Goal: Task Accomplishment & Management: Use online tool/utility

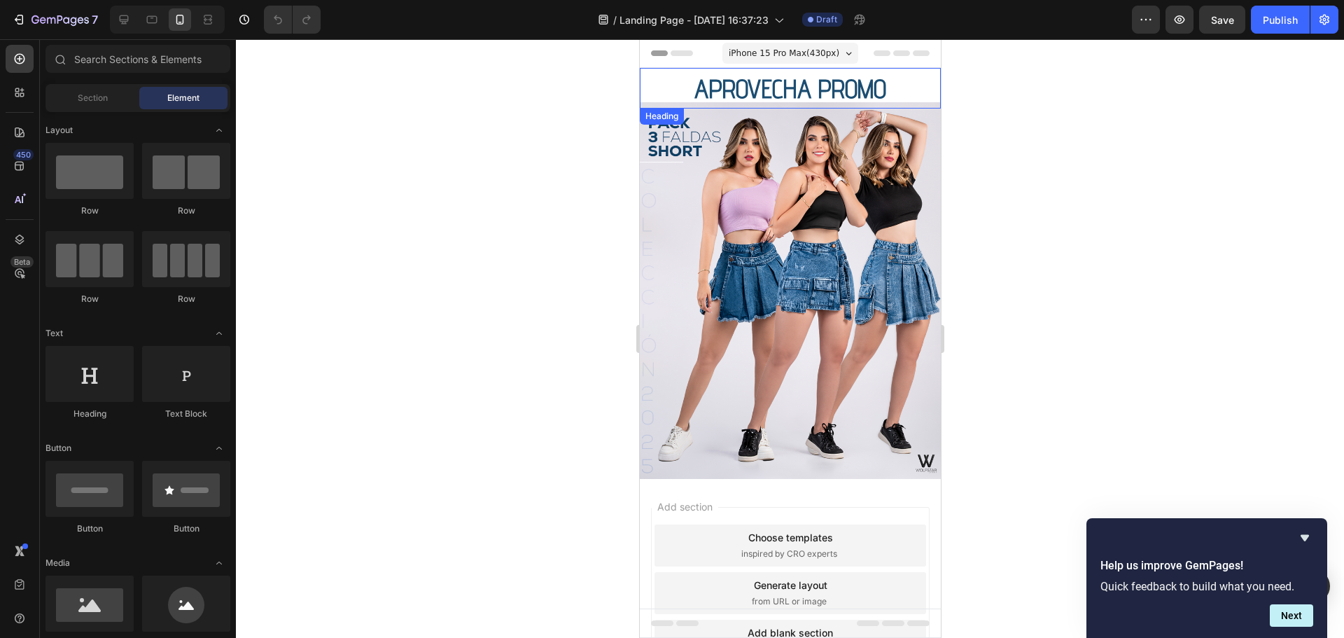
click at [759, 91] on span "APROVECHA PROMO" at bounding box center [790, 88] width 192 height 31
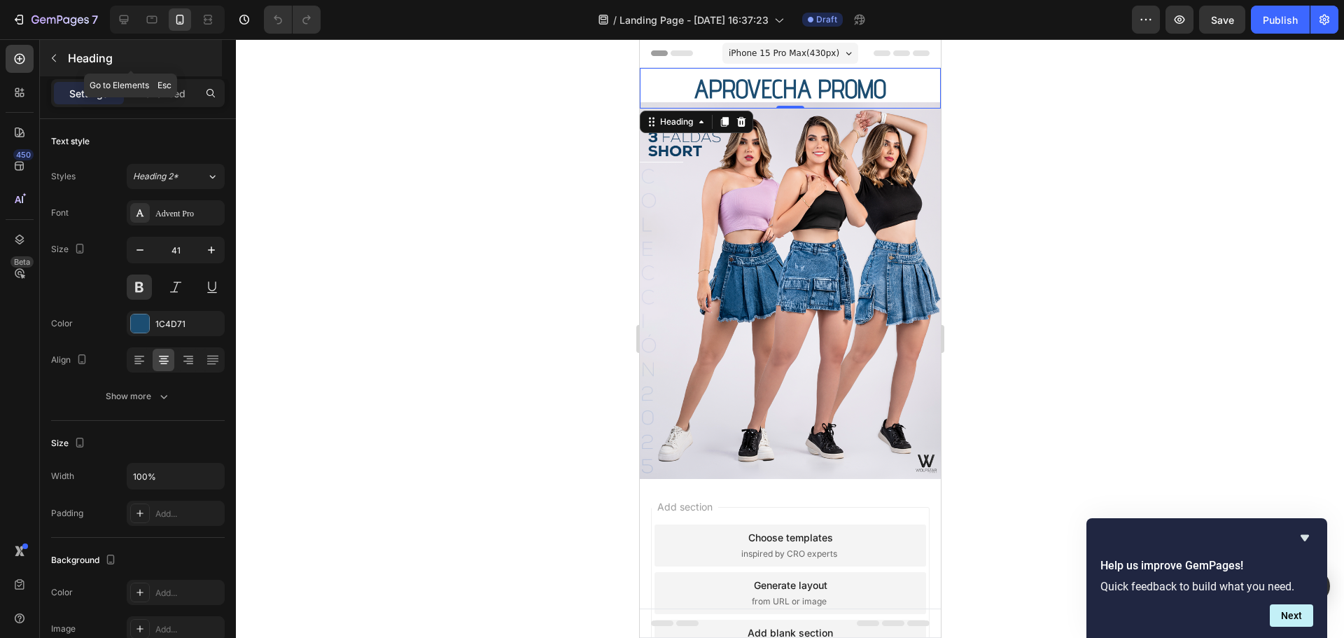
click at [55, 55] on icon "button" at bounding box center [53, 57] width 11 height 11
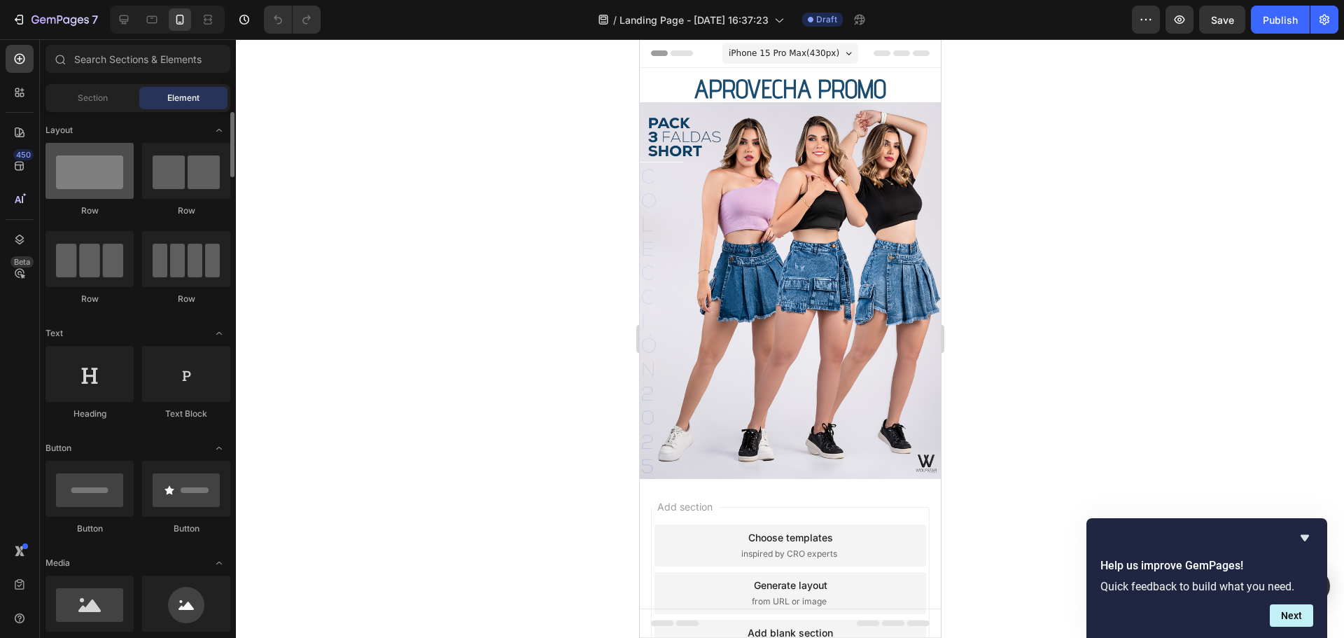
click at [101, 181] on div at bounding box center [89, 171] width 88 height 56
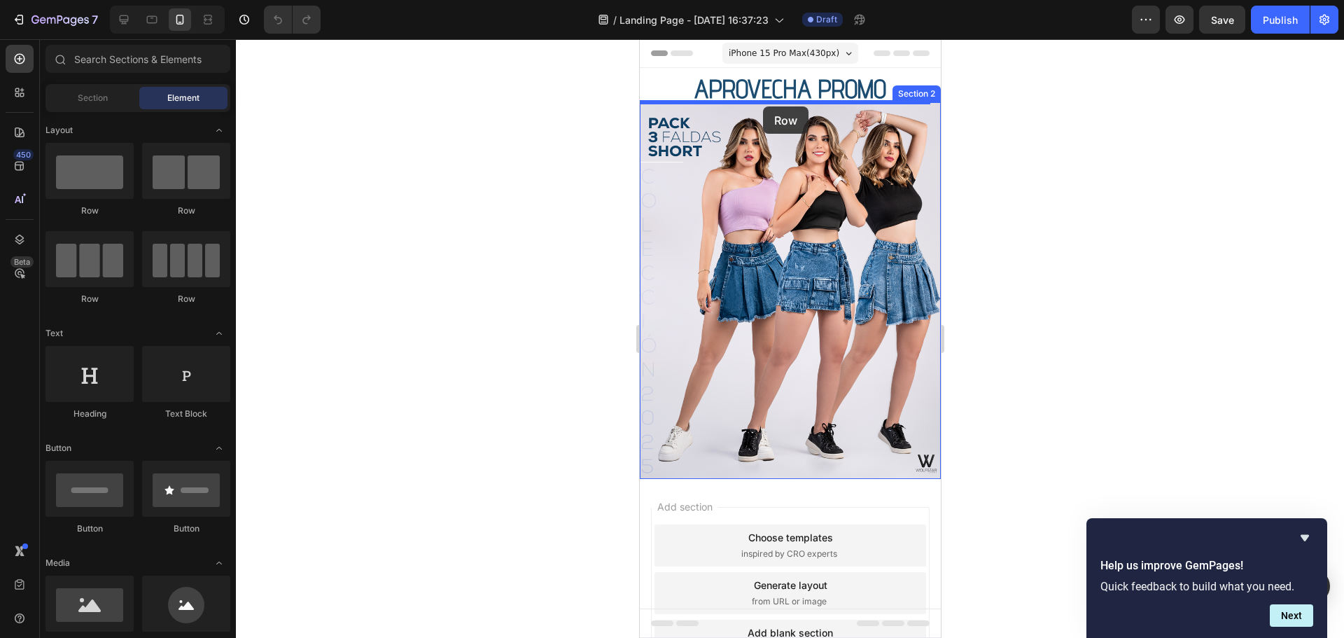
drag, startPoint x: 729, startPoint y: 225, endPoint x: 762, endPoint y: 106, distance: 122.8
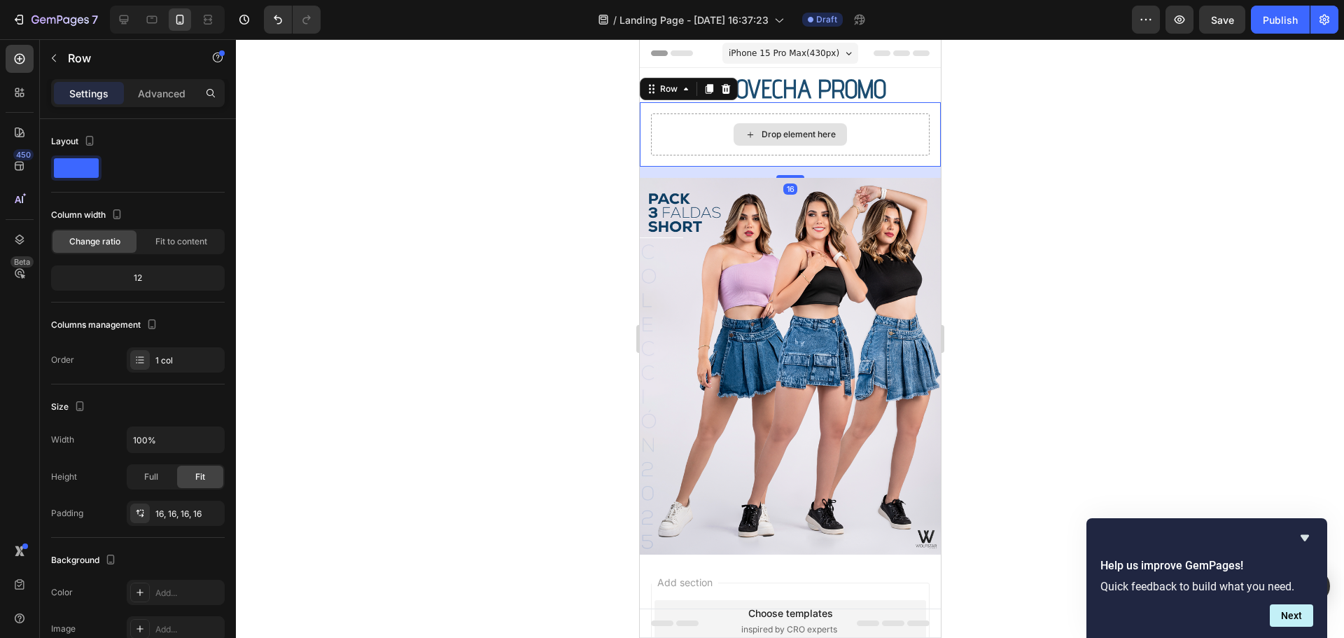
click at [787, 126] on div "Drop element here" at bounding box center [789, 134] width 113 height 22
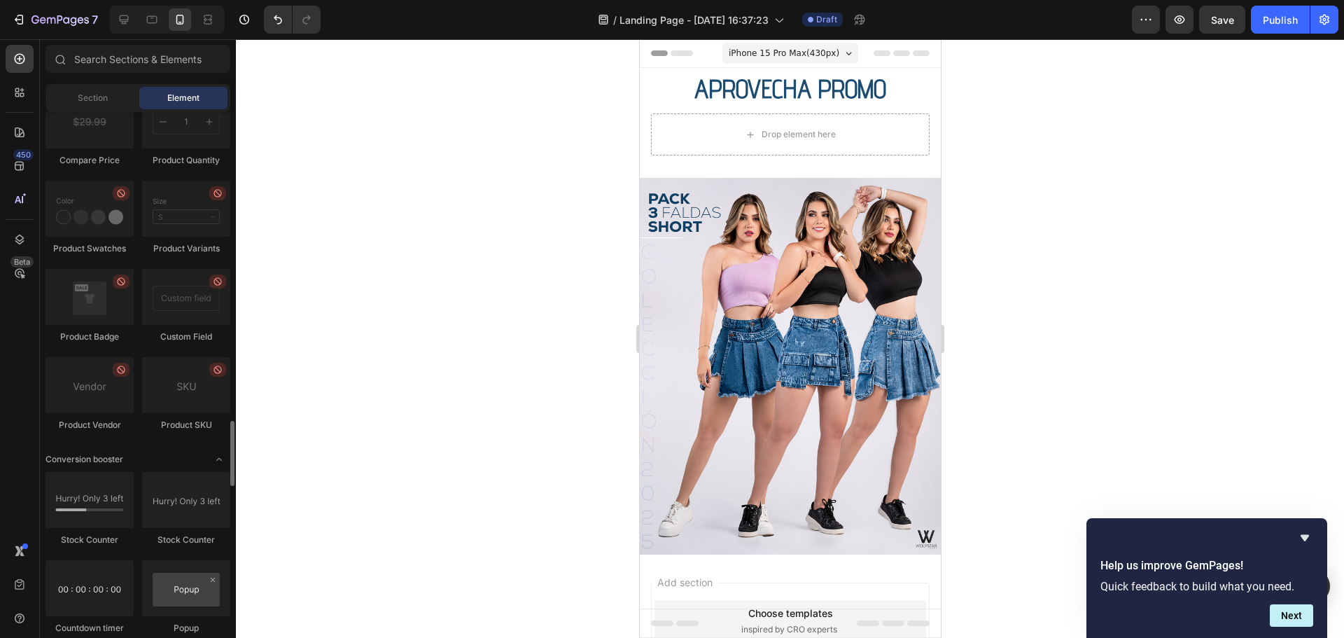
scroll to position [2589, 0]
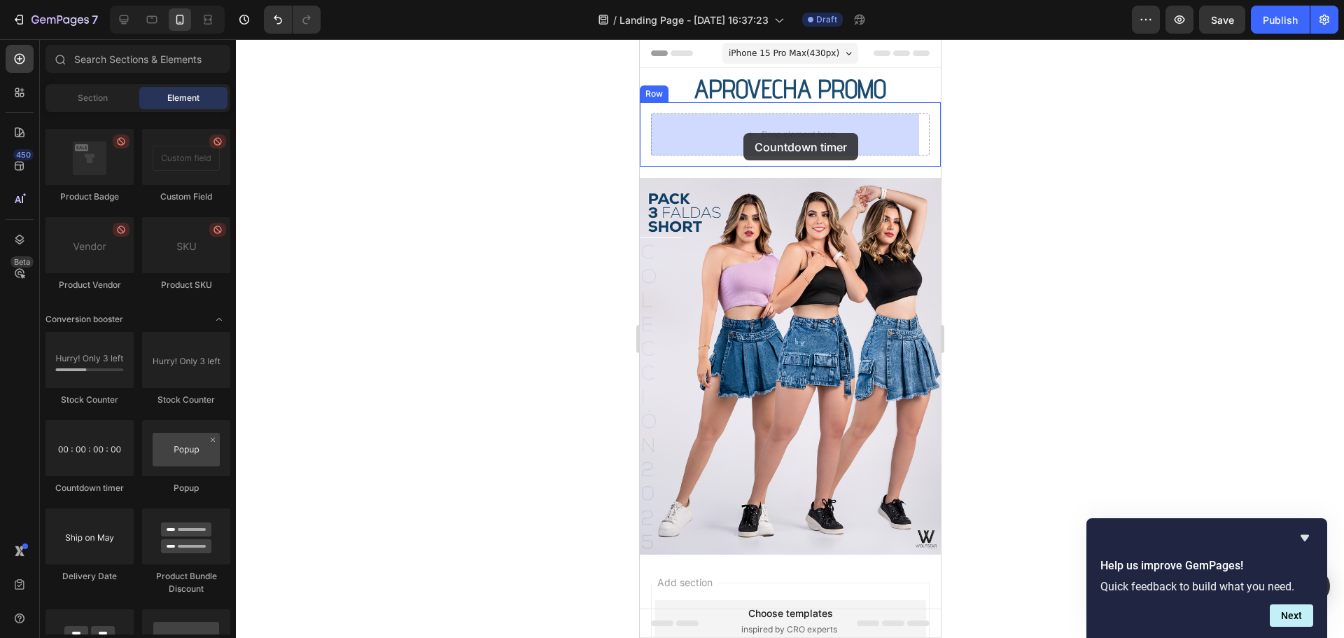
drag, startPoint x: 736, startPoint y: 502, endPoint x: 743, endPoint y: 133, distance: 369.6
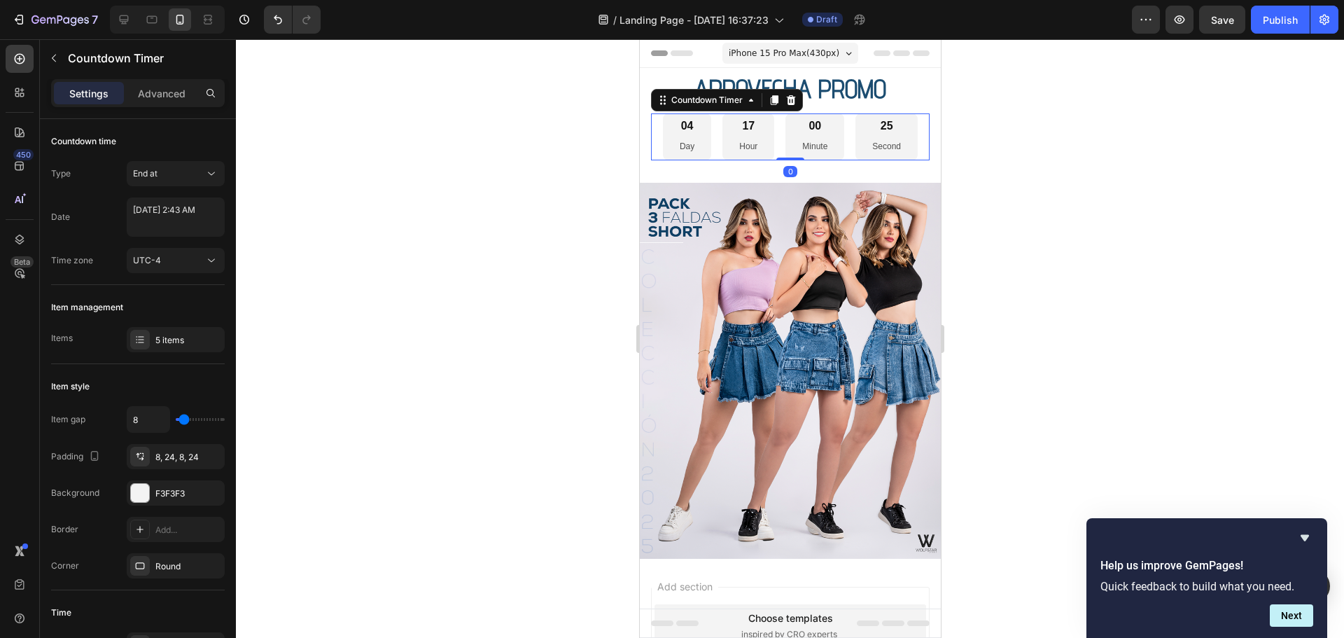
click at [856, 136] on div "25 Second" at bounding box center [886, 136] width 62 height 46
click at [170, 169] on div "End at" at bounding box center [168, 173] width 71 height 13
click at [176, 227] on div "Auto-renew" at bounding box center [161, 234] width 115 height 27
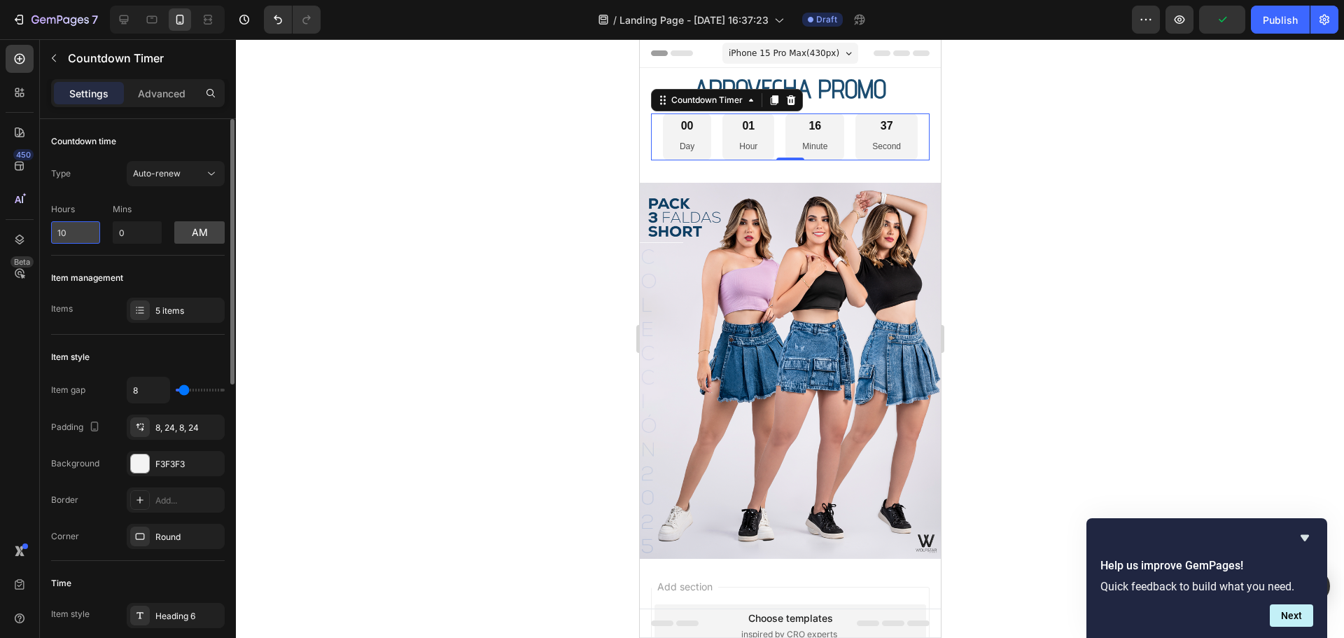
click at [78, 235] on input "10" at bounding box center [75, 232] width 49 height 22
drag, startPoint x: 92, startPoint y: 235, endPoint x: 23, endPoint y: 238, distance: 68.6
click at [23, 238] on div "450 Layer Tree Beta Sections(18) Elements(83) Section Element Hero Section Prod…" at bounding box center [118, 338] width 236 height 598
drag, startPoint x: 76, startPoint y: 234, endPoint x: 0, endPoint y: 232, distance: 76.3
click at [0, 234] on div "450 Beta Sections(18) Elements(83) Section Element Hero Section Product Detail …" at bounding box center [118, 338] width 236 height 598
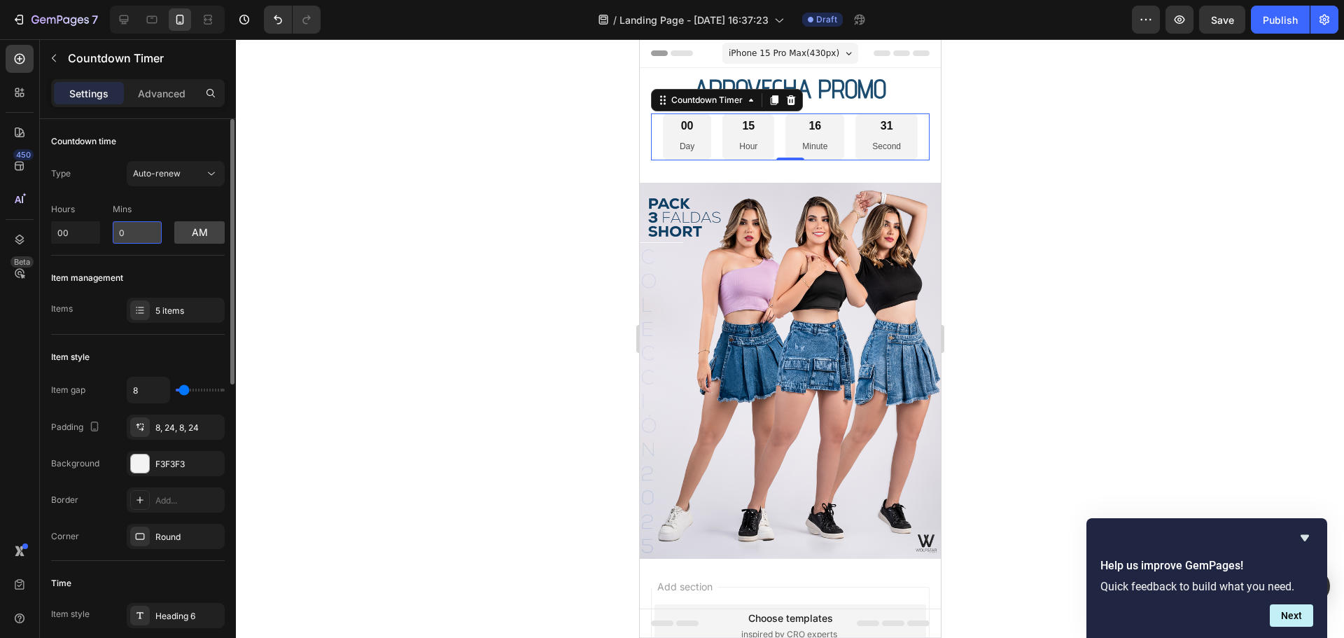
type input "0"
drag, startPoint x: 134, startPoint y: 231, endPoint x: 97, endPoint y: 230, distance: 37.1
click at [99, 231] on div "Hours 0 Mins 0 am" at bounding box center [138, 220] width 174 height 46
type input "15"
click at [175, 204] on div "am" at bounding box center [199, 224] width 50 height 40
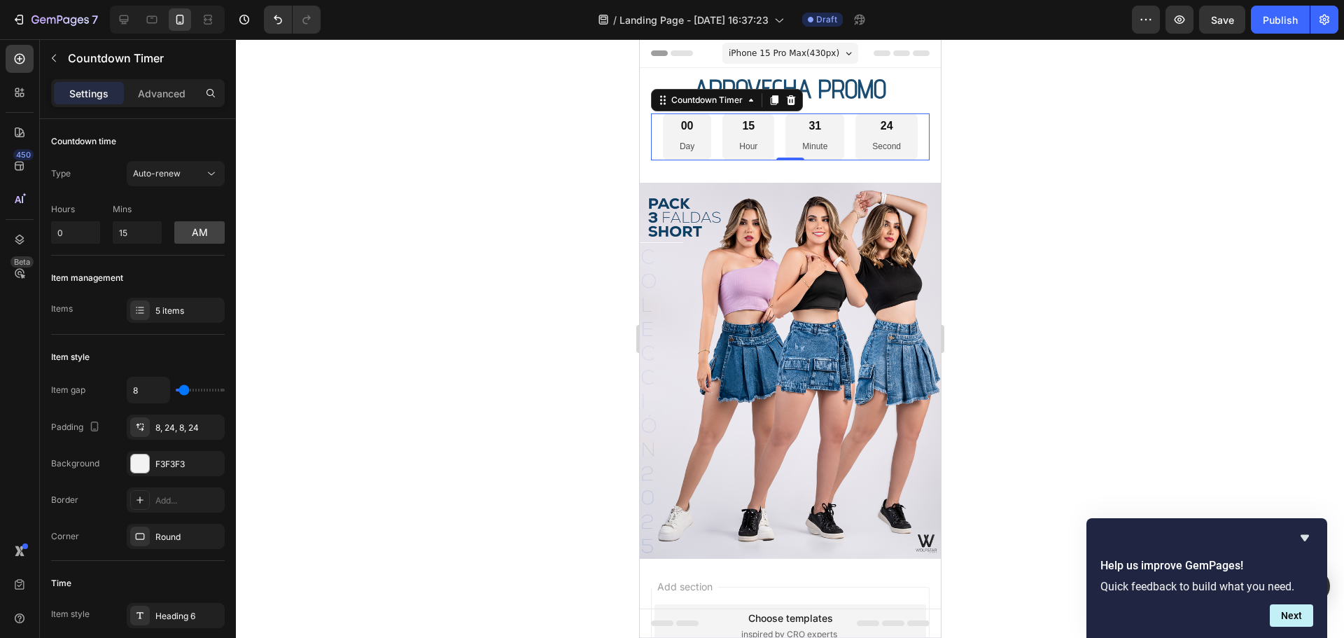
click at [1041, 141] on div at bounding box center [790, 338] width 1108 height 598
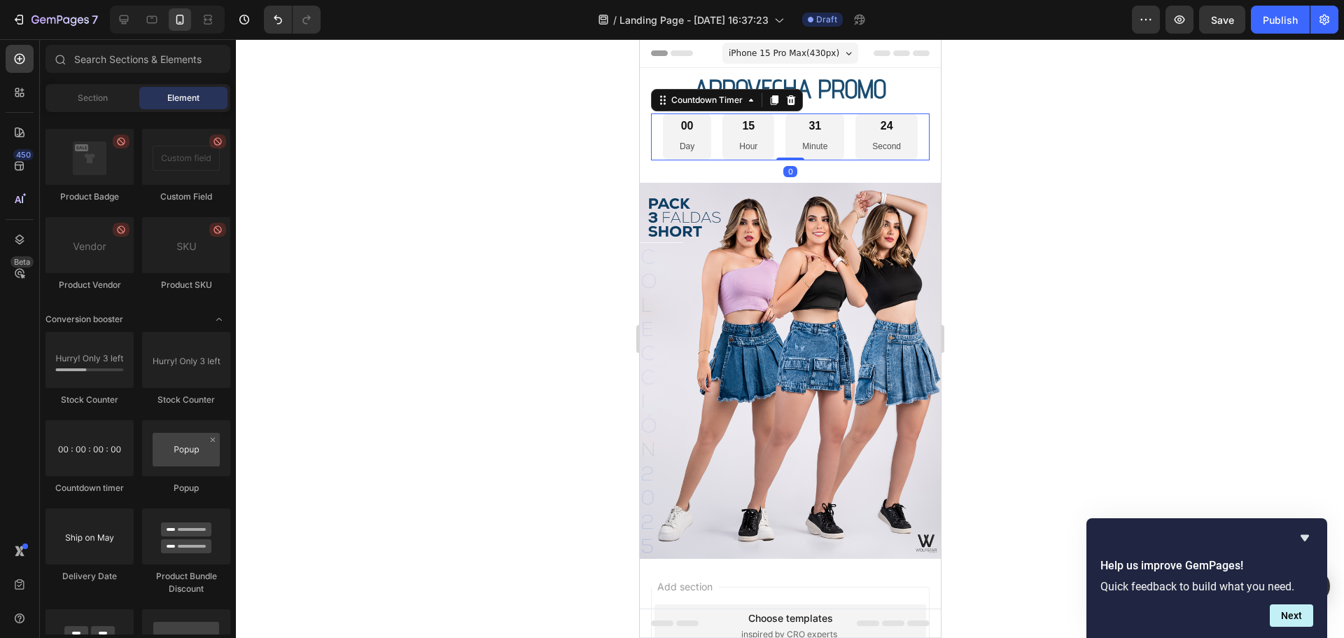
click at [823, 130] on div "31 Minute" at bounding box center [814, 136] width 59 height 46
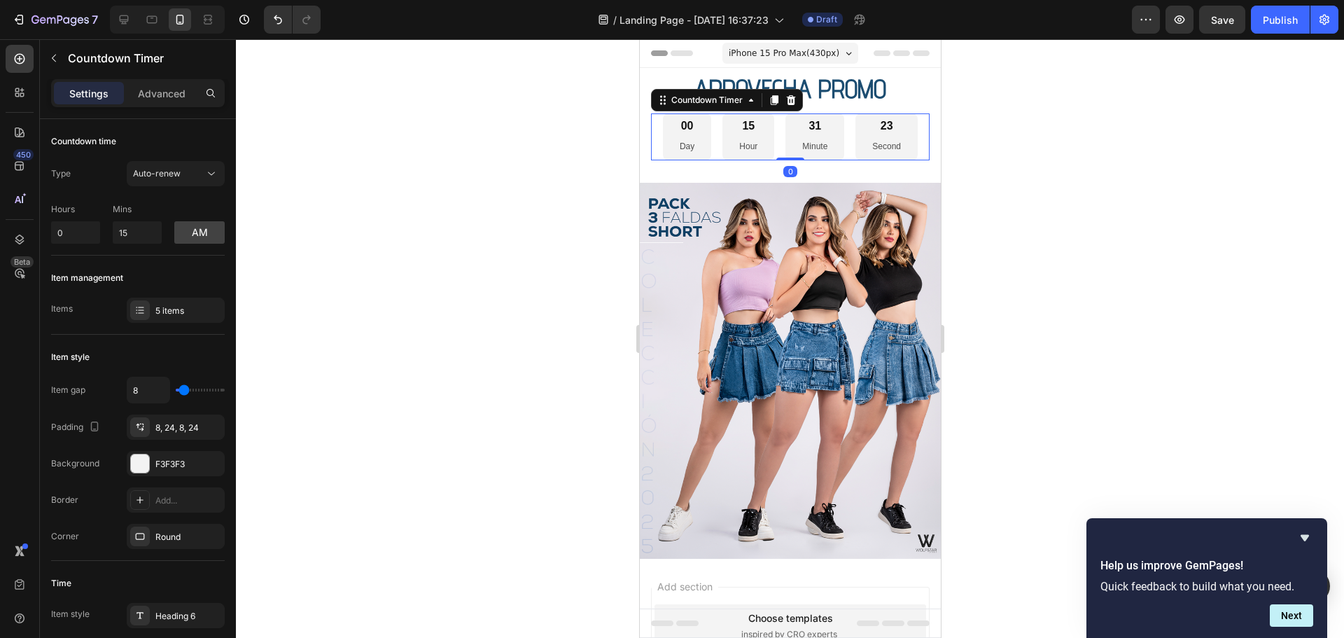
click at [738, 129] on div "15" at bounding box center [747, 126] width 18 height 15
click at [738, 128] on div "15" at bounding box center [747, 126] width 18 height 15
click at [202, 234] on button "am" at bounding box center [199, 232] width 50 height 22
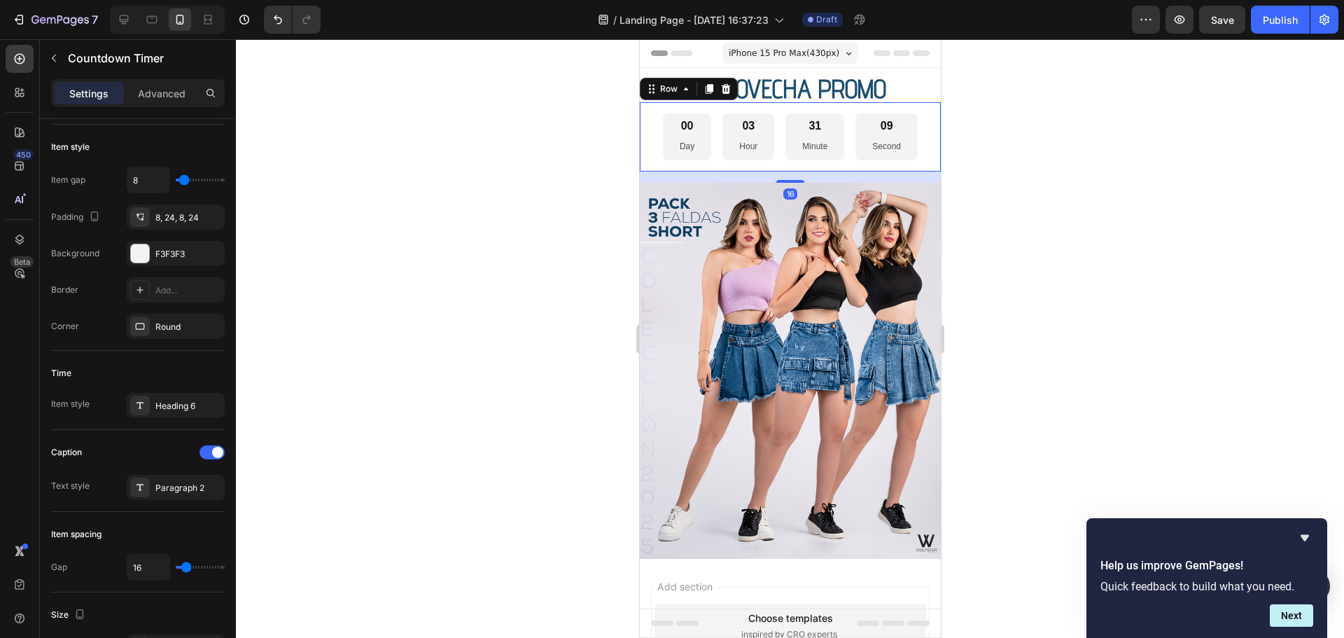
click at [845, 167] on div "00 Day 03 Hour 31 Minute 09 Second Countdown Timer Row 16" at bounding box center [789, 136] width 301 height 69
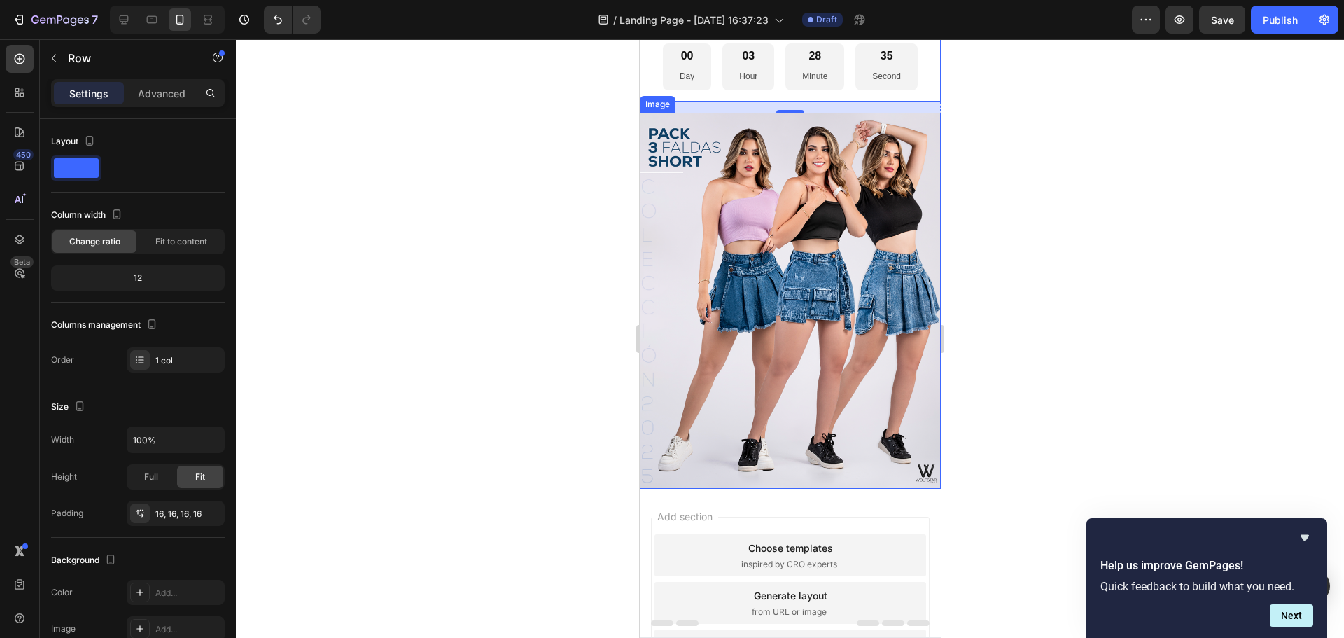
scroll to position [0, 0]
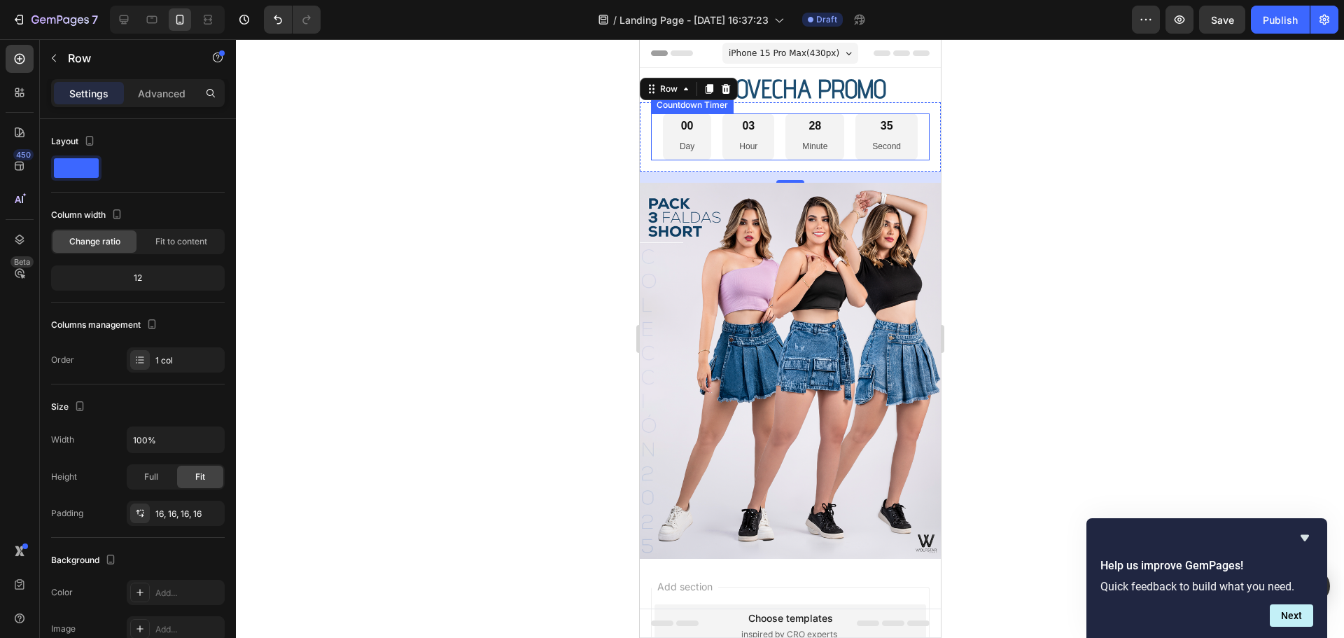
click at [822, 125] on div "28 Minute" at bounding box center [814, 136] width 59 height 46
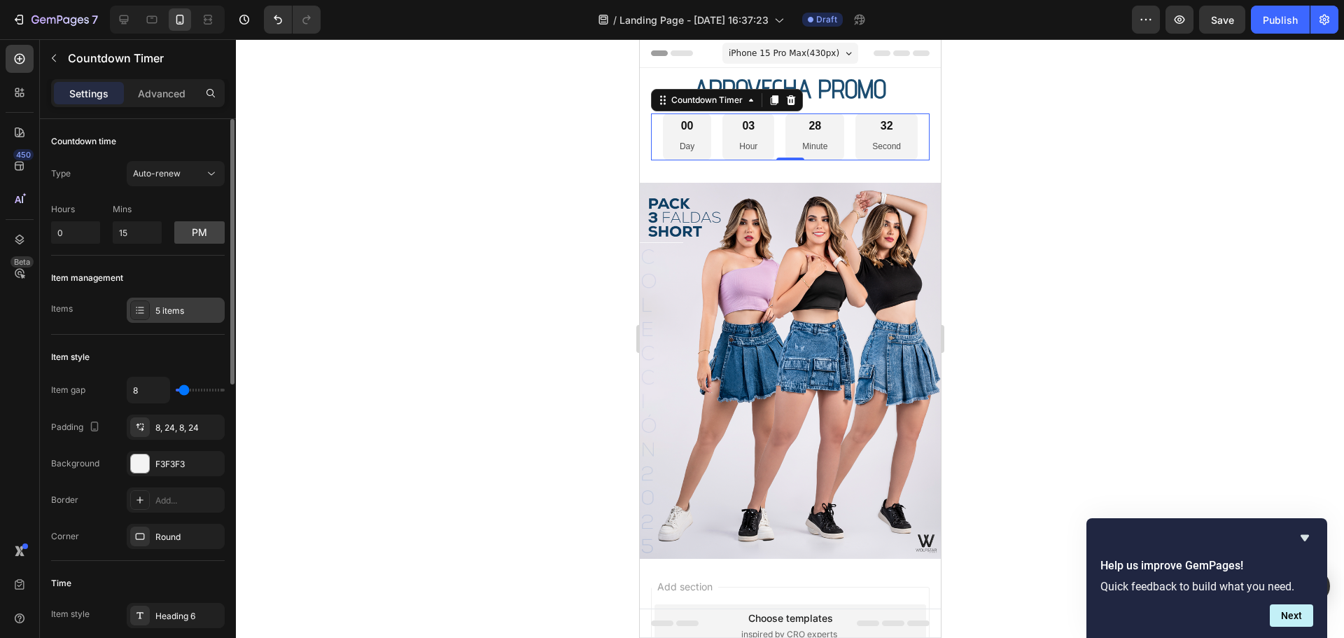
click at [187, 312] on div "5 items" at bounding box center [188, 310] width 66 height 13
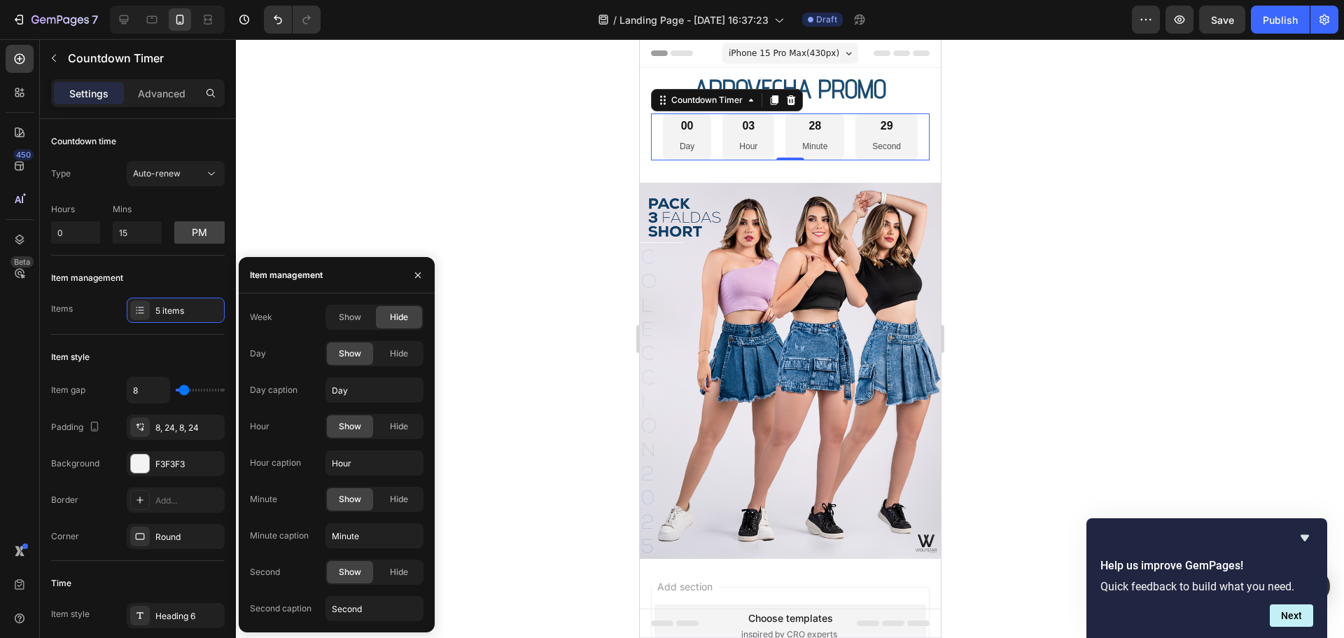
click at [406, 318] on span "Hide" at bounding box center [399, 317] width 18 height 13
click at [407, 355] on span "Hide" at bounding box center [399, 353] width 18 height 13
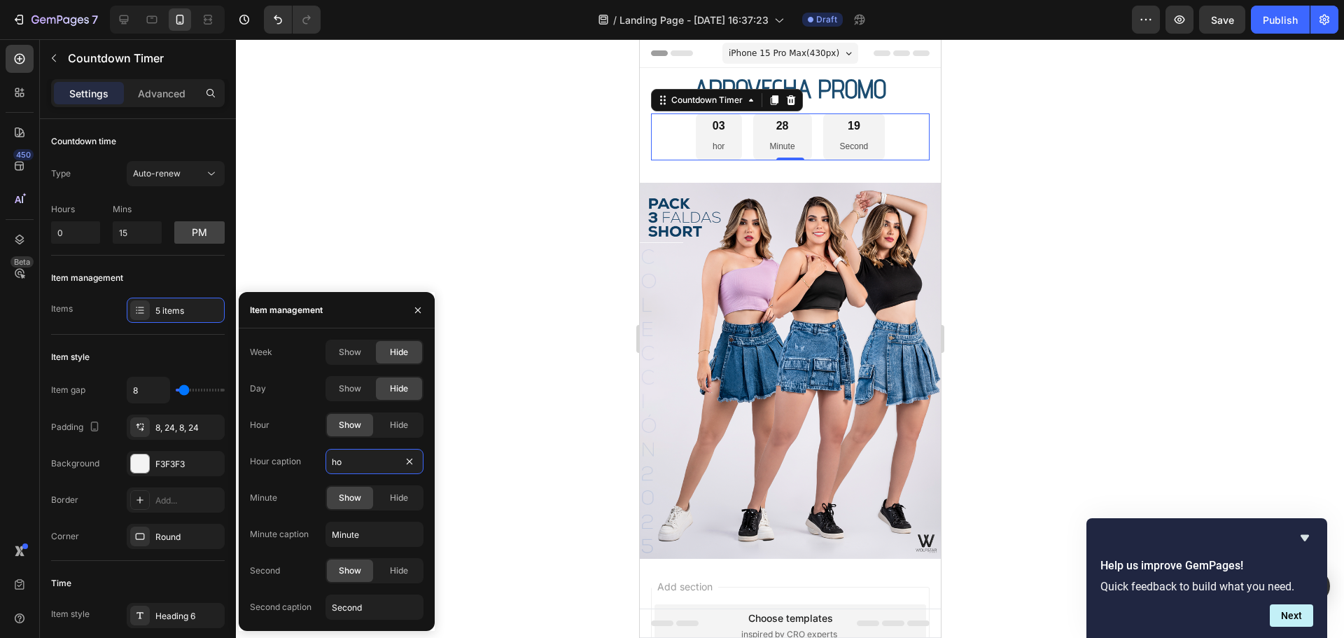
type input "h"
type input "HORA"
click at [375, 539] on input "Minute" at bounding box center [374, 533] width 98 height 25
type input "M"
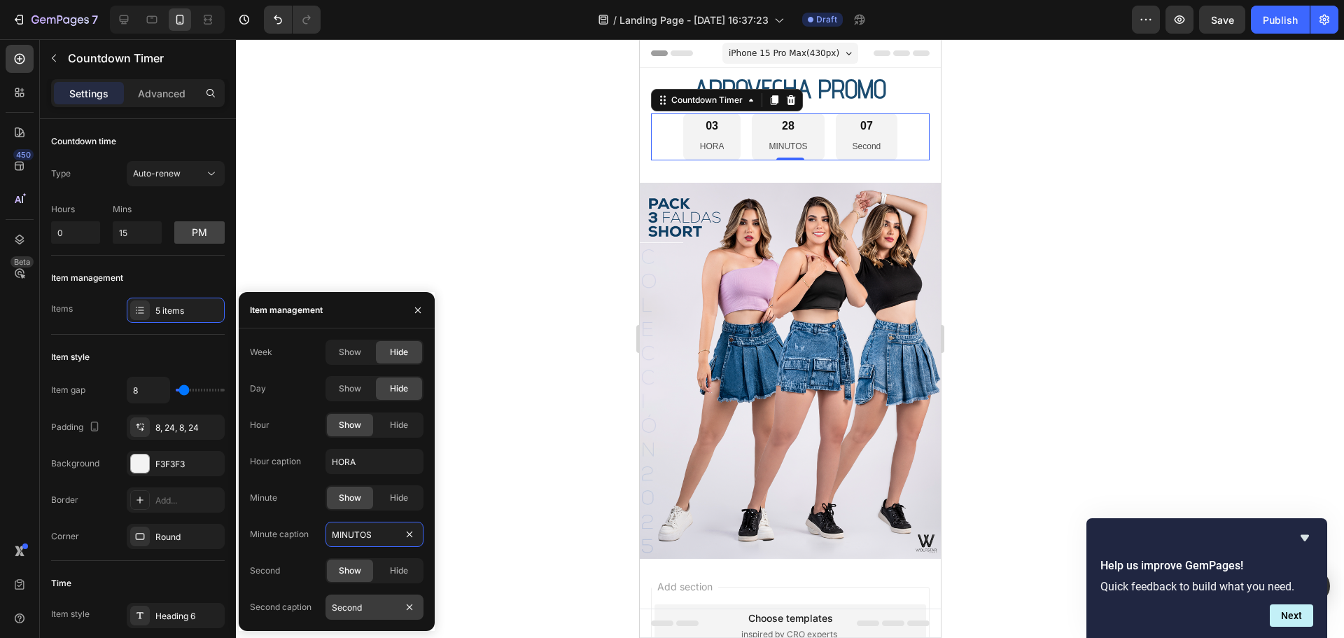
type input "MINUTOS"
click at [349, 617] on input "Second" at bounding box center [374, 606] width 98 height 25
type input "SEGUNDOS"
click at [465, 419] on div at bounding box center [790, 338] width 1108 height 598
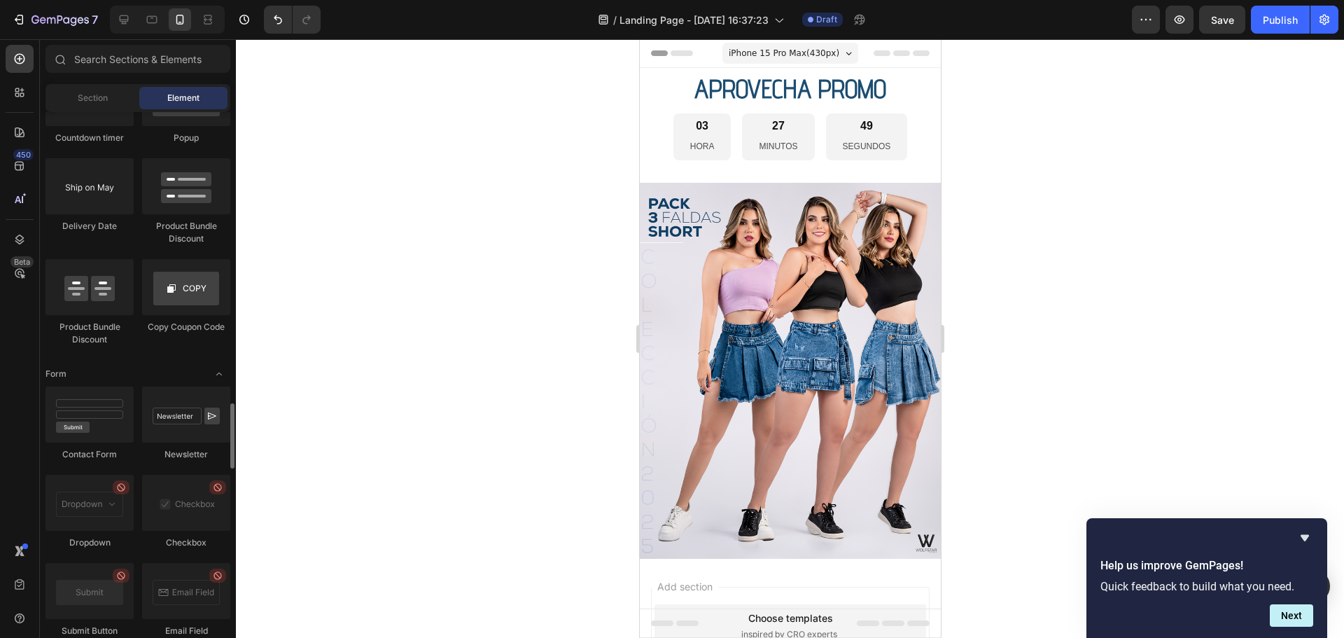
scroll to position [2659, 0]
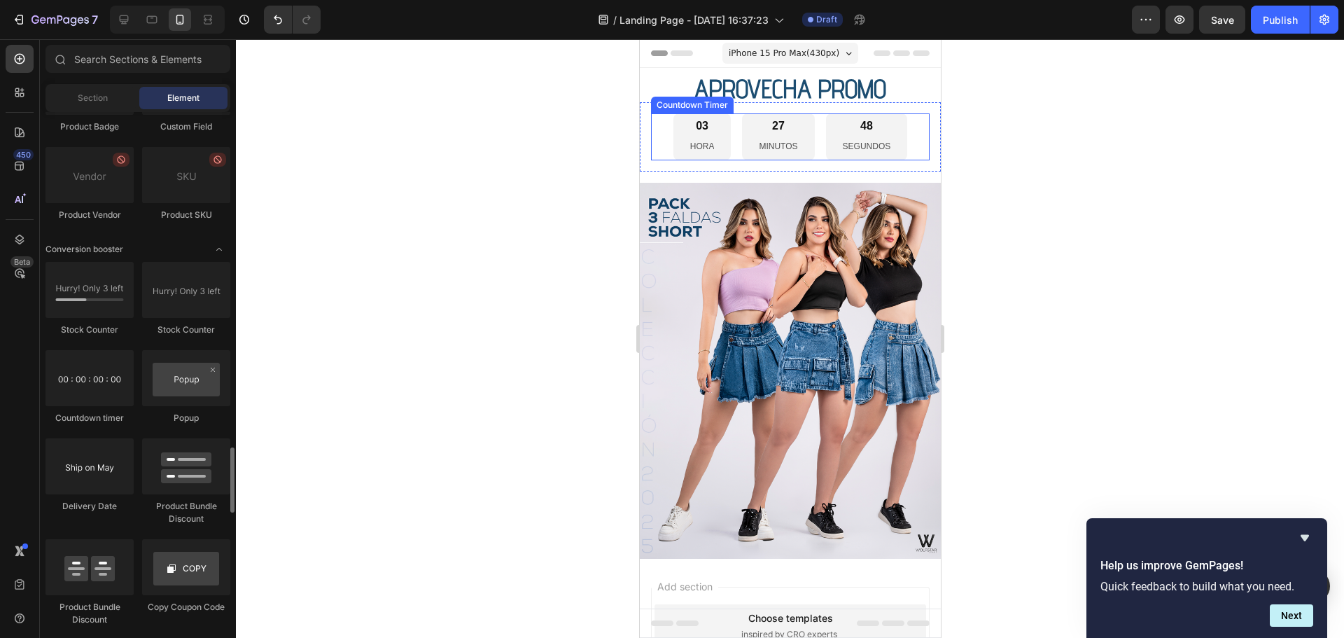
click at [699, 140] on p "HORA" at bounding box center [701, 146] width 24 height 15
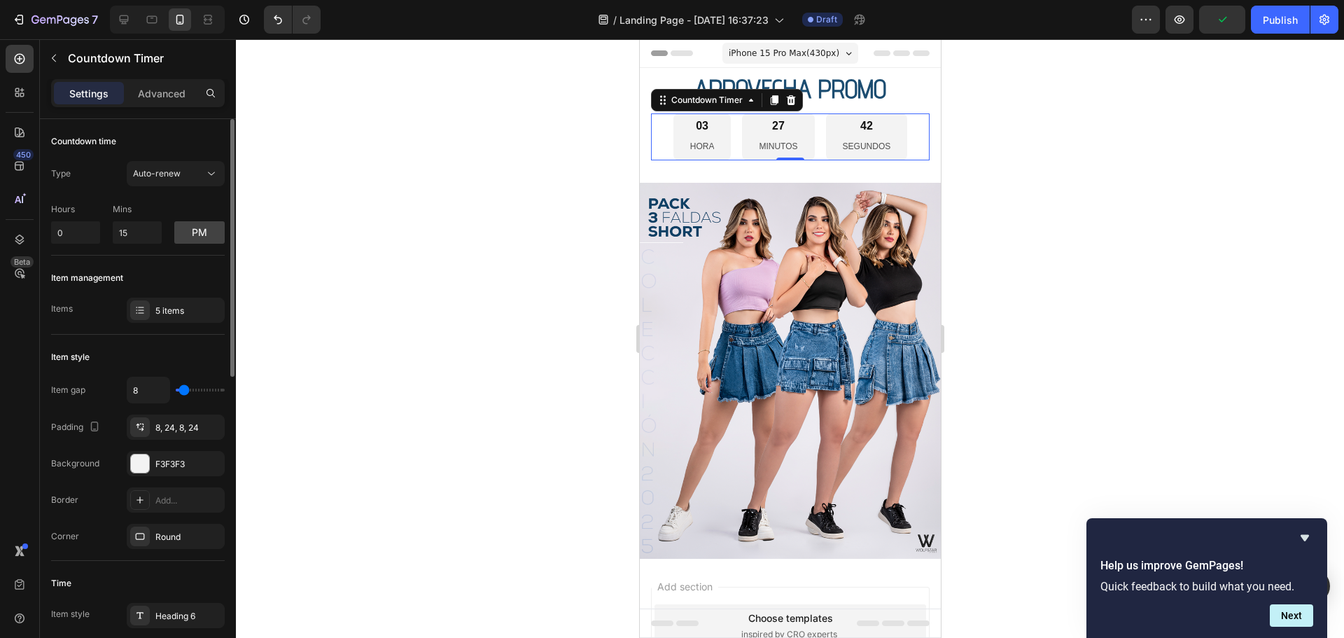
type input "20"
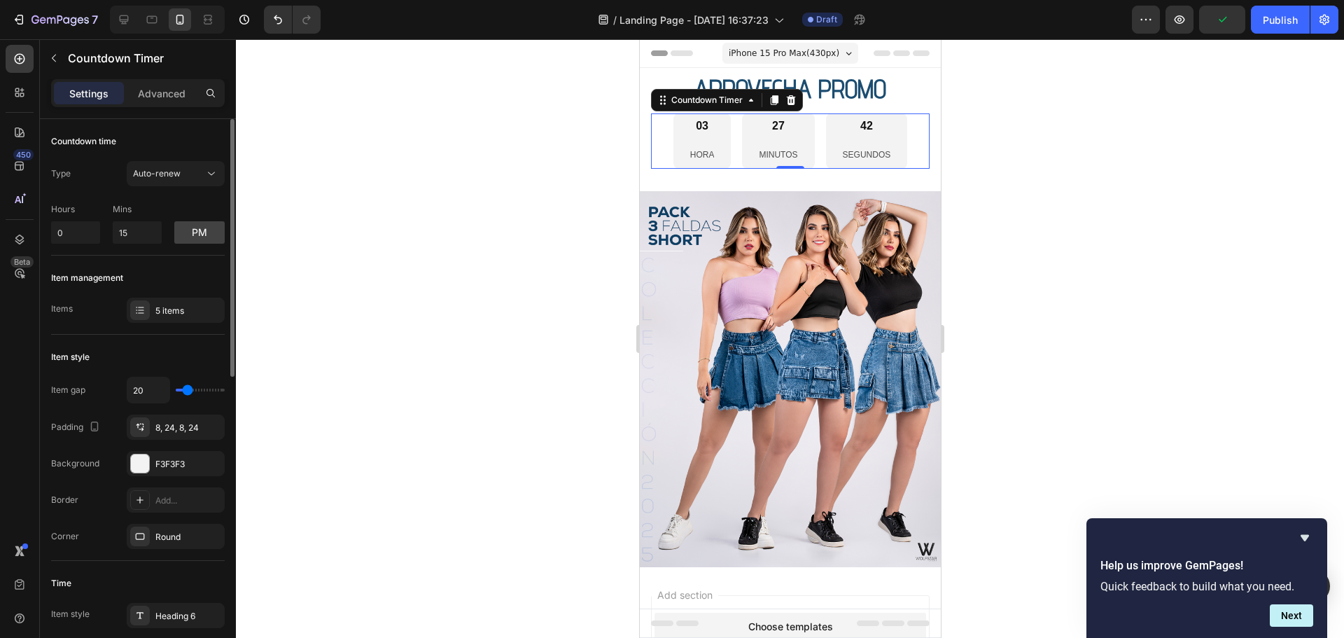
type input "22"
type input "27"
type input "29"
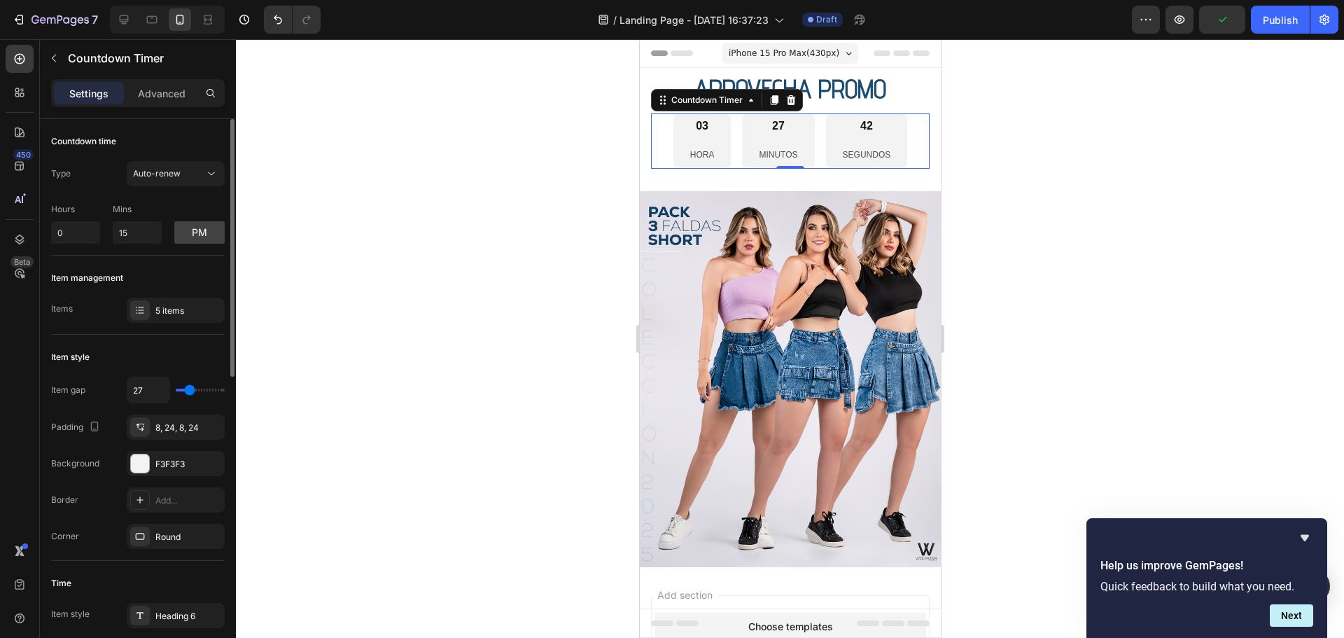
type input "29"
type input "33"
type input "36"
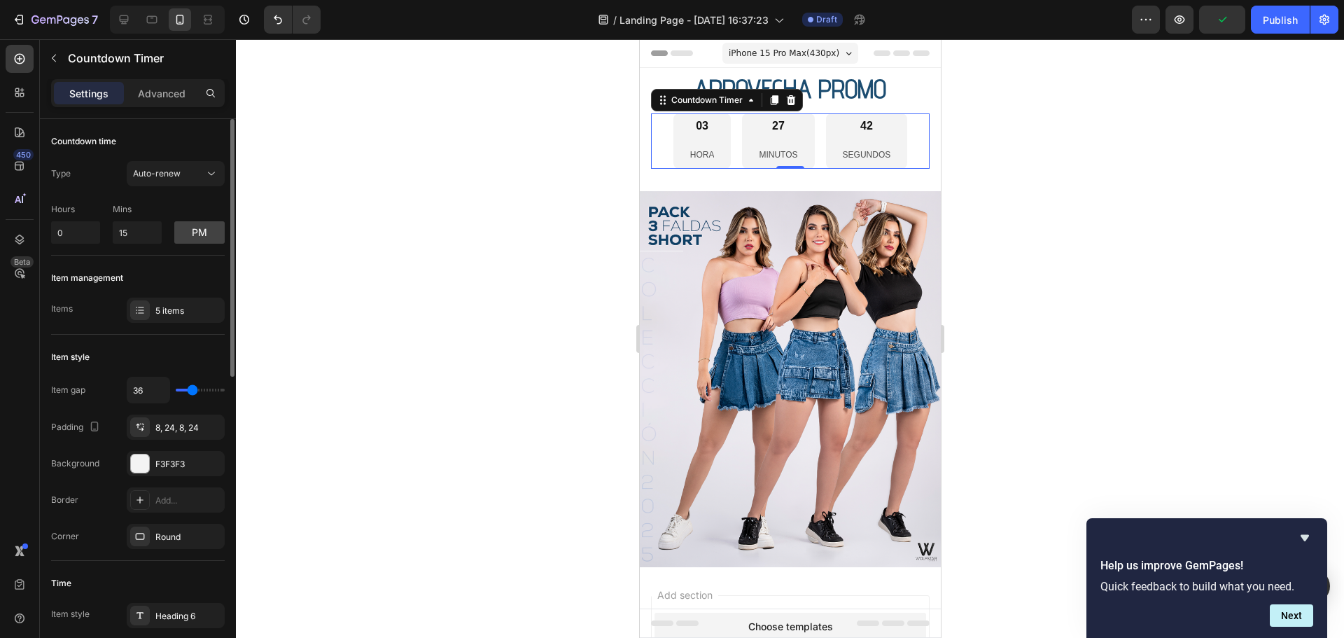
type input "38"
type input "40"
type input "44"
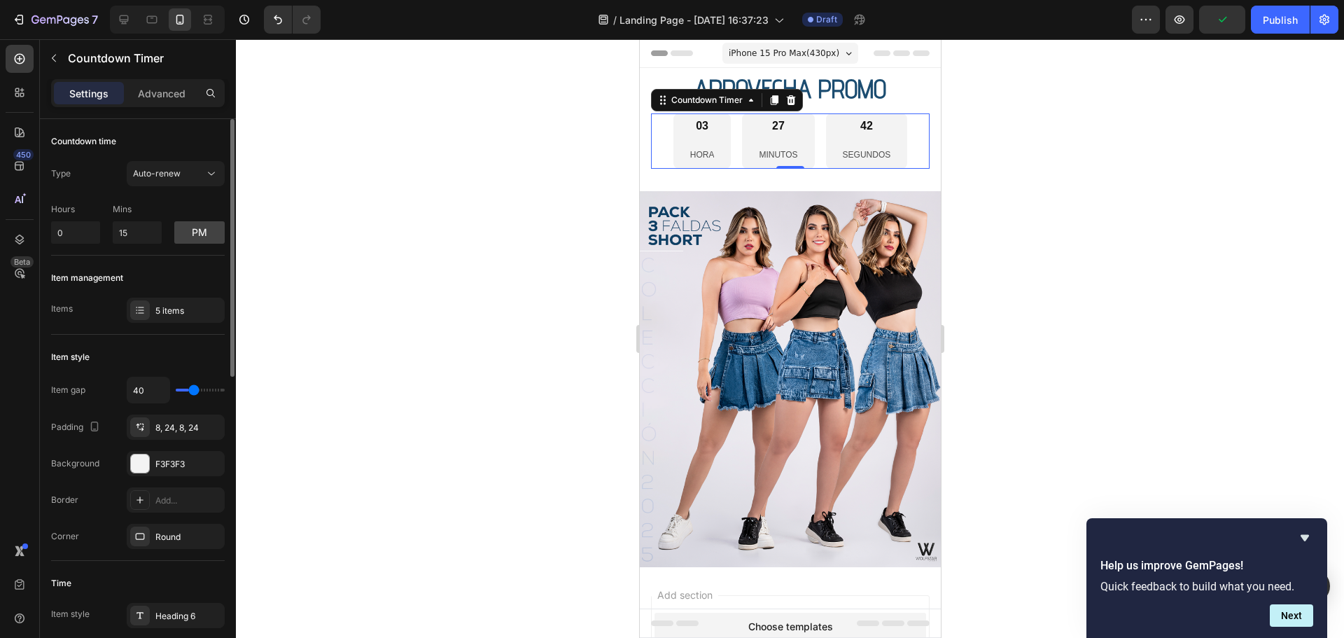
type input "44"
type input "47"
type input "49"
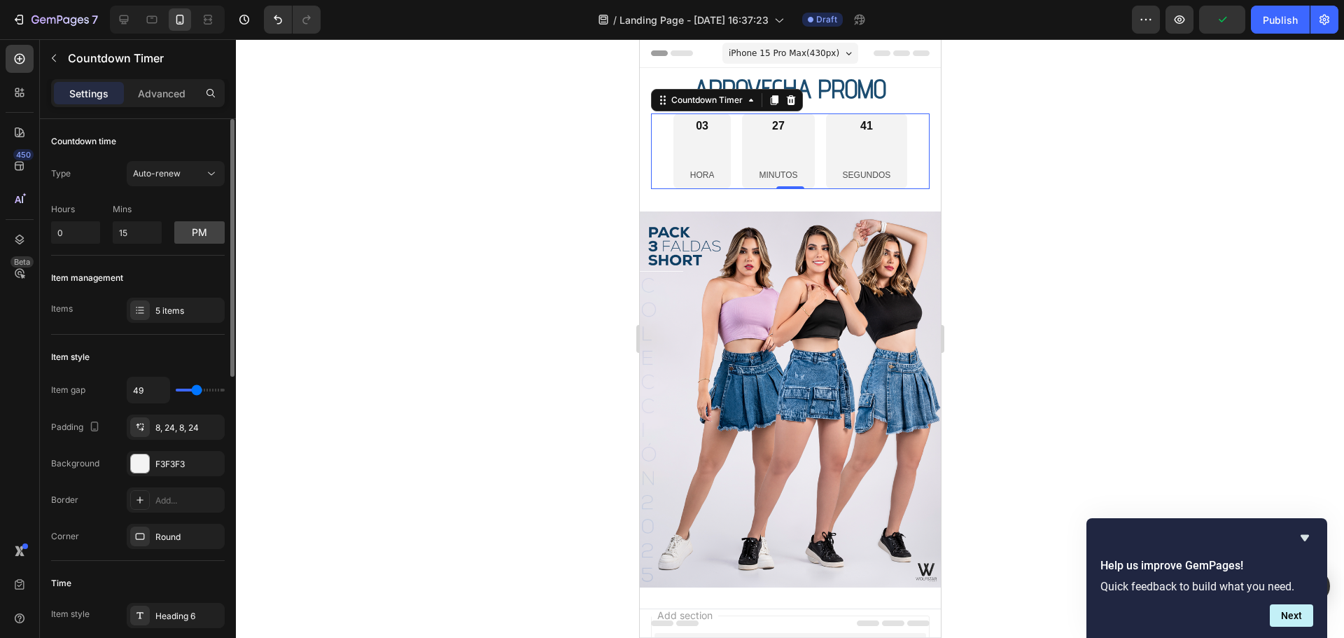
type input "42"
type input "36"
type input "33"
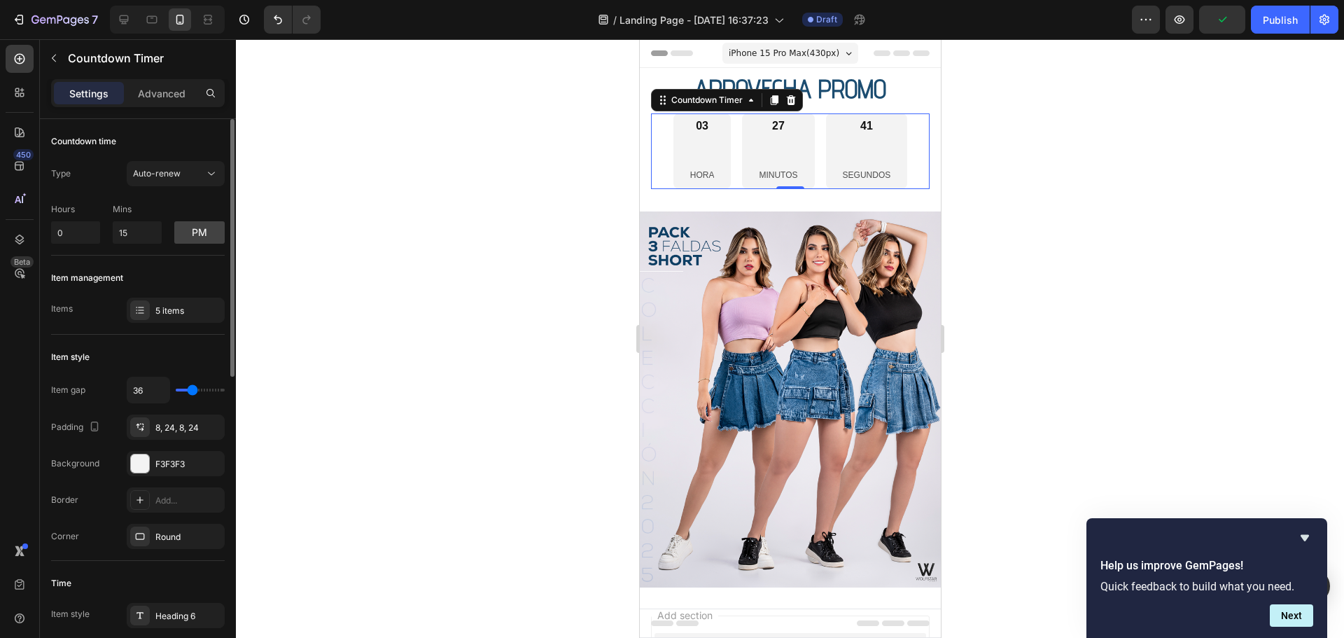
type input "33"
type input "27"
type input "22"
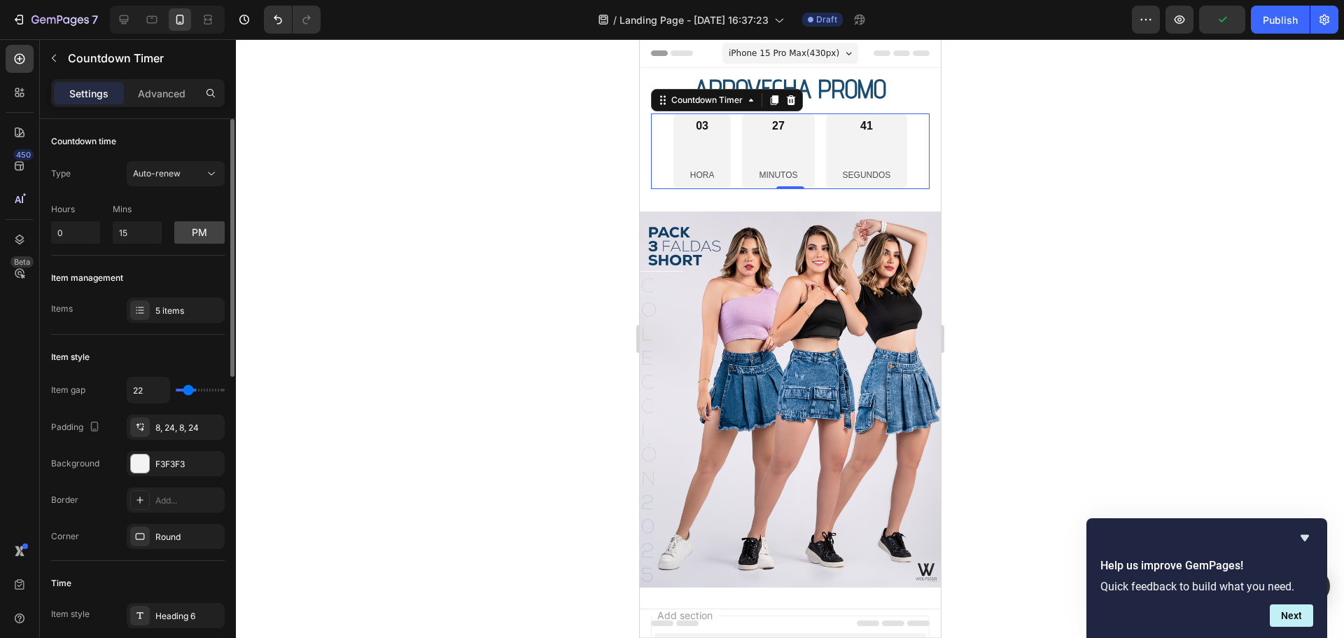
type input "20"
type input "16"
type input "13"
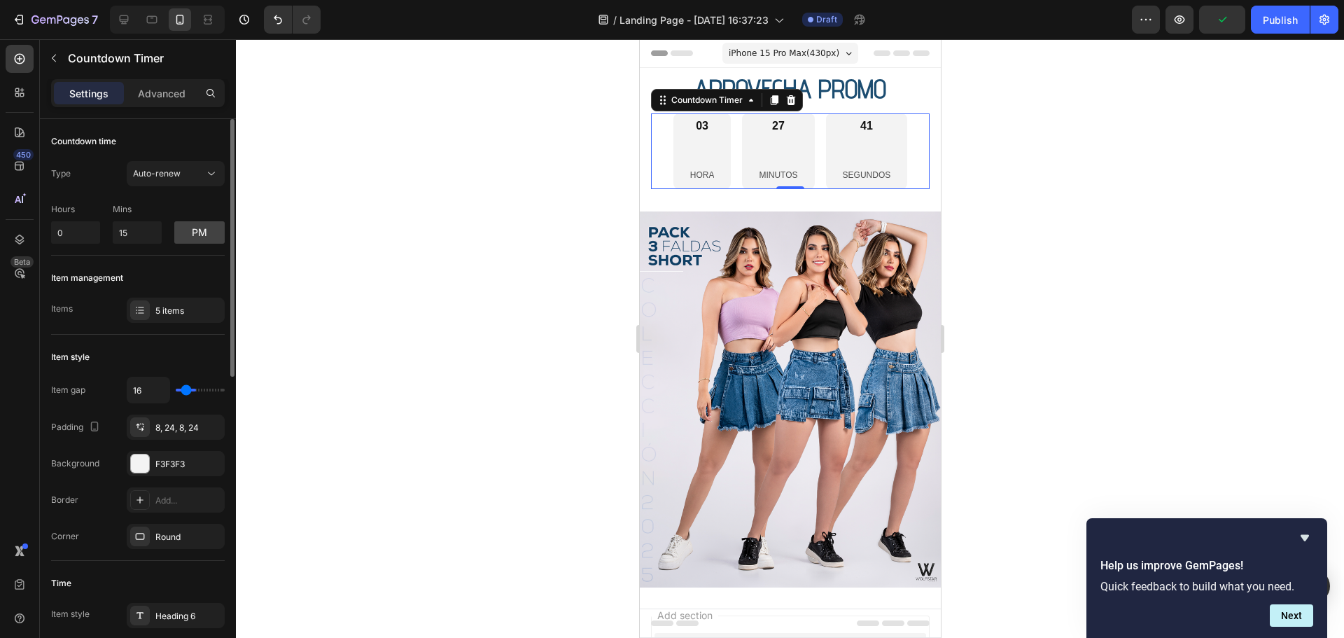
type input "13"
type input "11"
type input "7"
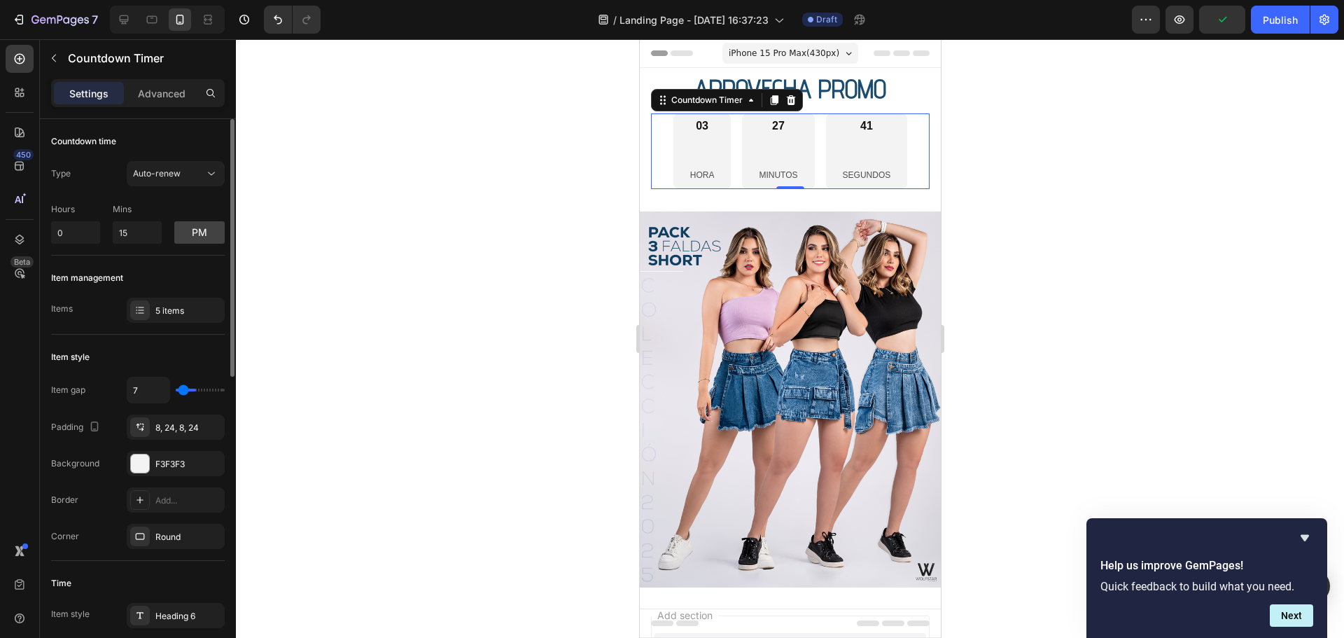
type input "4"
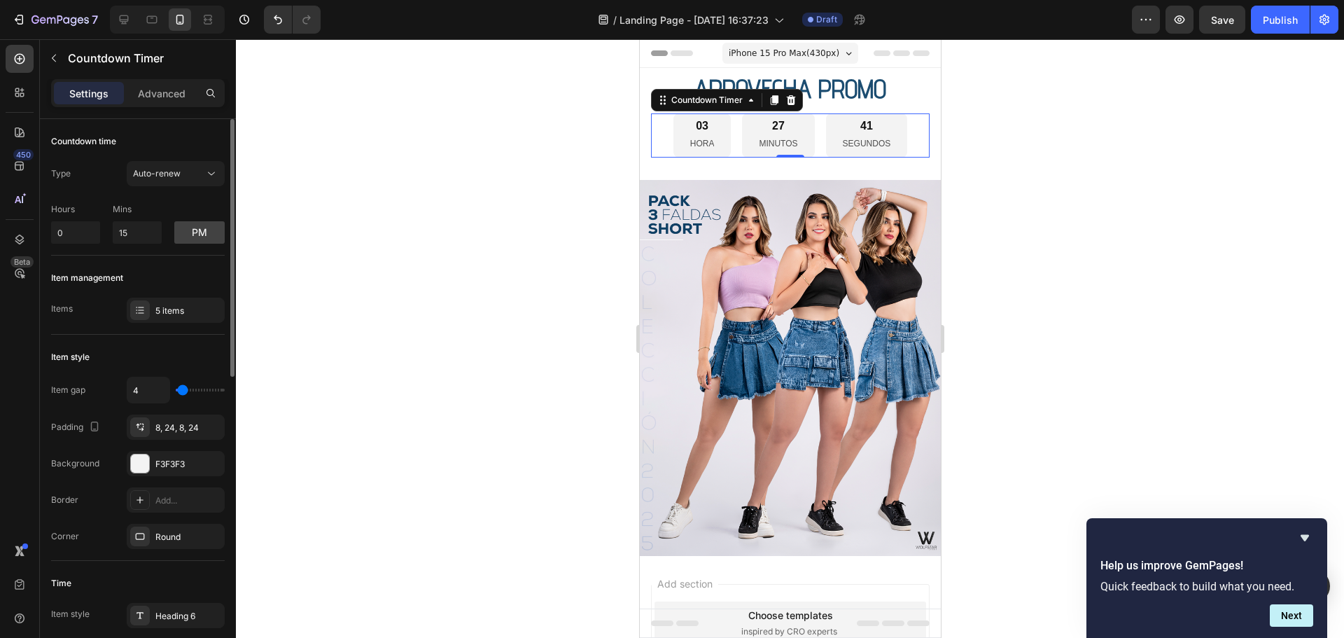
type input "2"
type input "0"
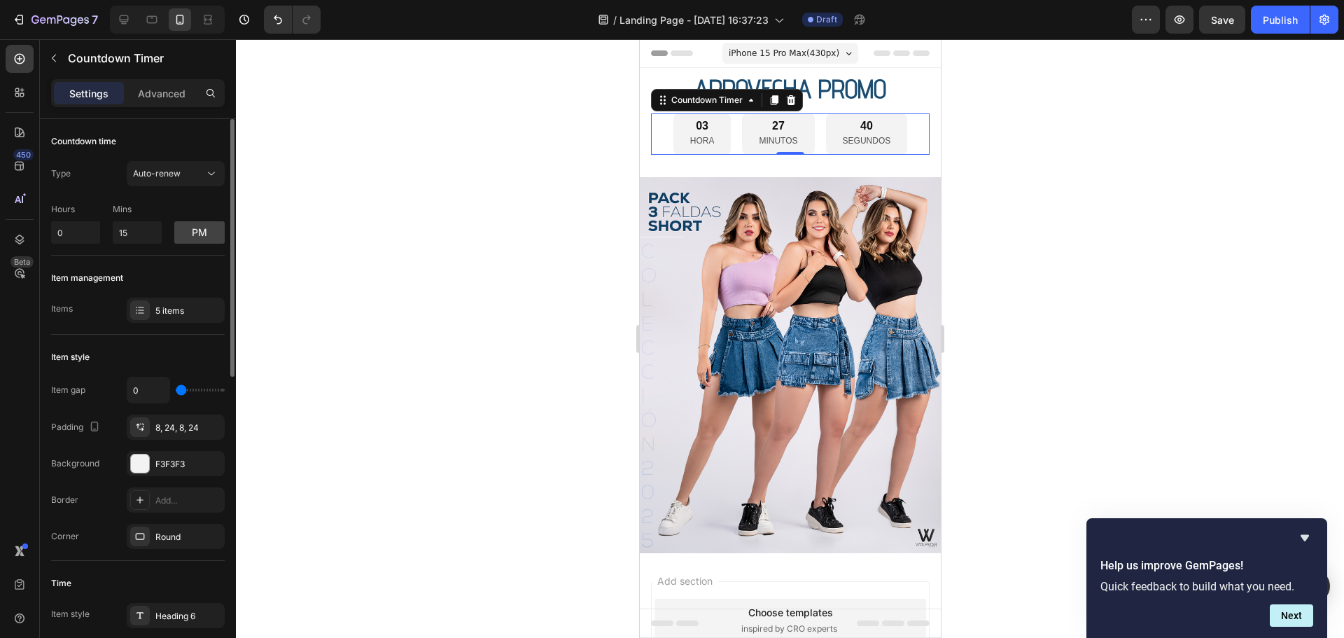
drag, startPoint x: 184, startPoint y: 390, endPoint x: 122, endPoint y: 389, distance: 61.6
type input "0"
click at [176, 391] on input "range" at bounding box center [200, 389] width 49 height 3
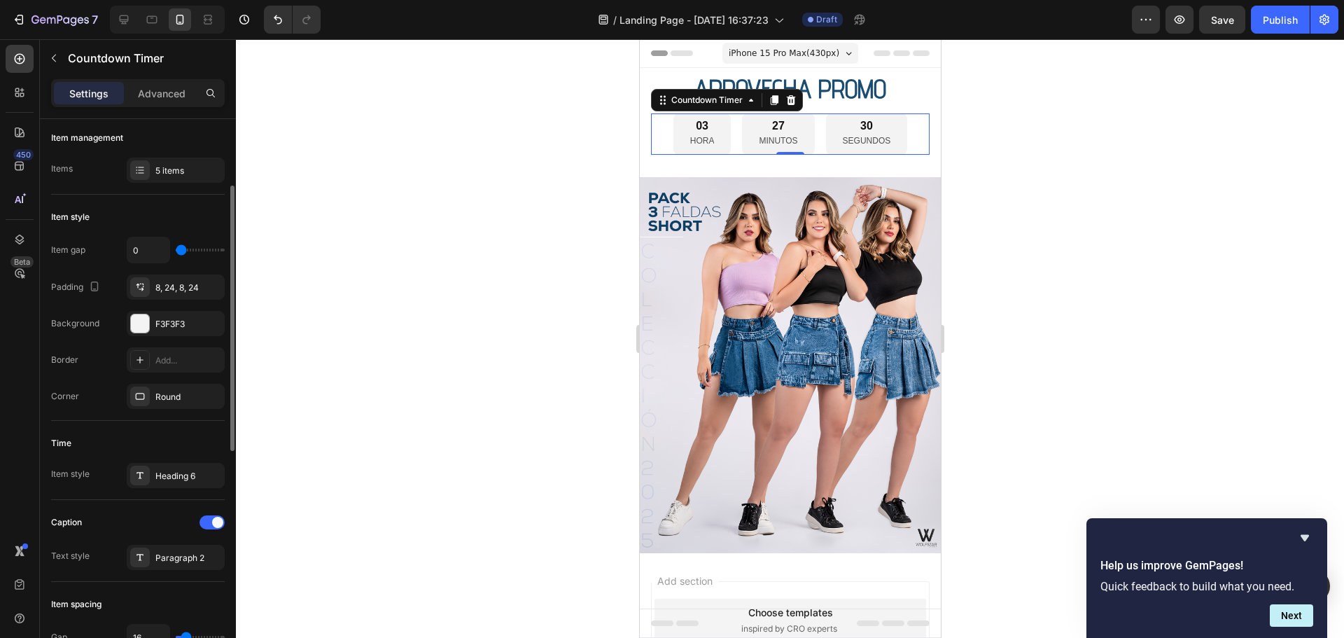
scroll to position [280, 0]
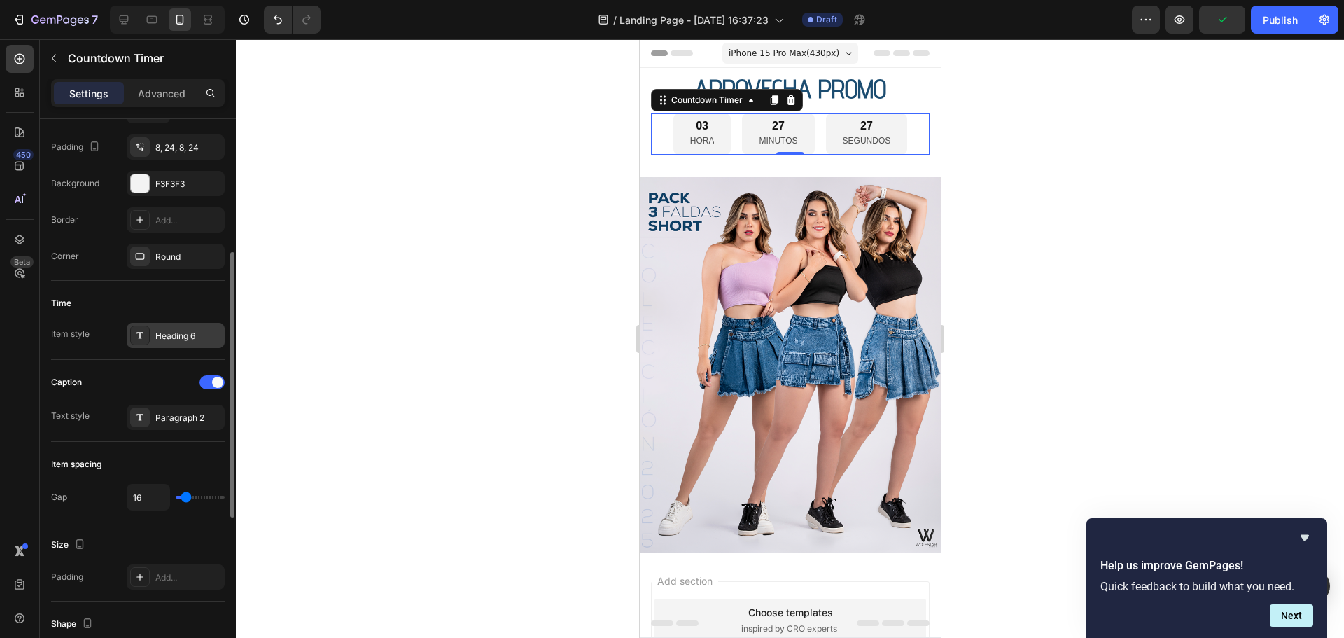
click at [174, 330] on div "Heading 6" at bounding box center [188, 336] width 66 height 13
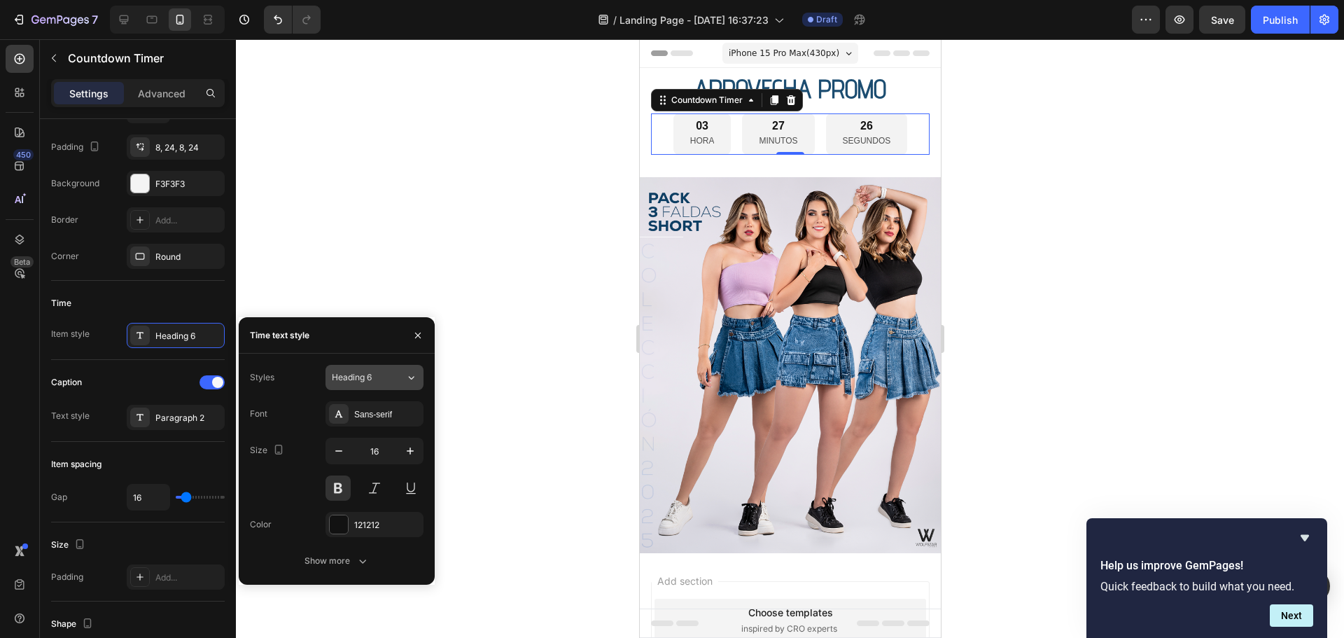
click at [381, 383] on div "Heading 6" at bounding box center [360, 377] width 57 height 13
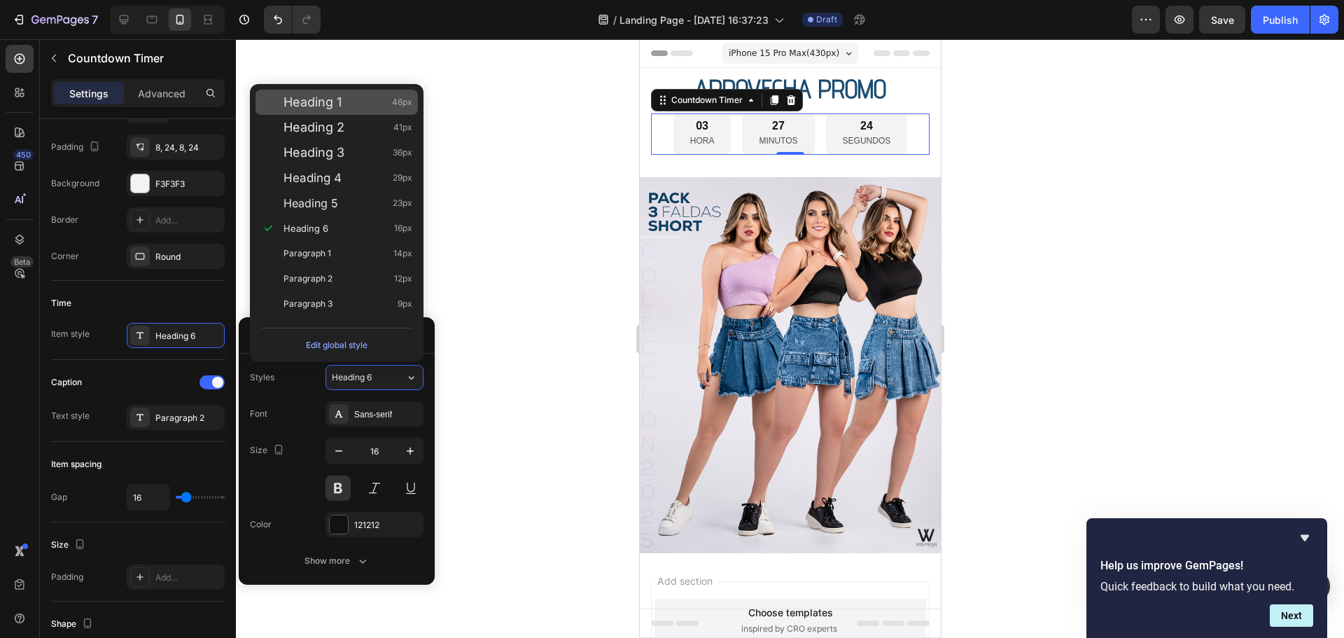
click at [311, 99] on span "Heading 1" at bounding box center [312, 102] width 58 height 14
type input "46"
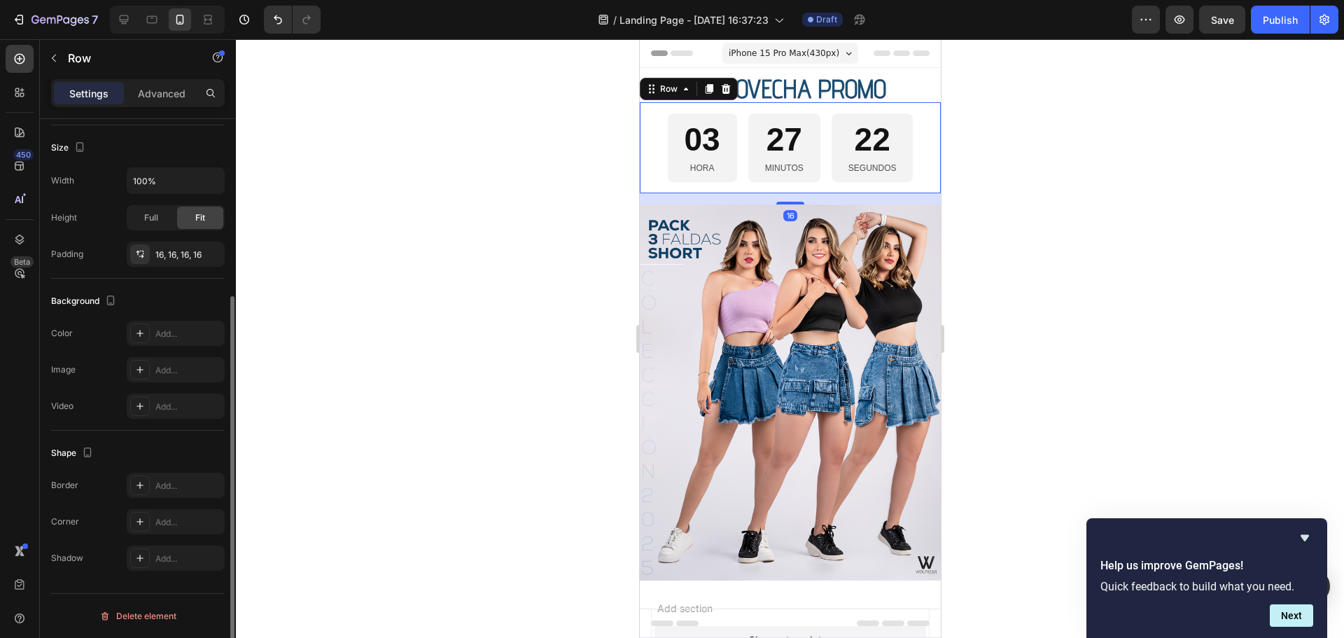
click at [710, 191] on div "03 HORA 27 MINUTOS 22 SEGUNDOS Countdown Timer Row 16" at bounding box center [789, 147] width 301 height 90
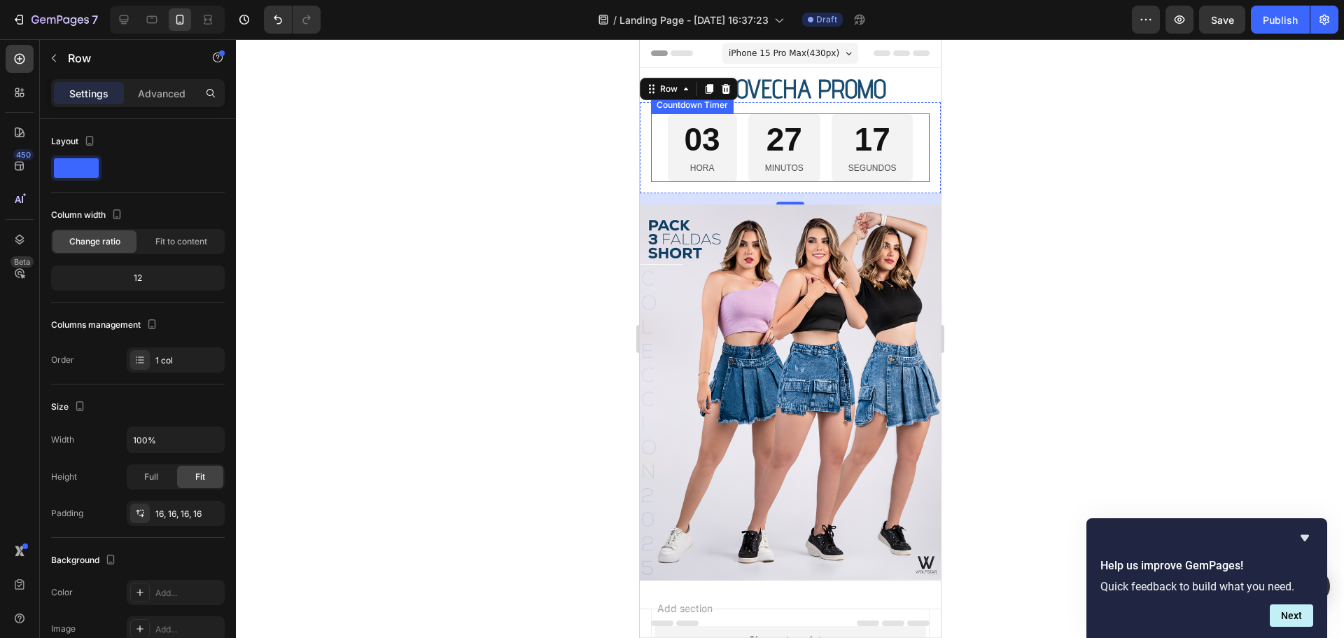
click at [654, 155] on div "03 HORA 27 MINUTOS 17 SEGUNDOS" at bounding box center [789, 147] width 279 height 68
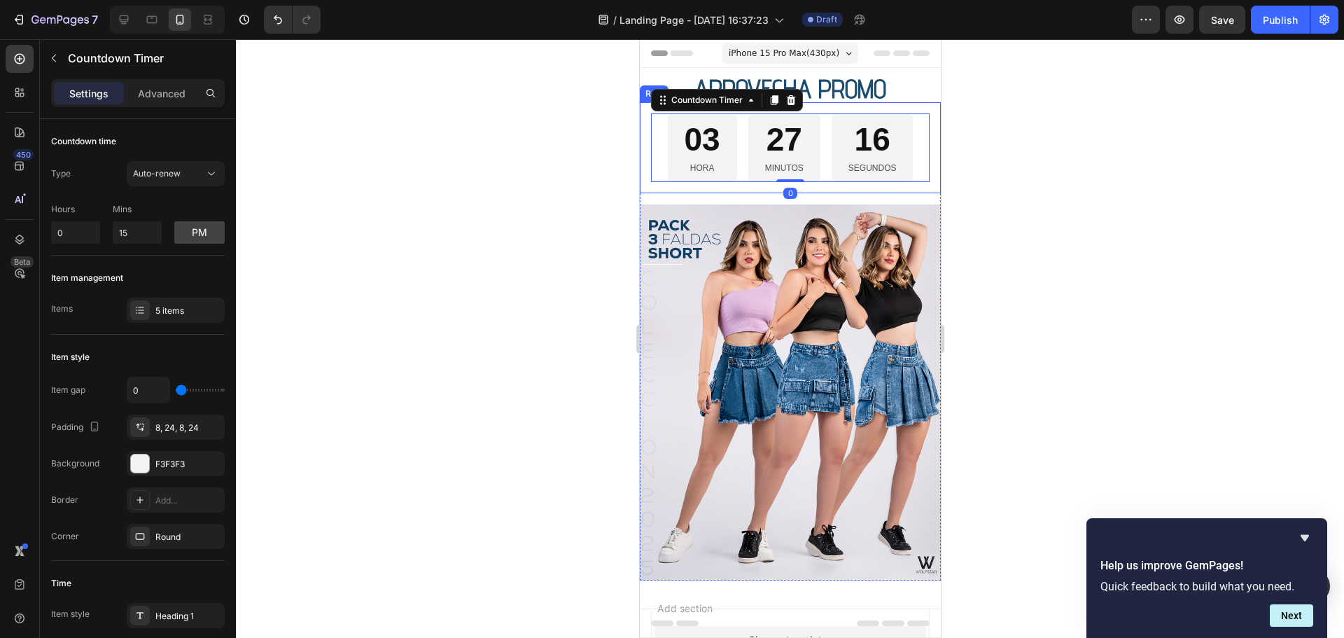
click at [645, 150] on div "03 HORA 27 MINUTOS 16 SEGUNDOS Countdown Timer 0 Row" at bounding box center [789, 147] width 301 height 90
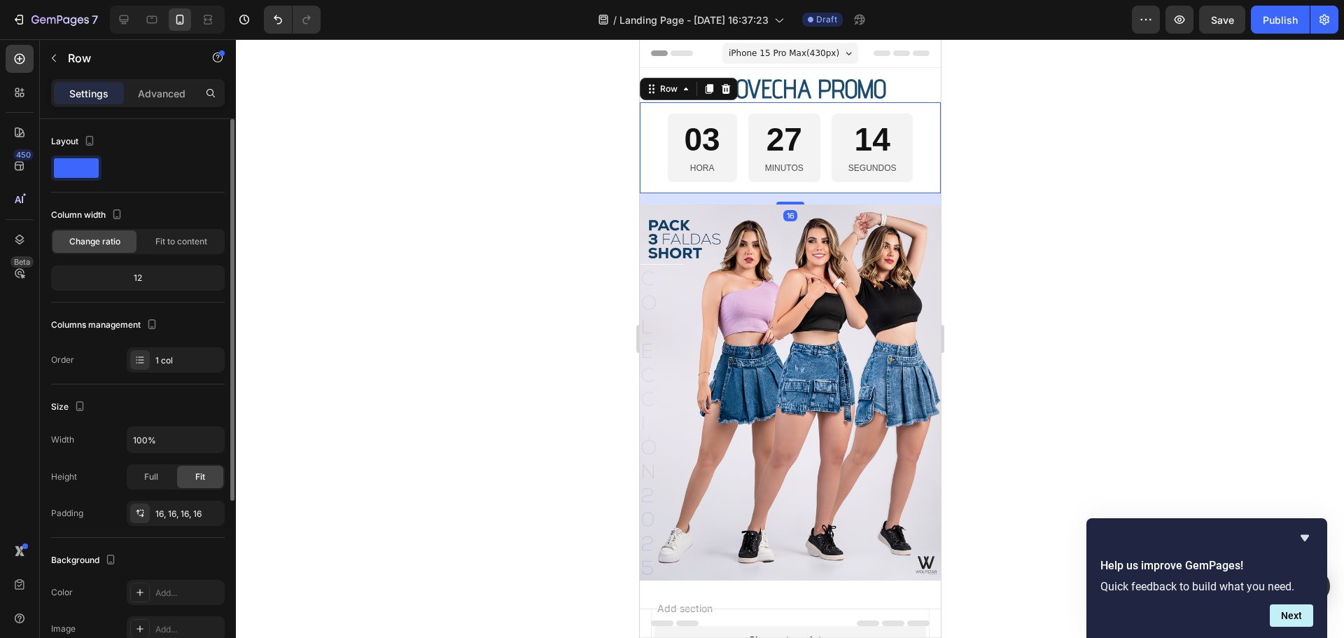
click at [78, 166] on span at bounding box center [76, 168] width 45 height 20
drag, startPoint x: 78, startPoint y: 166, endPoint x: 78, endPoint y: 200, distance: 34.3
click at [78, 200] on div "Layout Column width Change ratio Fit to content 12 Columns management Order 1 c…" at bounding box center [138, 251] width 174 height 242
click at [86, 139] on icon "button" at bounding box center [90, 141] width 8 height 10
click at [88, 141] on icon "button" at bounding box center [90, 141] width 14 height 14
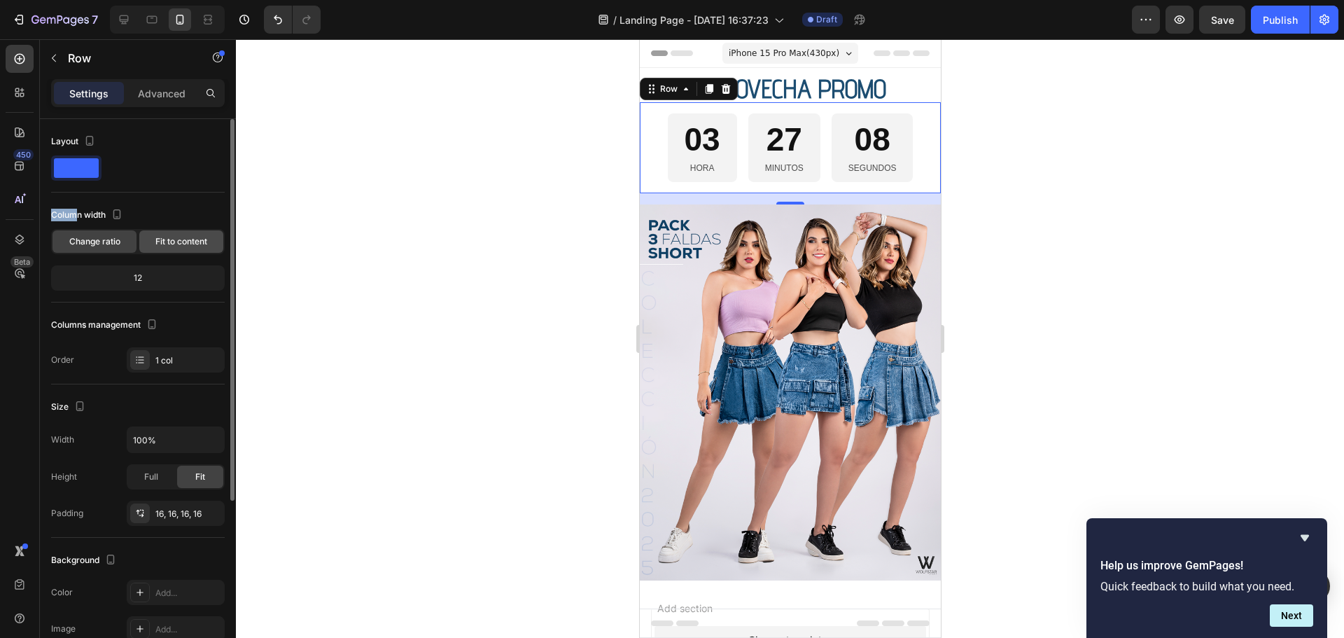
click at [181, 240] on span "Fit to content" at bounding box center [181, 241] width 52 height 13
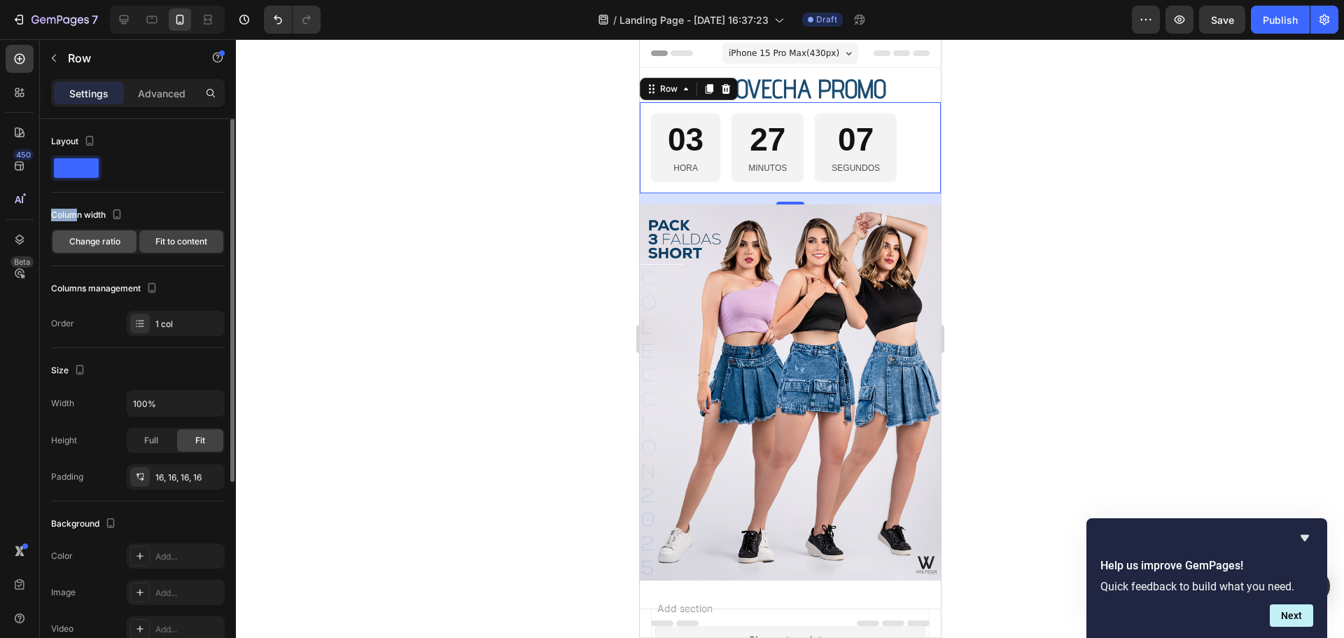
click at [108, 239] on span "Change ratio" at bounding box center [94, 241] width 51 height 13
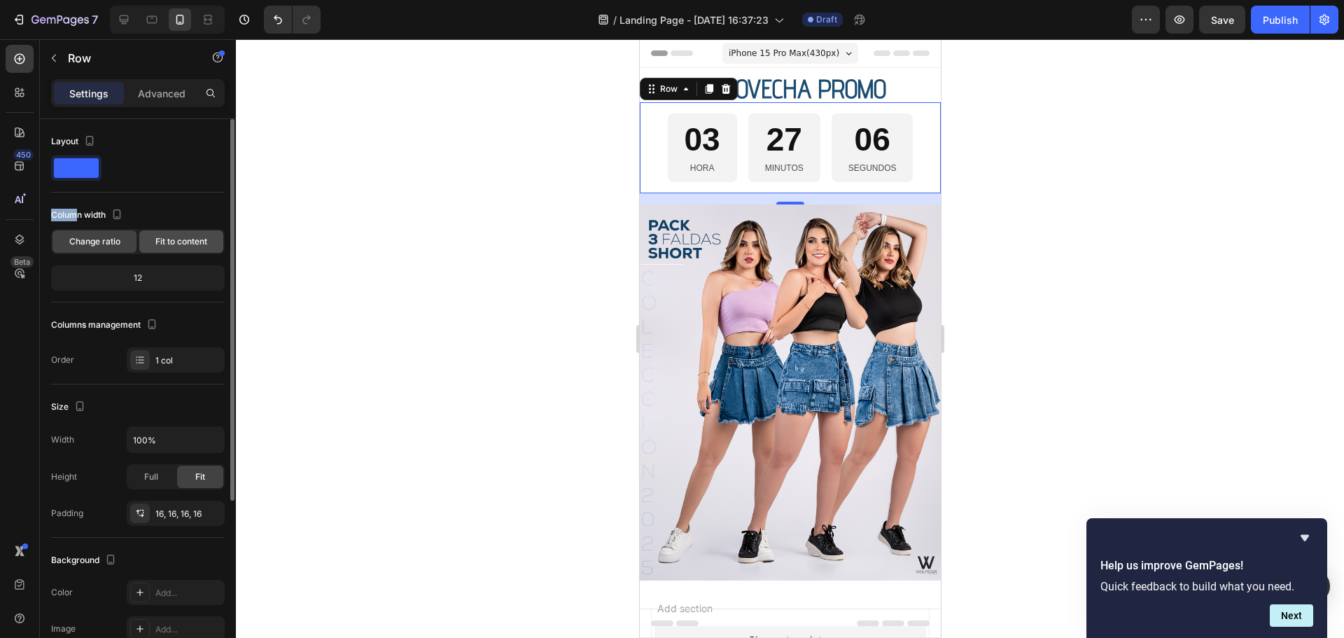
click at [185, 241] on span "Fit to content" at bounding box center [181, 241] width 52 height 13
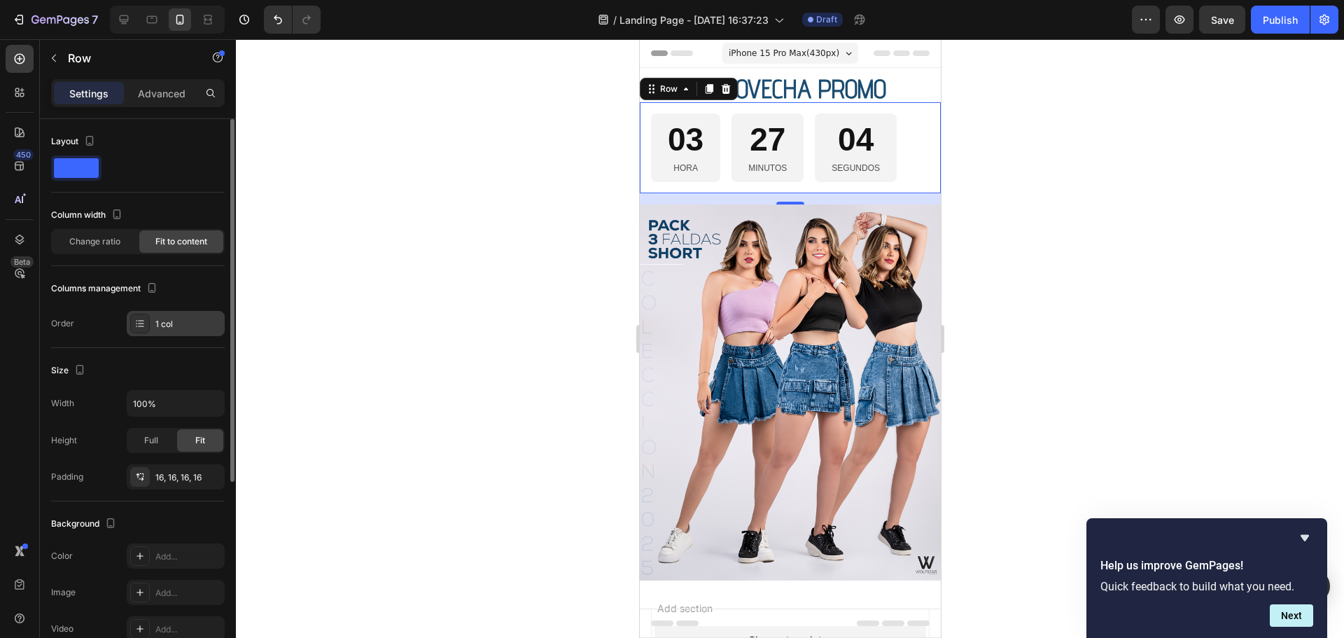
click at [138, 328] on icon at bounding box center [139, 323] width 11 height 11
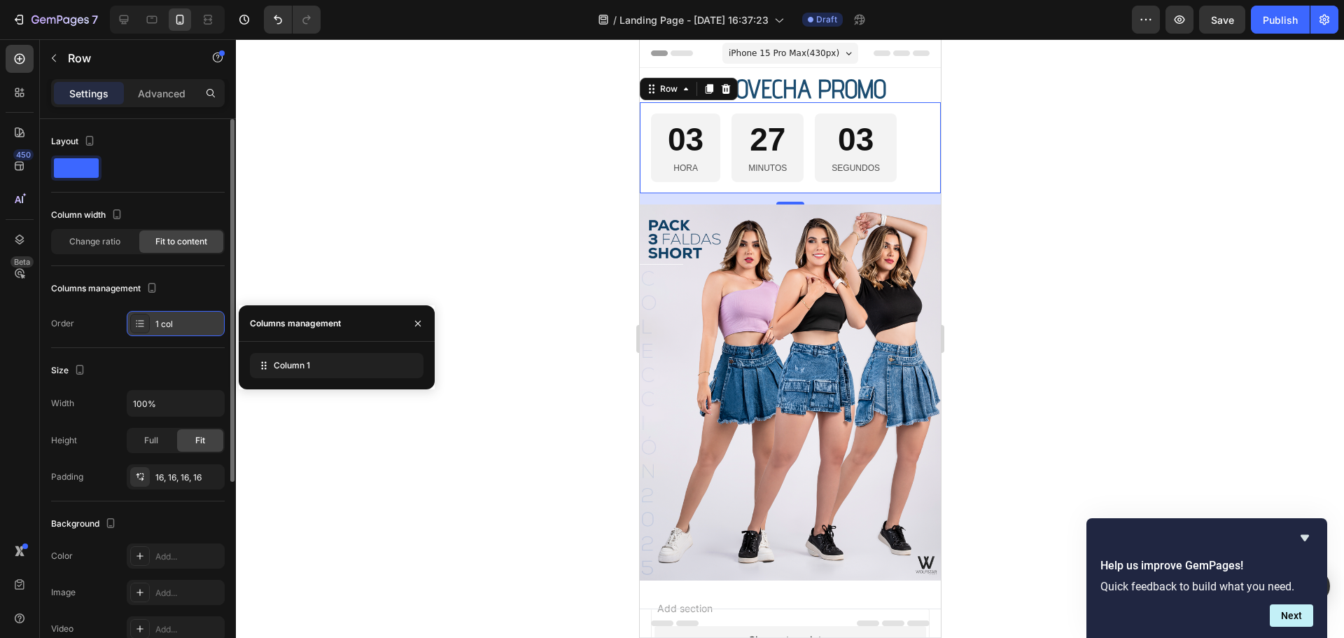
click at [138, 328] on icon at bounding box center [139, 323] width 11 height 11
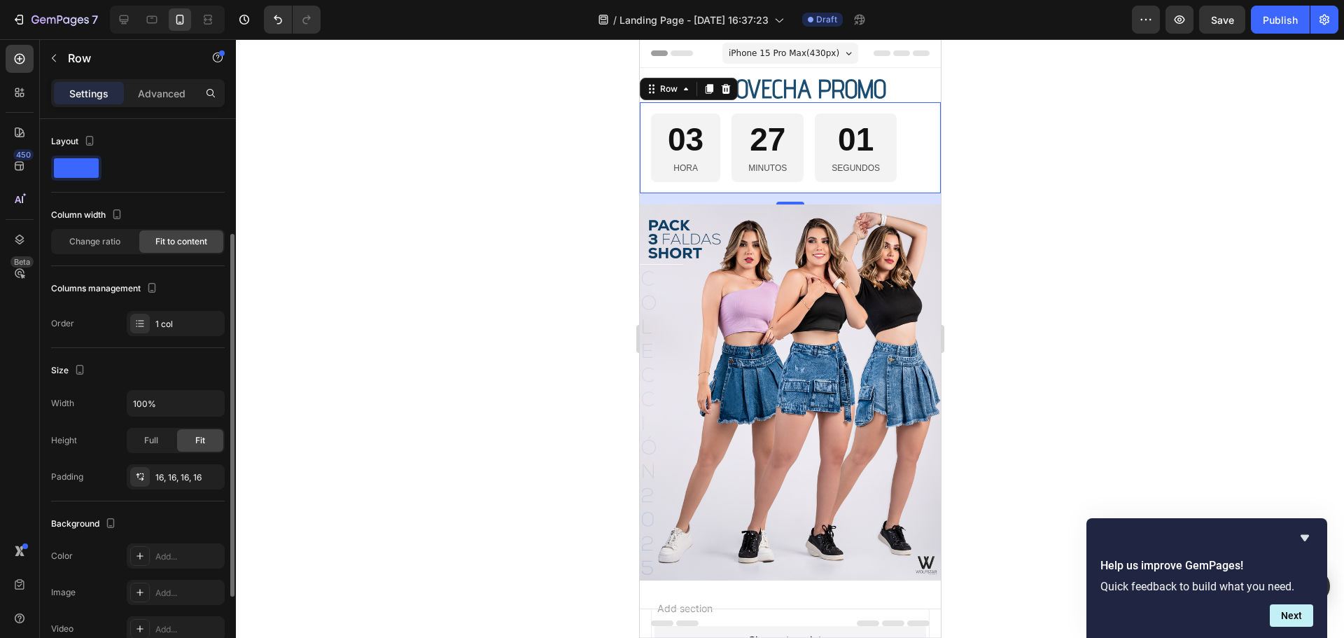
scroll to position [70, 0]
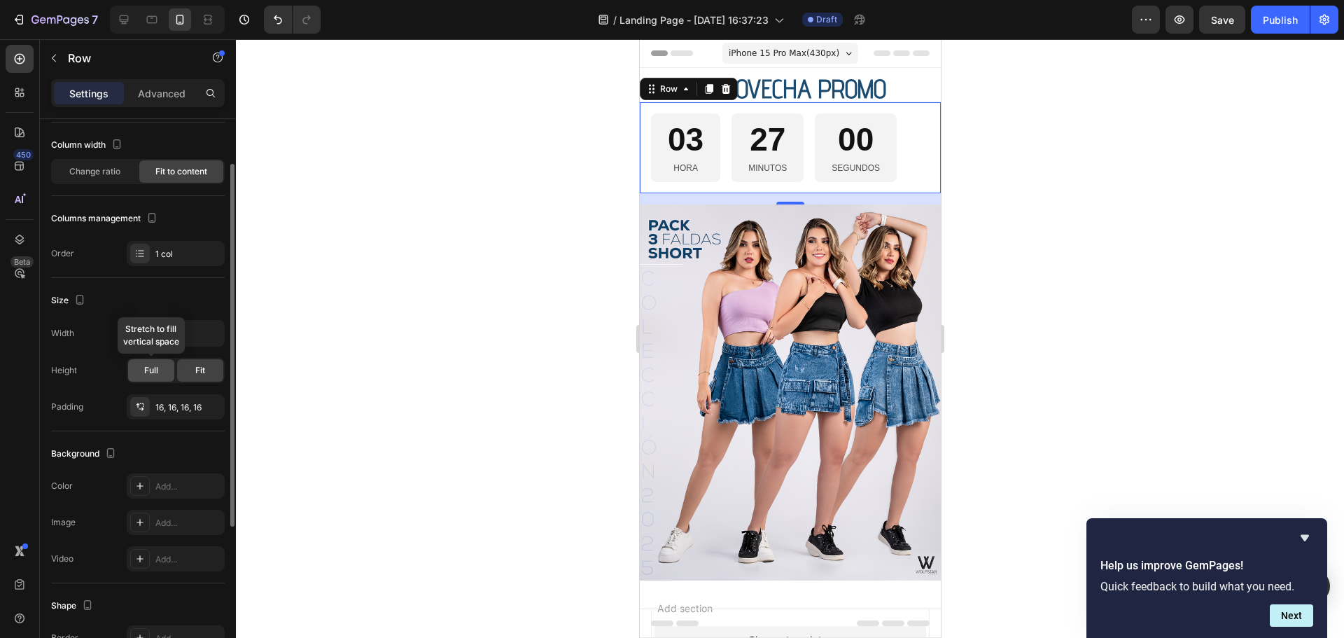
click at [152, 367] on span "Full" at bounding box center [151, 370] width 14 height 13
click at [191, 368] on div "Fit" at bounding box center [200, 370] width 46 height 22
click at [155, 367] on span "Full" at bounding box center [151, 370] width 14 height 13
click at [192, 363] on div "Fit" at bounding box center [200, 370] width 46 height 22
click at [185, 335] on input "100%" at bounding box center [175, 333] width 97 height 25
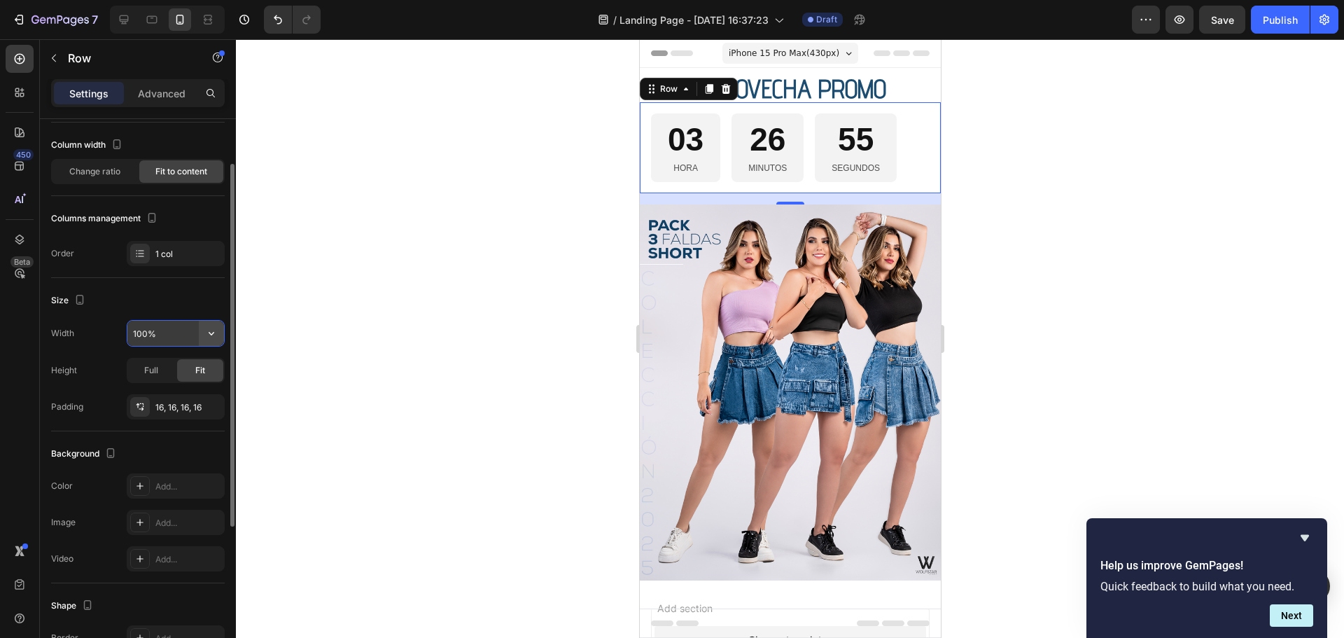
click at [213, 330] on icon "button" at bounding box center [211, 333] width 14 height 14
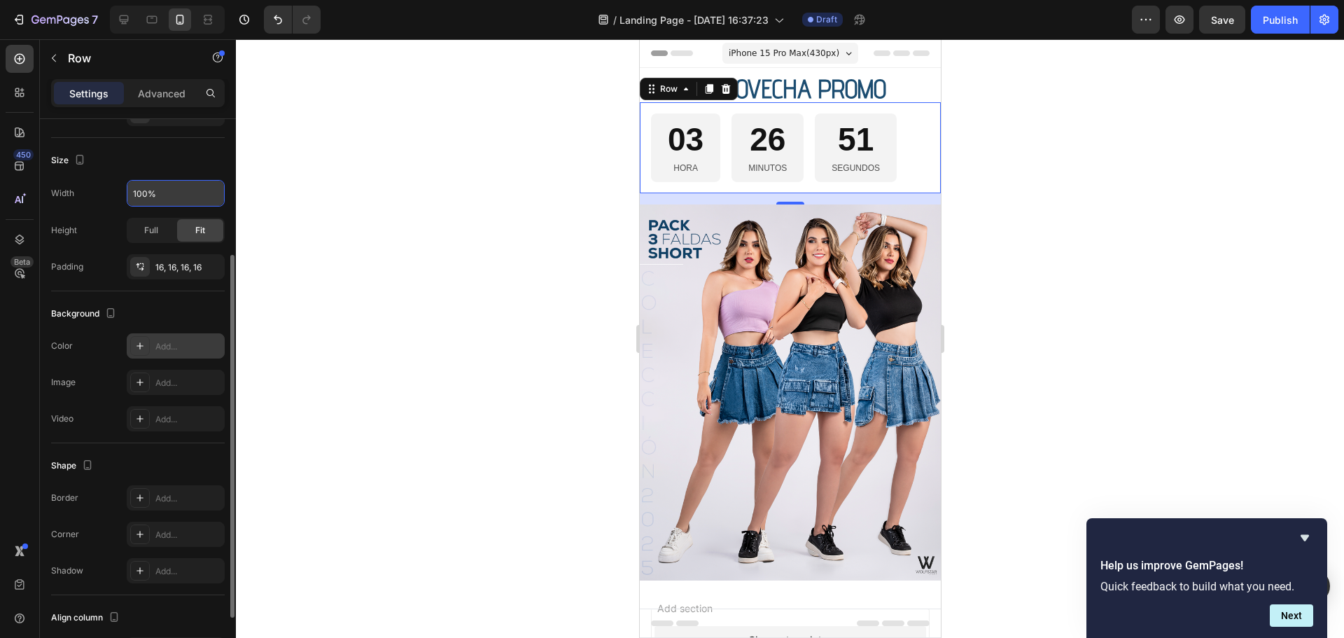
click at [136, 344] on icon at bounding box center [139, 345] width 11 height 11
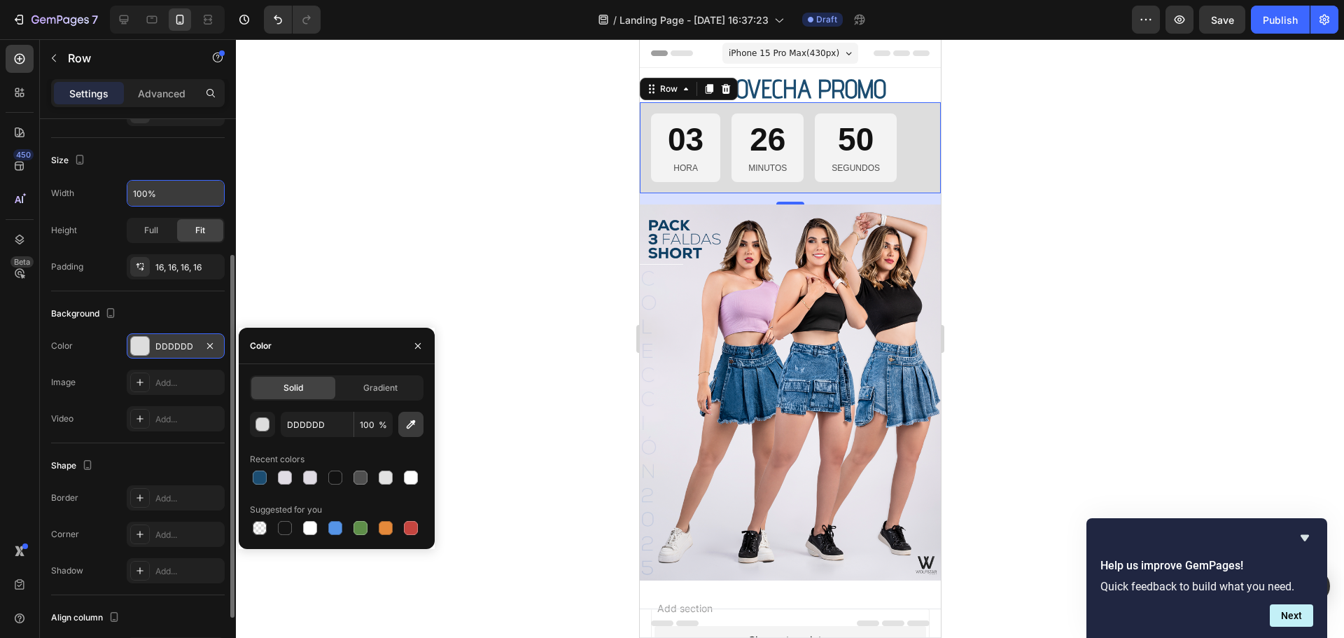
click at [407, 425] on icon "button" at bounding box center [411, 424] width 14 height 14
type input "DDDAE2"
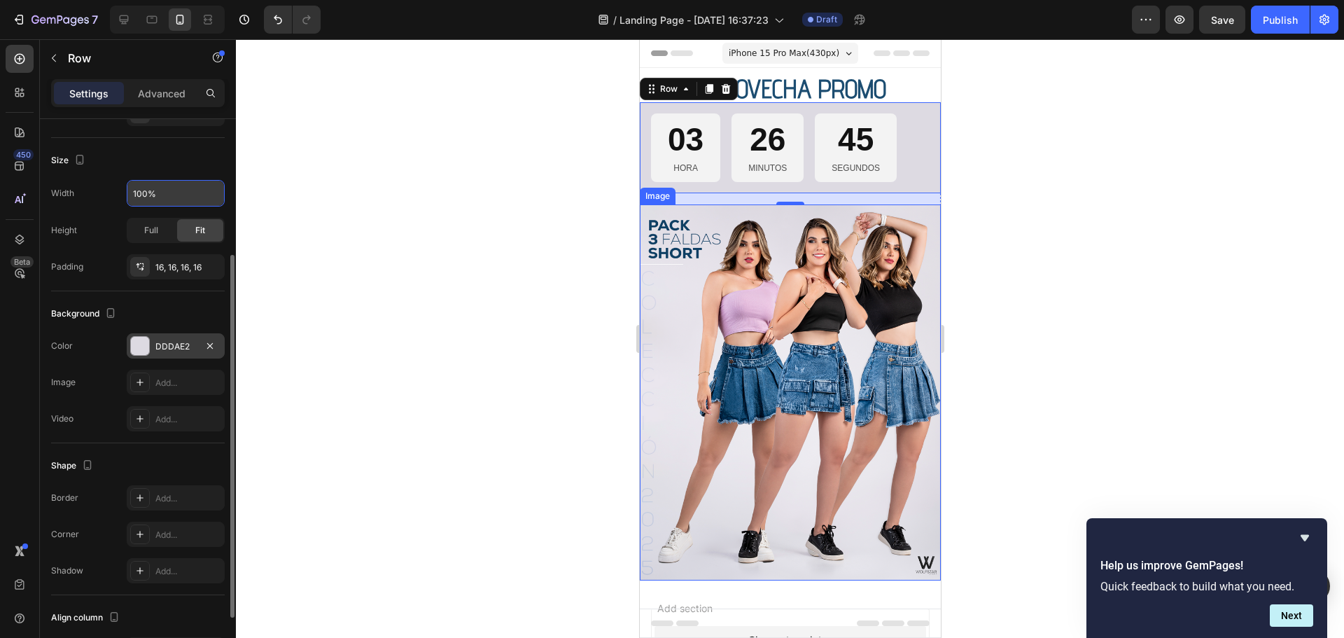
click at [183, 320] on div "Background" at bounding box center [138, 313] width 174 height 22
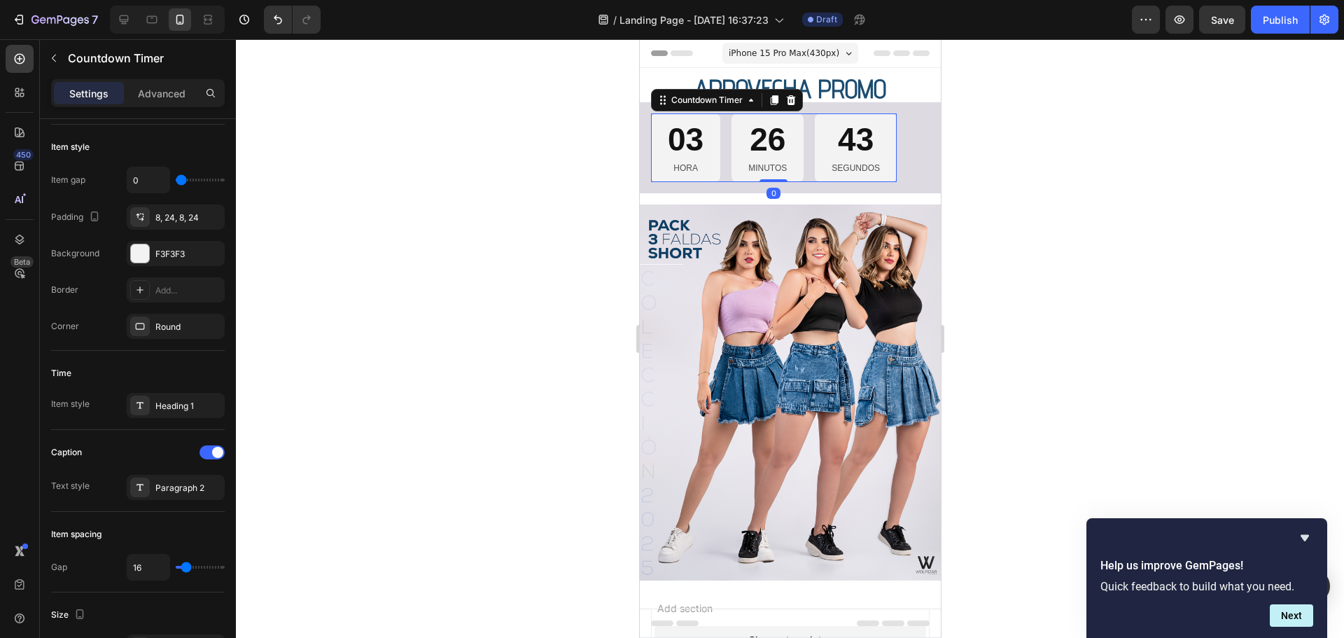
click at [661, 157] on div "03 HORA" at bounding box center [684, 147] width 69 height 68
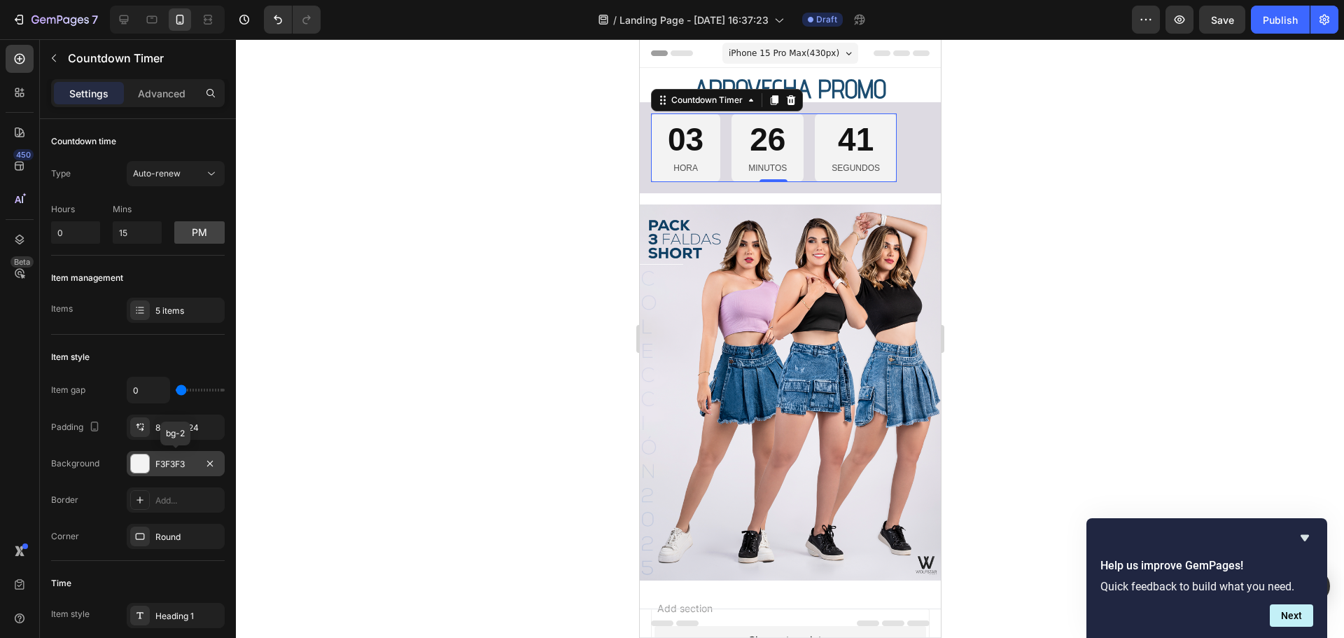
click at [137, 463] on div at bounding box center [140, 463] width 18 height 18
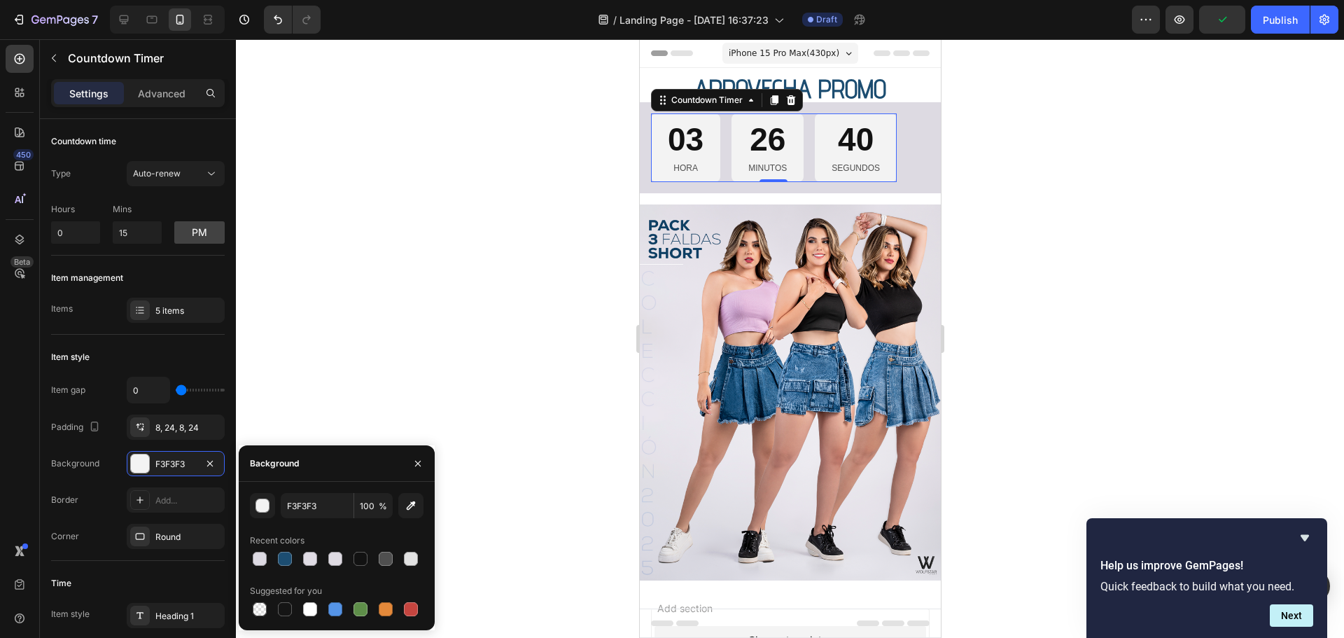
click at [425, 513] on div "F3F3F3 100 % Recent colors Suggested for you" at bounding box center [337, 556] width 196 height 126
click at [420, 508] on button "button" at bounding box center [410, 505] width 25 height 25
type input "DDDAE2"
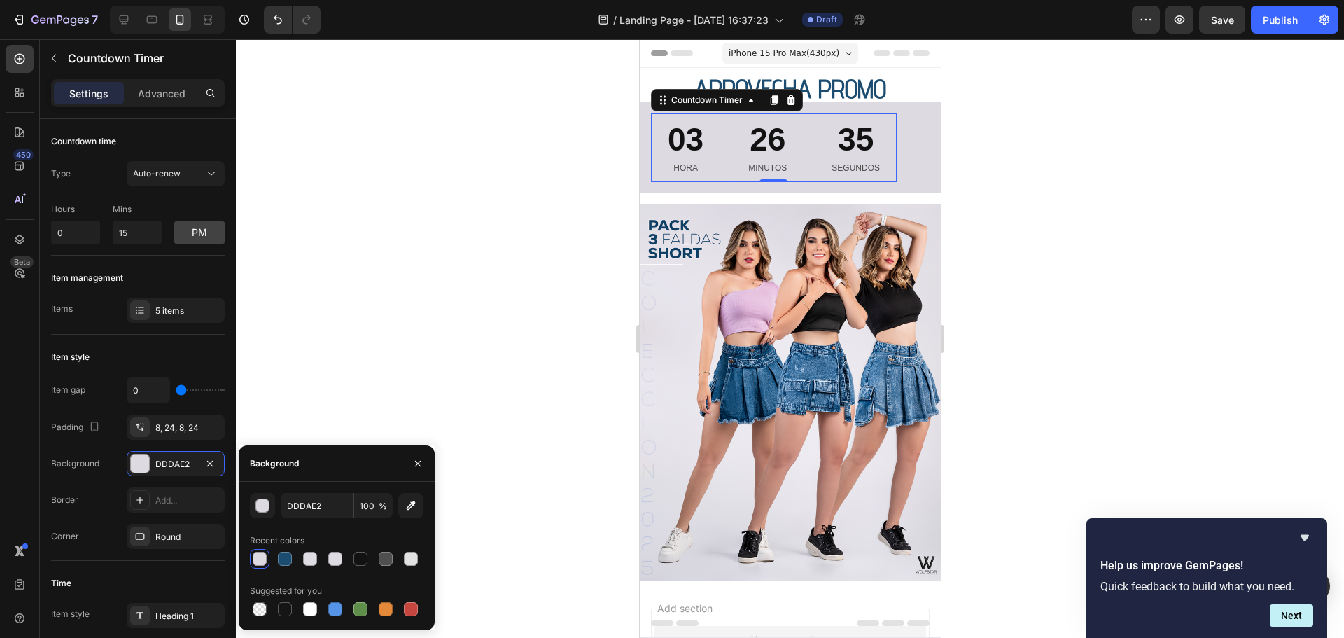
click at [188, 275] on div "Item management" at bounding box center [138, 278] width 174 height 22
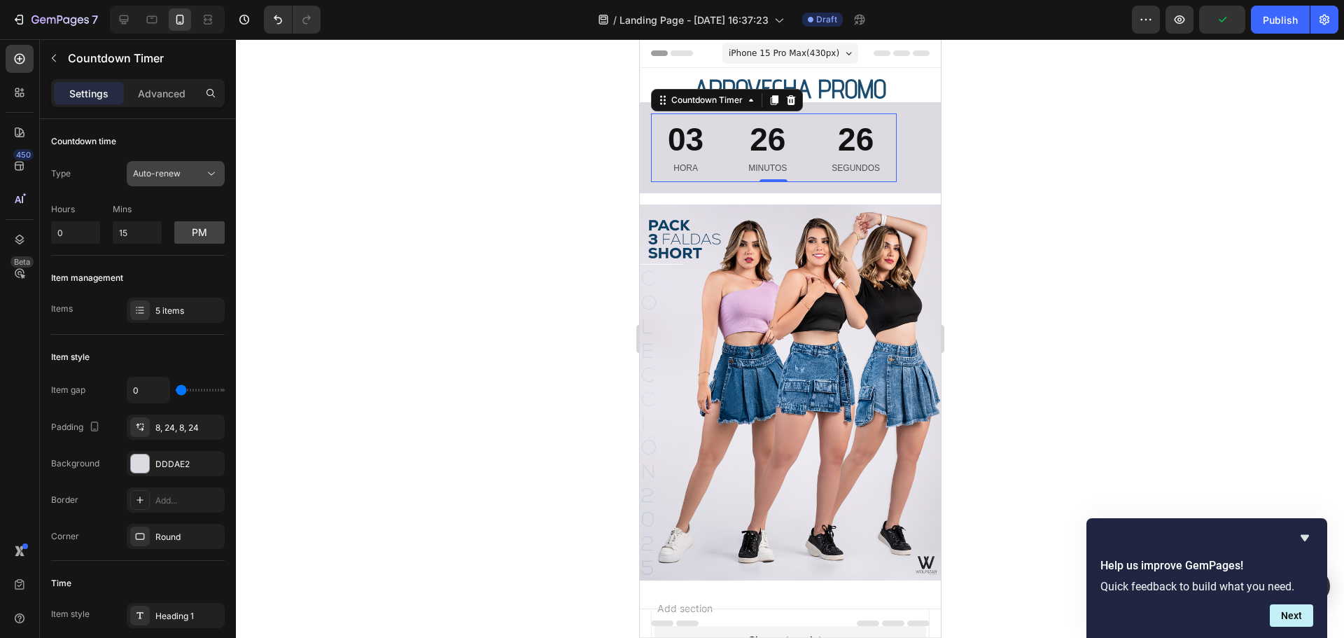
click at [193, 176] on div "Auto-renew" at bounding box center [168, 173] width 71 height 13
click at [192, 176] on div "Auto-renew" at bounding box center [168, 173] width 71 height 13
click at [161, 94] on p "Advanced" at bounding box center [162, 93] width 48 height 15
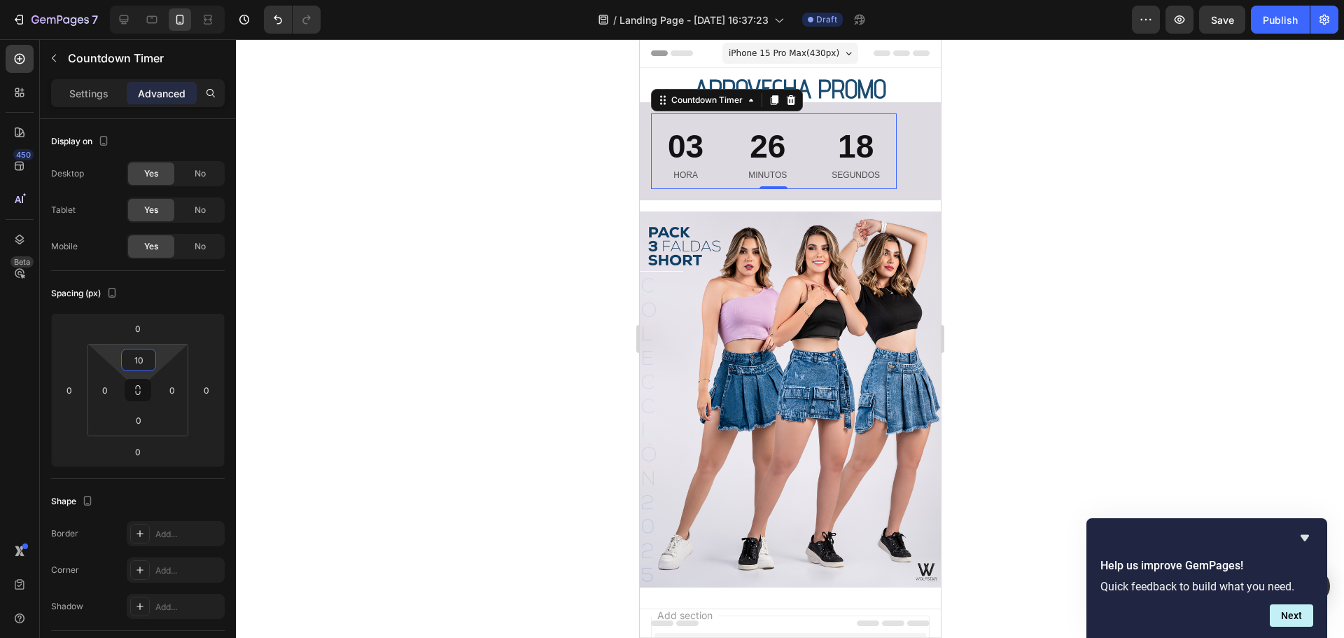
type input "1"
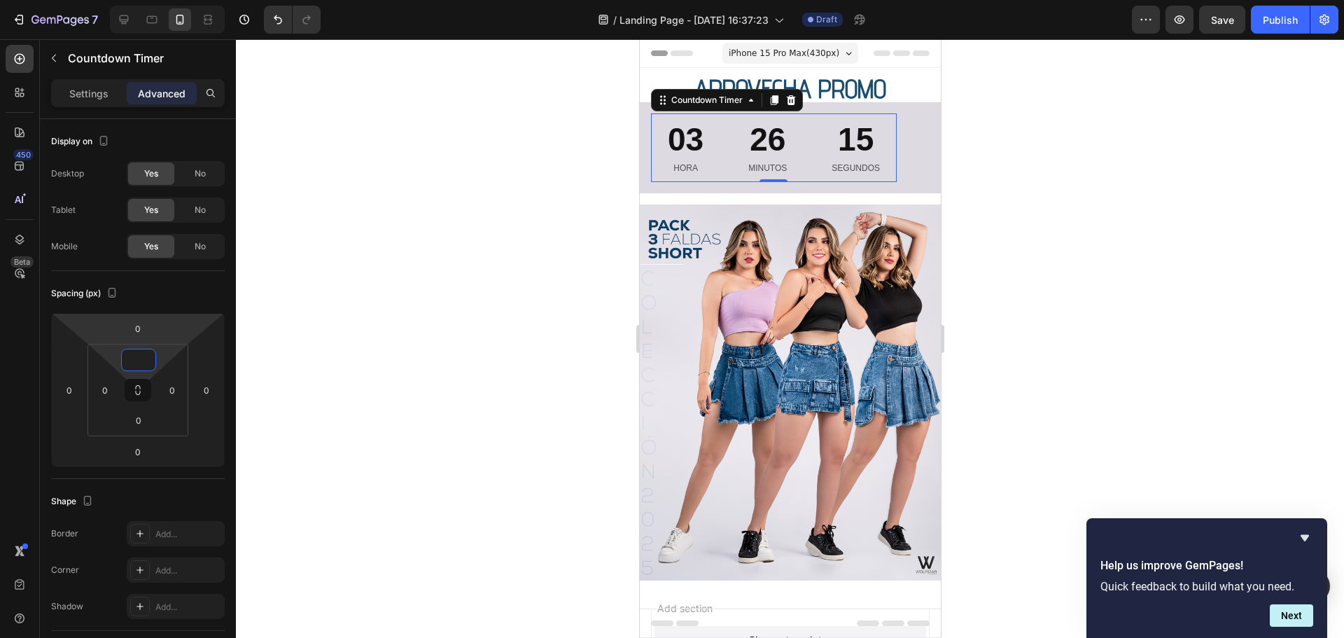
type input "0"
click at [162, 286] on div "Spacing (px)" at bounding box center [138, 293] width 174 height 22
click at [91, 89] on p "Settings" at bounding box center [88, 93] width 39 height 15
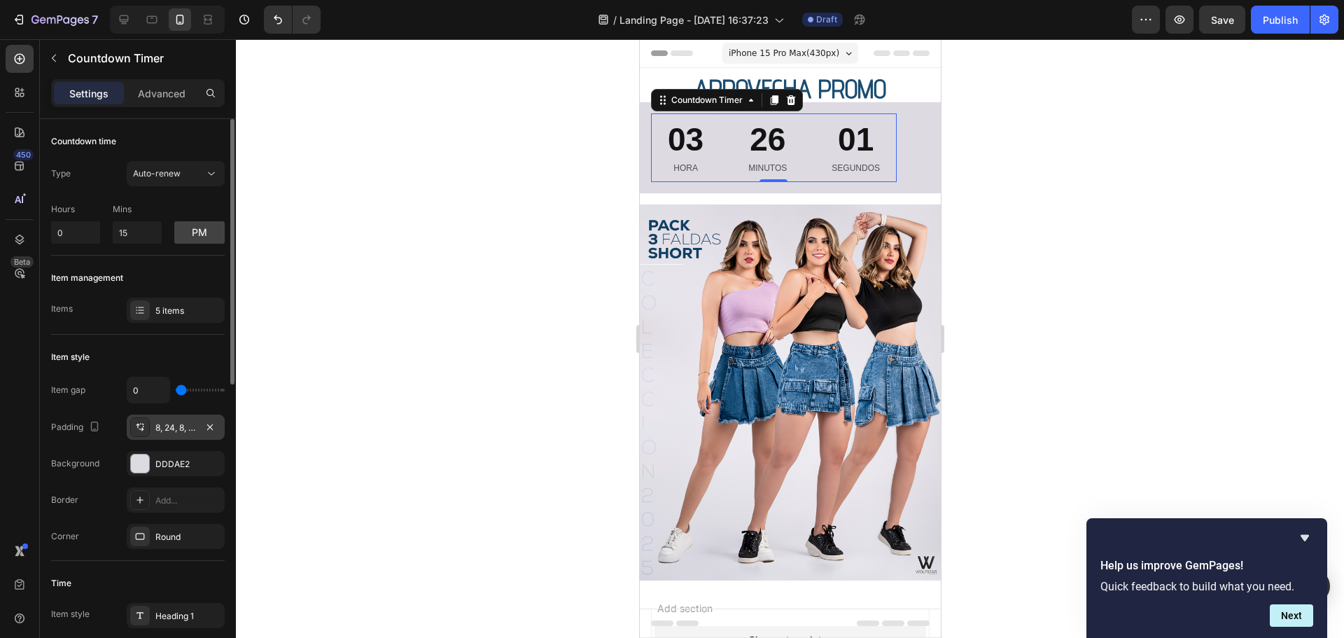
click at [175, 430] on div "8, 24, 8, 24" at bounding box center [175, 427] width 41 height 13
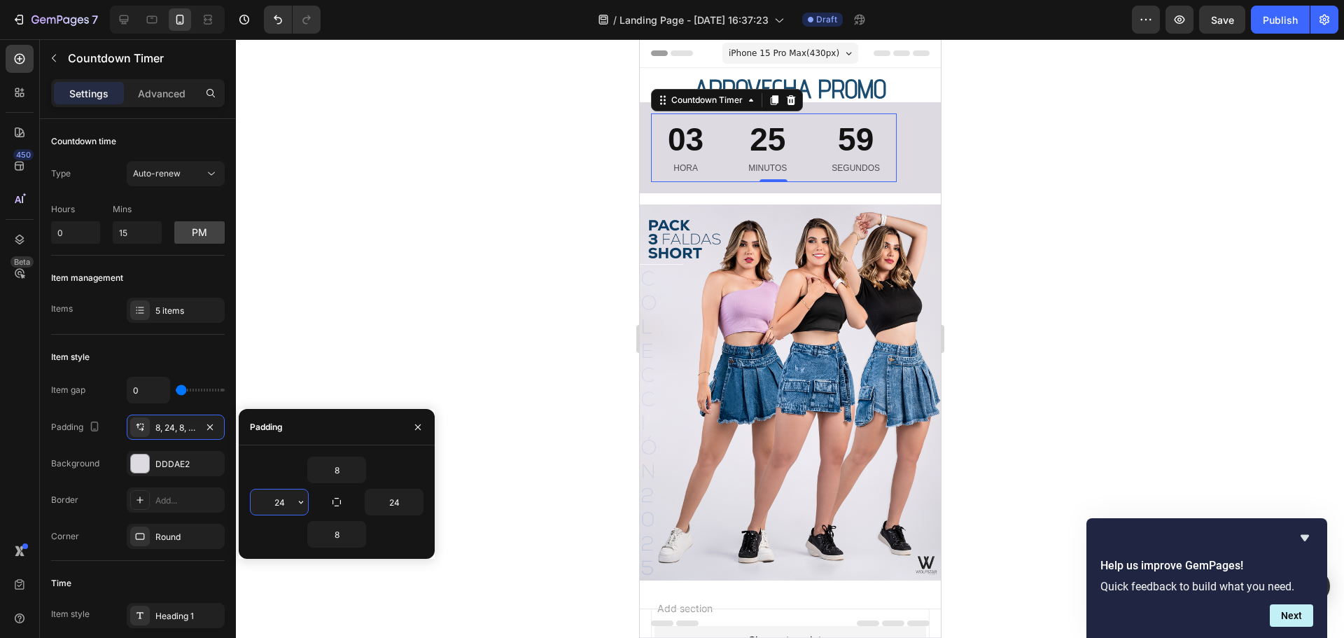
click at [281, 500] on input "24" at bounding box center [279, 501] width 57 height 25
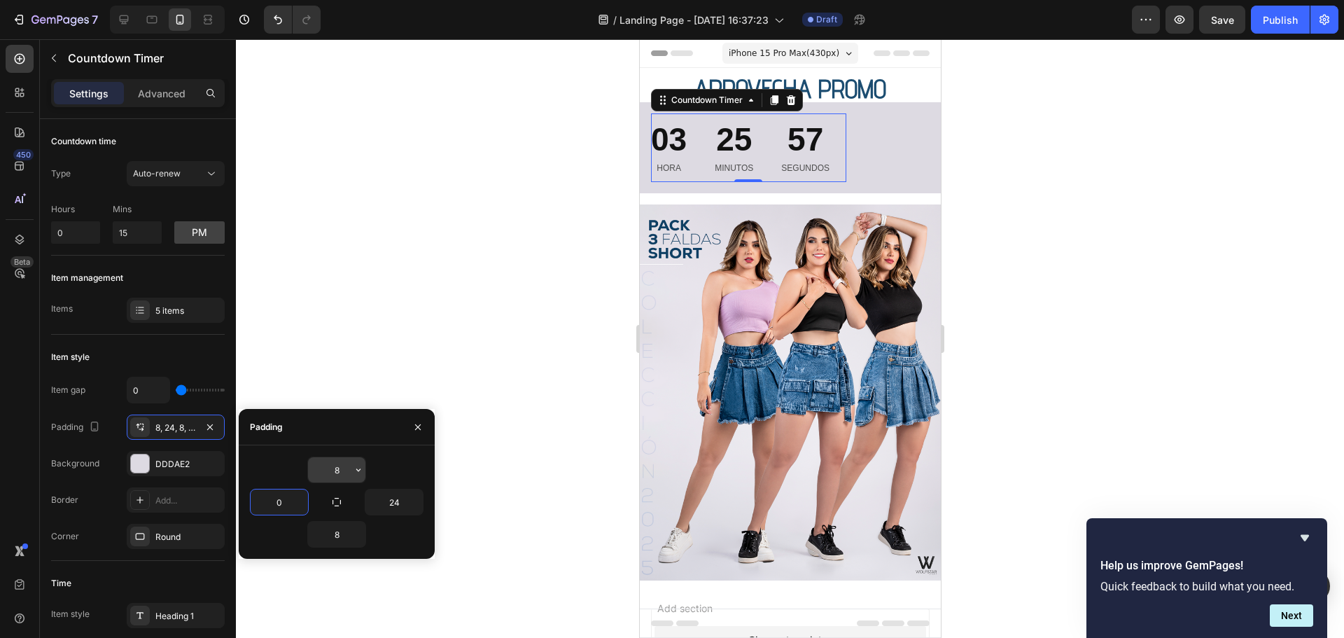
type input "0"
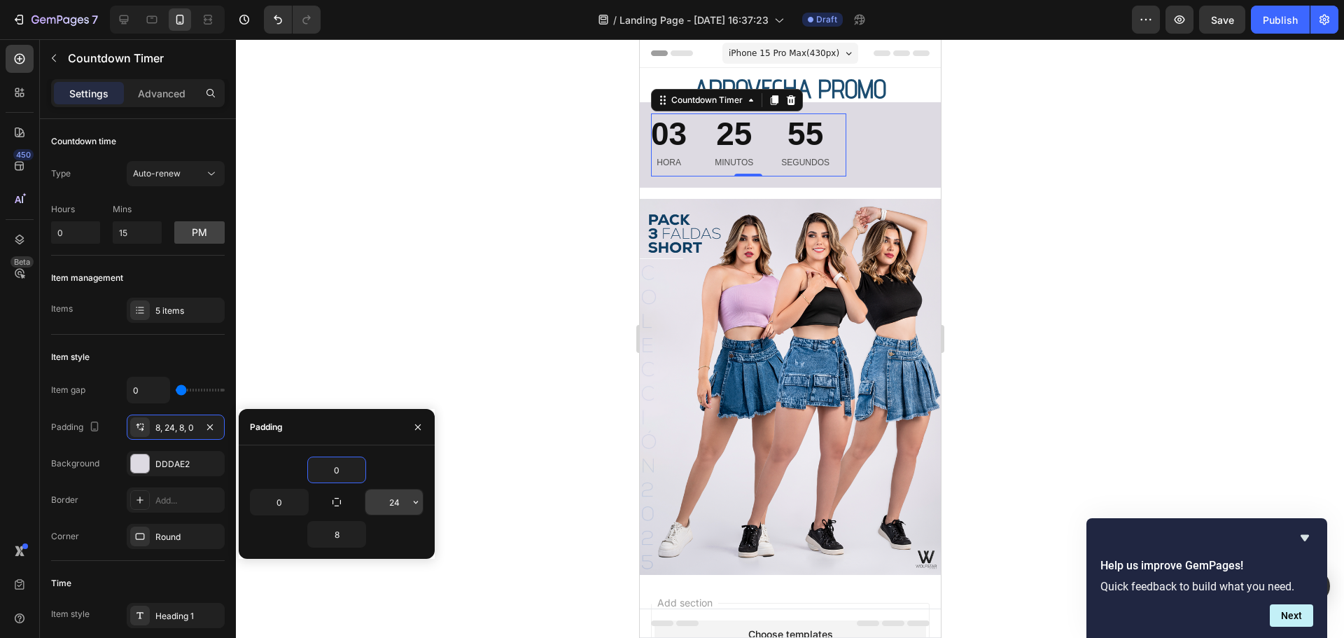
type input "0"
click at [399, 501] on input "24" at bounding box center [393, 501] width 57 height 25
type input "0"
click at [335, 536] on input "8" at bounding box center [336, 533] width 57 height 25
type input "0"
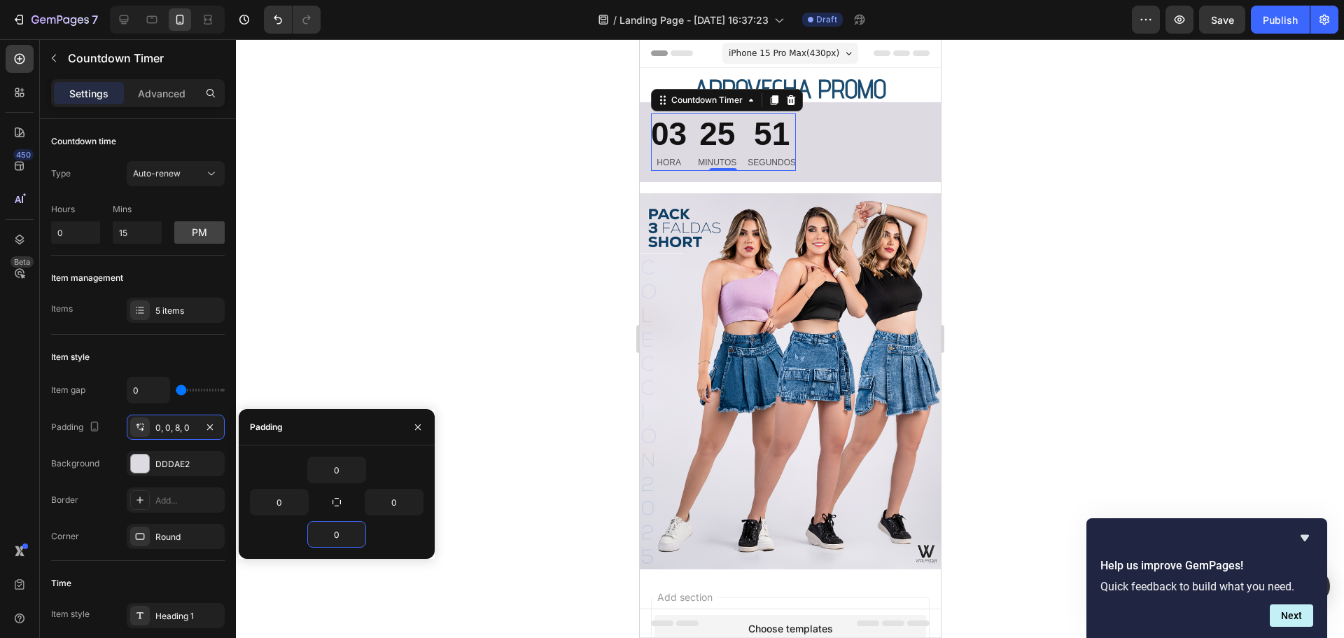
click at [1071, 135] on div at bounding box center [790, 338] width 1108 height 598
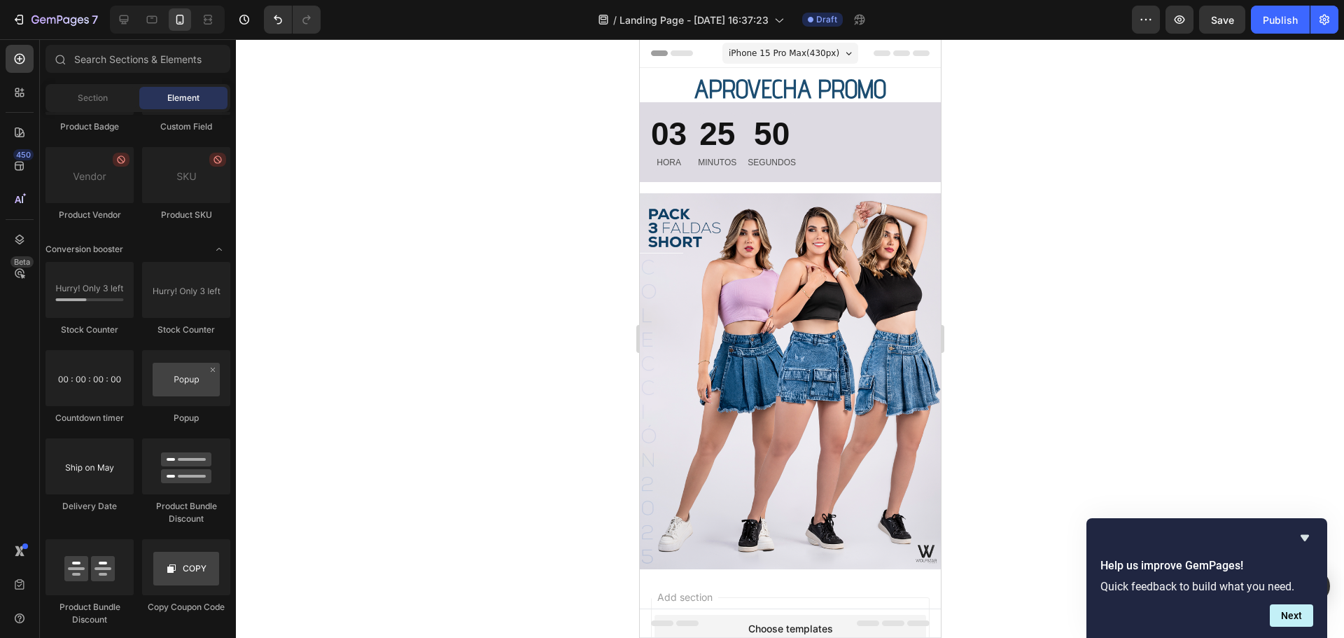
click at [959, 136] on div at bounding box center [790, 338] width 1108 height 598
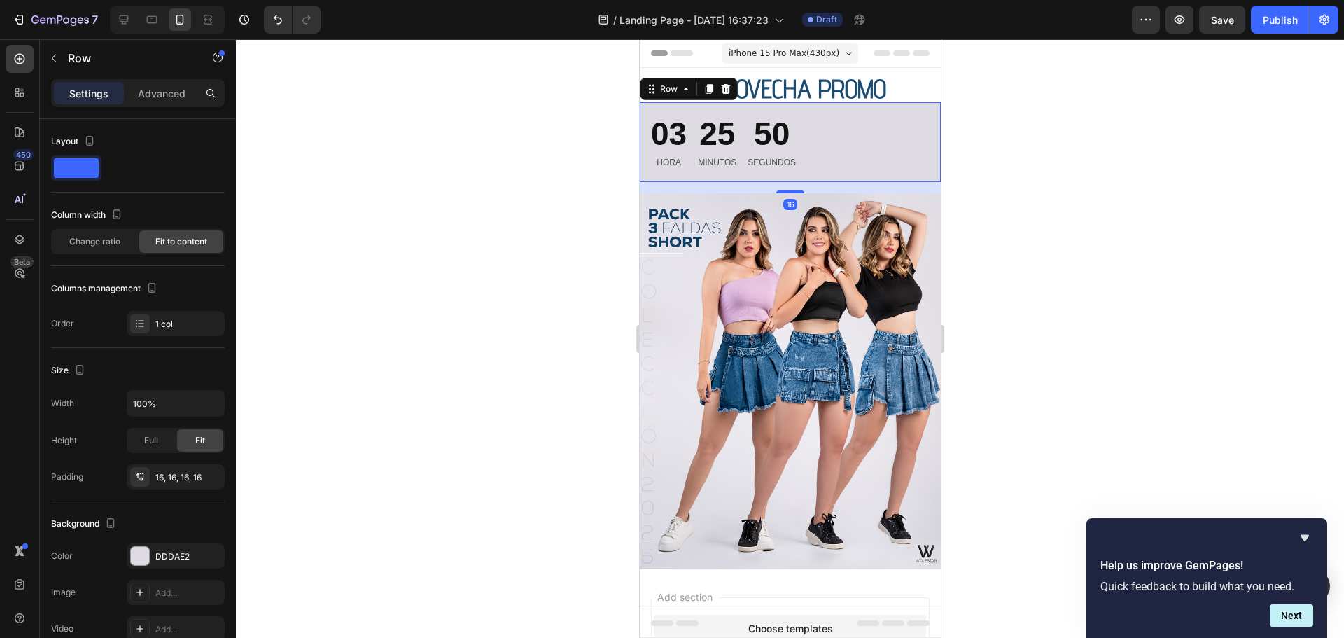
click at [889, 141] on div "03 HORA 25 MINUTOS 50 SEGUNDOS Countdown Timer Row 16" at bounding box center [789, 141] width 301 height 79
click at [1083, 297] on div at bounding box center [790, 338] width 1108 height 598
click at [842, 131] on div "03 HORA 25 MINUTOS 48 SEGUNDOS Countdown Timer Row" at bounding box center [789, 141] width 301 height 79
click at [156, 95] on p "Advanced" at bounding box center [162, 93] width 48 height 15
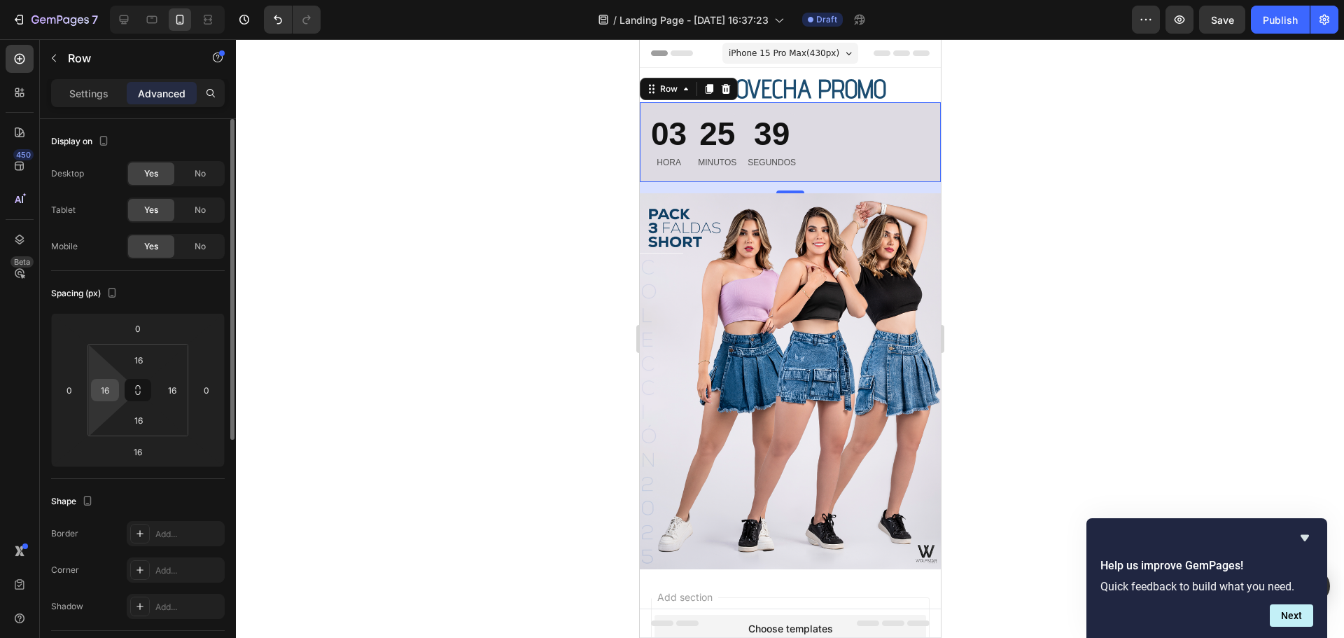
click at [104, 390] on input "16" at bounding box center [104, 389] width 21 height 21
type input "0"
click at [134, 360] on input "16" at bounding box center [139, 359] width 28 height 21
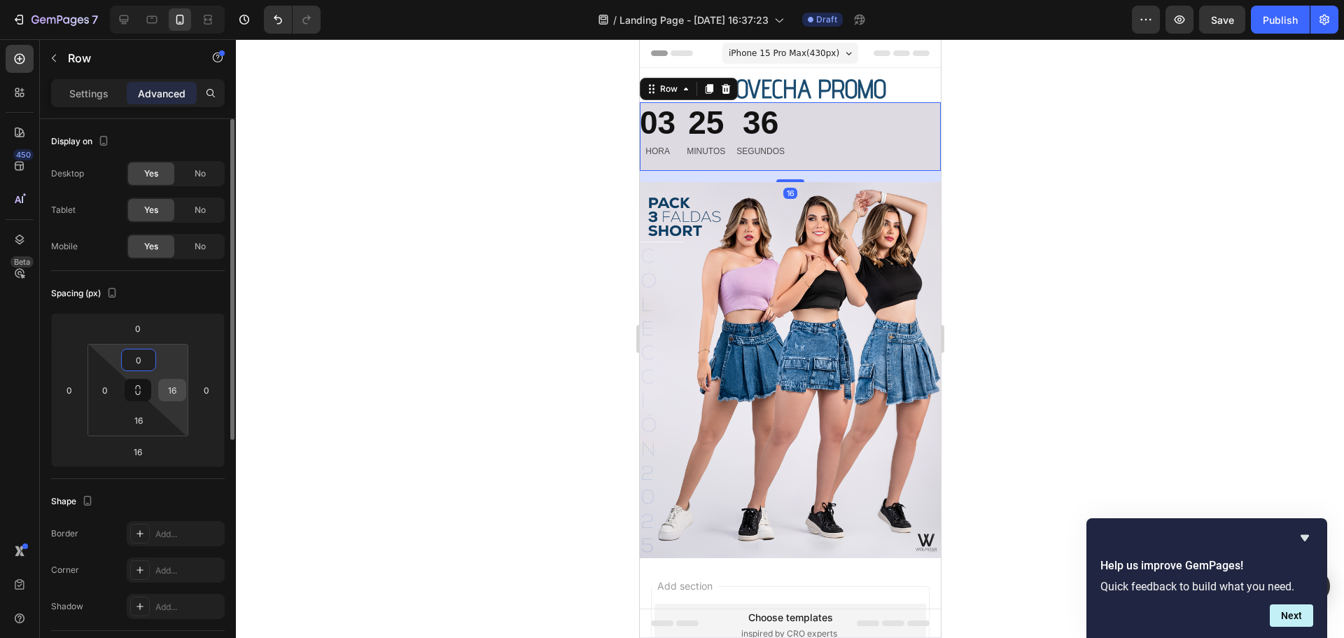
type input "0"
click at [173, 386] on input "16" at bounding box center [172, 389] width 21 height 21
type input "0"
click at [143, 426] on input "16" at bounding box center [139, 419] width 28 height 21
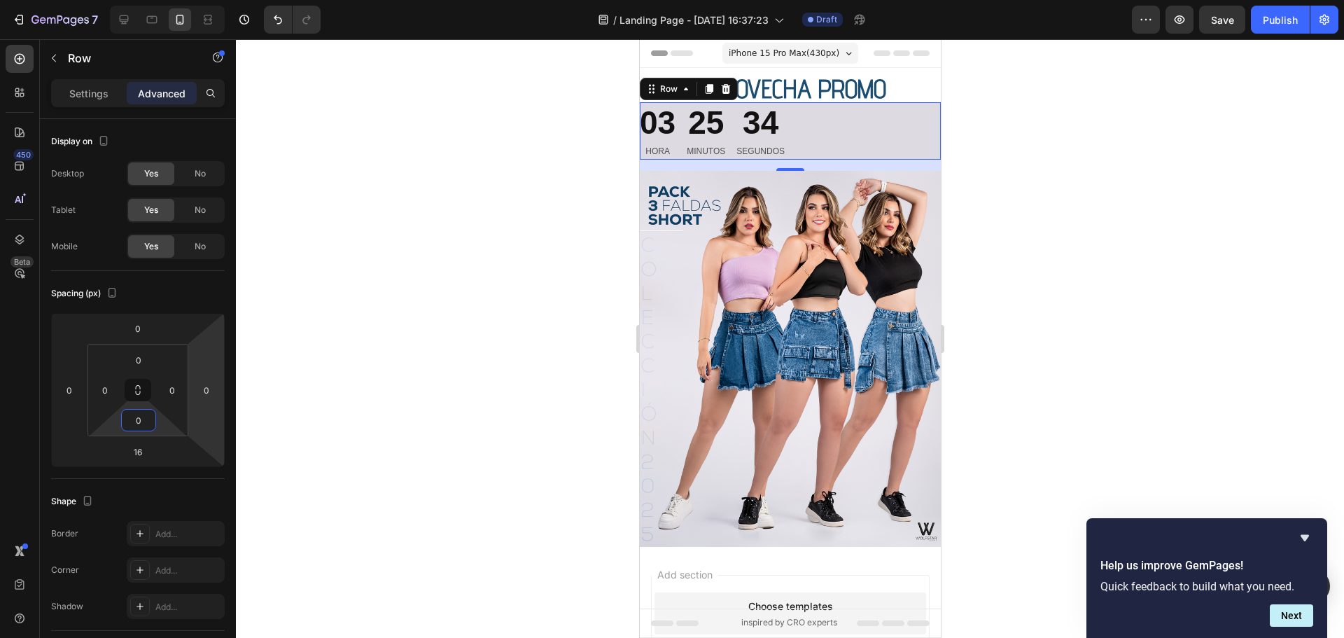
type input "0"
click at [1045, 172] on div at bounding box center [790, 338] width 1108 height 598
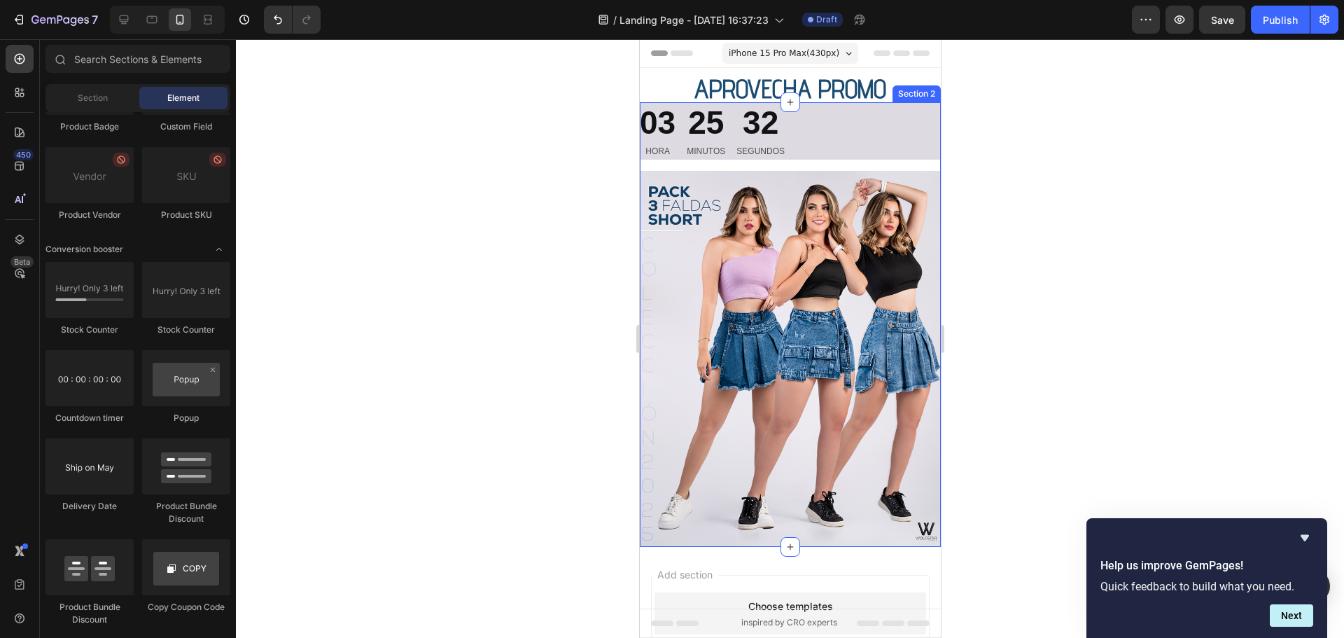
click at [799, 167] on div "03 HORA 25 MINUTOS 32 SEGUNDOS Countdown Timer Row Image" at bounding box center [789, 324] width 301 height 444
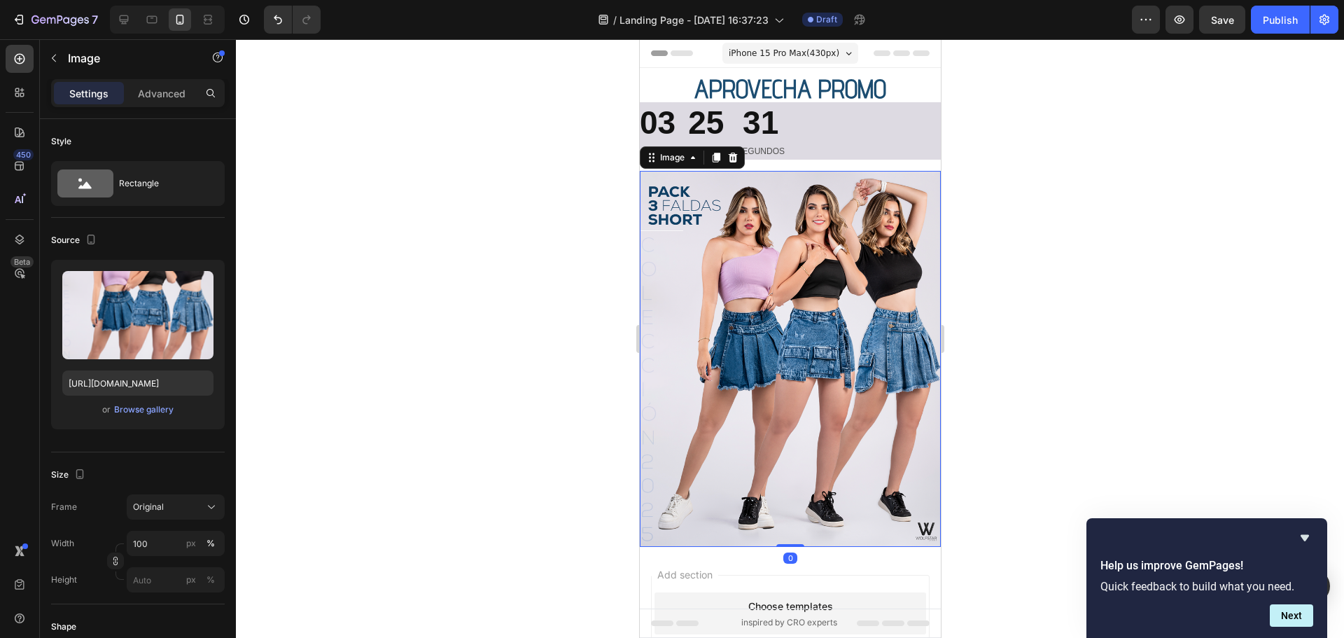
click at [773, 182] on img at bounding box center [789, 359] width 301 height 377
click at [911, 130] on div "03 HORA 25 MINUTOS 29 SEGUNDOS Countdown Timer Row" at bounding box center [789, 130] width 301 height 57
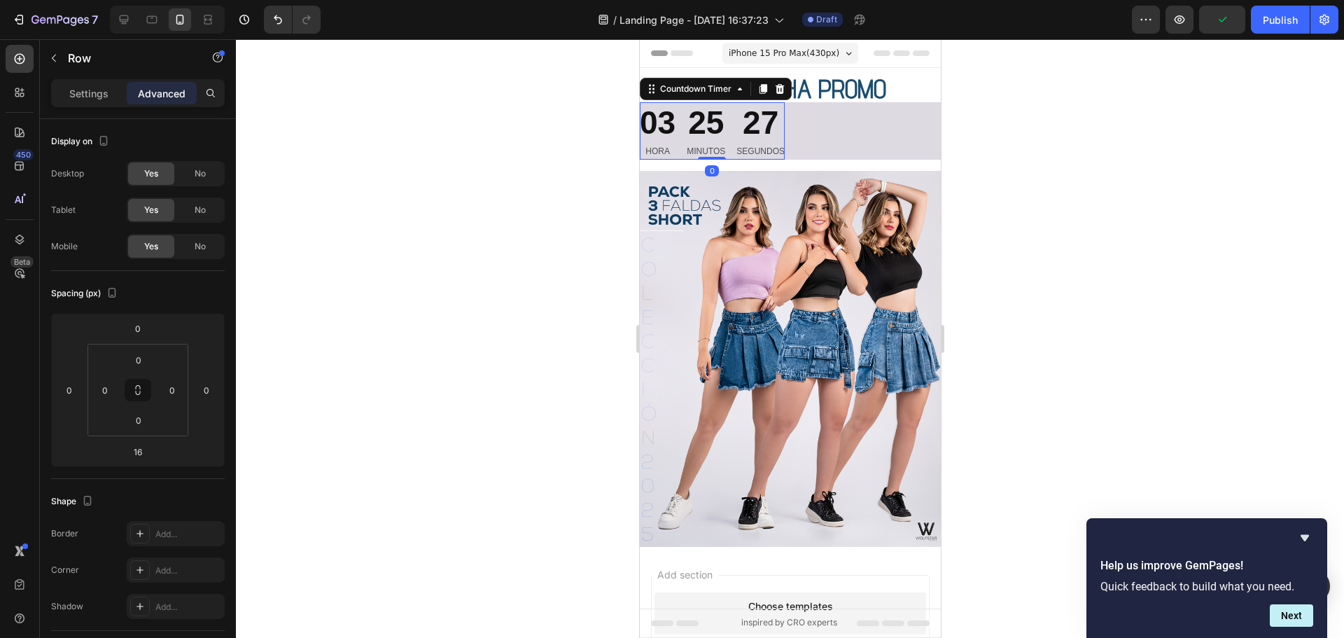
click at [669, 127] on div "03" at bounding box center [657, 123] width 36 height 42
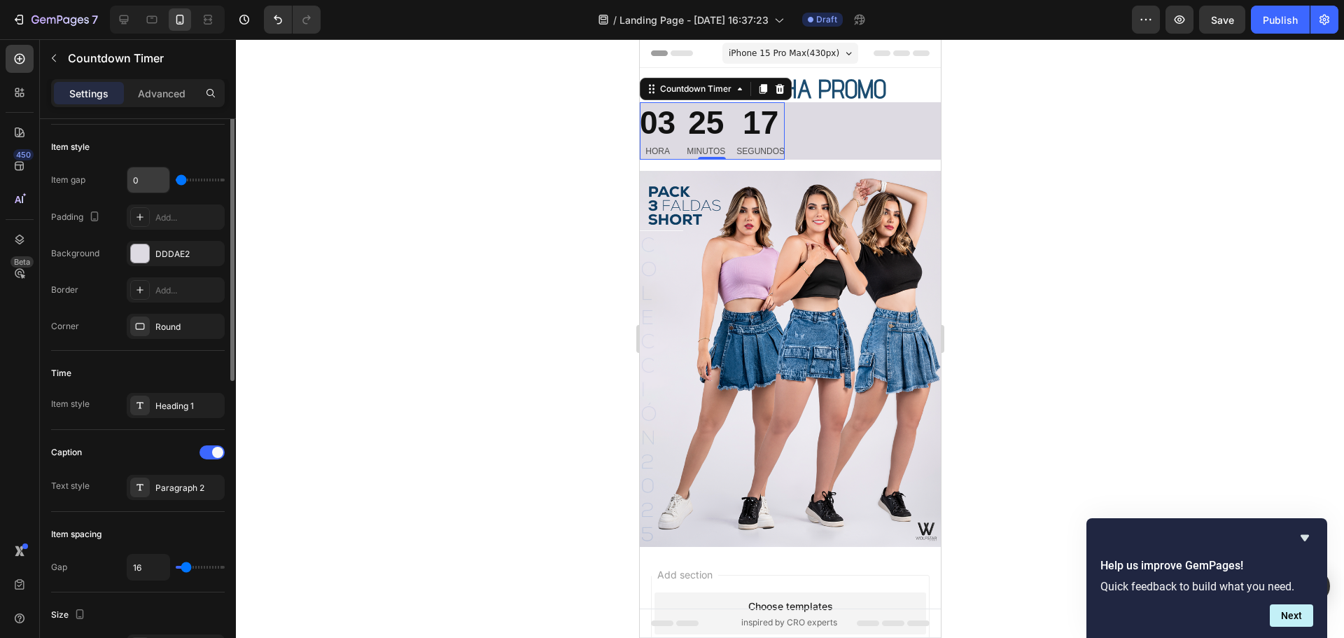
scroll to position [140, 0]
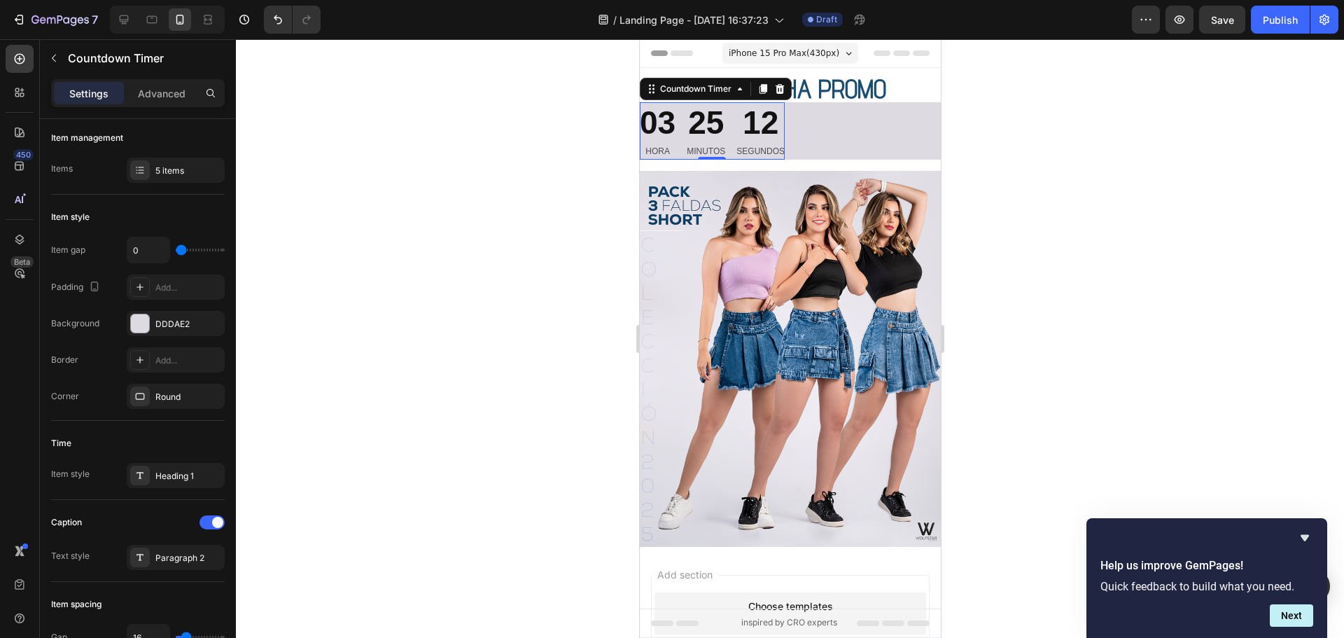
click at [714, 129] on div "25" at bounding box center [705, 123] width 38 height 42
click at [832, 134] on div "03 HORA 25 MINUTOS 10 SEGUNDOS Countdown Timer 0 Row" at bounding box center [789, 130] width 301 height 57
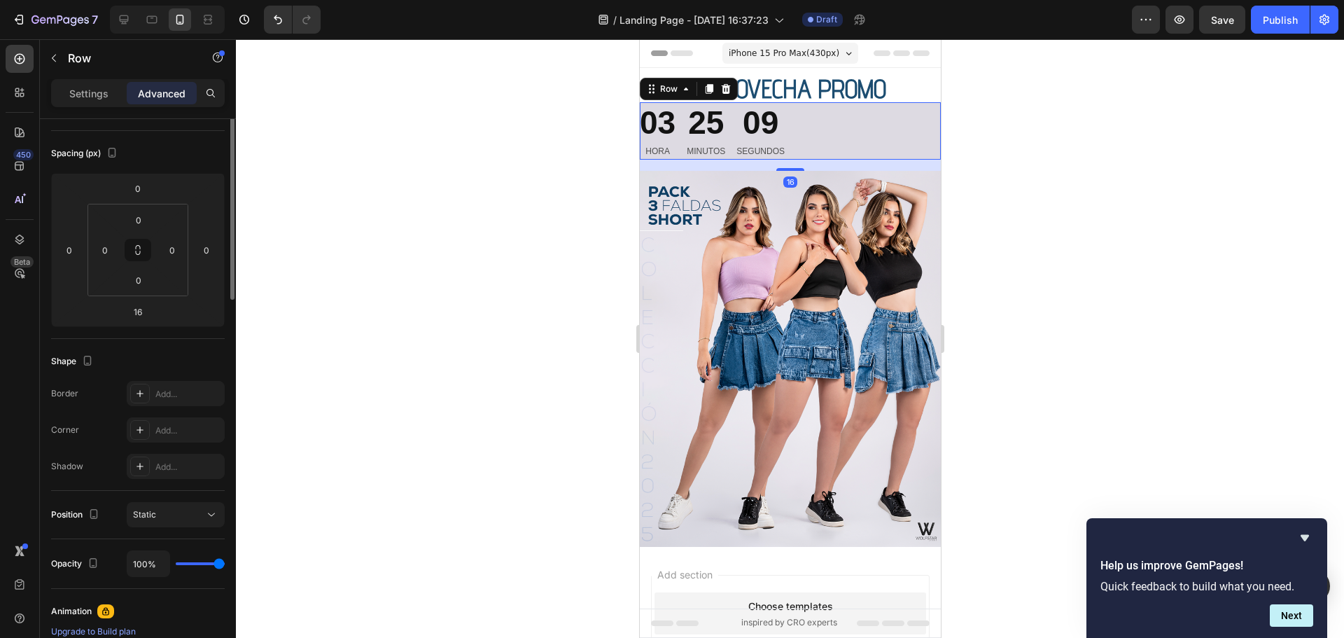
scroll to position [0, 0]
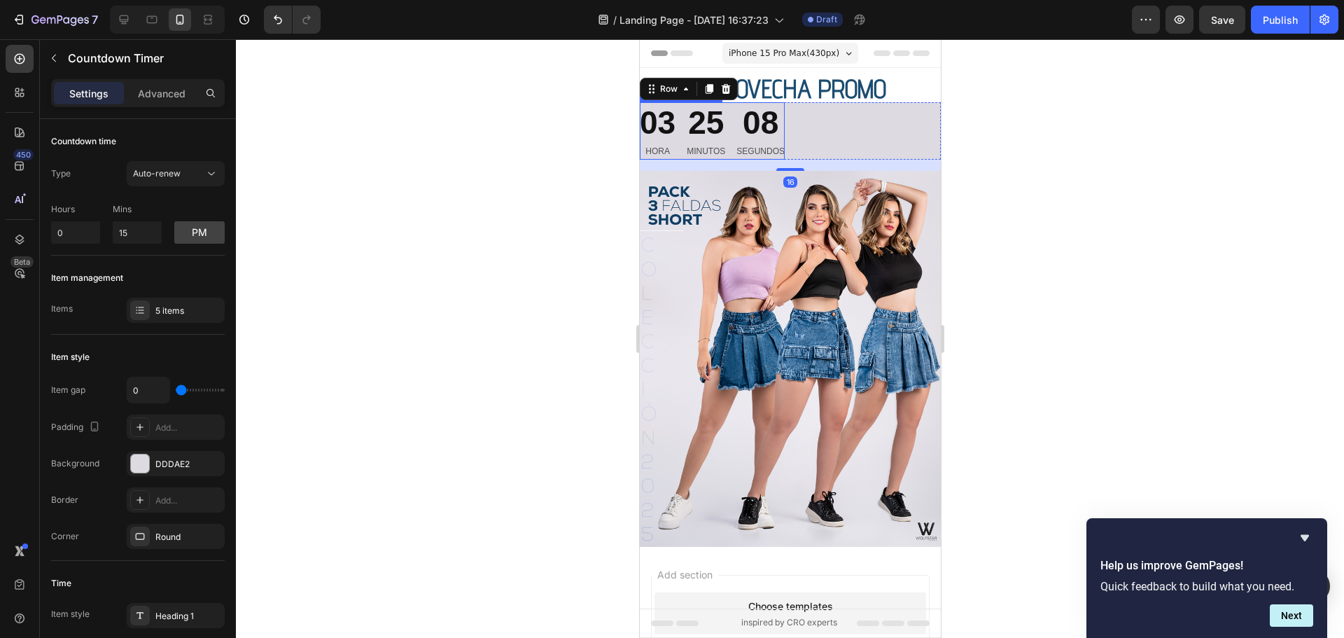
click at [708, 132] on div "25" at bounding box center [705, 123] width 38 height 42
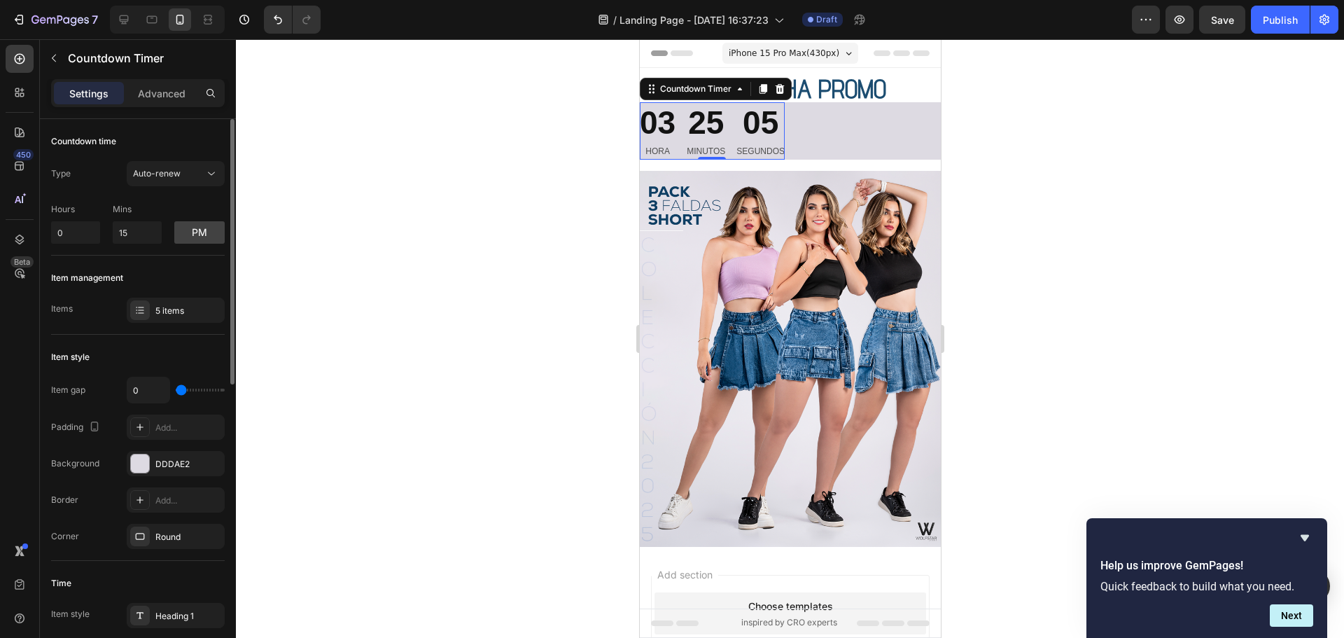
type input "4"
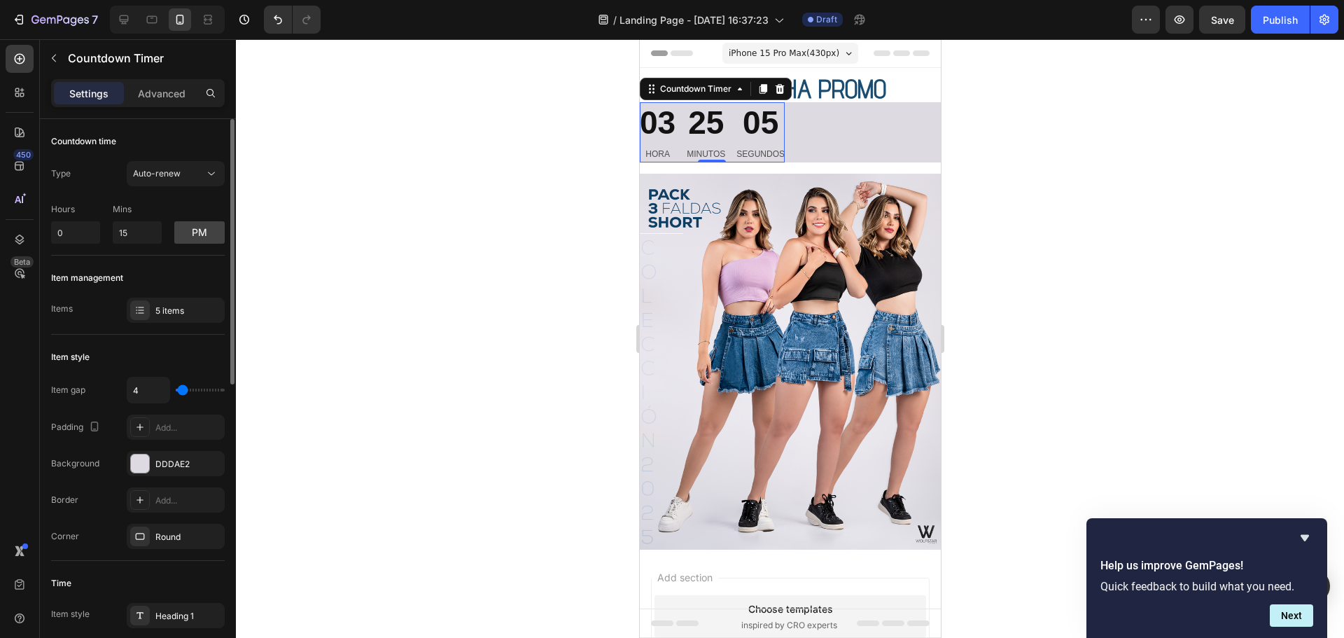
type input "7"
type input "11"
type input "13"
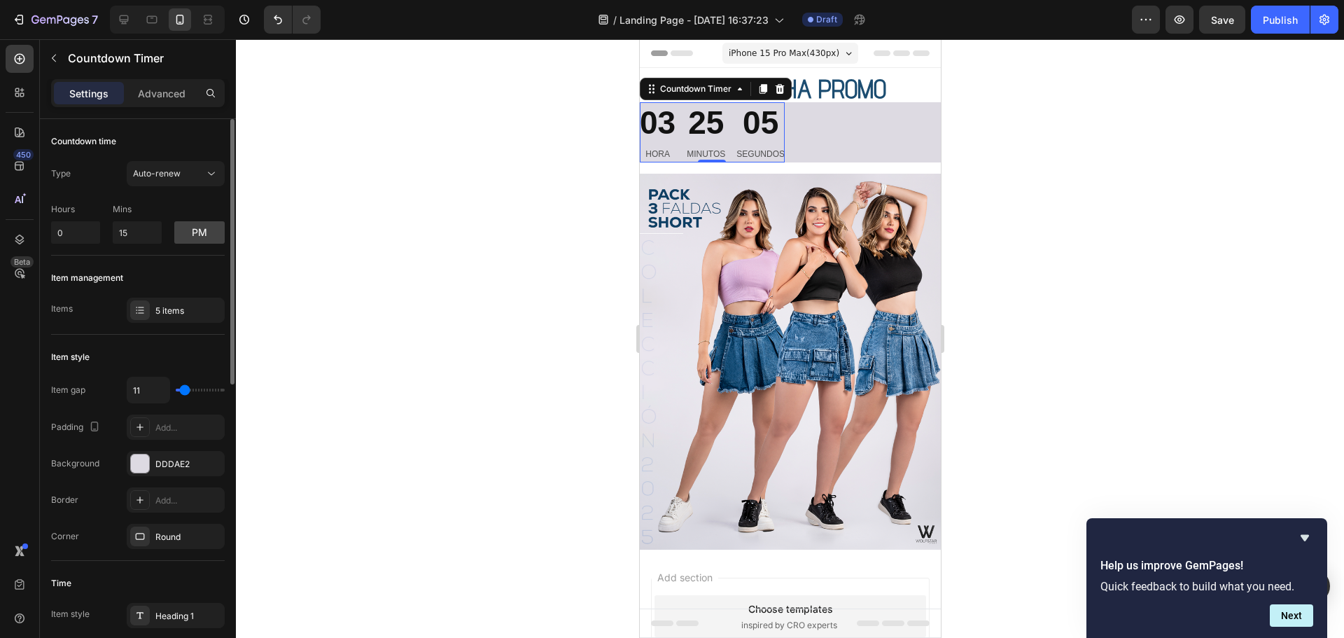
type input "13"
type input "18"
type input "22"
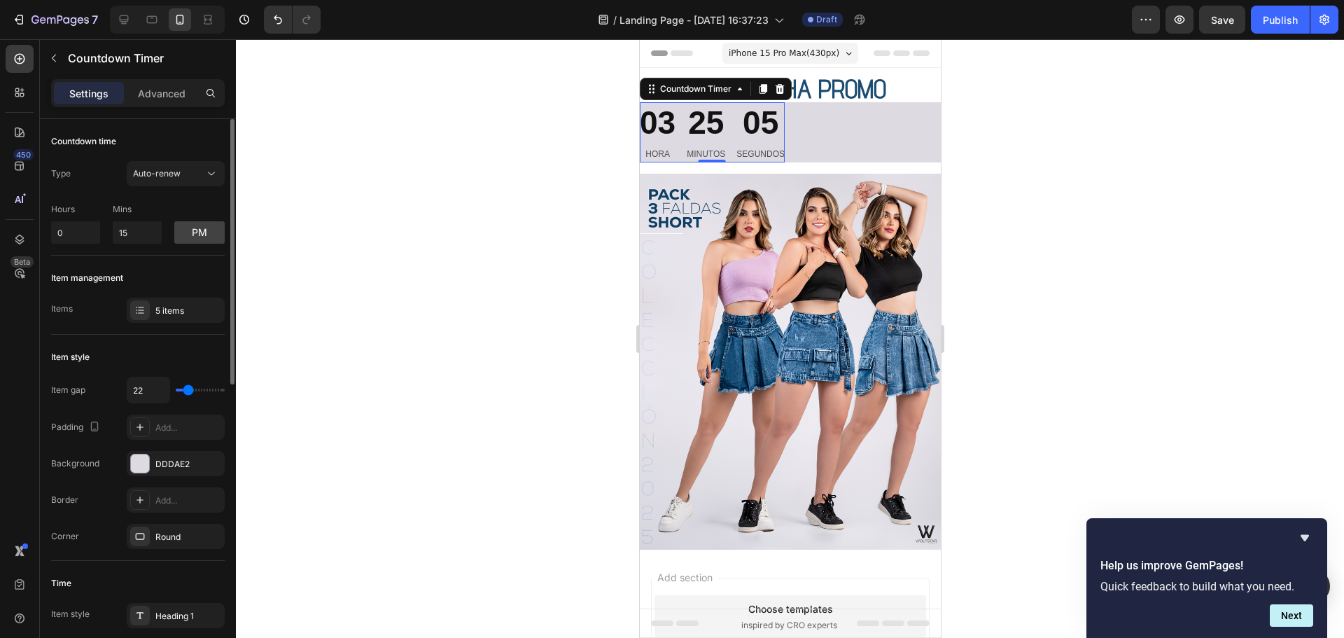
type input "24"
type input "29"
type input "31"
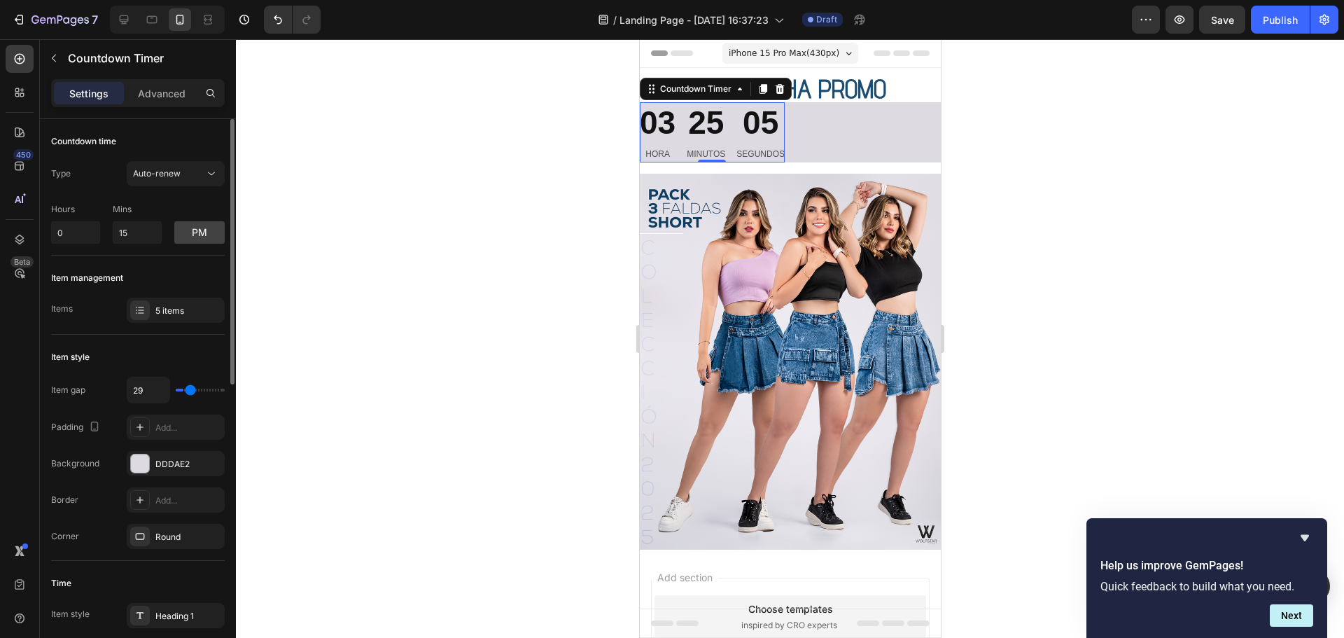
type input "31"
type input "38"
type input "44"
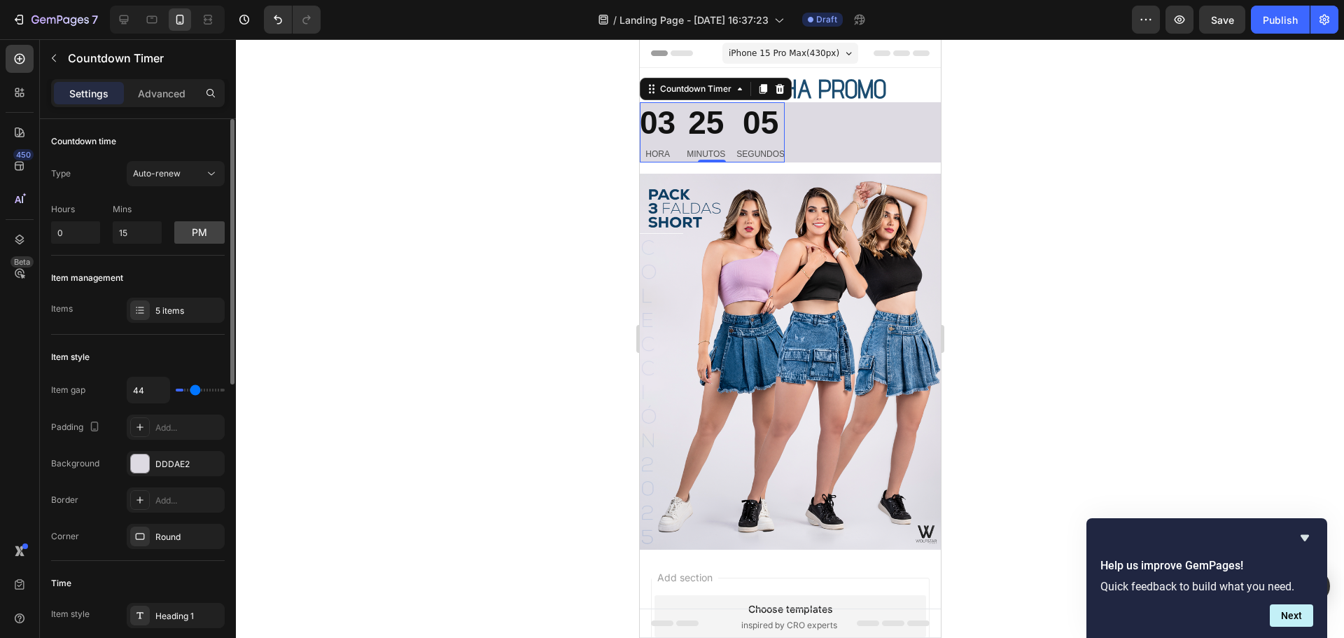
type input "49"
type input "51"
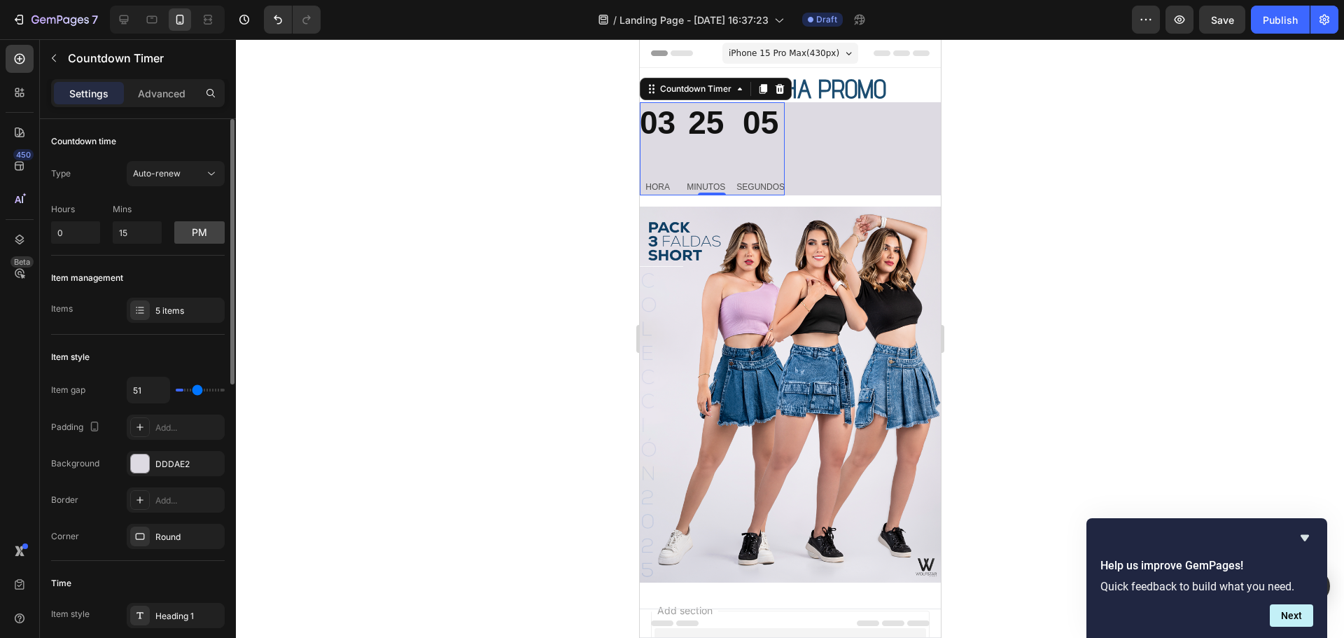
type input "53"
type input "49"
type input "47"
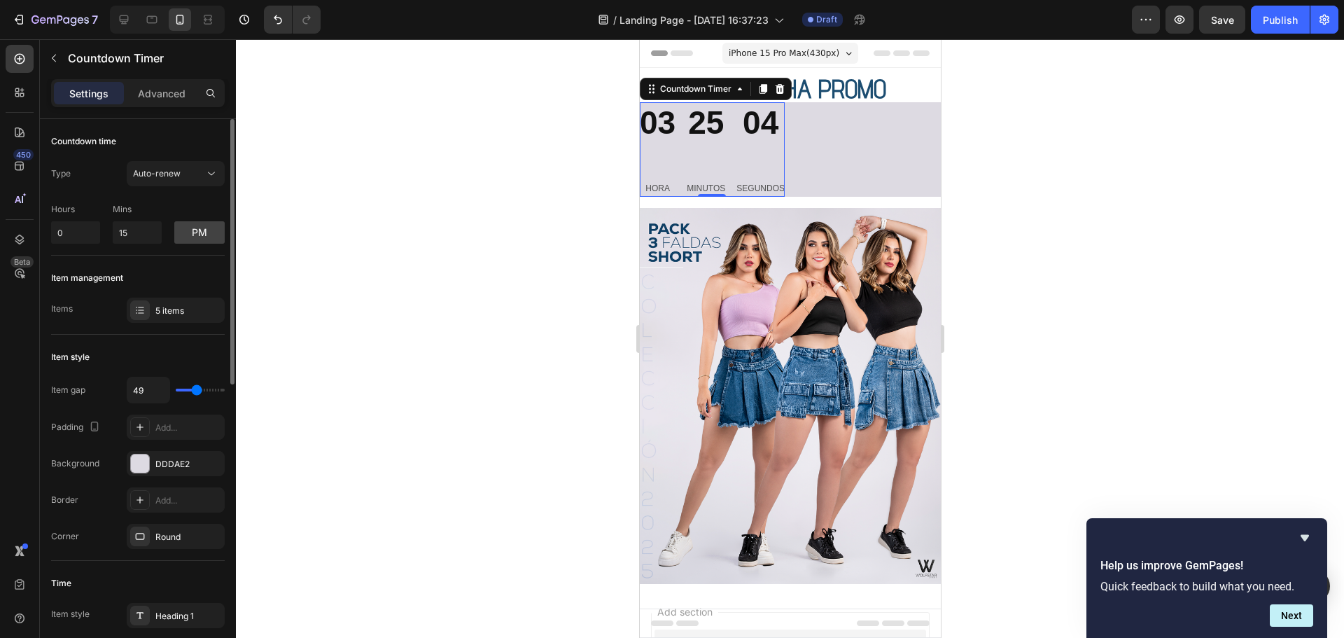
type input "47"
type input "42"
type input "40"
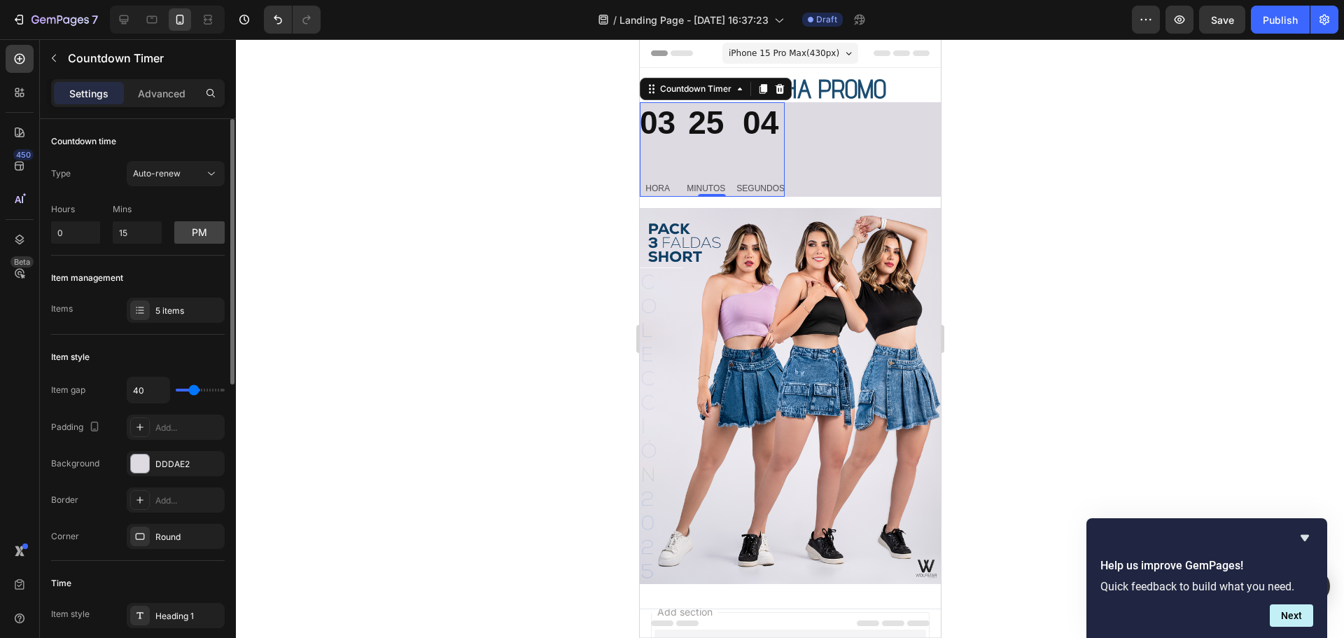
type input "36"
type input "33"
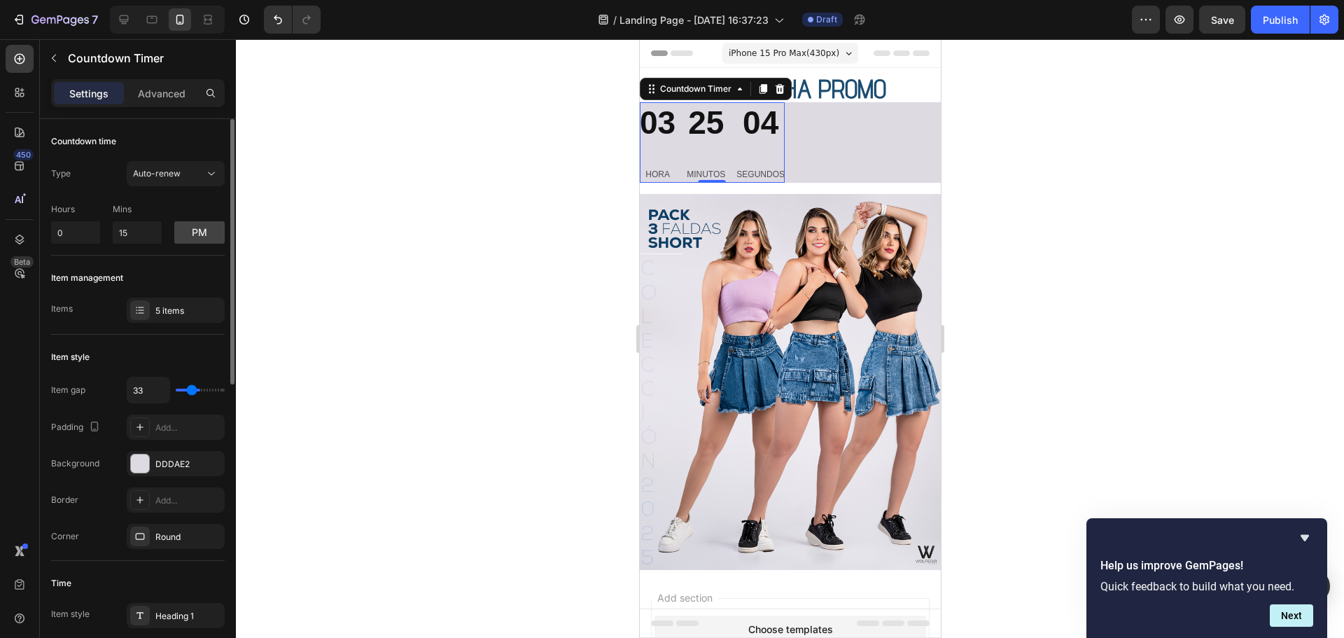
type input "29"
type input "27"
type input "24"
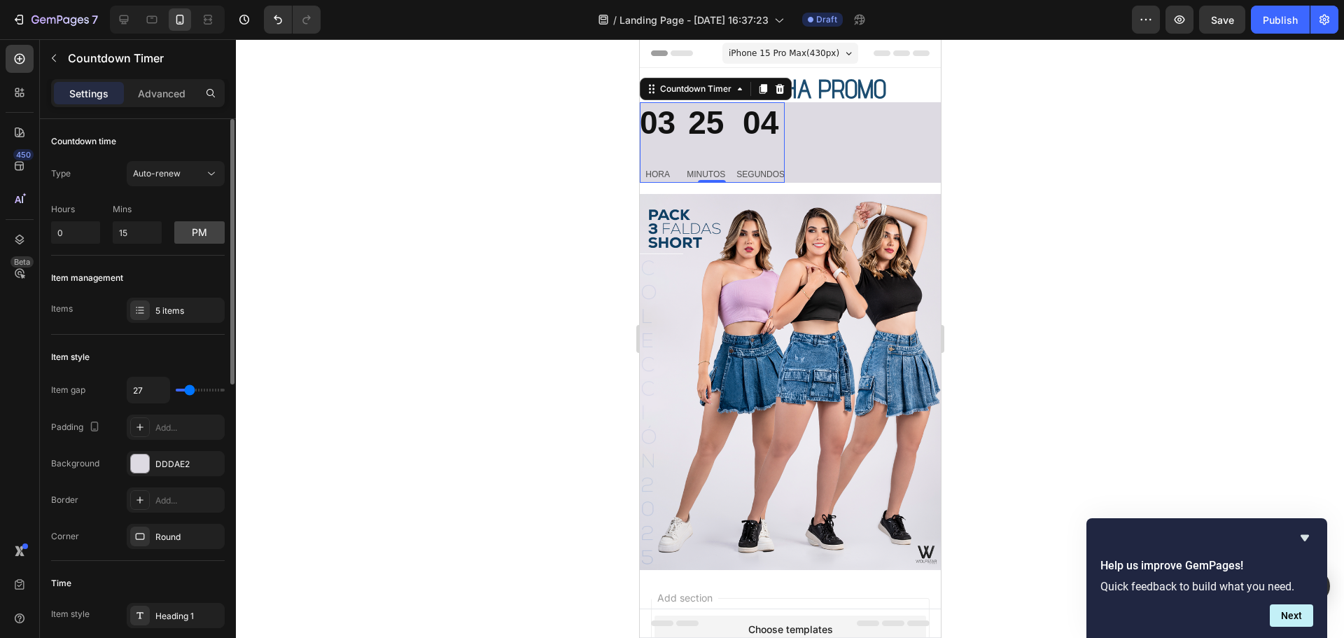
type input "24"
type input "22"
type input "18"
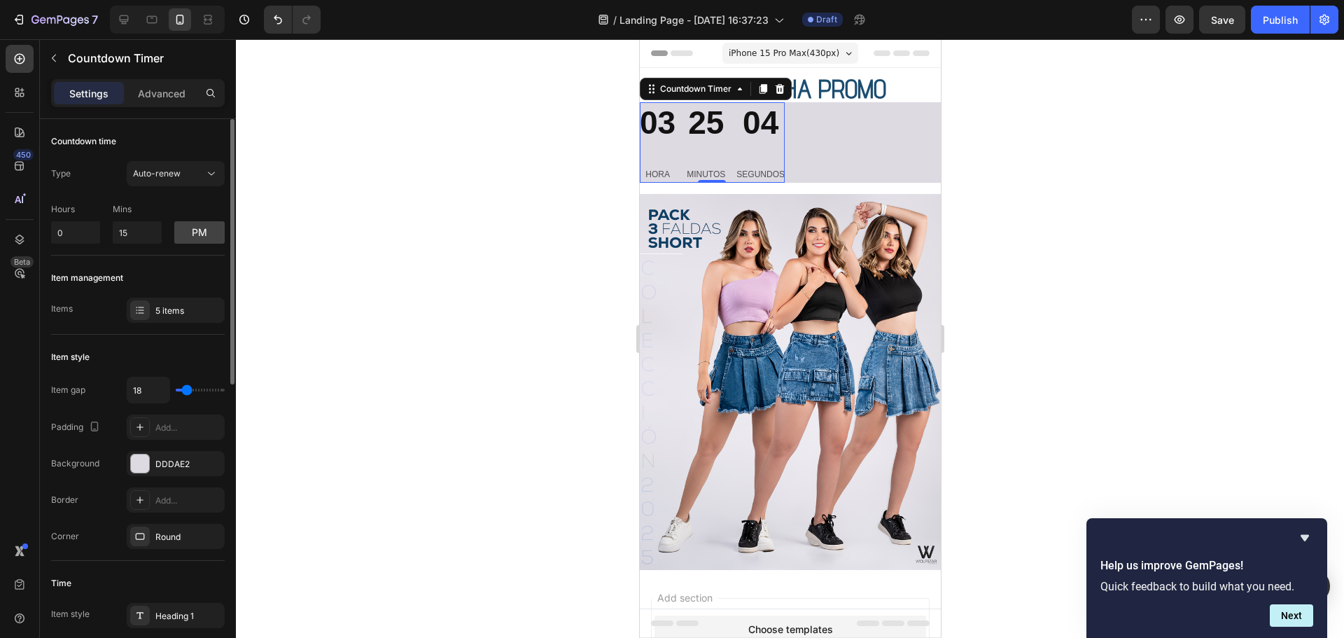
type input "16"
type input "13"
type input "9"
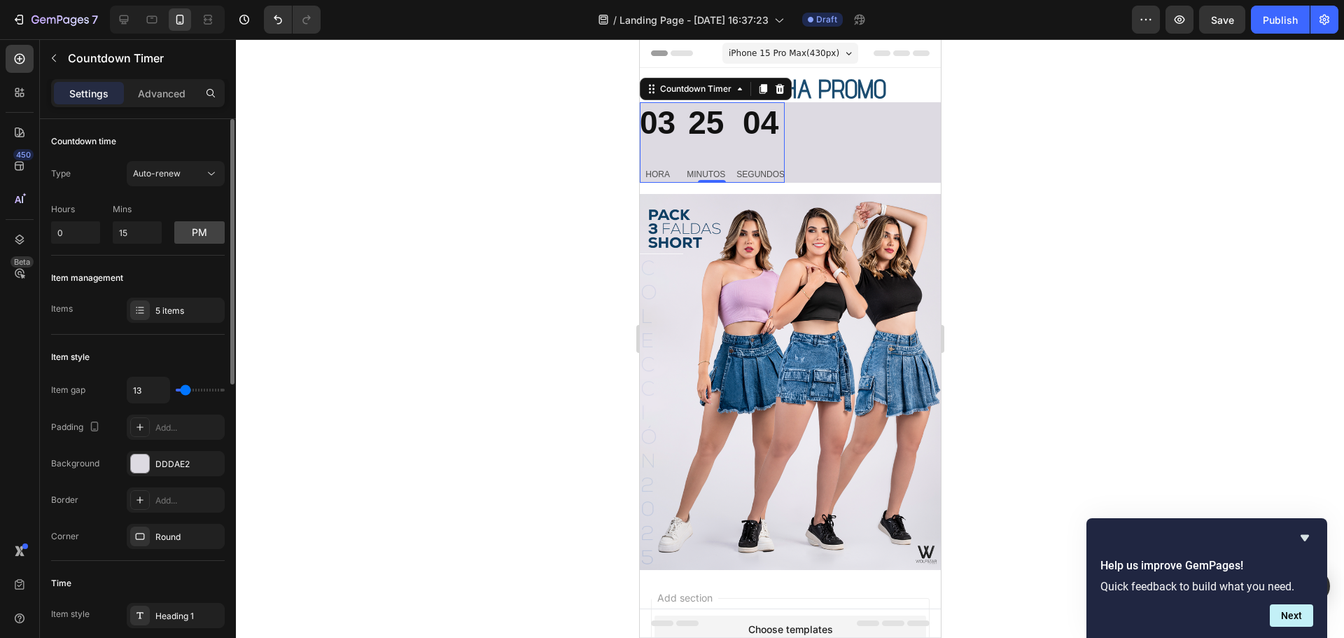
type input "9"
type input "7"
type input "4"
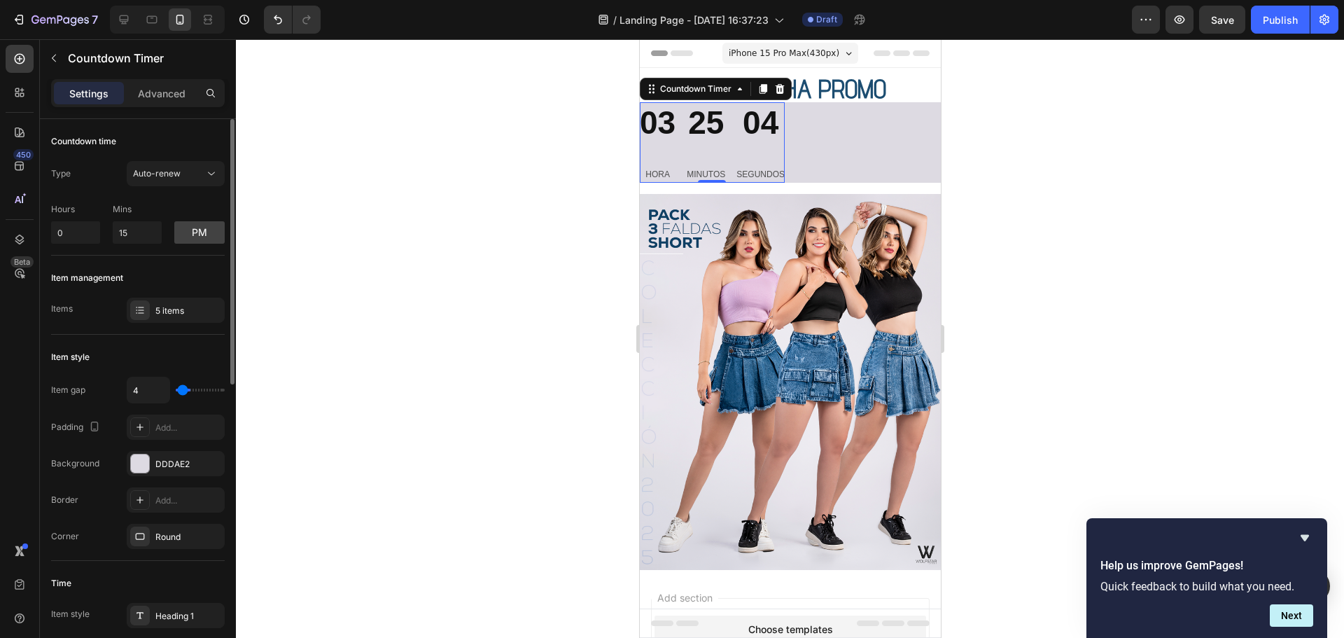
type input "0"
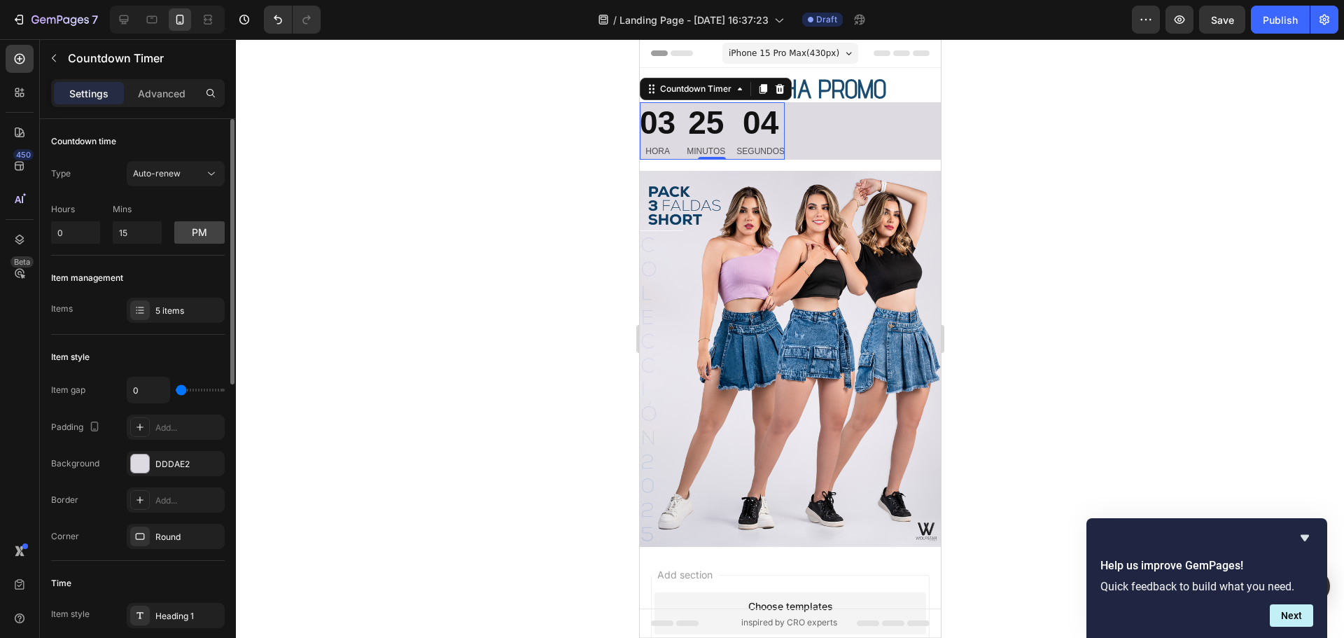
drag, startPoint x: 182, startPoint y: 390, endPoint x: 127, endPoint y: 409, distance: 58.0
click at [176, 391] on input "range" at bounding box center [200, 389] width 49 height 3
click at [137, 538] on icon at bounding box center [139, 535] width 11 height 11
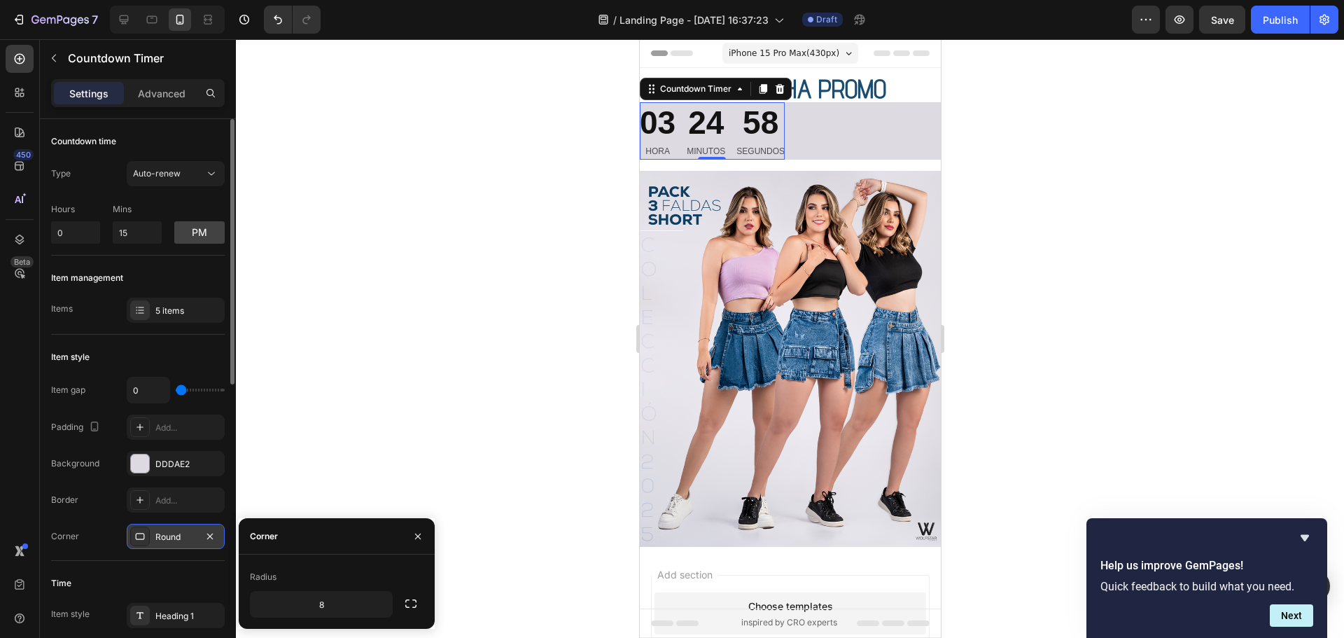
click at [137, 538] on icon at bounding box center [139, 535] width 11 height 11
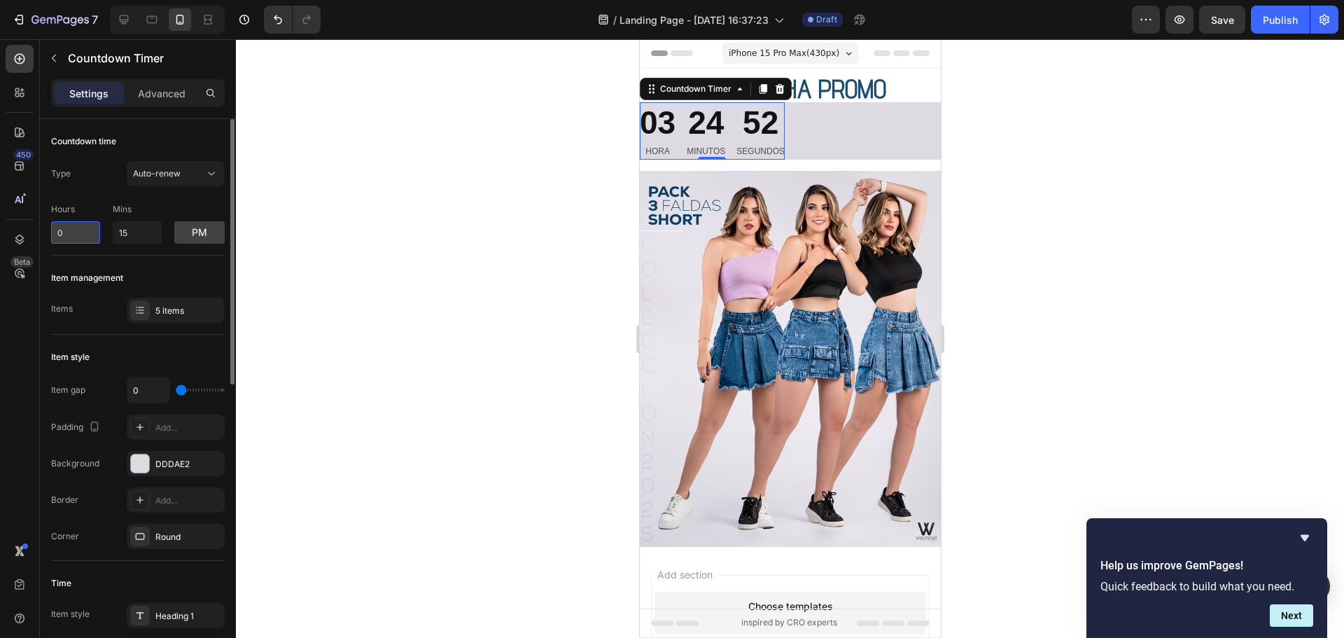
click at [66, 234] on input "0" at bounding box center [75, 232] width 49 height 22
drag, startPoint x: 129, startPoint y: 230, endPoint x: 97, endPoint y: 231, distance: 31.5
click at [97, 231] on div "Hours 0 Mins 15 pm" at bounding box center [138, 220] width 174 height 46
click at [207, 227] on button "pm" at bounding box center [199, 232] width 50 height 22
type input "0"
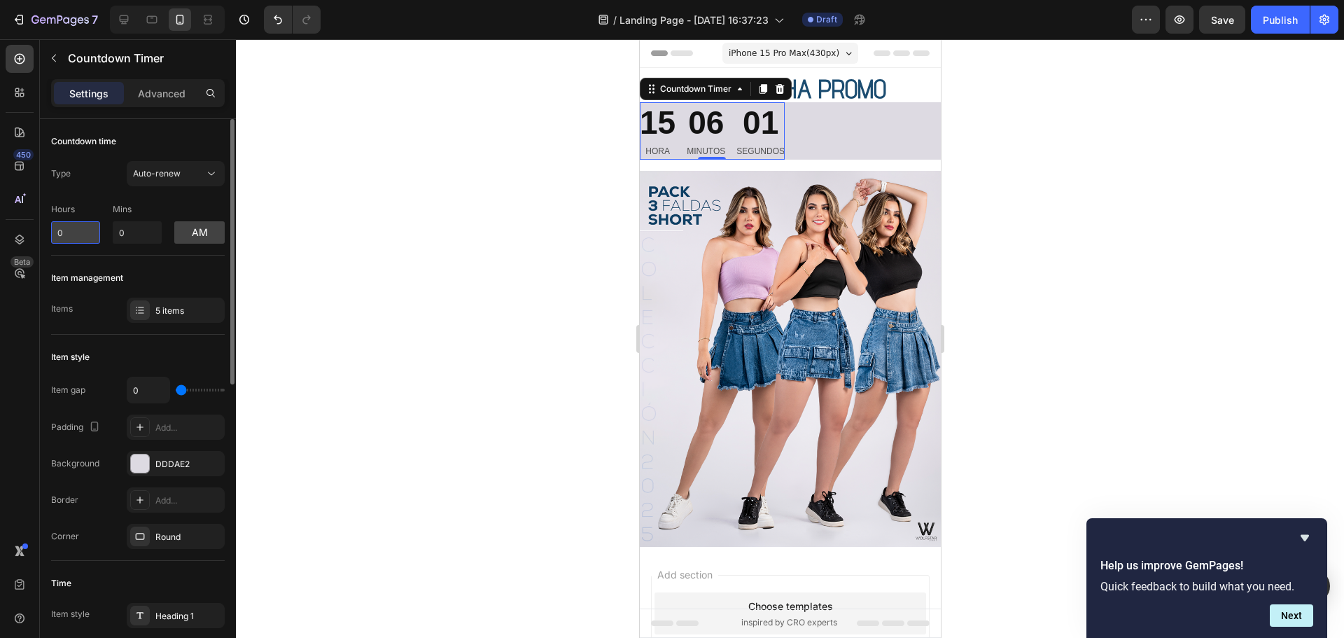
click at [66, 230] on input "0" at bounding box center [75, 232] width 49 height 22
drag, startPoint x: 78, startPoint y: 234, endPoint x: 50, endPoint y: 234, distance: 28.7
click at [136, 235] on input "0" at bounding box center [137, 232] width 49 height 22
drag, startPoint x: 76, startPoint y: 233, endPoint x: 57, endPoint y: 233, distance: 18.2
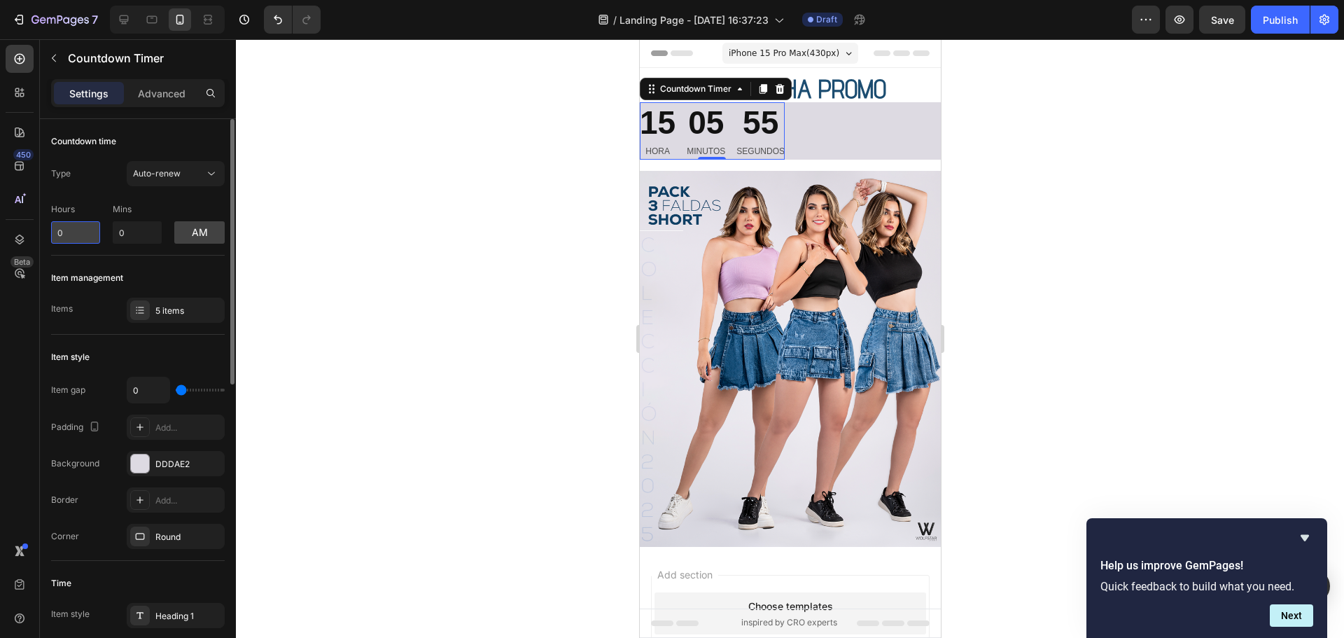
click at [57, 233] on input "0" at bounding box center [75, 232] width 49 height 22
click at [191, 204] on div "am" at bounding box center [199, 224] width 50 height 40
click at [1026, 110] on div at bounding box center [790, 338] width 1108 height 598
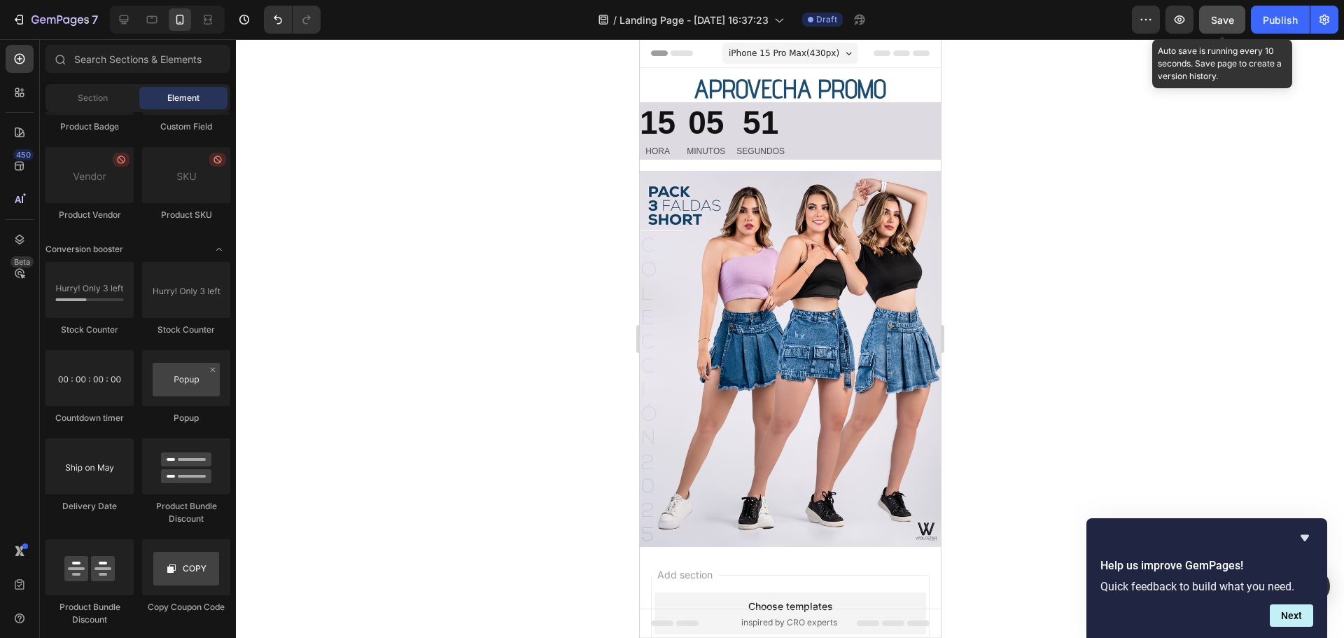
click at [1218, 14] on span "Save" at bounding box center [1222, 20] width 23 height 12
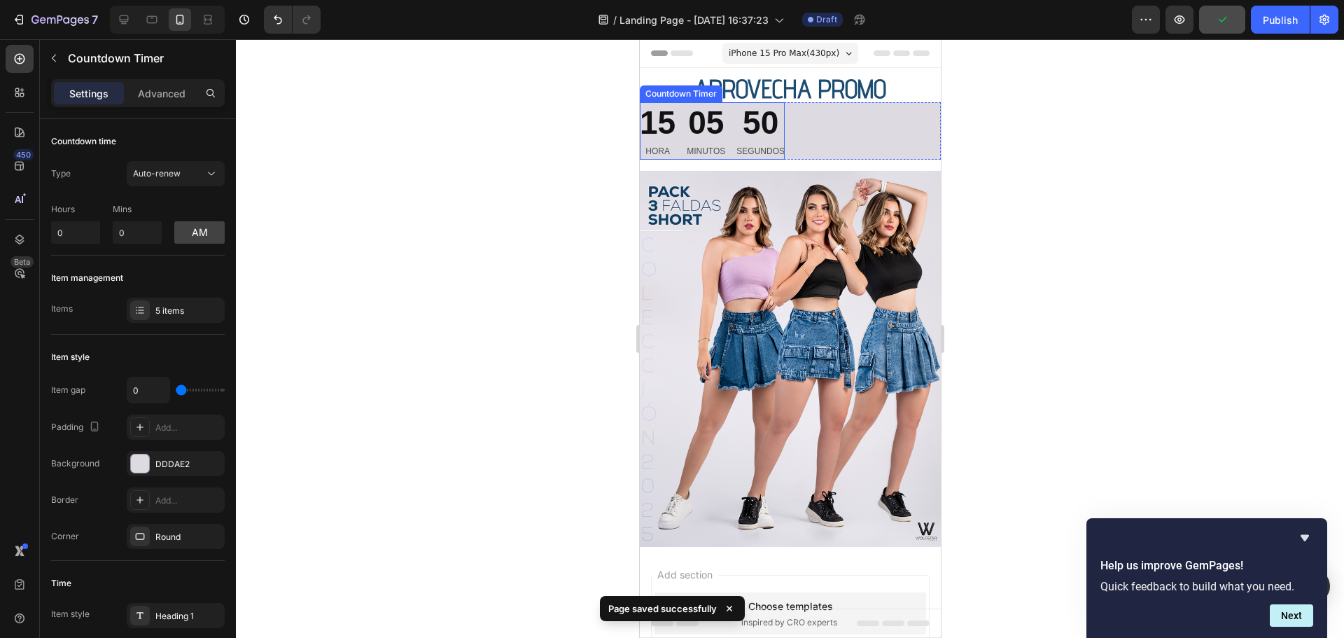
click at [721, 120] on div "05" at bounding box center [705, 123] width 38 height 42
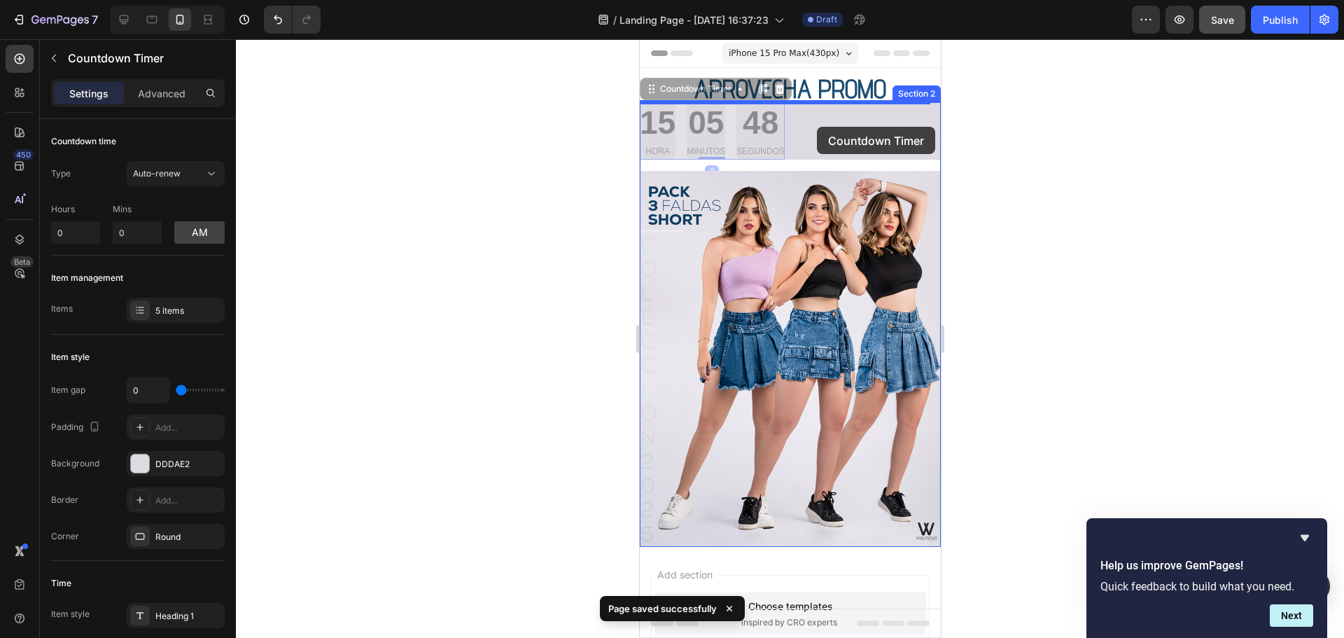
drag, startPoint x: 724, startPoint y: 122, endPoint x: 816, endPoint y: 127, distance: 91.8
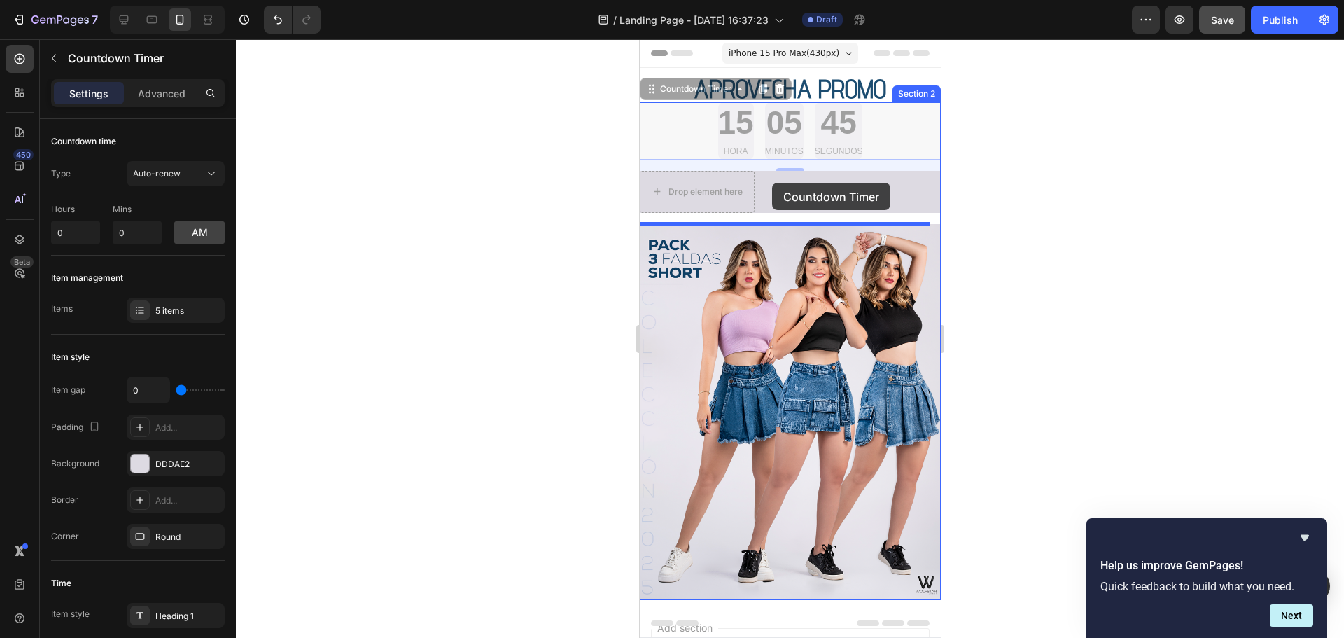
drag, startPoint x: 779, startPoint y: 127, endPoint x: 771, endPoint y: 183, distance: 55.8
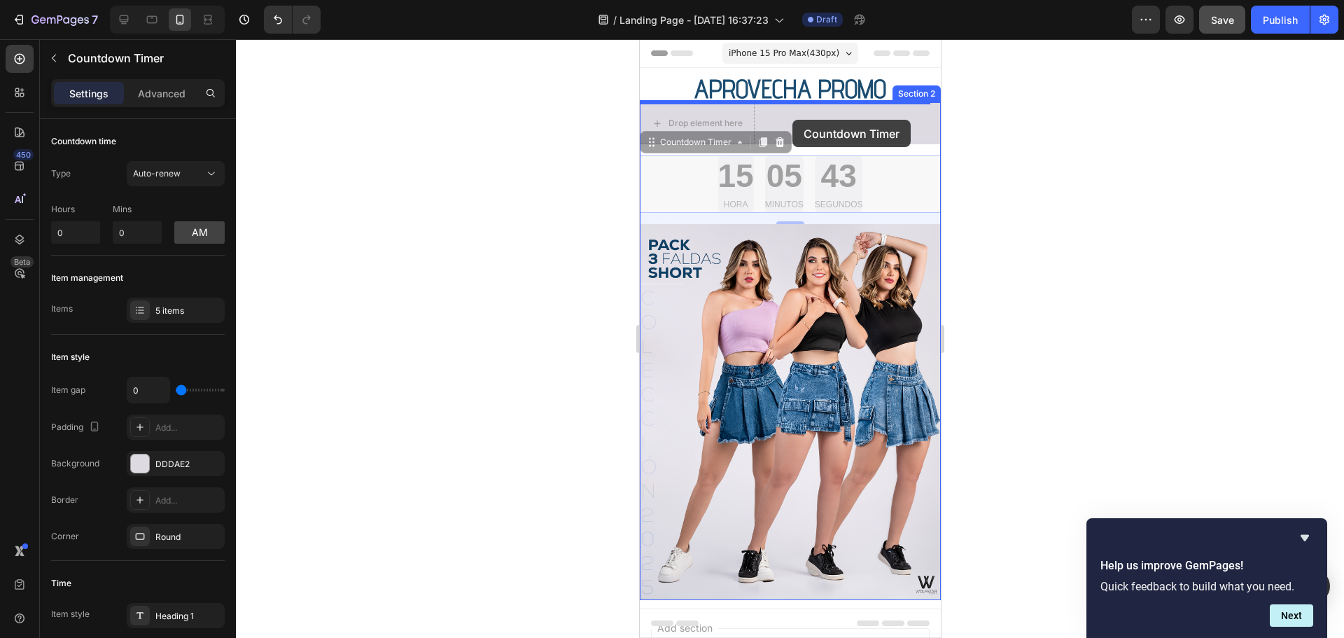
drag, startPoint x: 805, startPoint y: 187, endPoint x: 792, endPoint y: 120, distance: 68.5
click at [792, 120] on div "iPhone 15 Pro Max ( 430 px) iPhone 13 Mini iPhone 13 Pro iPhone 11 Pro Max iPho…" at bounding box center [789, 453] width 301 height 828
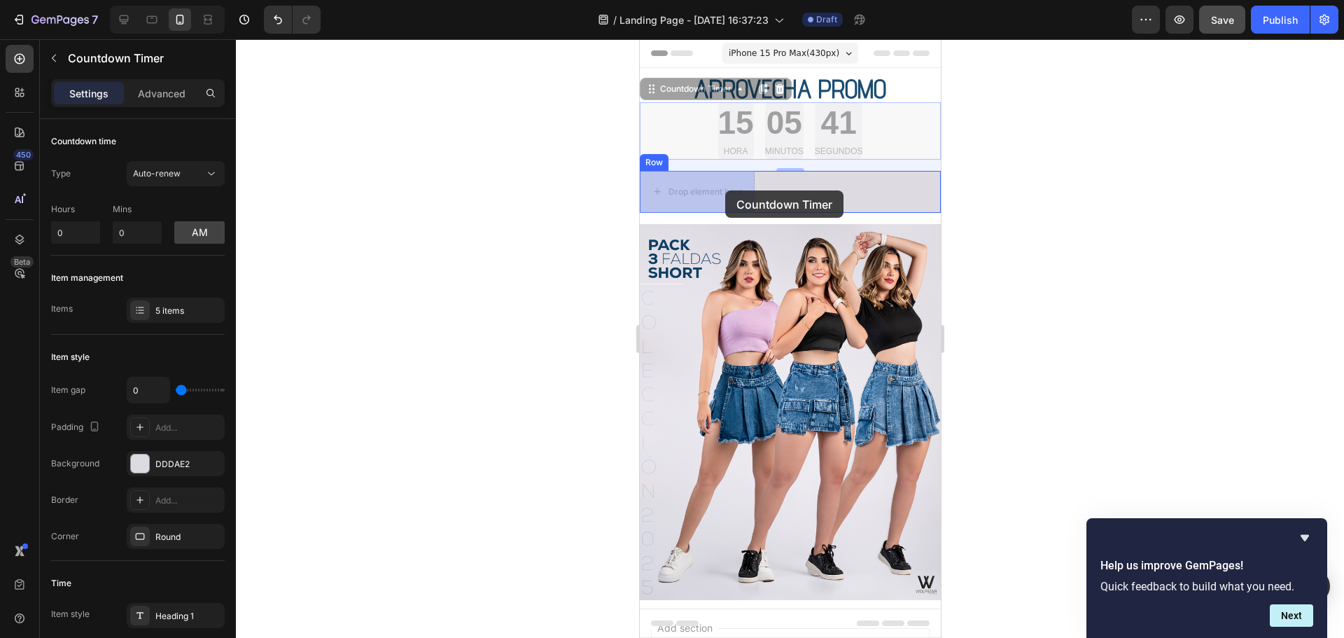
drag, startPoint x: 745, startPoint y: 135, endPoint x: 724, endPoint y: 190, distance: 58.9
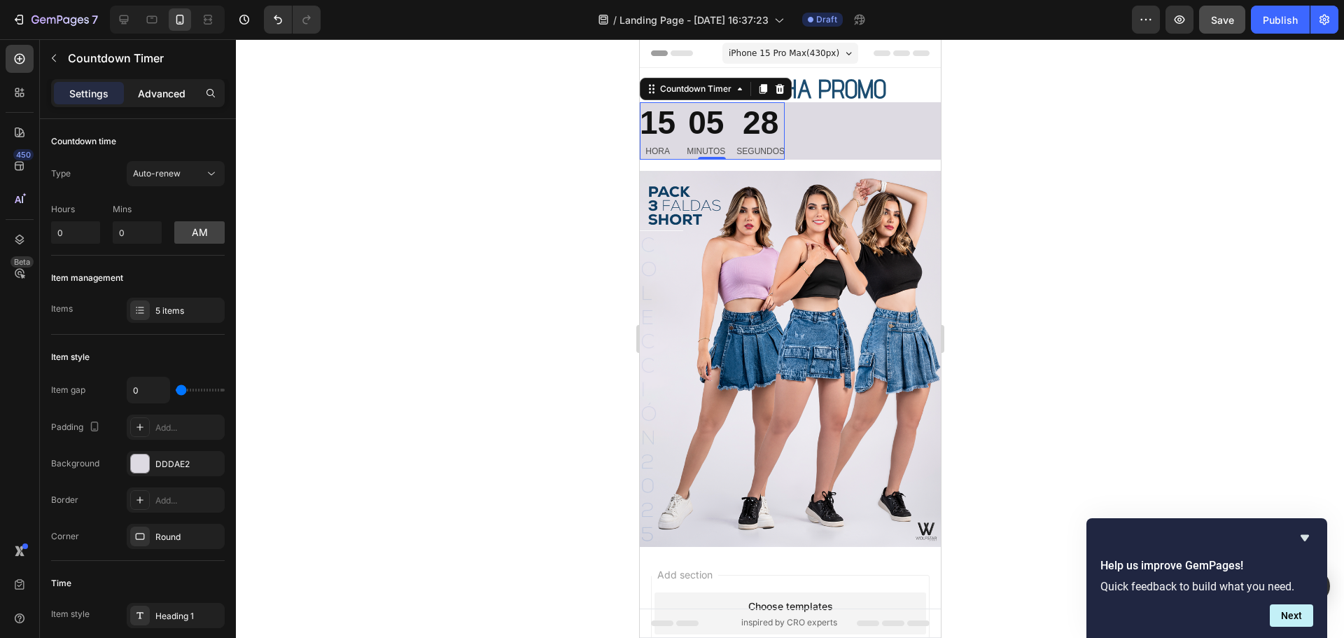
click at [164, 82] on div "Advanced" at bounding box center [162, 93] width 70 height 22
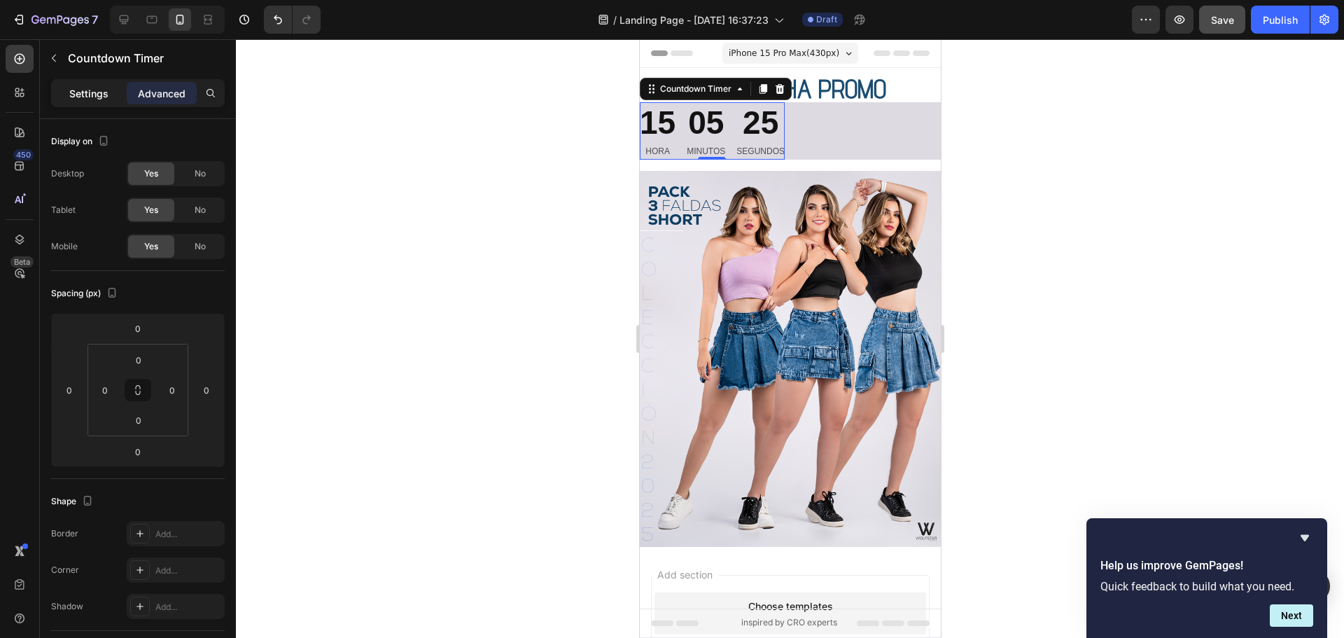
click at [88, 87] on p "Settings" at bounding box center [88, 93] width 39 height 15
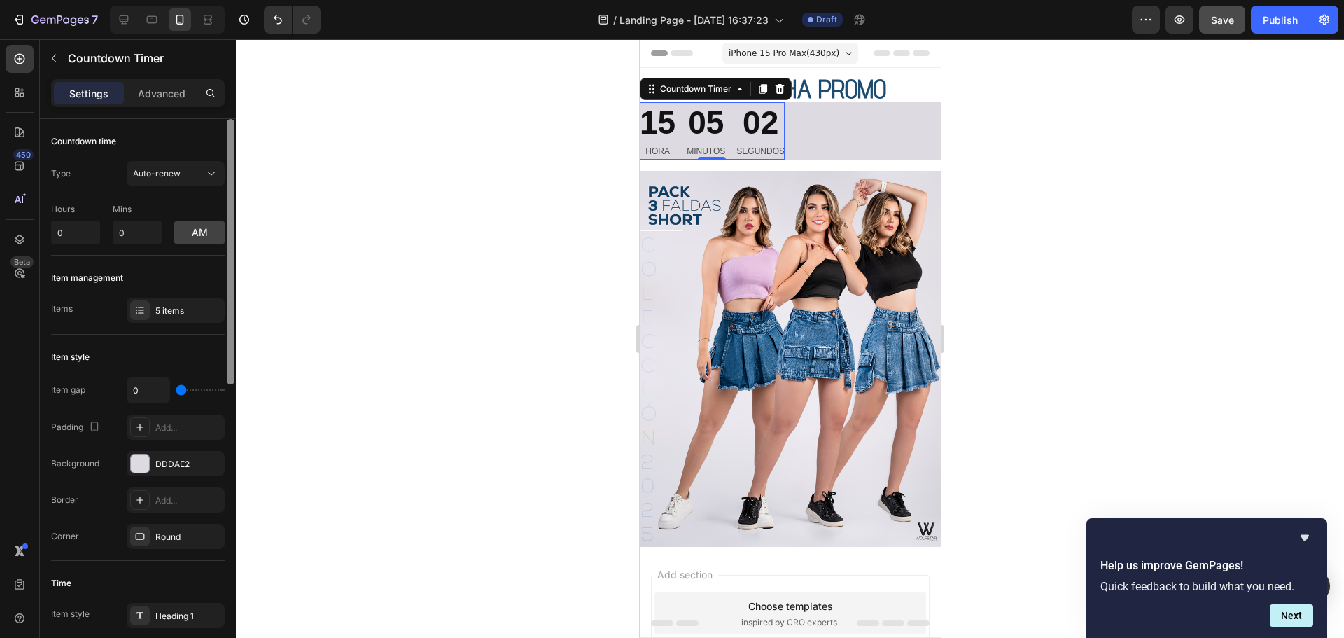
drag, startPoint x: 231, startPoint y: 147, endPoint x: 241, endPoint y: 134, distance: 16.9
click at [241, 0] on div "7 / Landing Page - [DATE] 16:37:23 Draft Preview Save Publish 450 Beta Sections…" at bounding box center [672, 0] width 1344 height 0
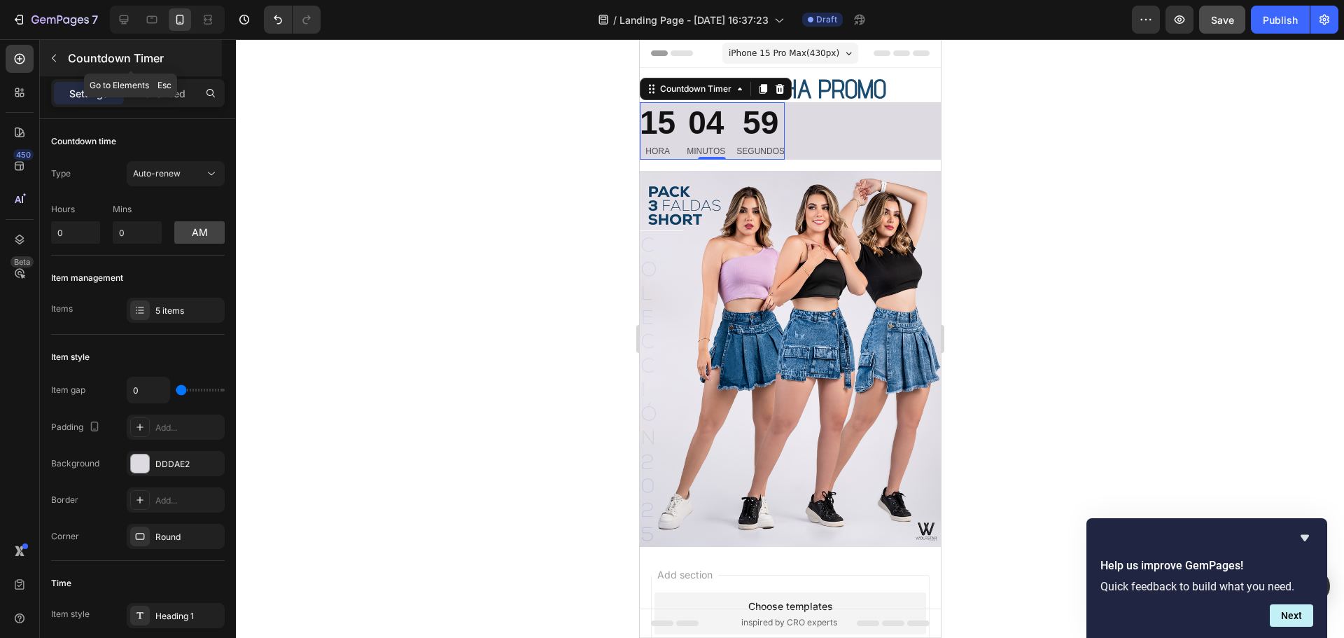
click at [57, 59] on icon "button" at bounding box center [53, 57] width 11 height 11
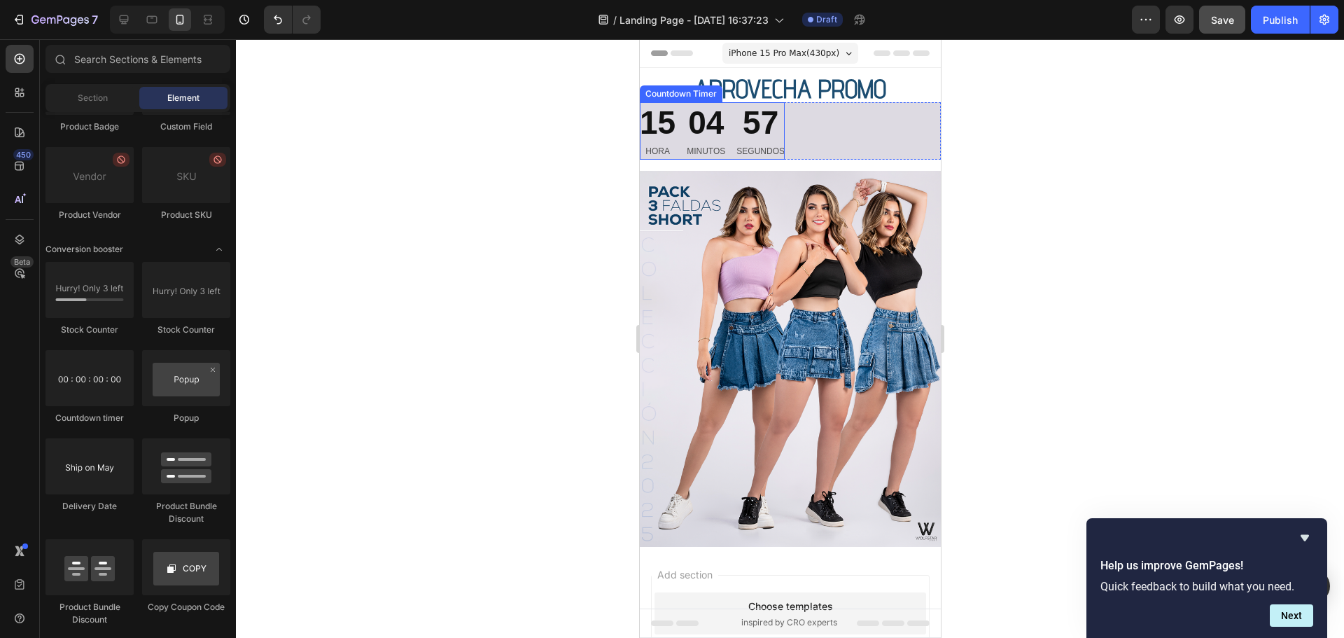
click at [678, 139] on div "15 HORA 04 MINUTOS 57 SEGUNDOS" at bounding box center [711, 130] width 145 height 57
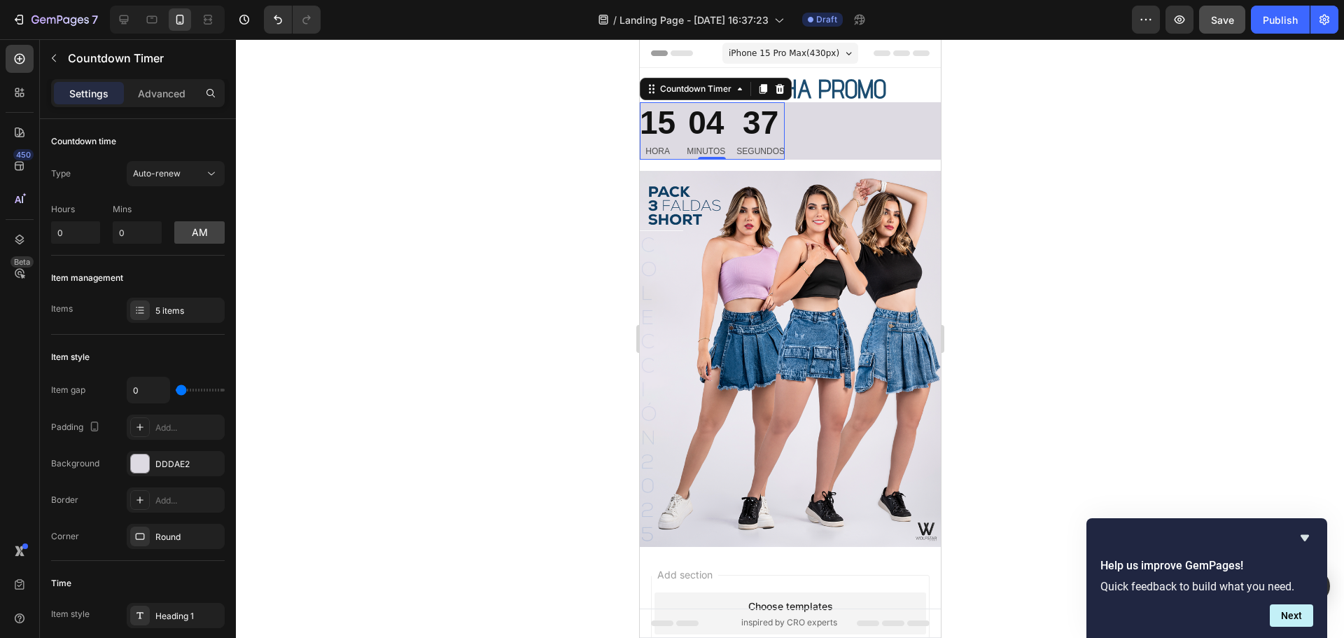
click at [717, 132] on div "04" at bounding box center [705, 123] width 38 height 42
click at [776, 86] on icon at bounding box center [779, 89] width 9 height 10
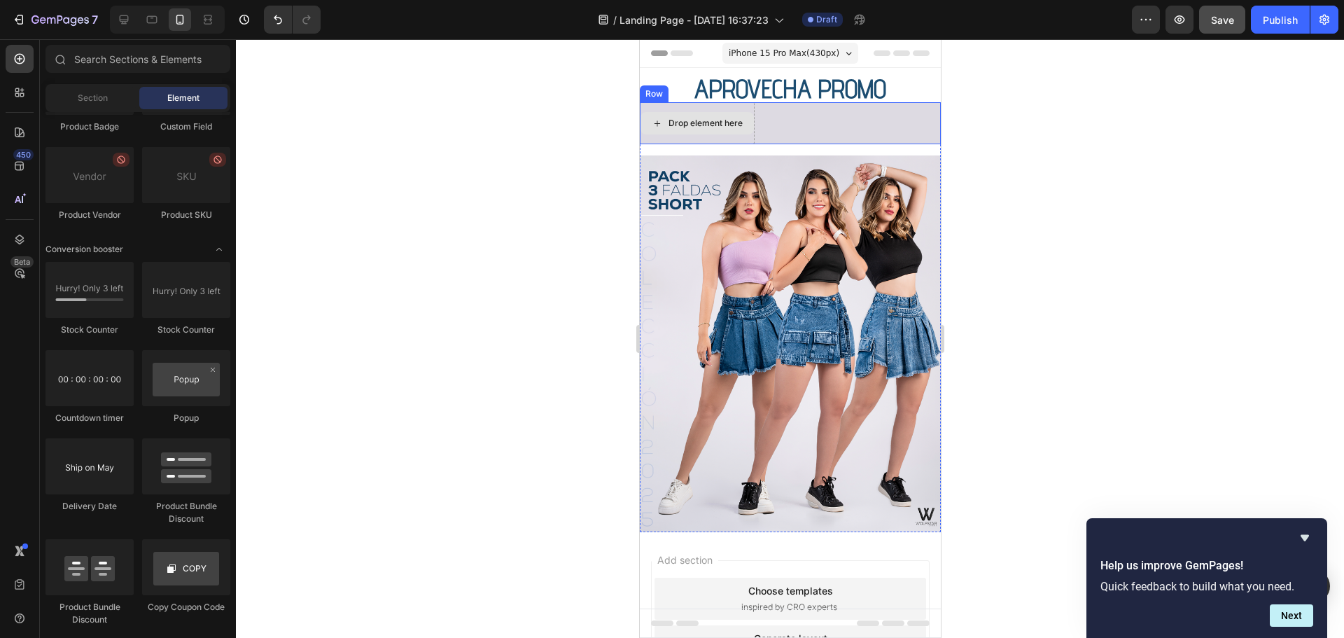
click at [695, 122] on div "Drop element here" at bounding box center [705, 123] width 74 height 11
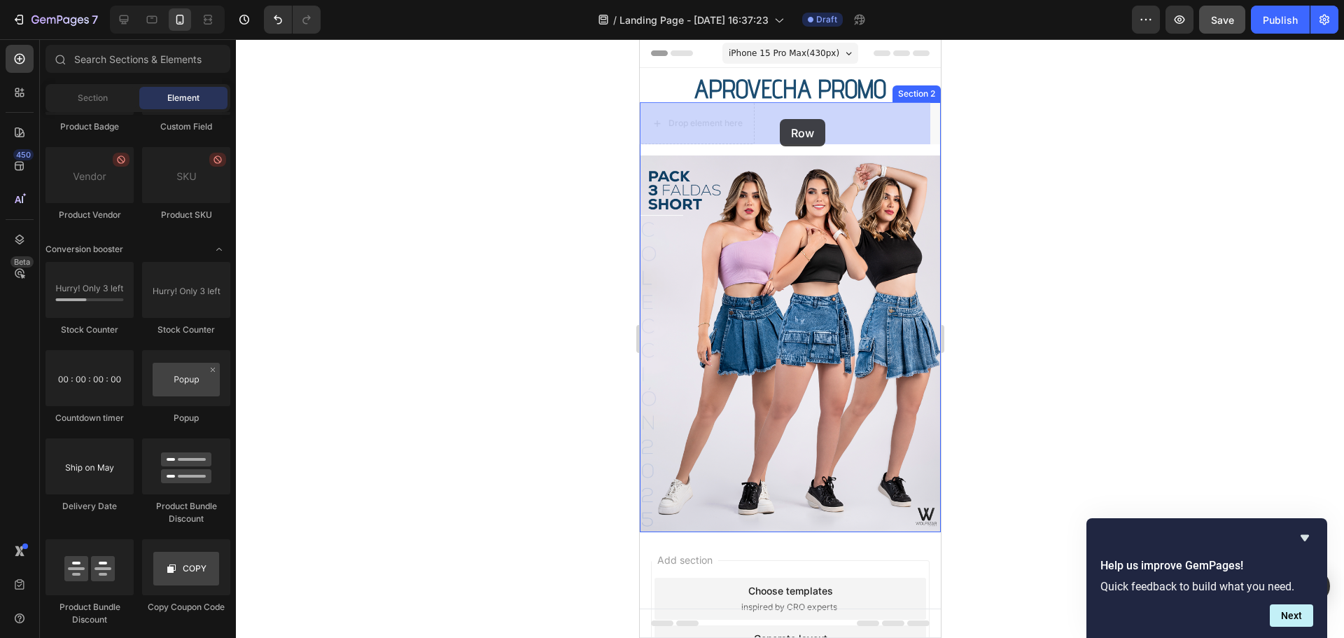
drag, startPoint x: 707, startPoint y: 121, endPoint x: 779, endPoint y: 119, distance: 72.1
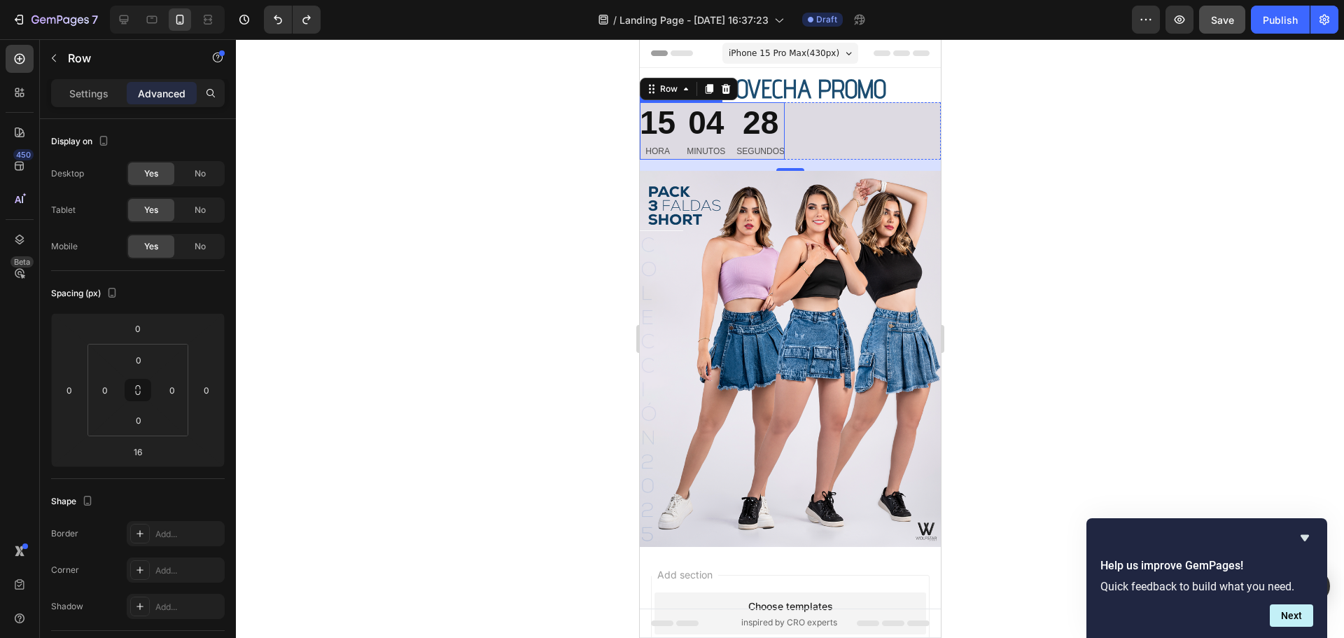
click at [684, 126] on div "15 HORA 04 MINUTOS 28 SEGUNDOS" at bounding box center [711, 130] width 145 height 57
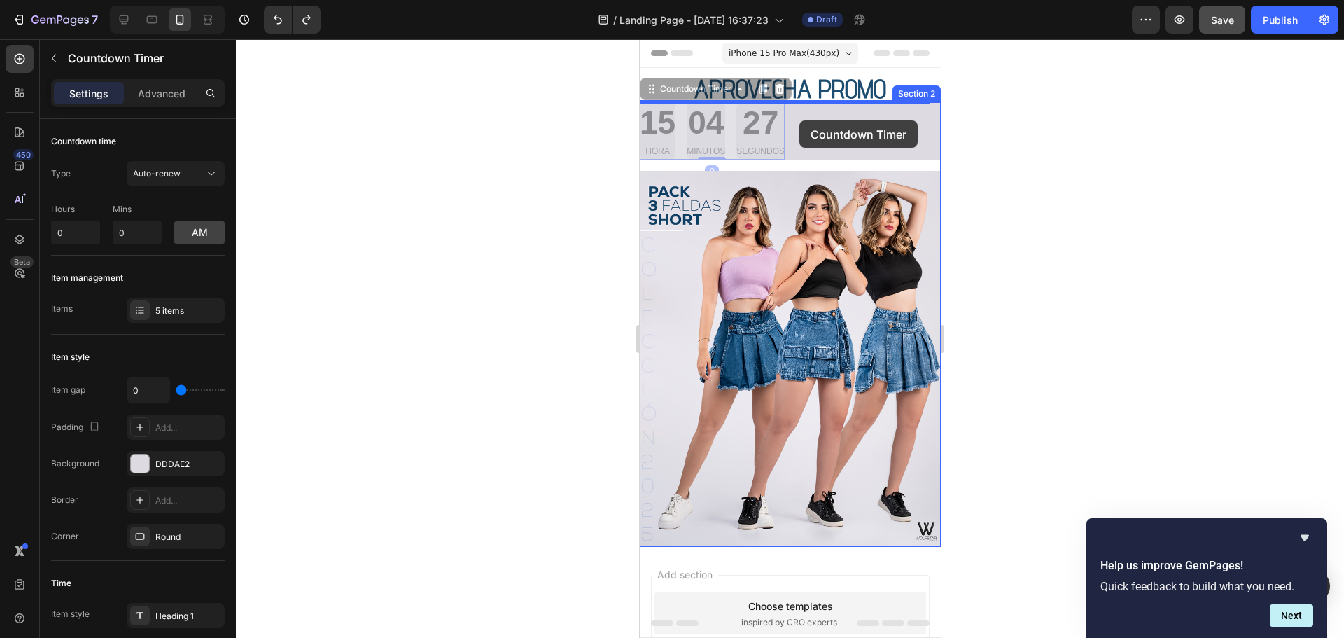
drag, startPoint x: 717, startPoint y: 122, endPoint x: 799, endPoint y: 120, distance: 81.2
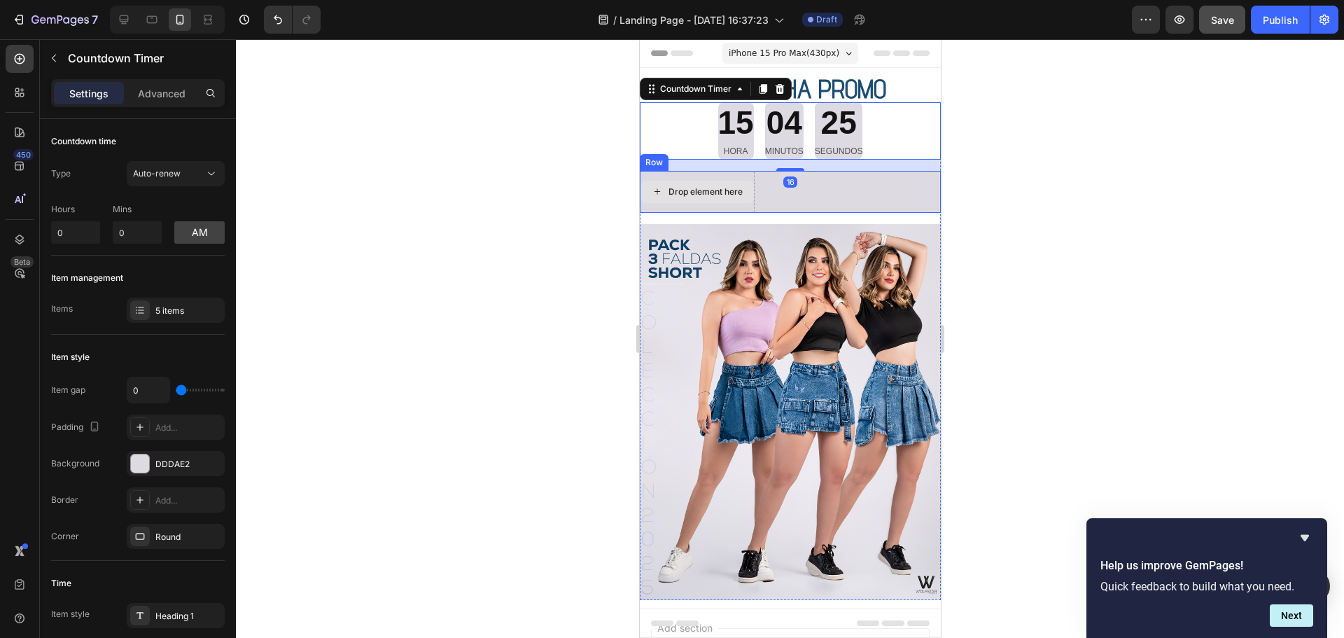
click at [697, 198] on div "Drop element here" at bounding box center [696, 192] width 113 height 22
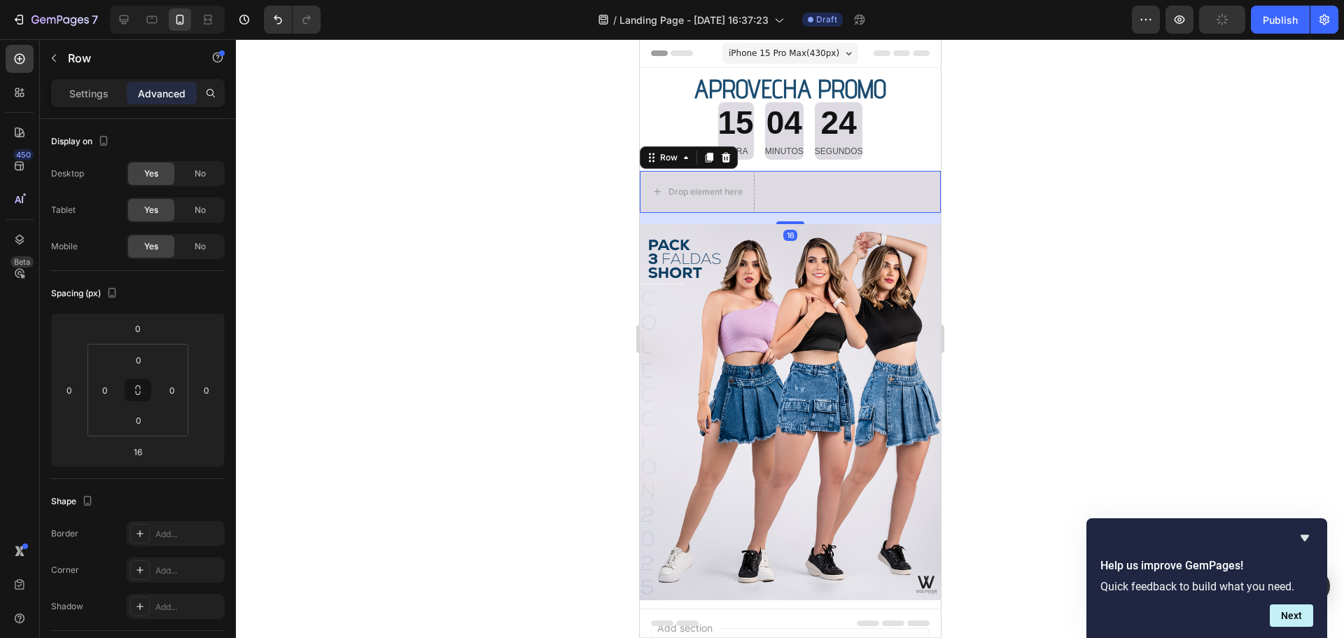
click at [842, 188] on div "Drop element here Row 16" at bounding box center [789, 192] width 301 height 42
click at [724, 160] on icon at bounding box center [725, 158] width 9 height 10
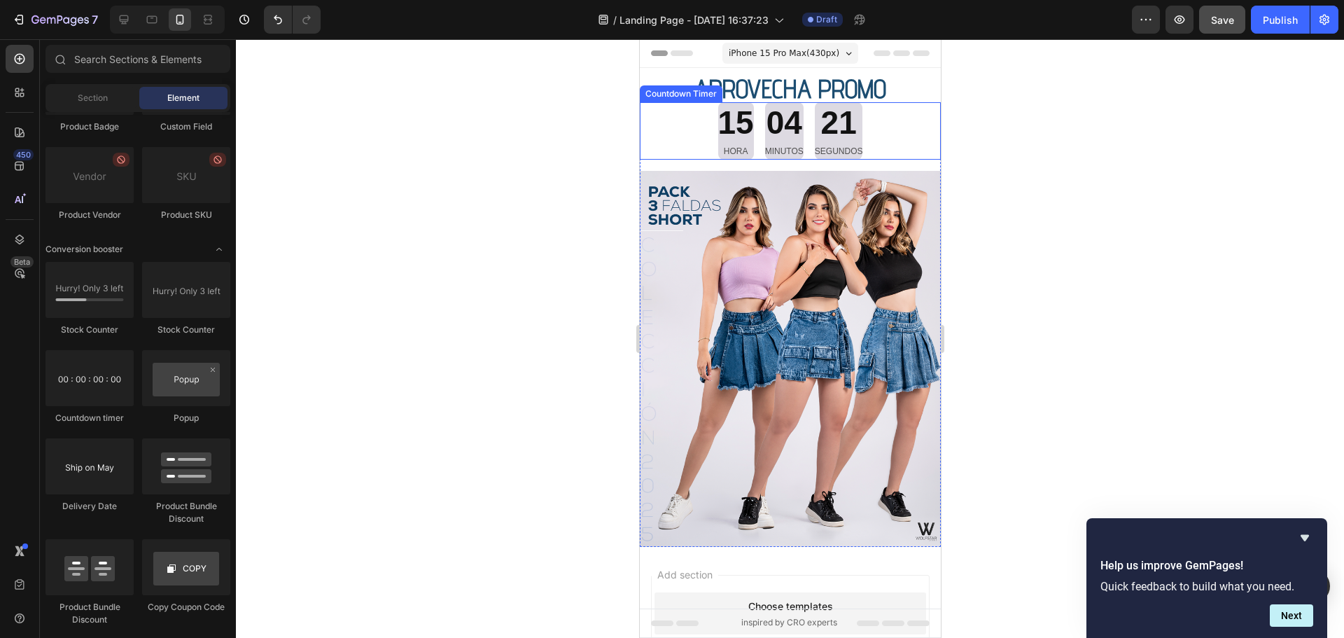
click at [1011, 148] on div at bounding box center [790, 338] width 1108 height 598
click at [827, 87] on span "APROVECHA PROMO" at bounding box center [790, 88] width 192 height 31
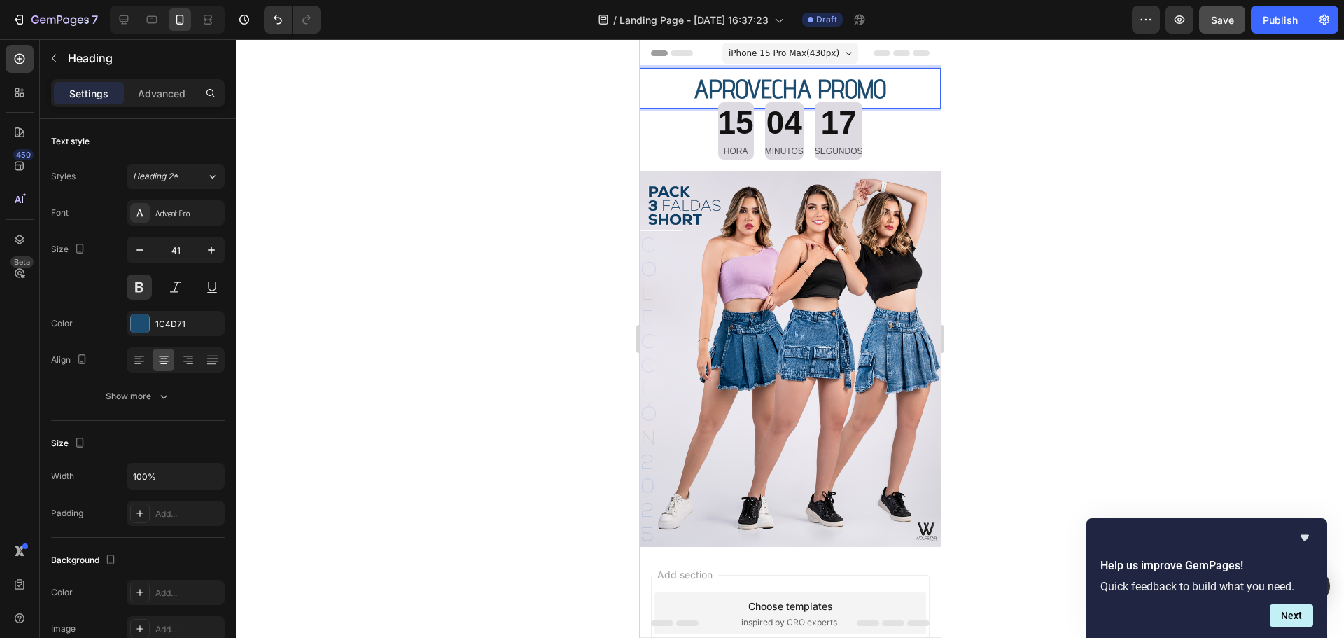
click at [681, 80] on p "APROVECHA PROMO" at bounding box center [789, 88] width 298 height 38
click at [1141, 112] on div at bounding box center [790, 338] width 1108 height 598
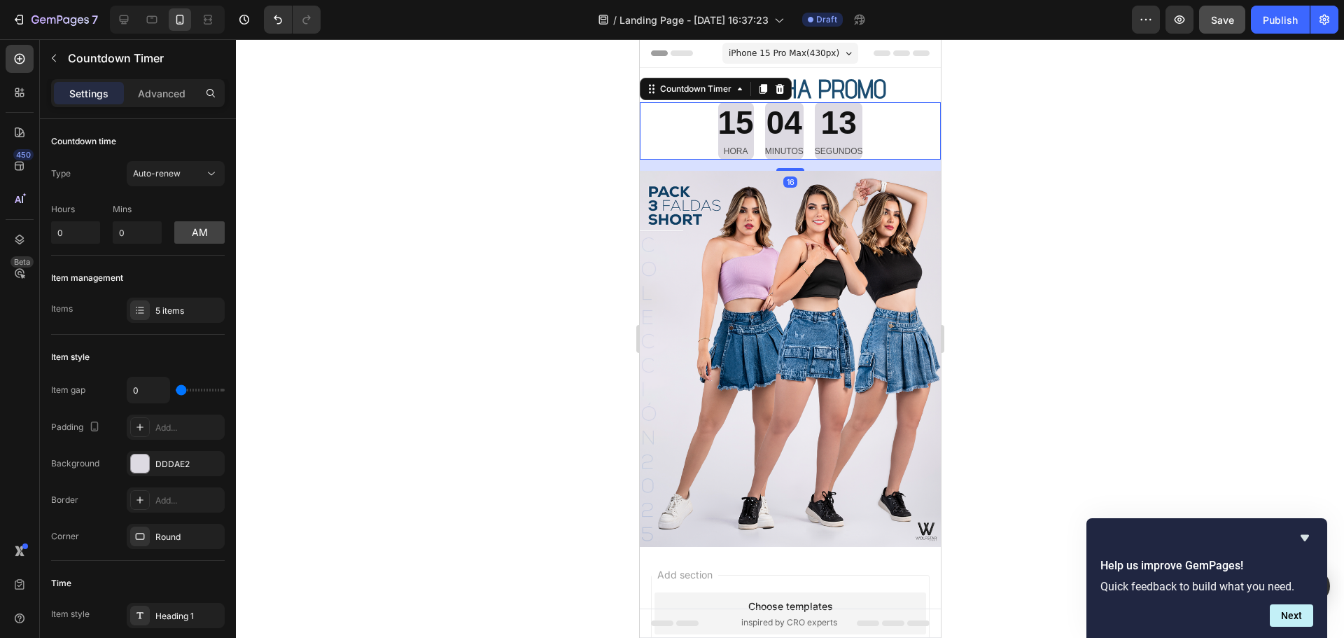
click at [652, 113] on div "15 HORA 04 MINUTOS 13 SEGUNDOS" at bounding box center [789, 130] width 301 height 57
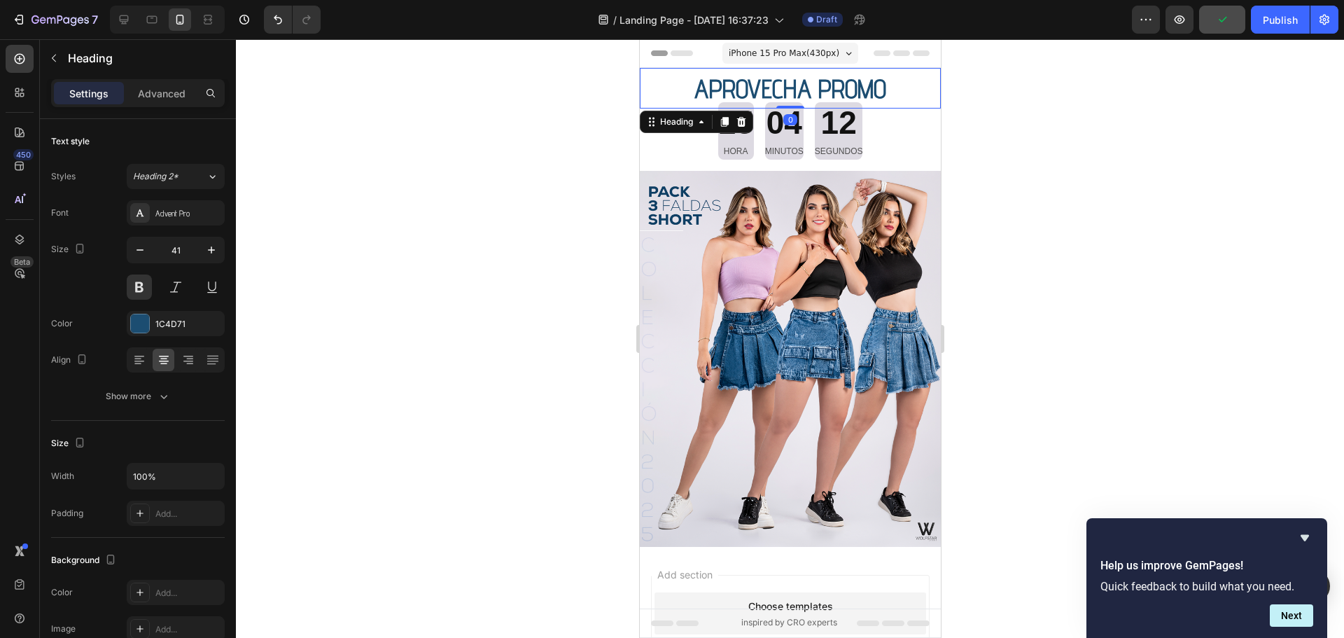
click at [661, 77] on p "⁠⁠⁠⁠⁠⁠⁠ APROVECHA PROMO" at bounding box center [789, 88] width 298 height 38
click at [722, 125] on icon at bounding box center [724, 123] width 8 height 10
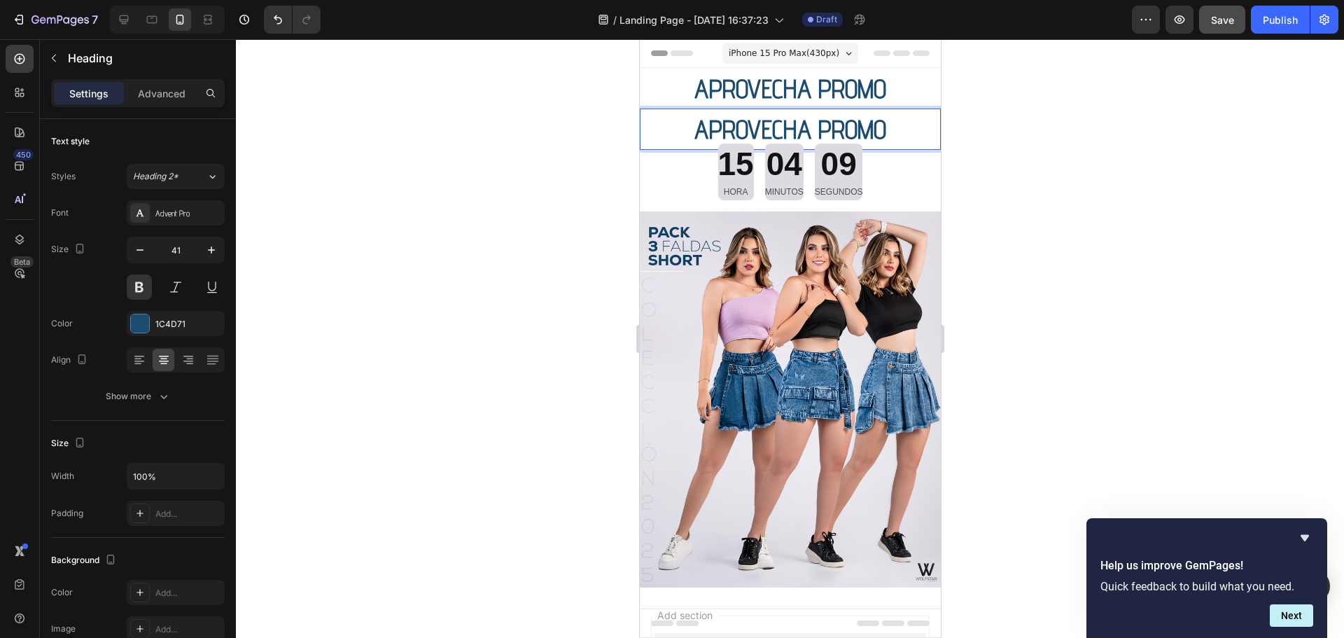
drag, startPoint x: 767, startPoint y: 126, endPoint x: 768, endPoint y: 141, distance: 15.5
click at [646, 143] on div "15 HORA 04 MINUTOS 09 SEGUNDOS Countdown Timer" at bounding box center [789, 171] width 301 height 57
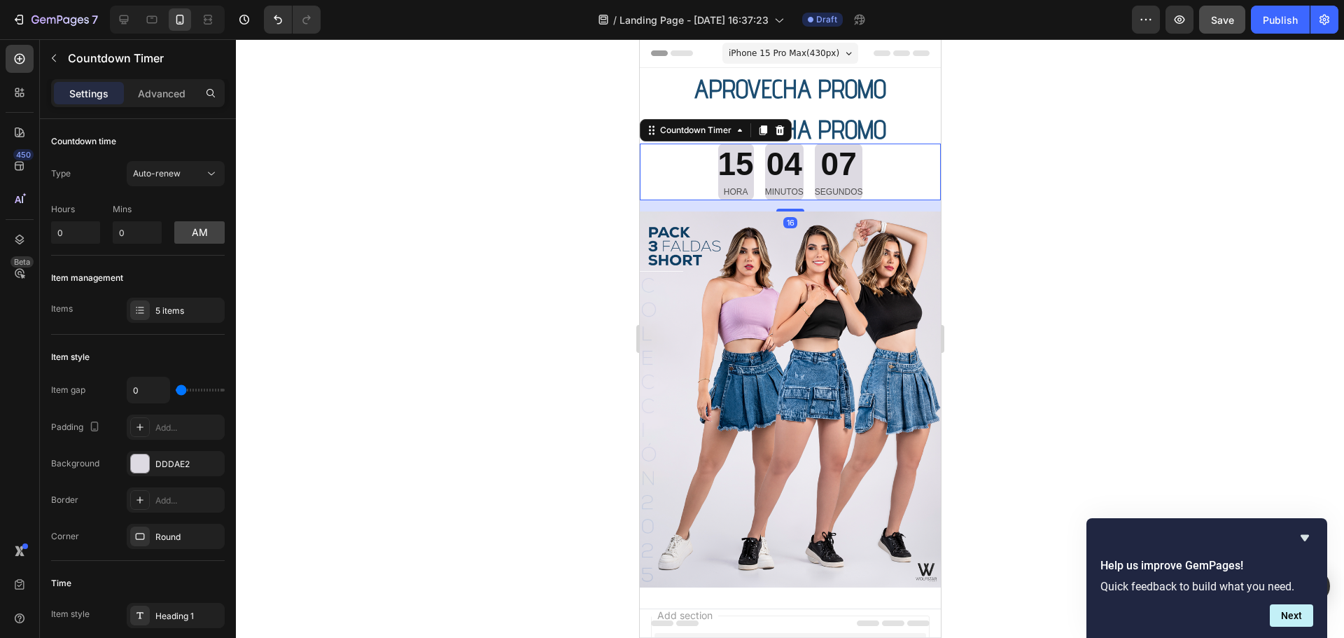
click at [654, 115] on p "⁠⁠⁠⁠⁠⁠⁠ APROVECHA PROMO" at bounding box center [789, 129] width 298 height 38
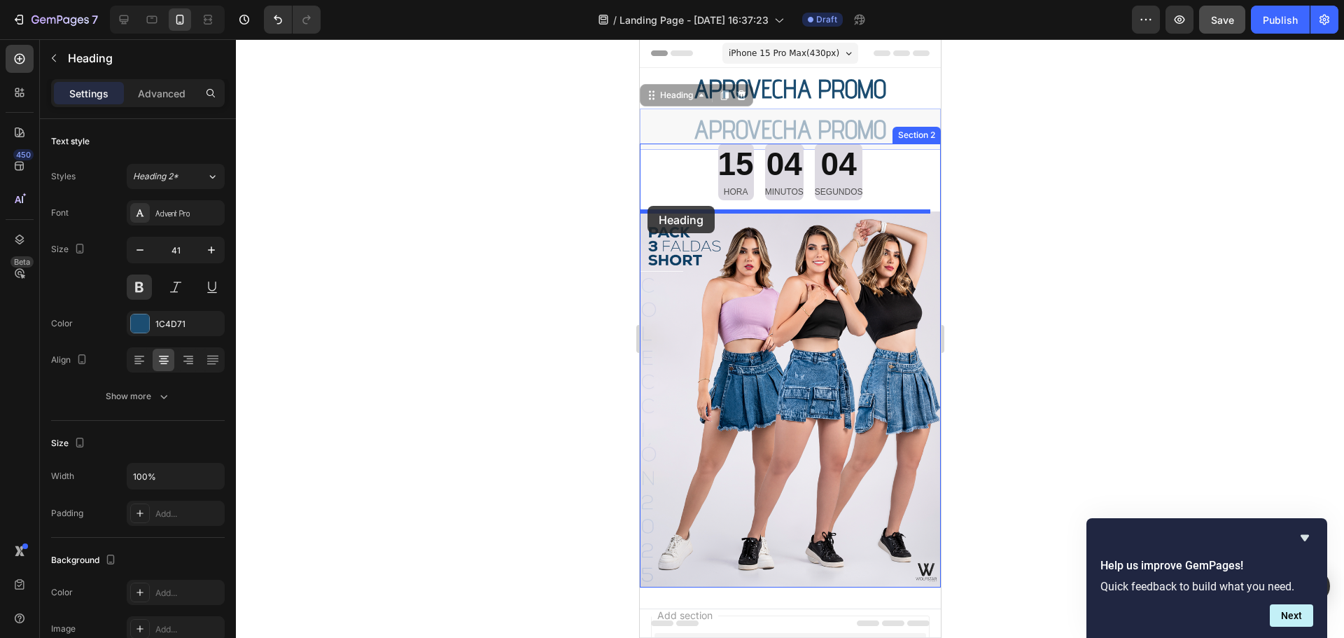
drag, startPoint x: 649, startPoint y: 92, endPoint x: 647, endPoint y: 206, distance: 113.4
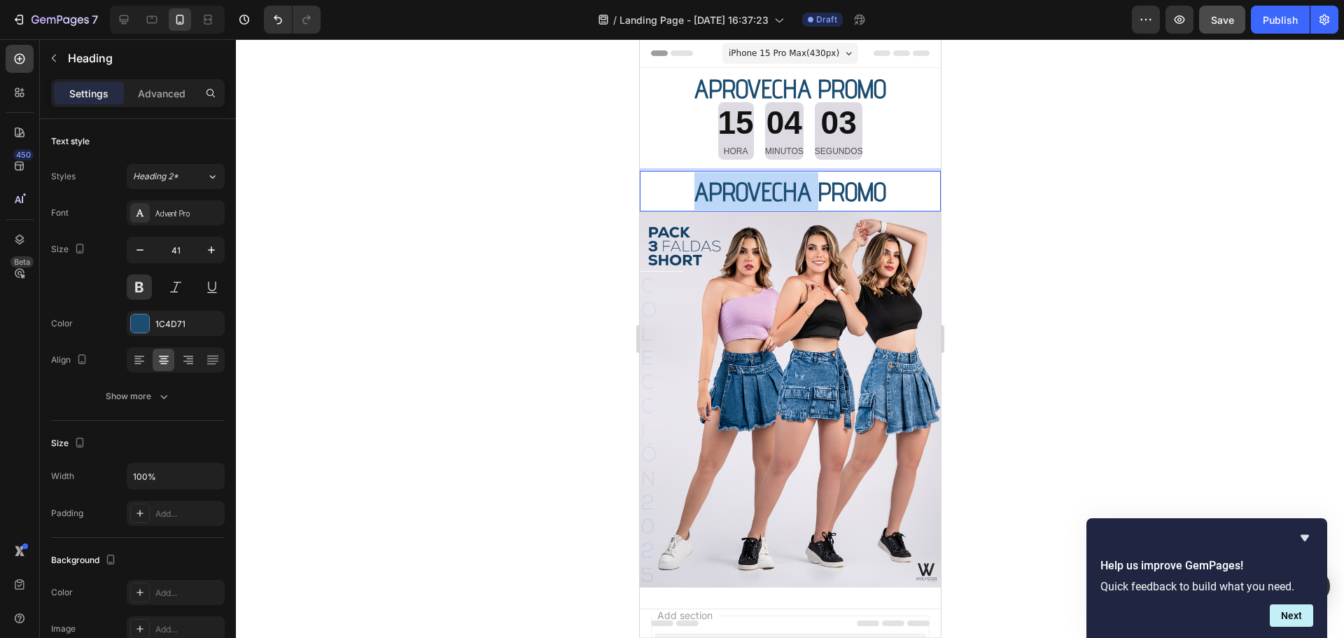
click at [782, 185] on span "APROVECHA PROMO" at bounding box center [790, 191] width 192 height 31
click at [782, 185] on span "SOLO POR TIEMPO LIMITADO" at bounding box center [789, 191] width 266 height 31
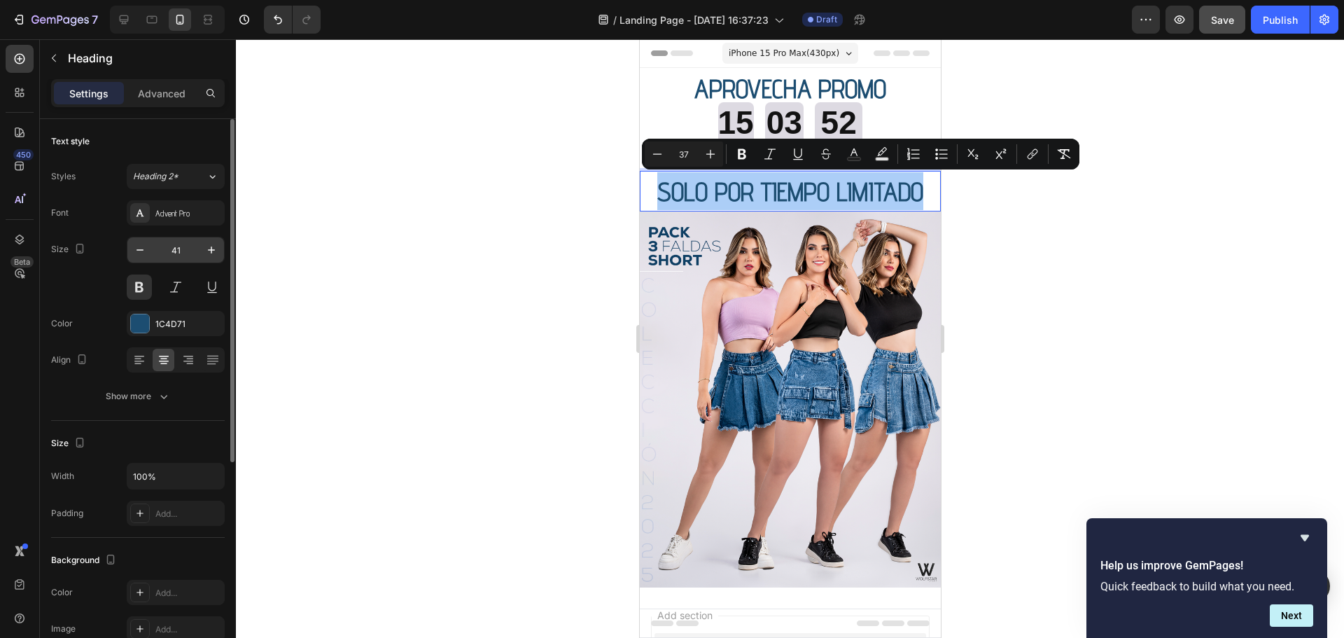
click at [179, 251] on input "41" at bounding box center [176, 249] width 46 height 25
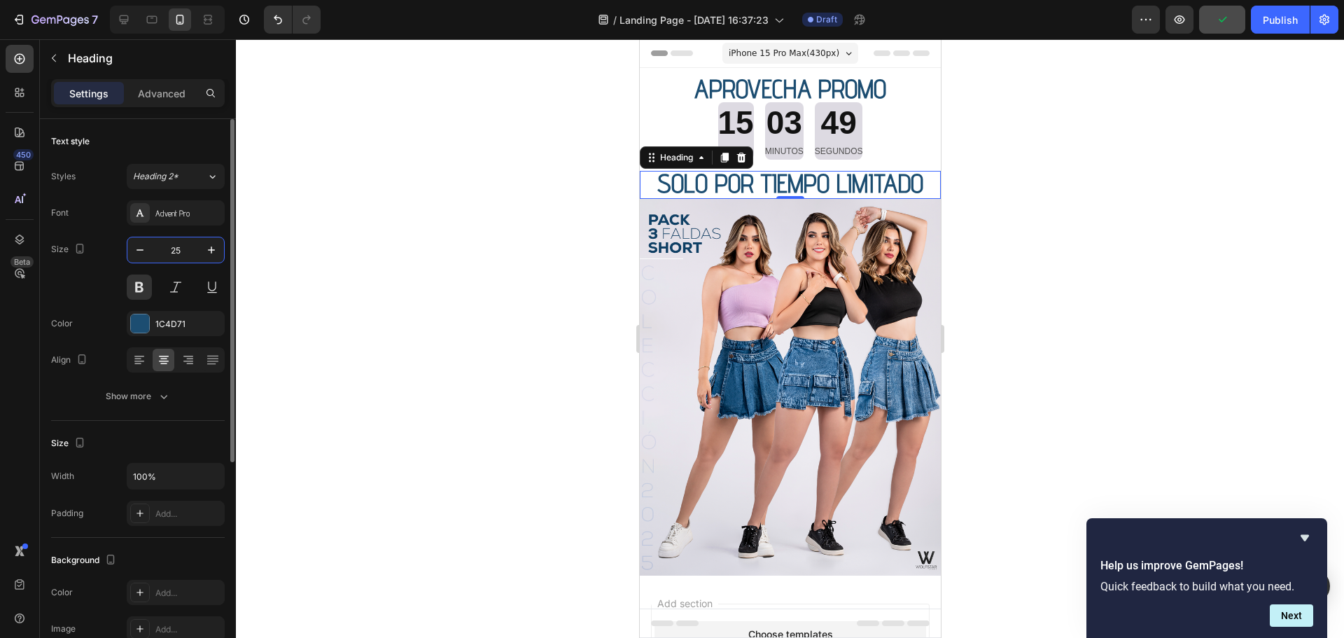
click at [179, 251] on input "25" at bounding box center [176, 249] width 46 height 25
type input "2"
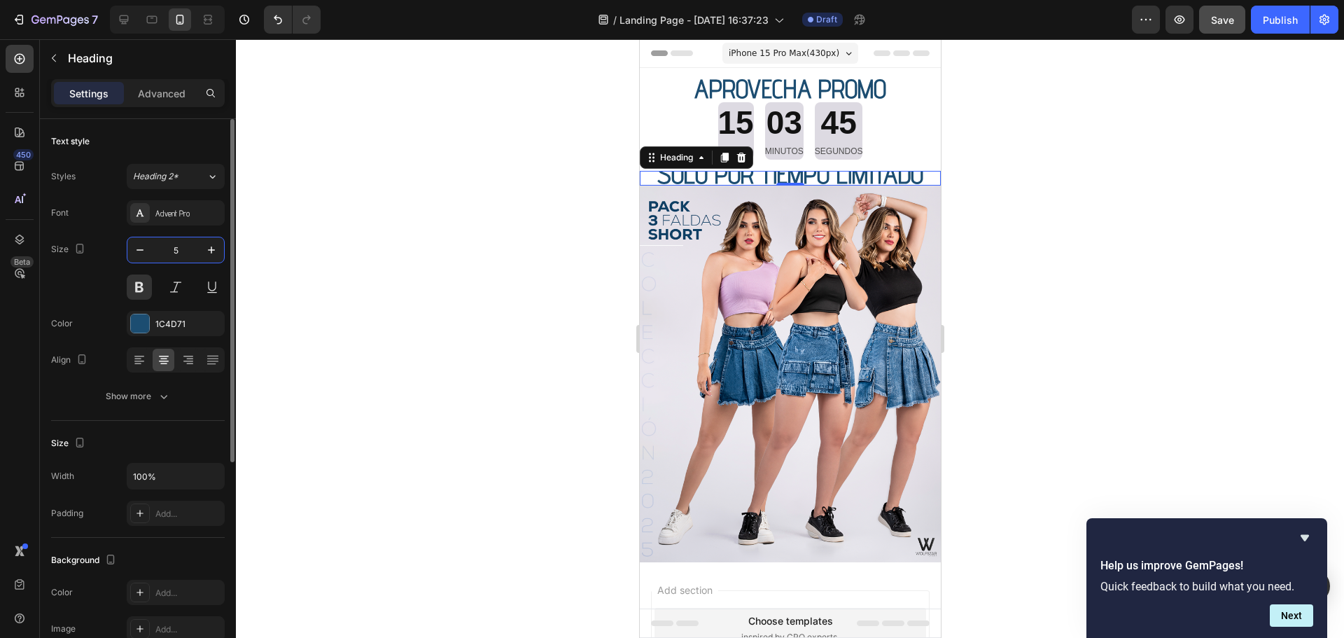
drag, startPoint x: 186, startPoint y: 248, endPoint x: 159, endPoint y: 248, distance: 27.3
click at [159, 248] on input "5" at bounding box center [176, 249] width 46 height 25
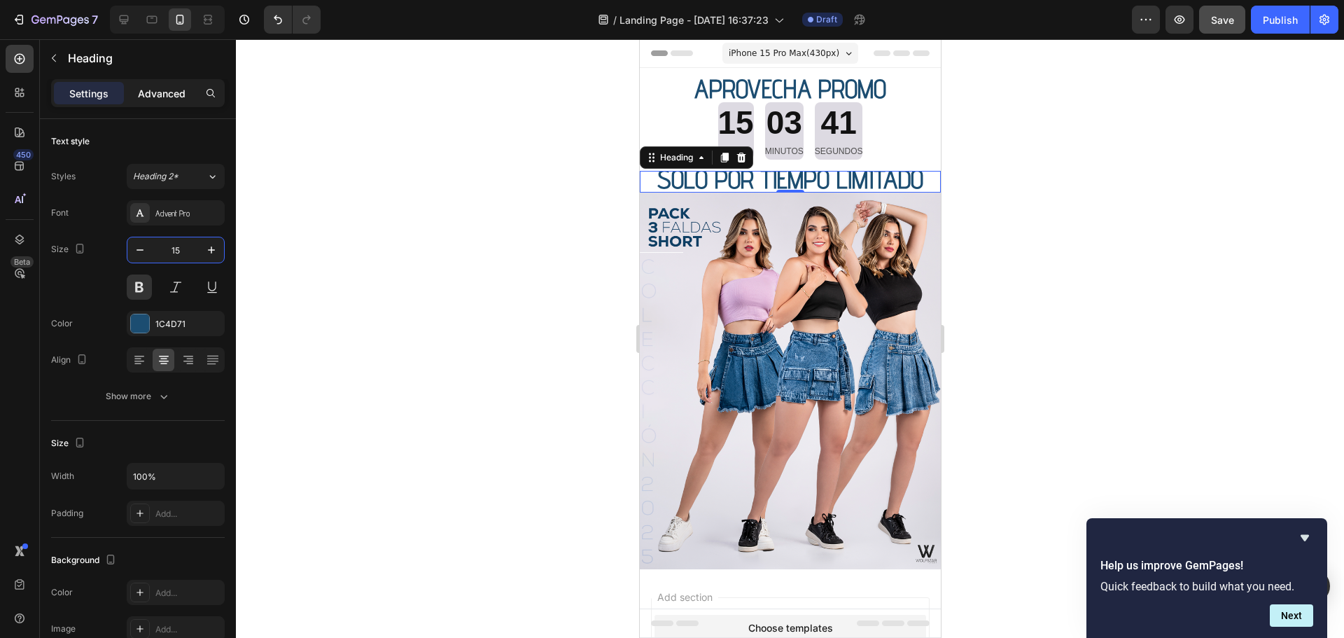
type input "15"
click at [175, 89] on p "Advanced" at bounding box center [162, 93] width 48 height 15
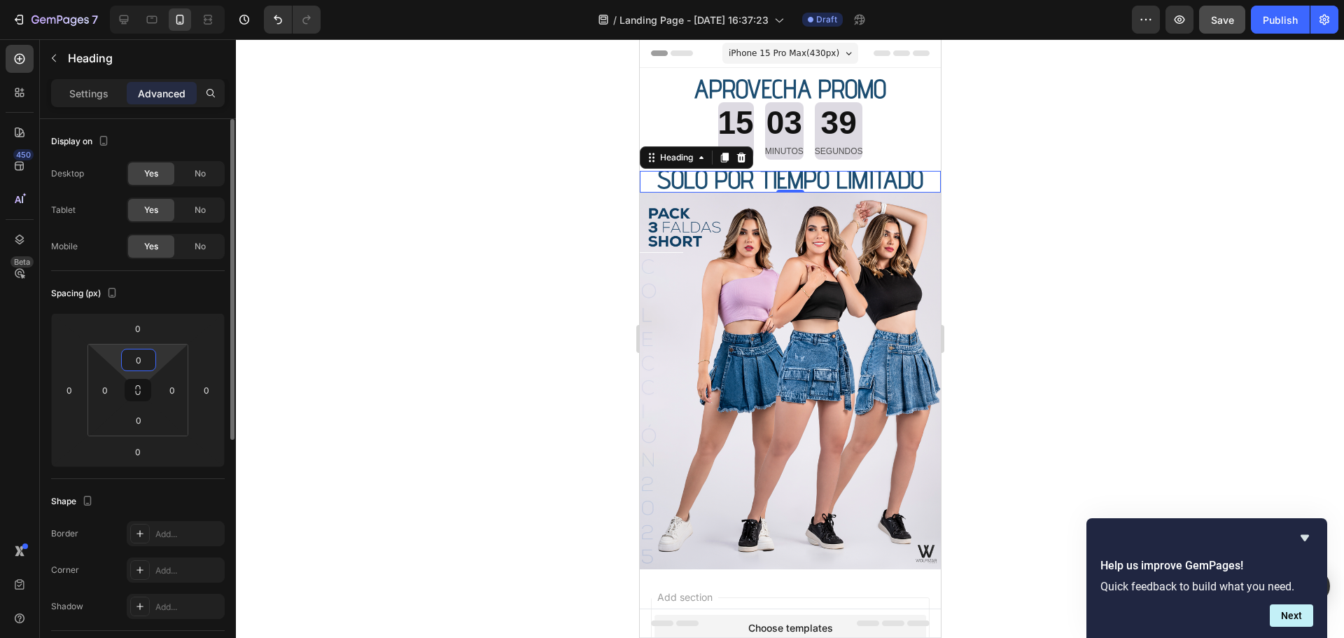
click at [140, 357] on input "0" at bounding box center [139, 359] width 28 height 21
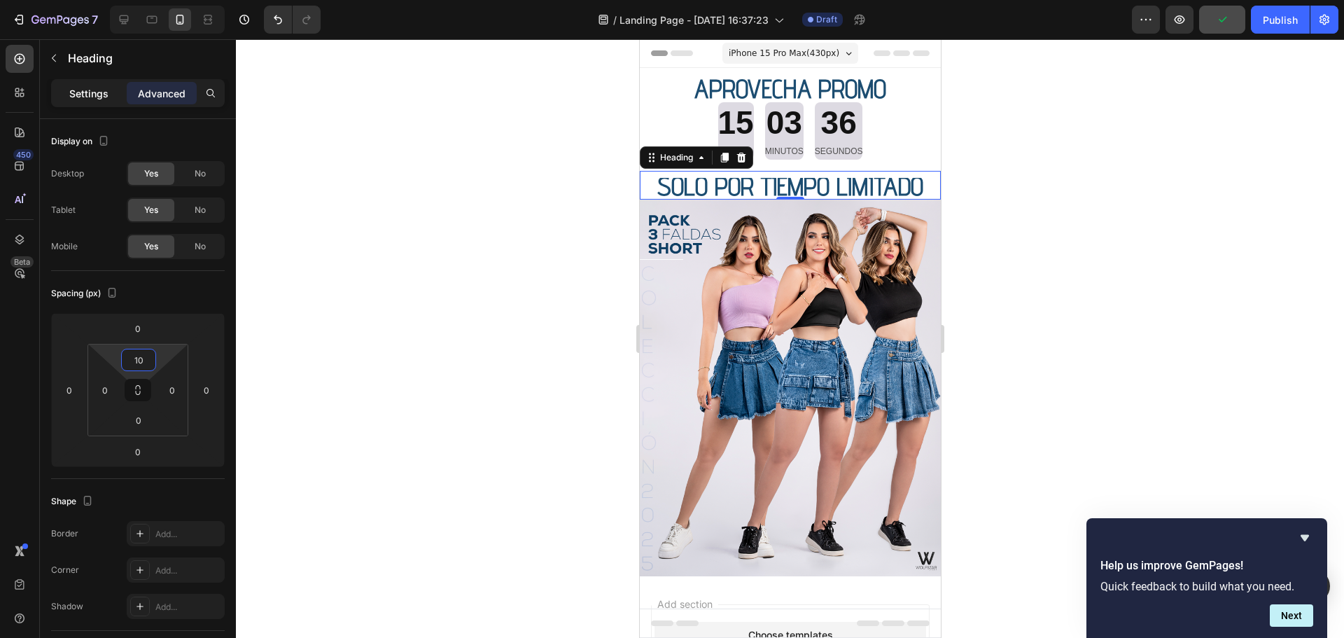
type input "10"
click at [92, 97] on p "Settings" at bounding box center [88, 93] width 39 height 15
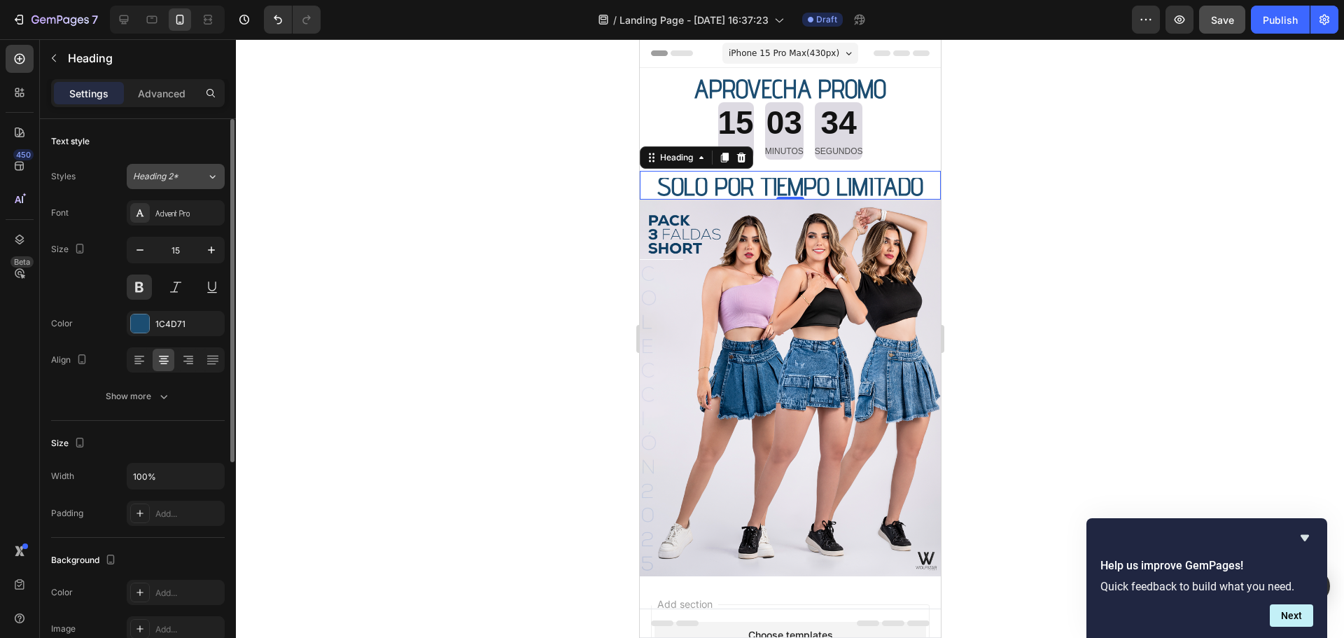
click at [176, 178] on span "Heading 2*" at bounding box center [155, 176] width 45 height 13
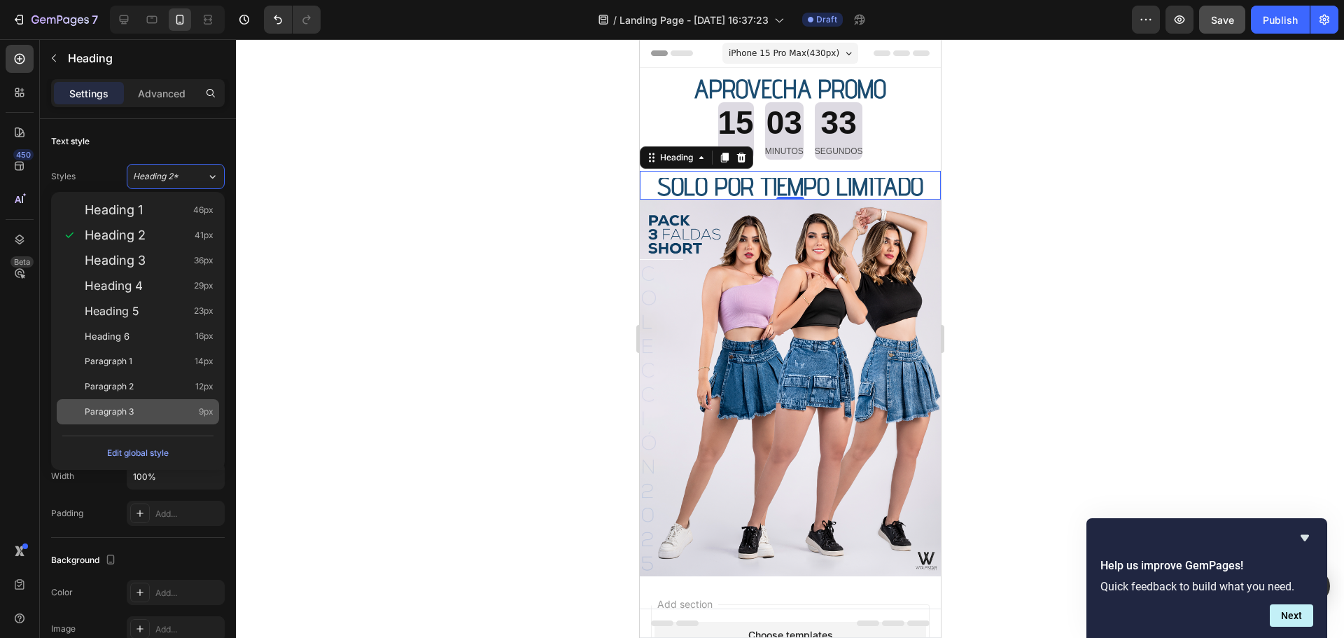
click at [121, 412] on span "Paragraph 3" at bounding box center [109, 412] width 49 height 14
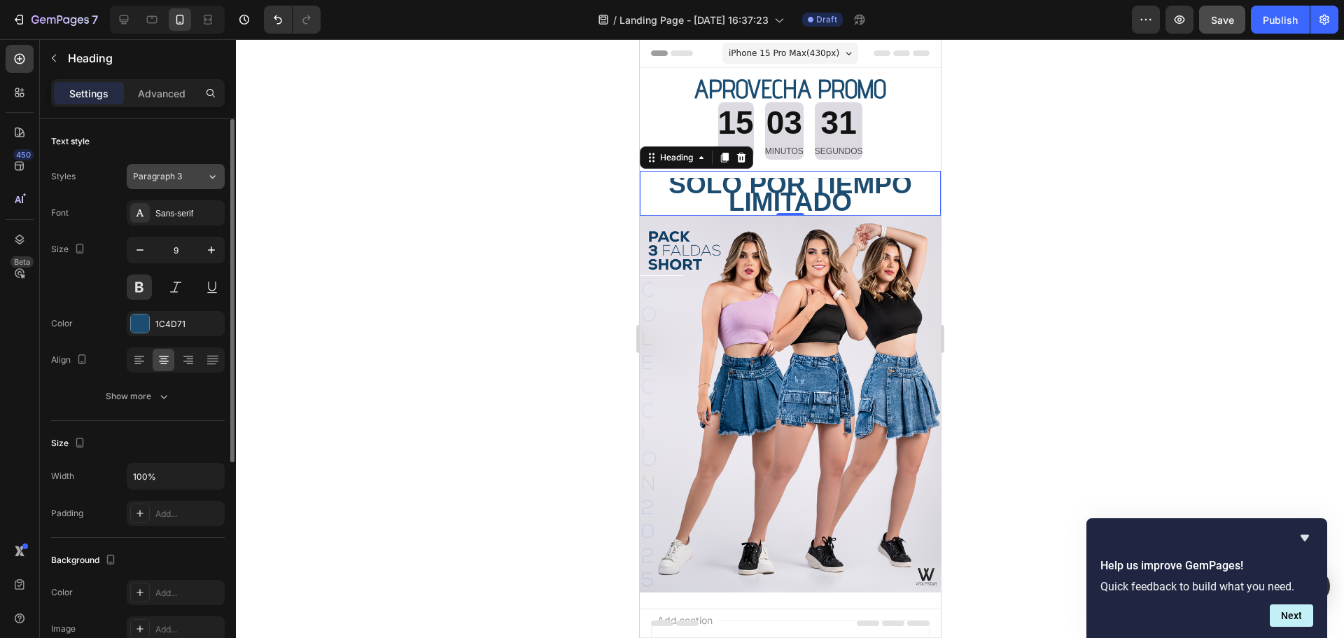
click at [174, 179] on span "Paragraph 3" at bounding box center [157, 176] width 49 height 13
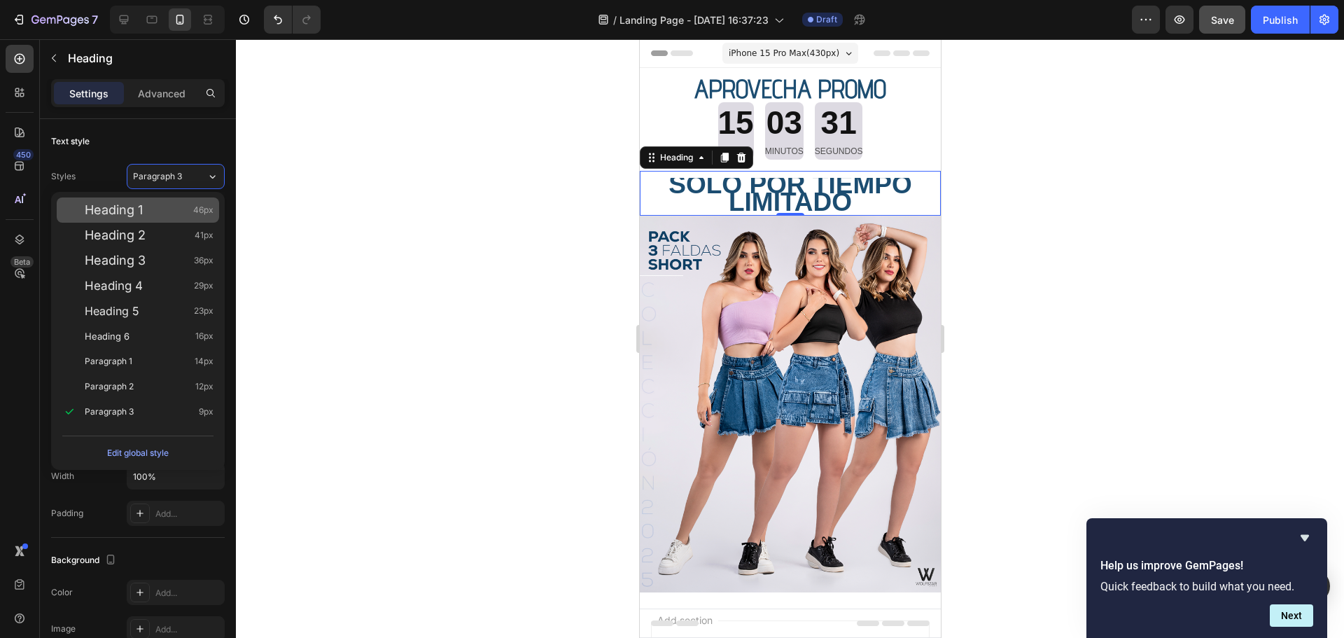
click at [151, 209] on div "Heading 1 46px" at bounding box center [149, 210] width 129 height 14
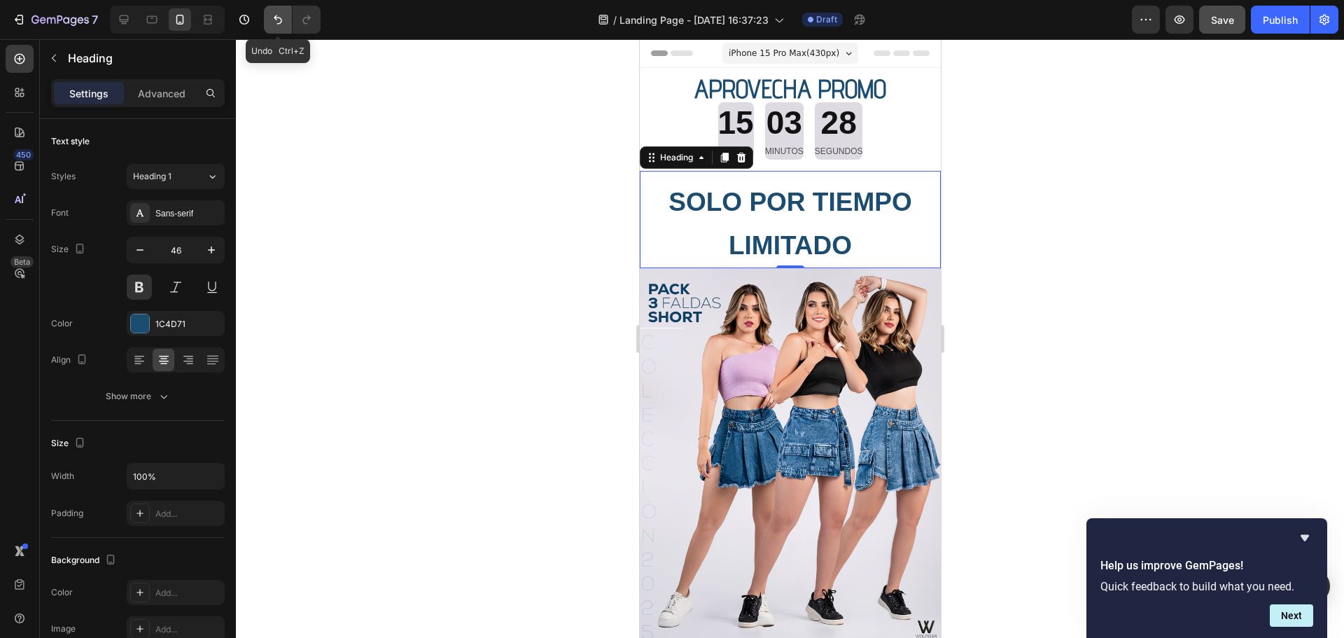
click at [279, 21] on icon "Undo/Redo" at bounding box center [278, 20] width 14 height 14
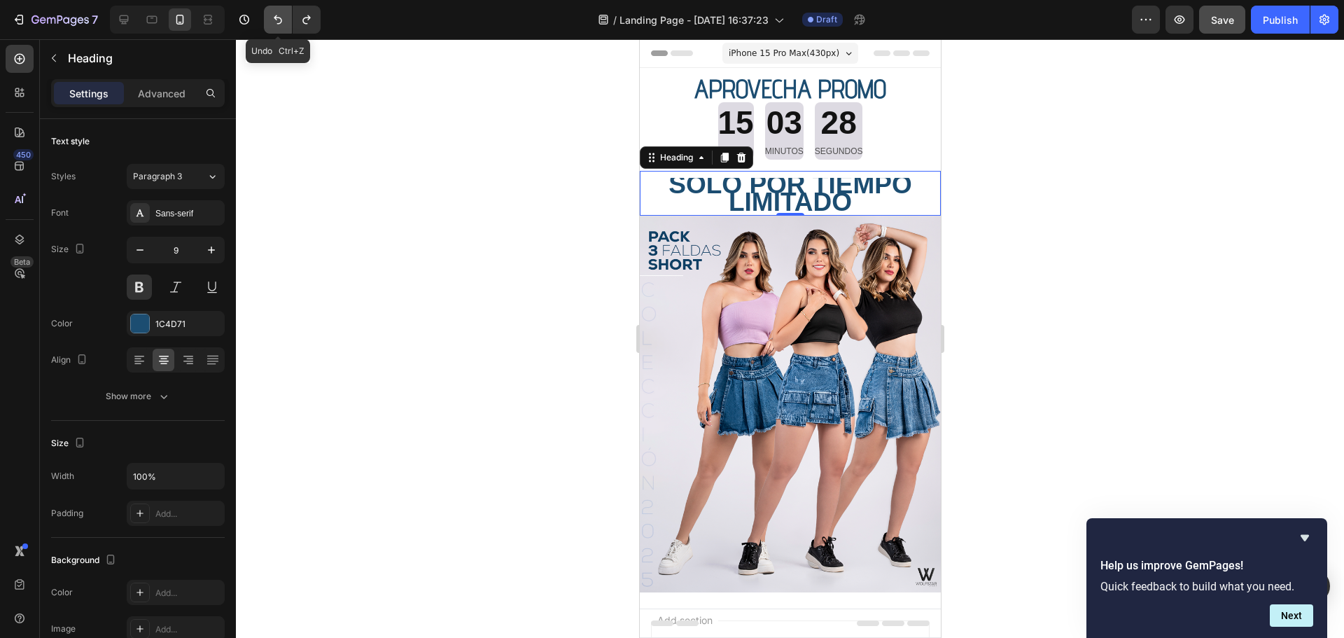
click at [279, 21] on icon "Undo/Redo" at bounding box center [278, 20] width 14 height 14
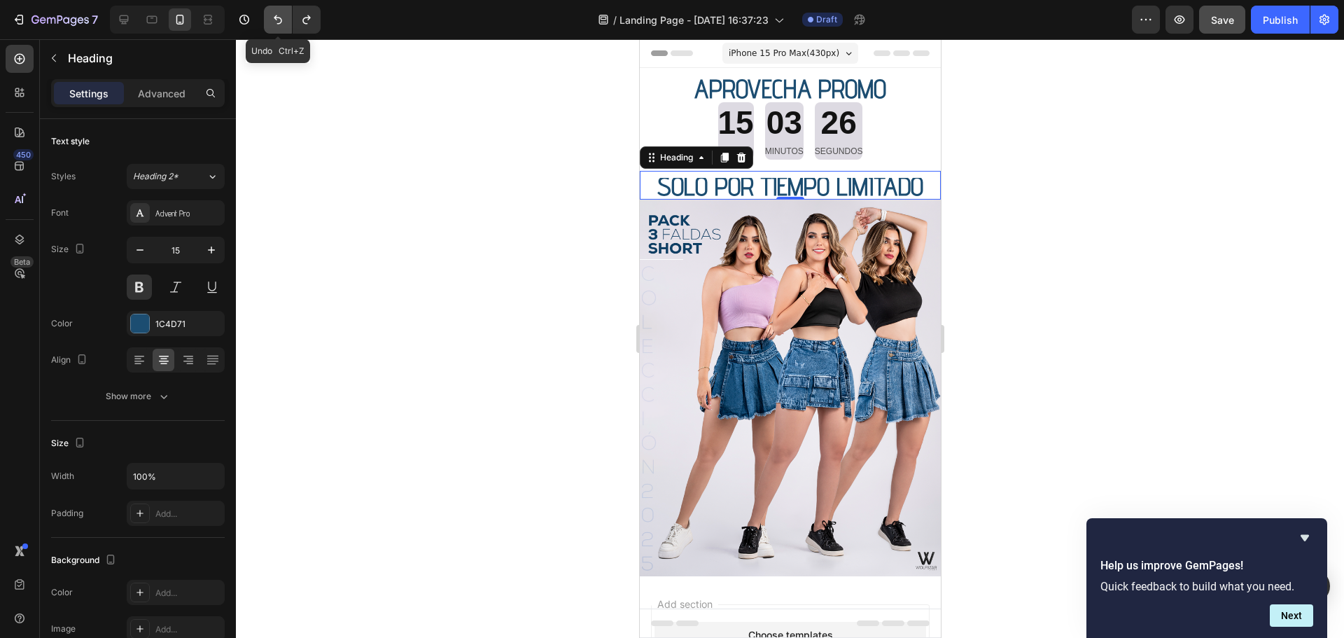
click at [279, 21] on icon "Undo/Redo" at bounding box center [278, 20] width 14 height 14
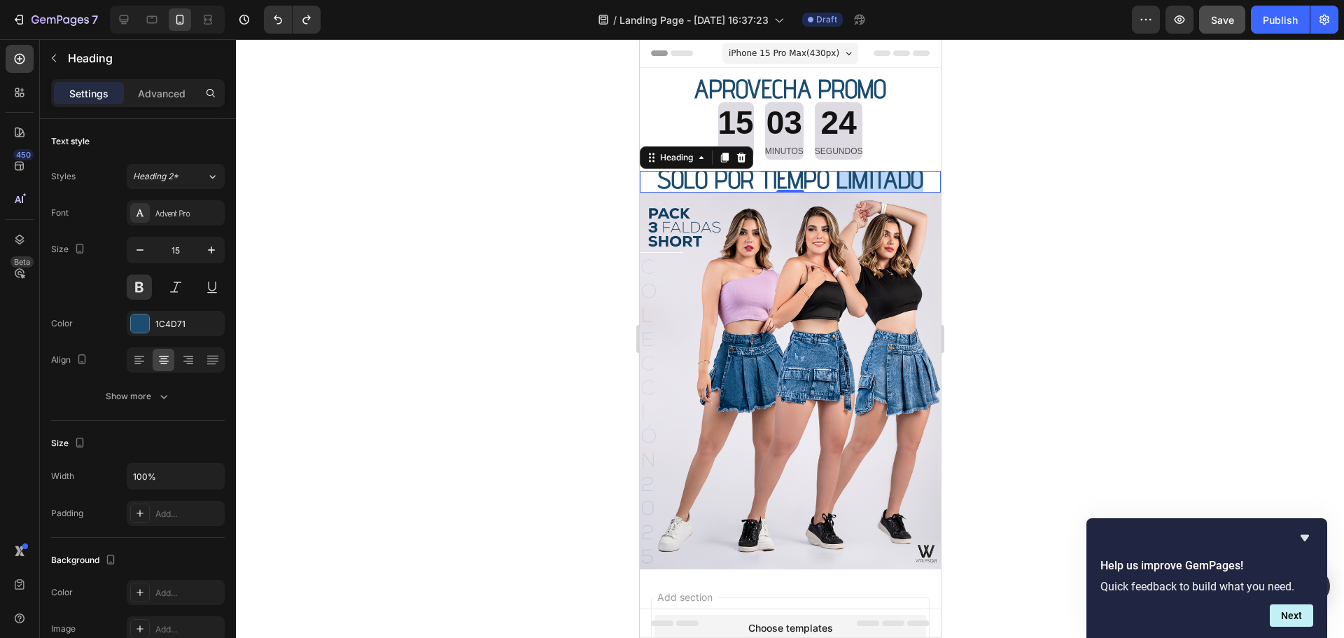
click at [858, 176] on span "SOLO POR TIEMPO LIMITADO" at bounding box center [789, 178] width 266 height 31
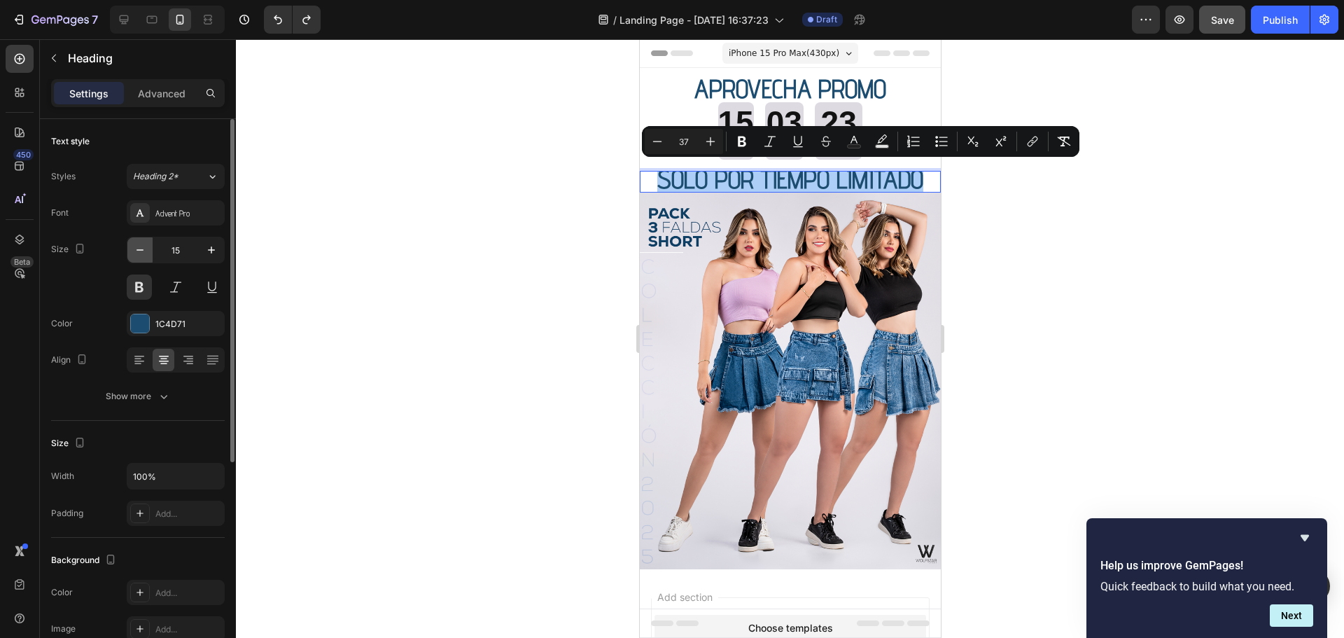
click at [144, 243] on icon "button" at bounding box center [140, 250] width 14 height 14
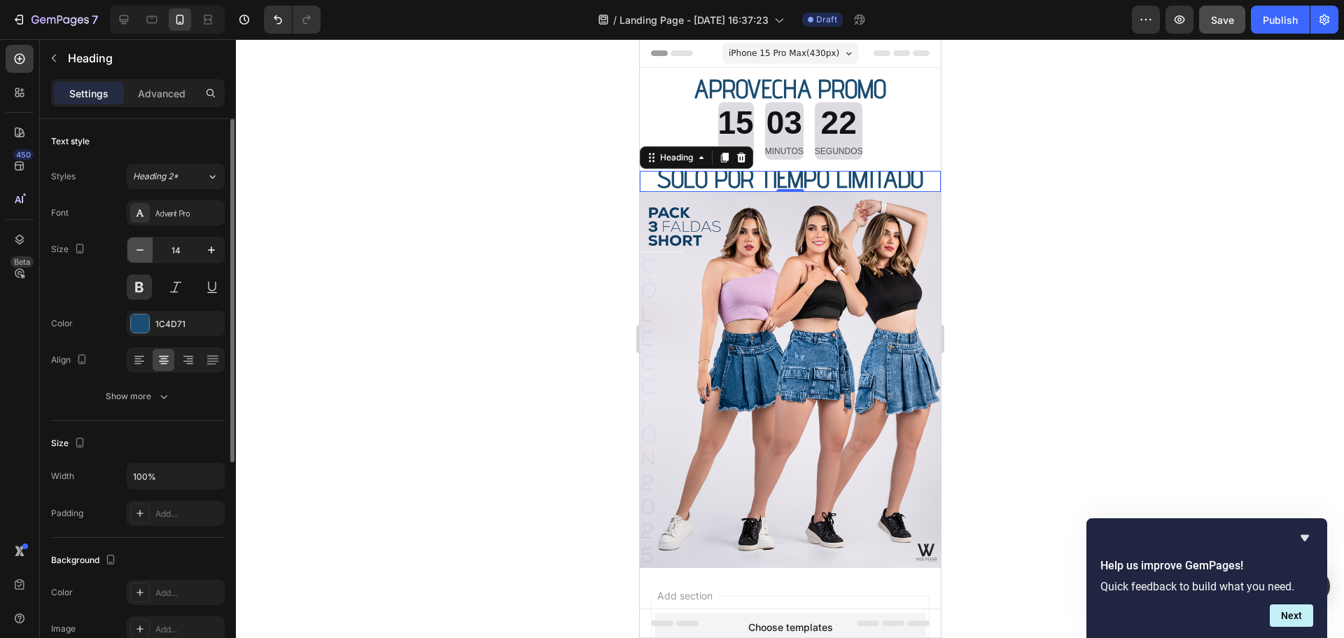
click at [142, 244] on icon "button" at bounding box center [140, 250] width 14 height 14
type input "11"
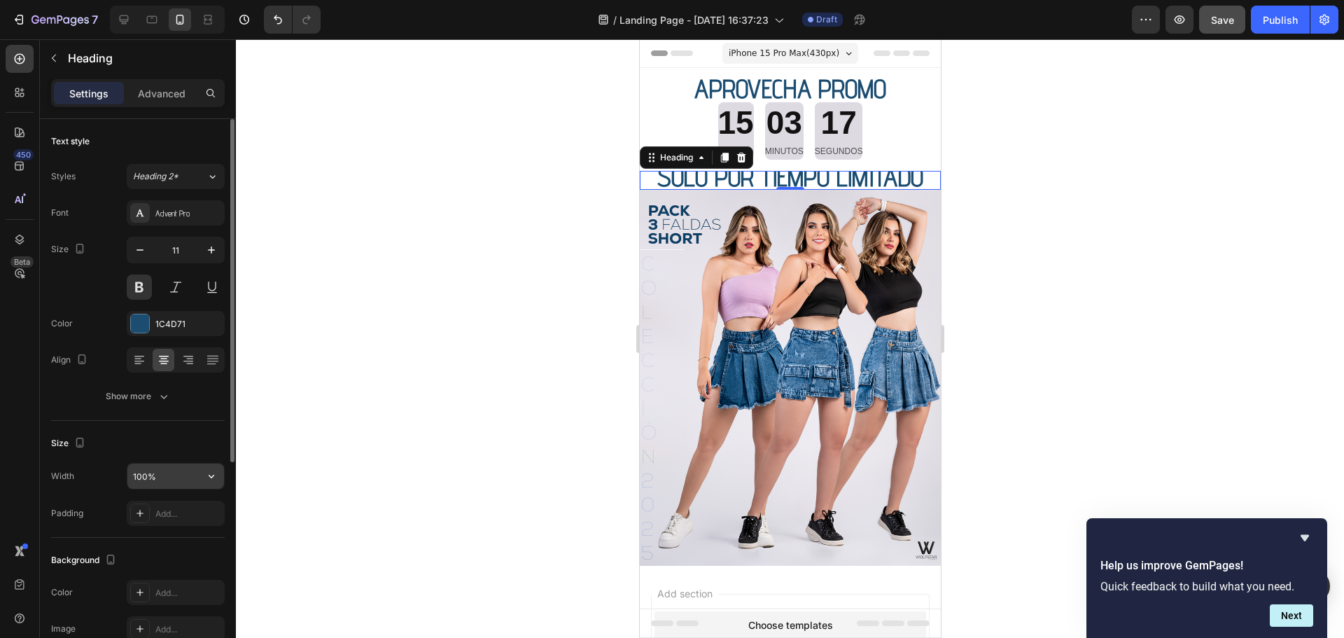
click at [169, 464] on input "100%" at bounding box center [175, 475] width 97 height 25
click at [182, 474] on input "100%" at bounding box center [175, 475] width 97 height 25
click at [207, 471] on icon "button" at bounding box center [211, 476] width 14 height 14
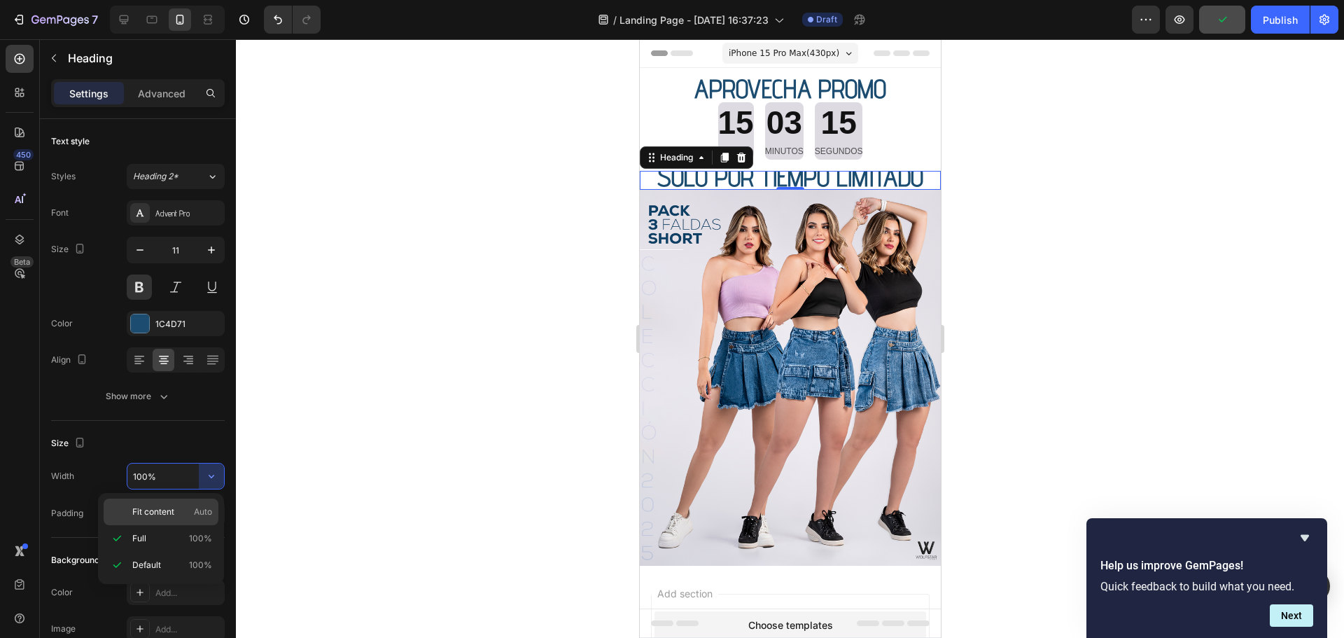
click at [174, 507] on span "Fit content" at bounding box center [153, 511] width 42 height 13
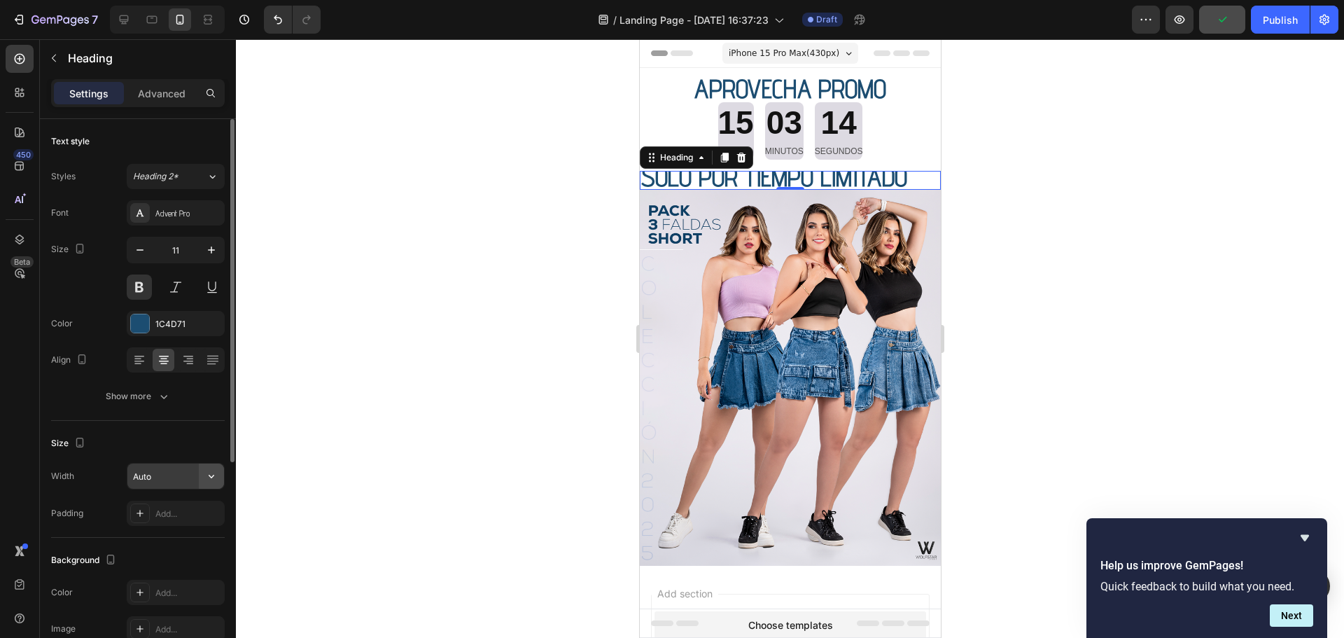
click at [222, 482] on button "button" at bounding box center [211, 475] width 25 height 25
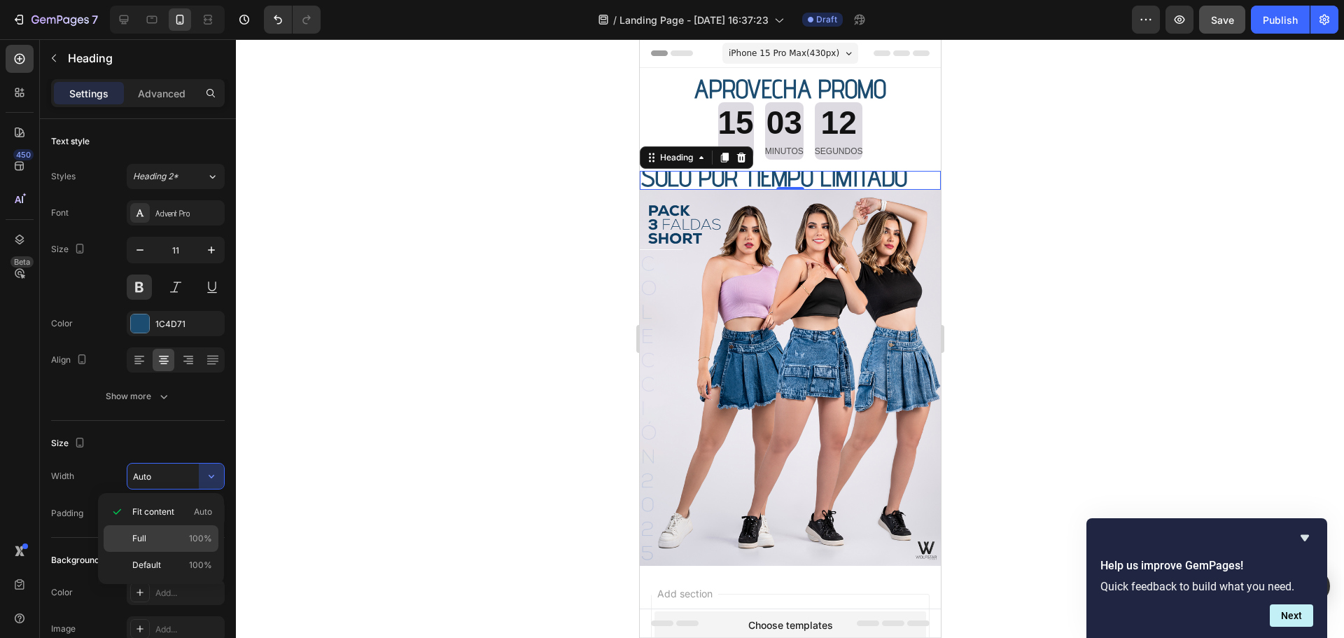
click at [158, 532] on p "Full 100%" at bounding box center [172, 538] width 80 height 13
type input "100%"
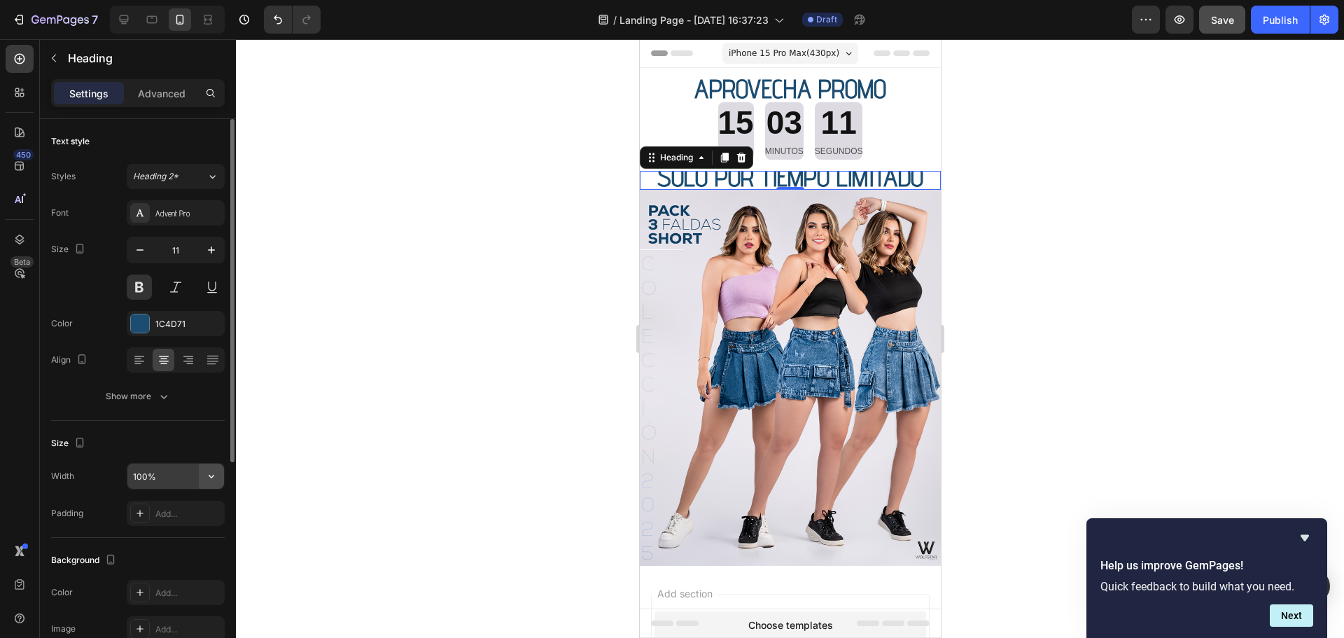
click at [216, 478] on icon "button" at bounding box center [211, 476] width 14 height 14
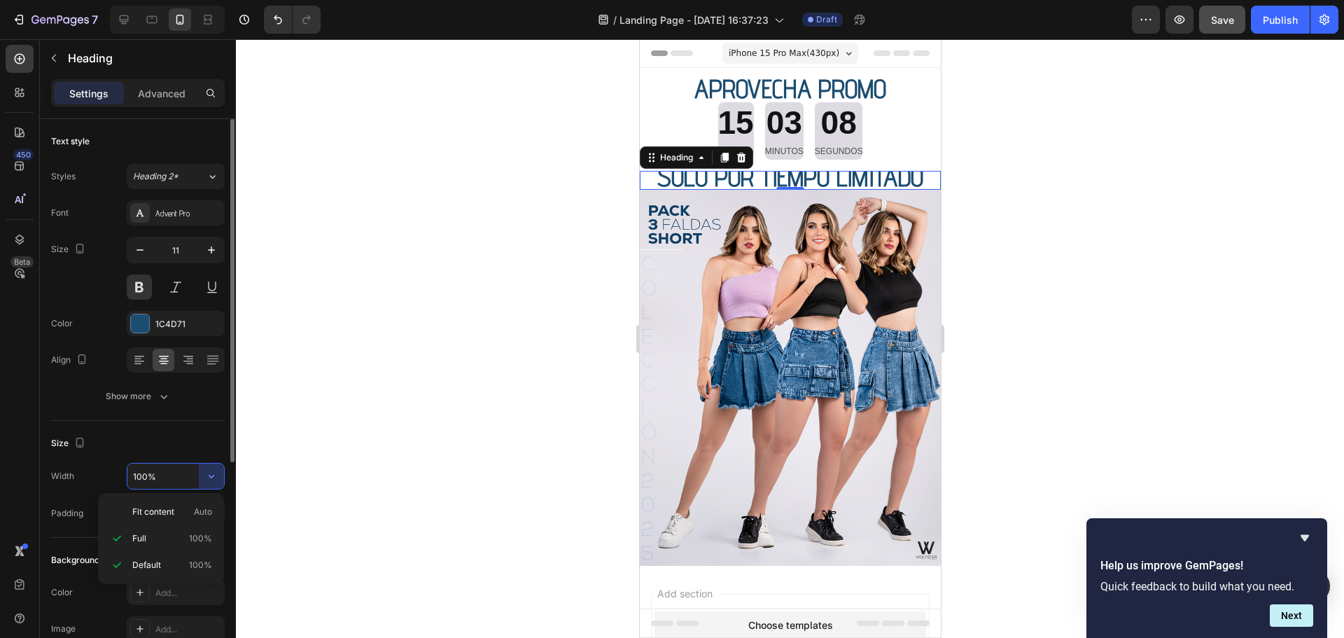
click at [209, 443] on div "Size" at bounding box center [138, 443] width 174 height 22
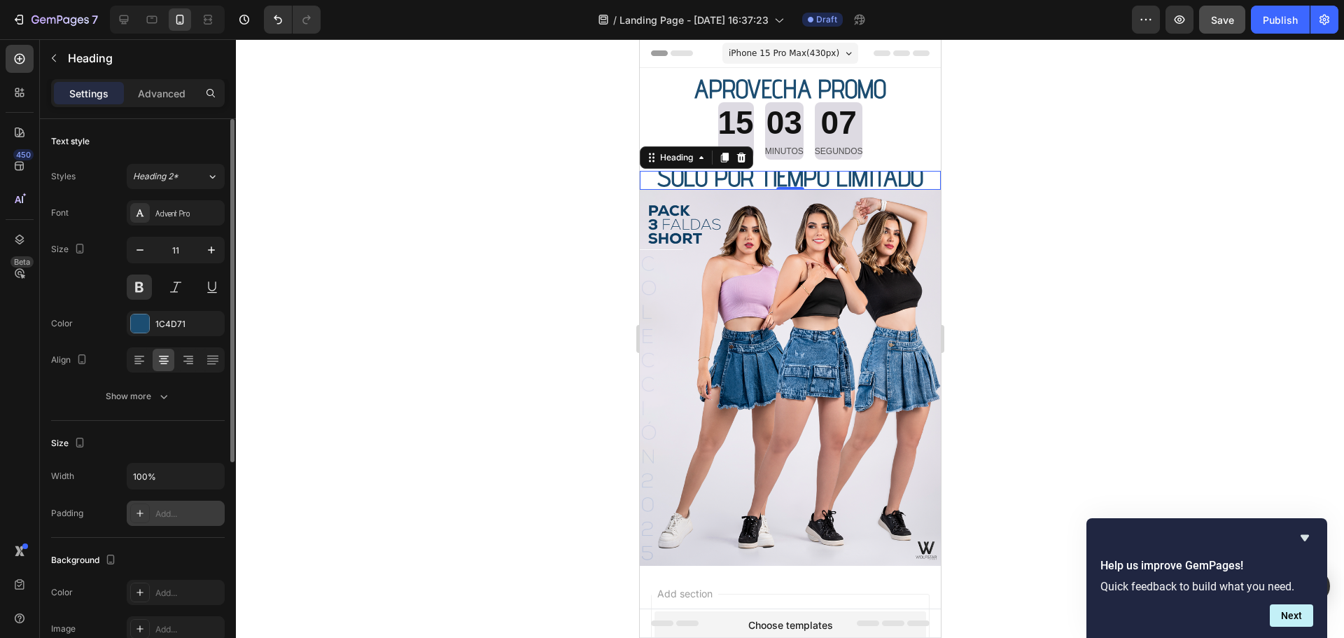
click at [139, 518] on icon at bounding box center [139, 512] width 11 height 11
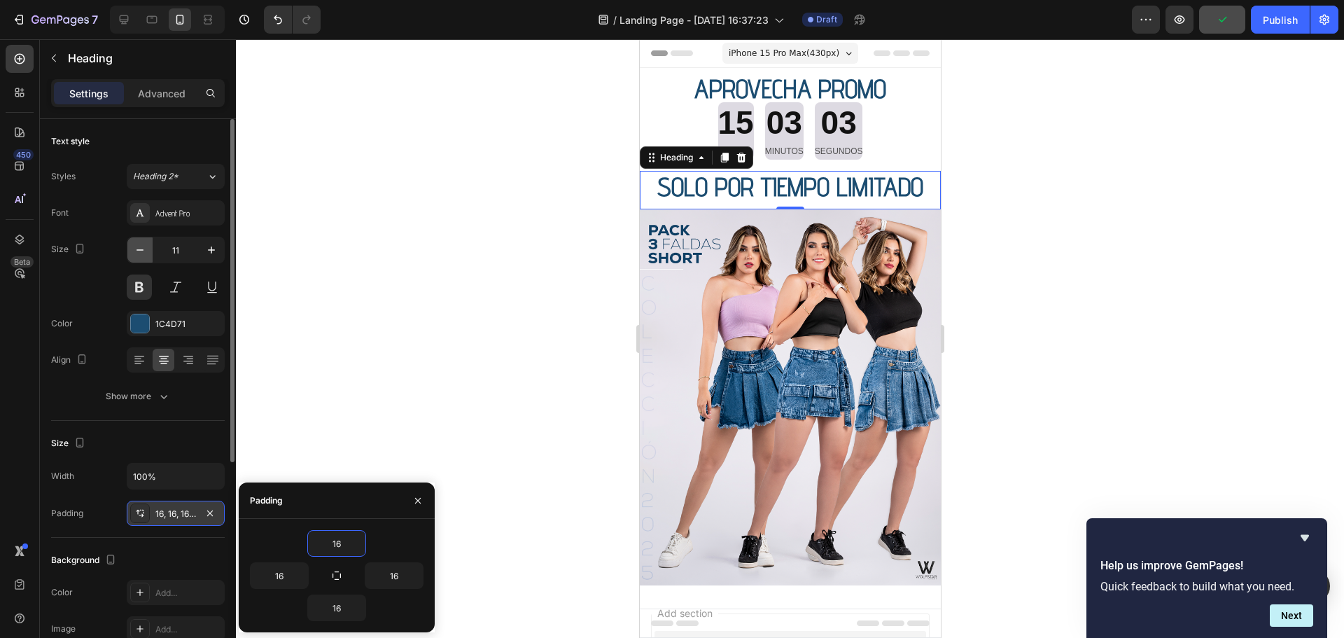
click at [138, 252] on icon "button" at bounding box center [140, 250] width 14 height 14
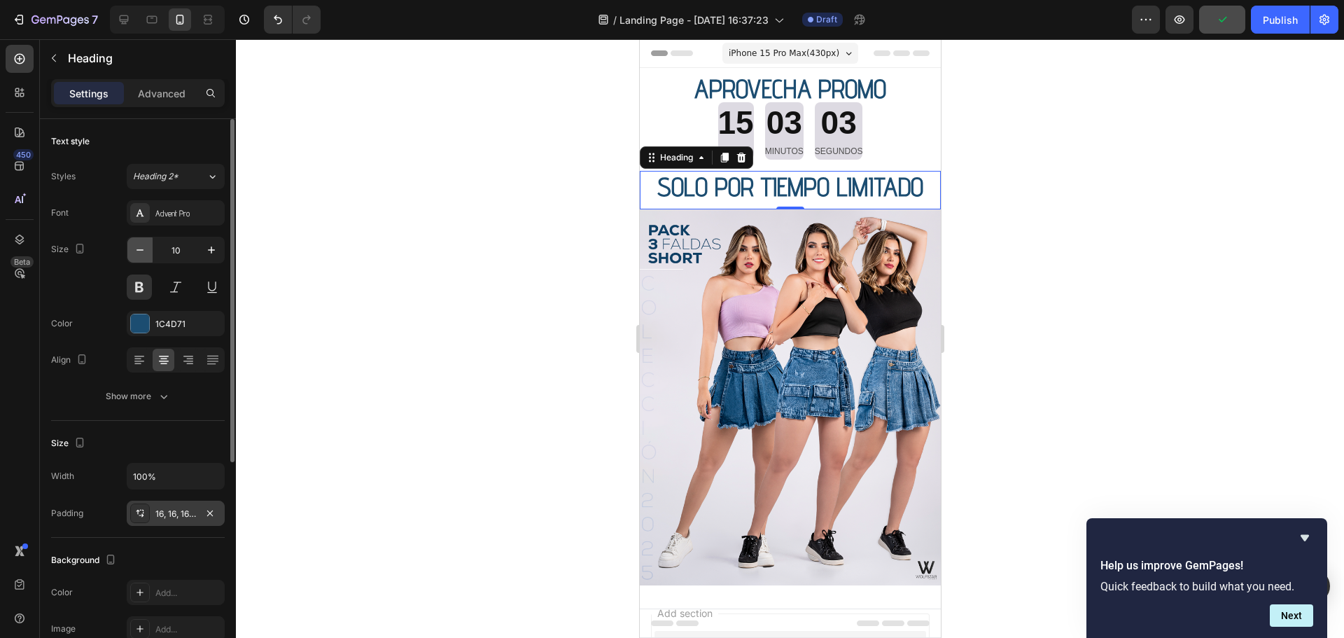
click at [138, 252] on icon "button" at bounding box center [140, 250] width 14 height 14
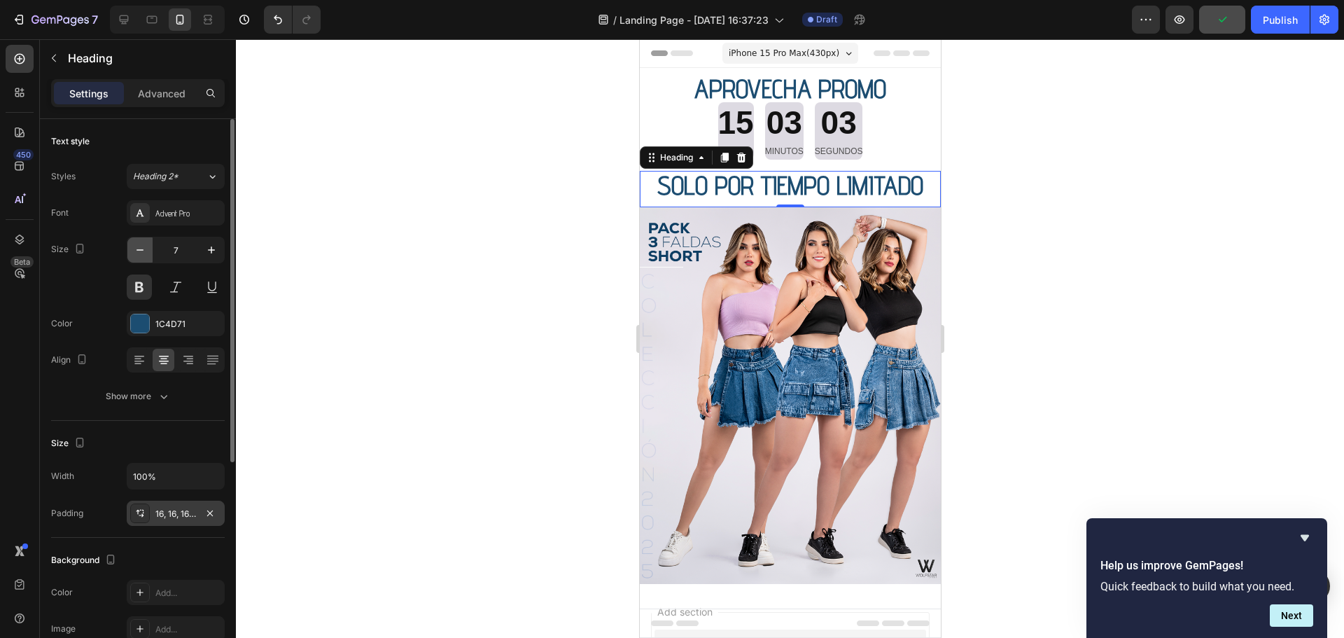
click at [138, 252] on icon "button" at bounding box center [140, 250] width 14 height 14
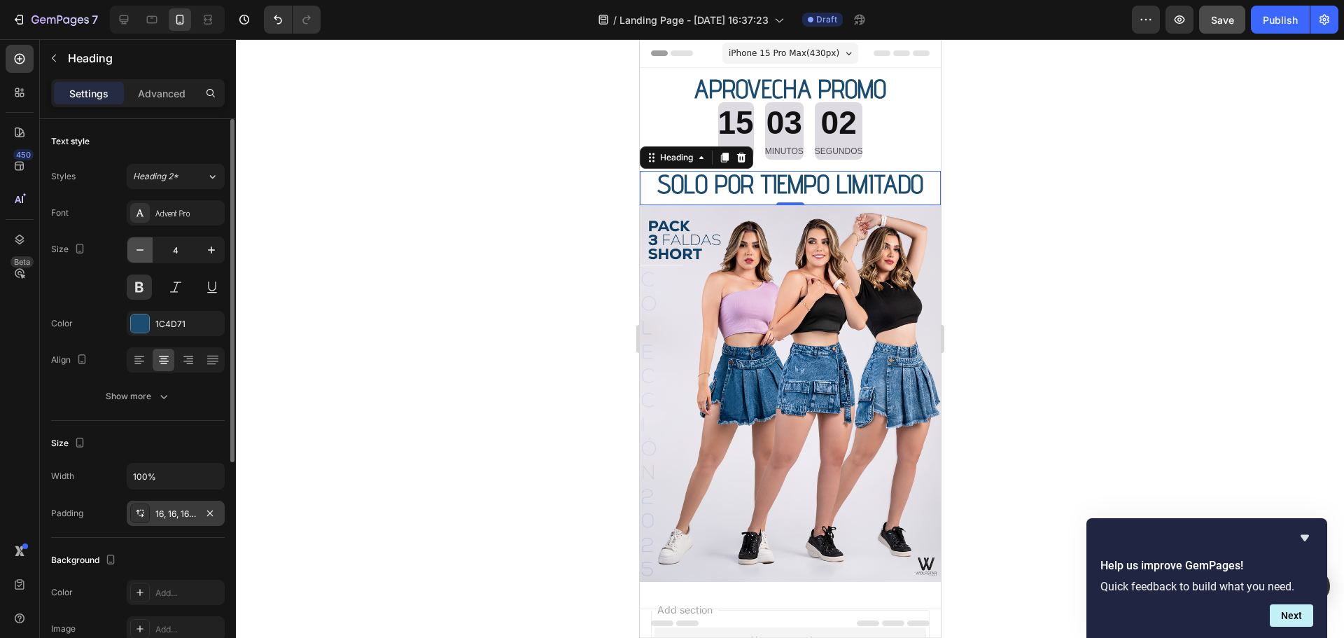
click at [138, 252] on icon "button" at bounding box center [140, 250] width 14 height 14
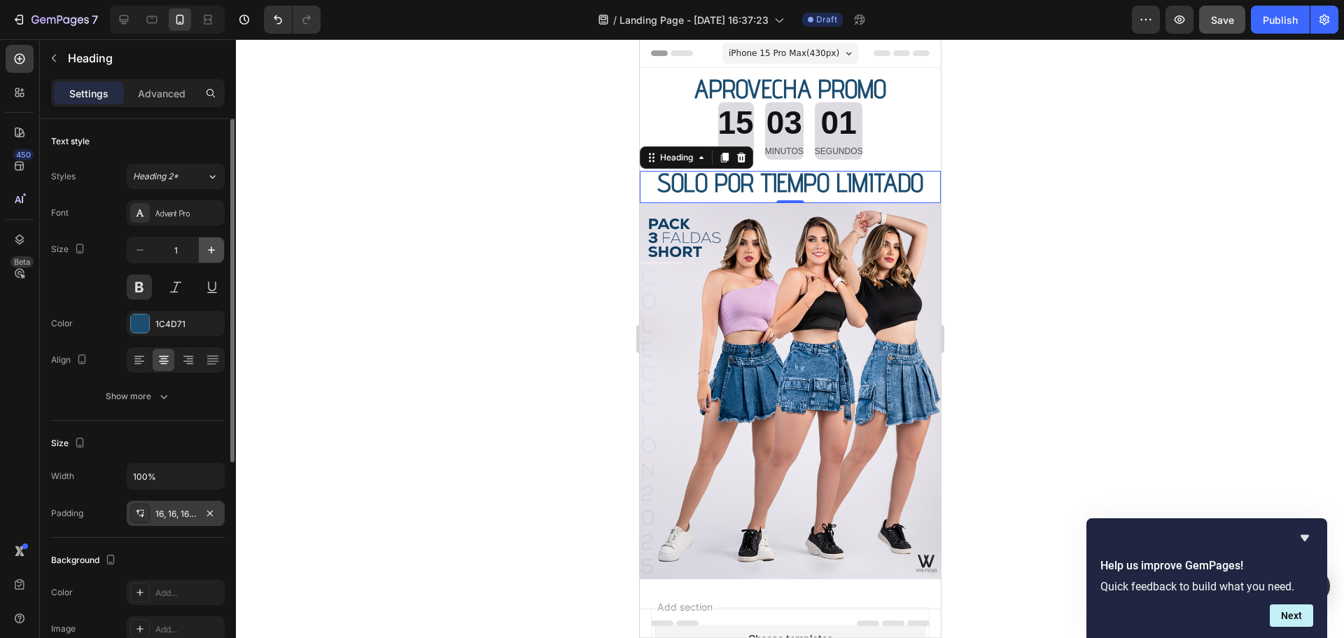
click at [212, 252] on icon "button" at bounding box center [211, 250] width 14 height 14
click at [215, 251] on icon "button" at bounding box center [211, 250] width 14 height 14
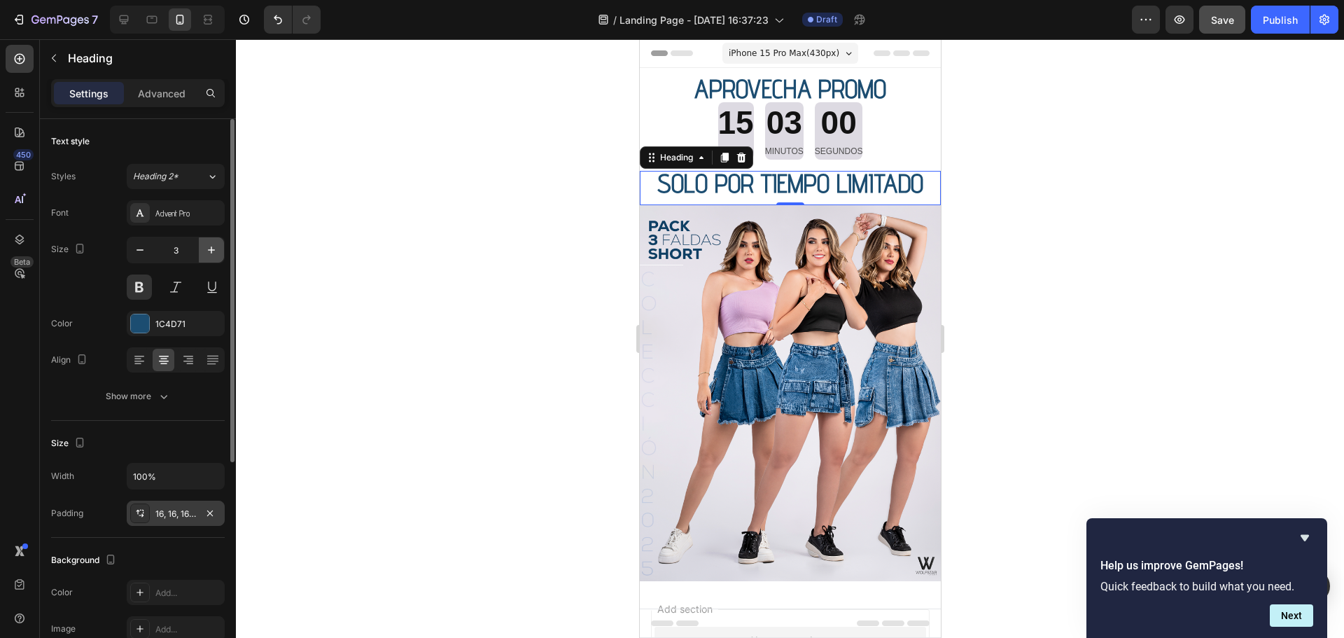
click at [215, 251] on icon "button" at bounding box center [211, 250] width 14 height 14
type input "7"
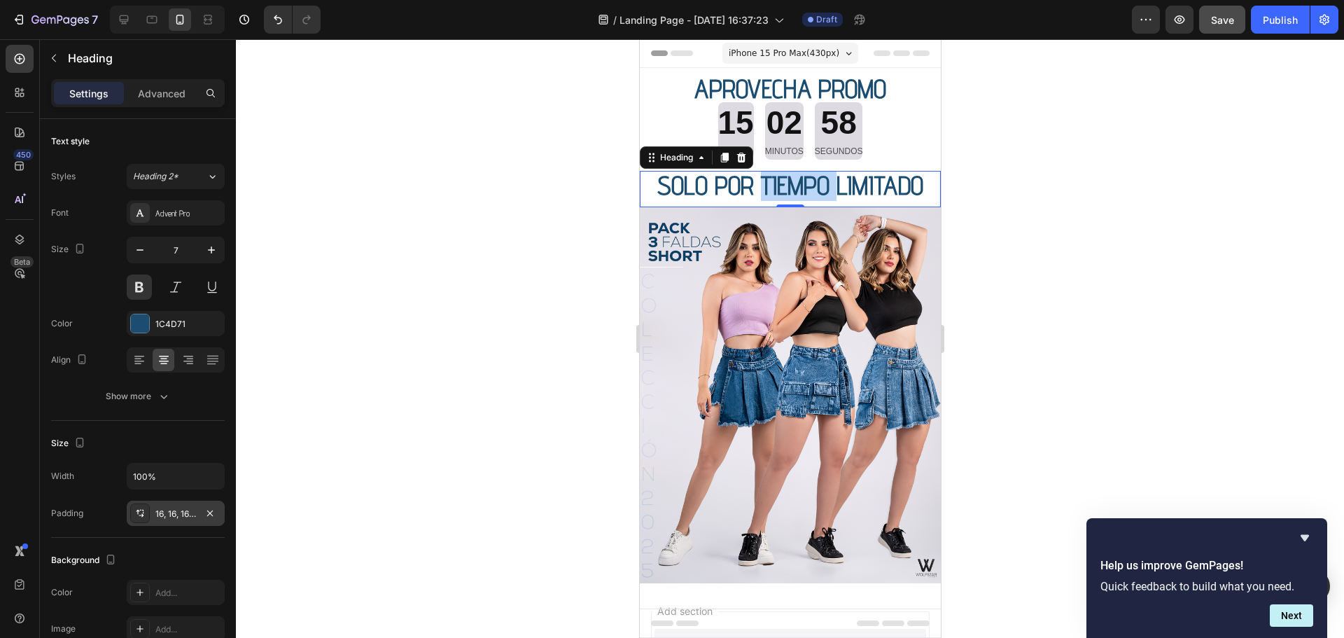
click at [821, 194] on span "SOLO POR TIEMPO LIMITADO" at bounding box center [789, 184] width 266 height 31
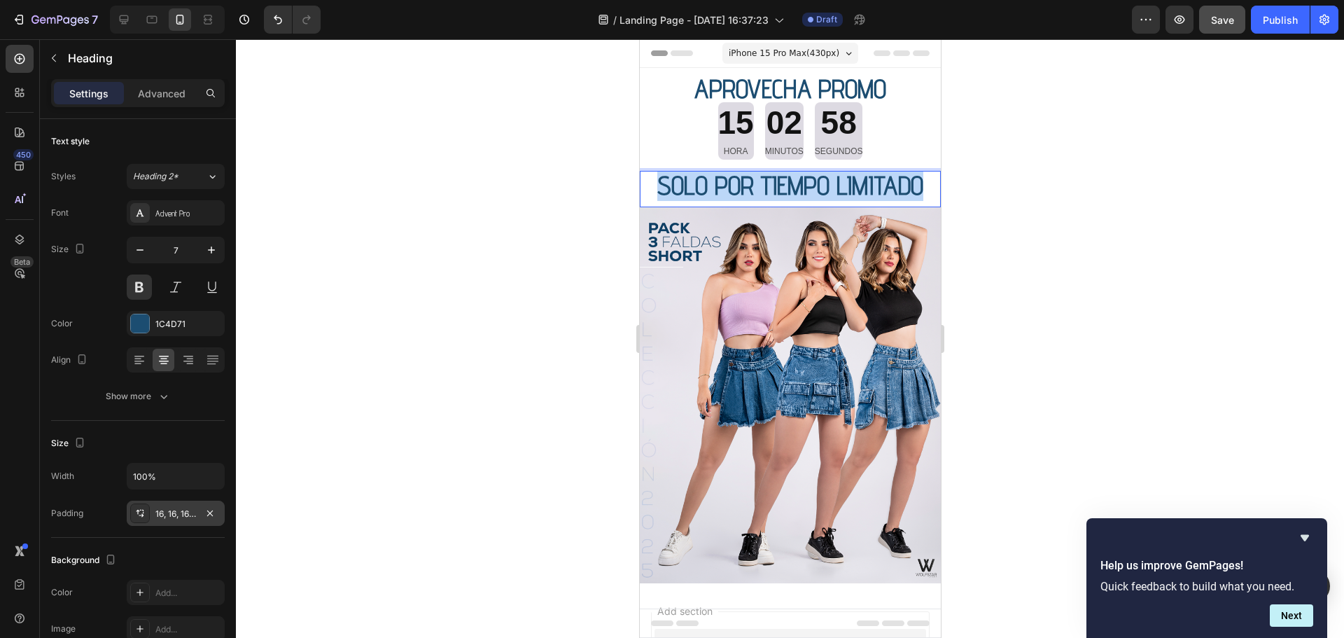
click at [821, 194] on span "SOLO POR TIEMPO LIMITADO" at bounding box center [789, 184] width 266 height 31
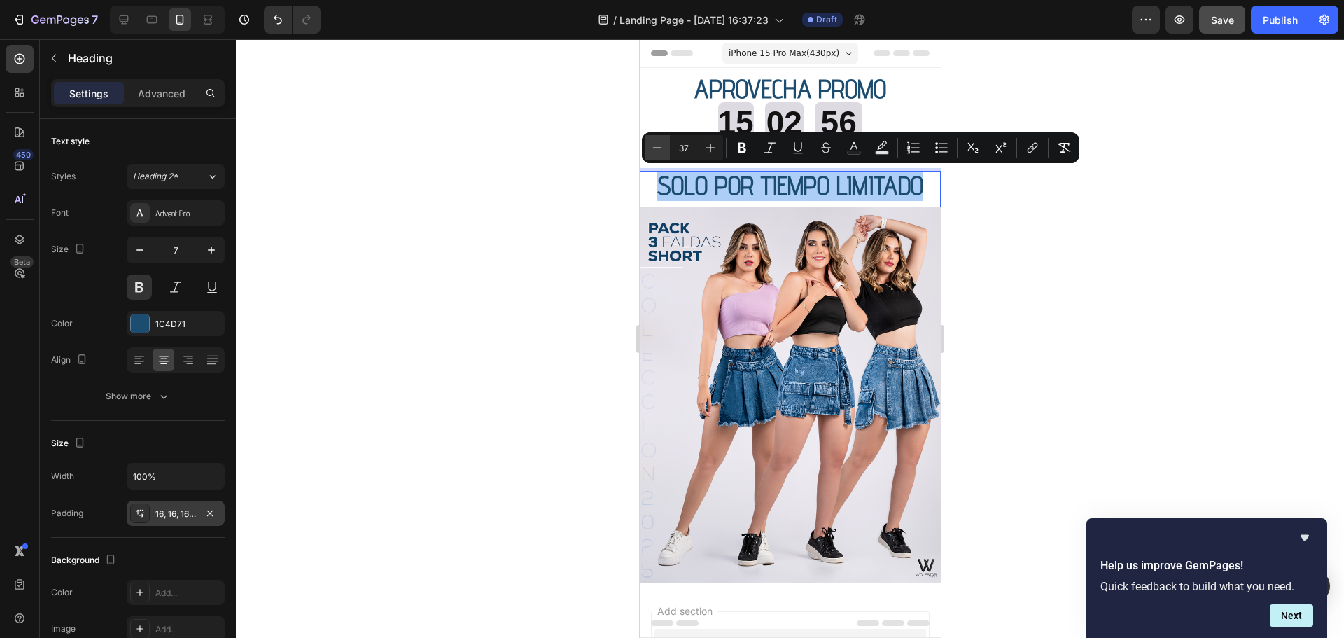
click at [663, 146] on icon "Editor contextual toolbar" at bounding box center [657, 148] width 14 height 14
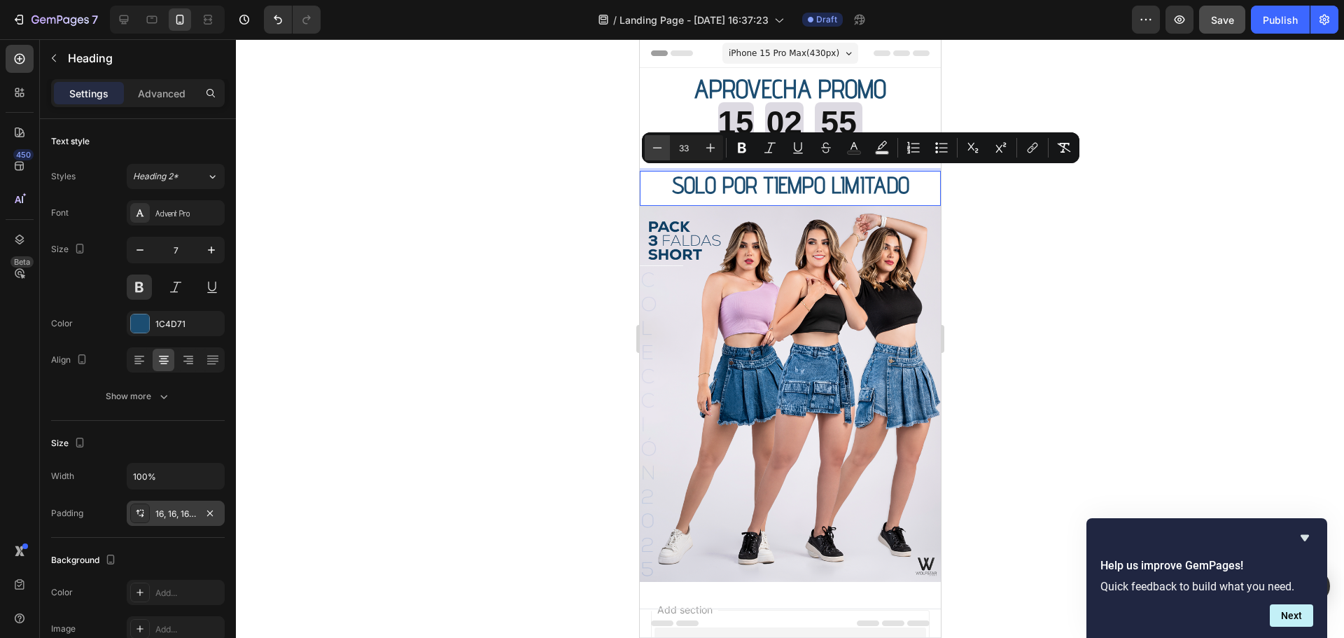
click at [663, 146] on icon "Editor contextual toolbar" at bounding box center [657, 148] width 14 height 14
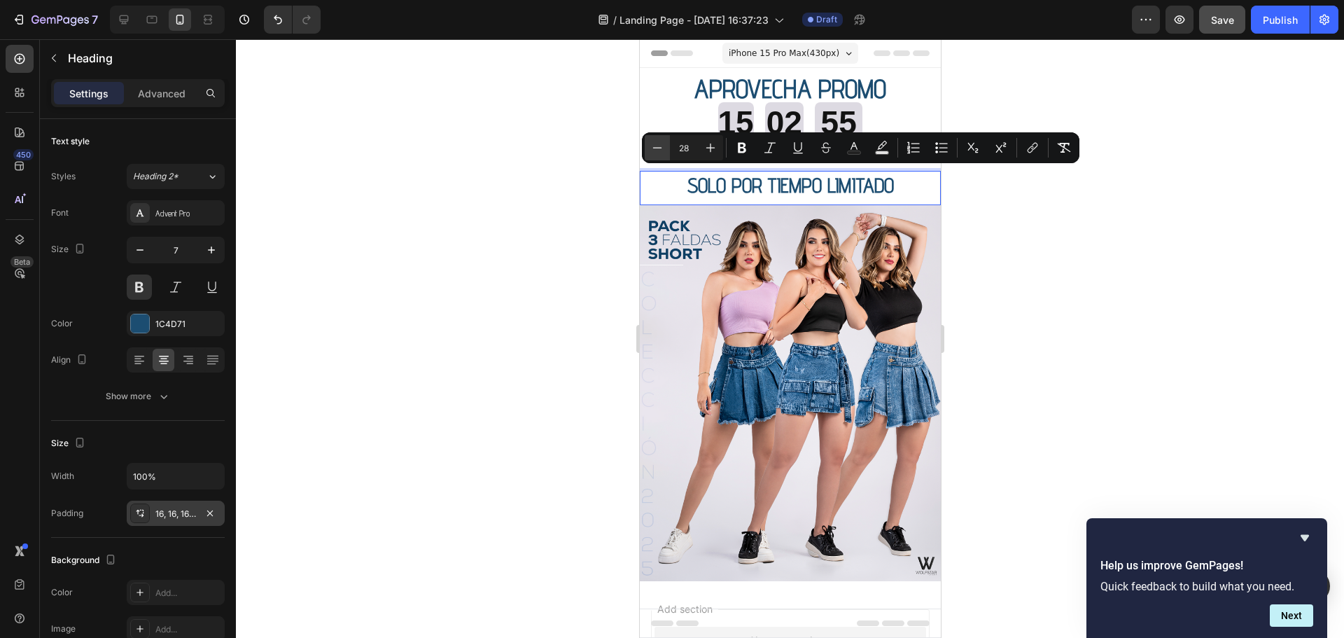
click at [663, 146] on icon "Editor contextual toolbar" at bounding box center [657, 148] width 14 height 14
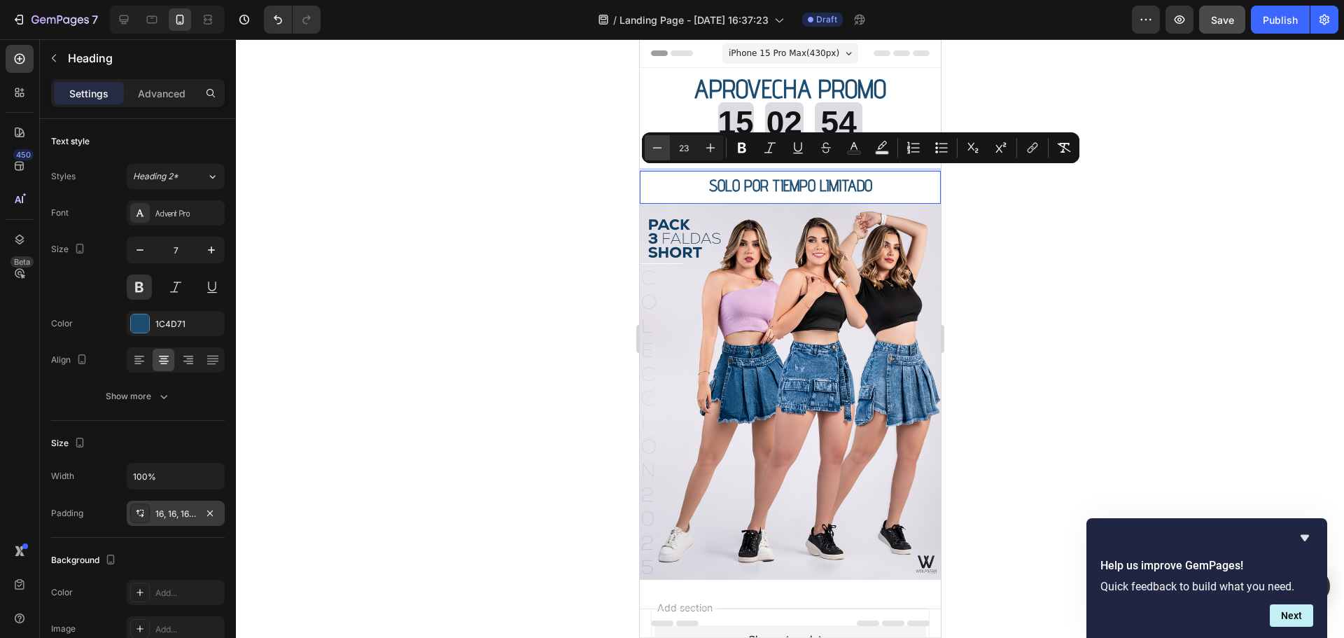
click at [663, 146] on icon "Editor contextual toolbar" at bounding box center [657, 148] width 14 height 14
type input "20"
click at [998, 208] on div at bounding box center [790, 338] width 1108 height 598
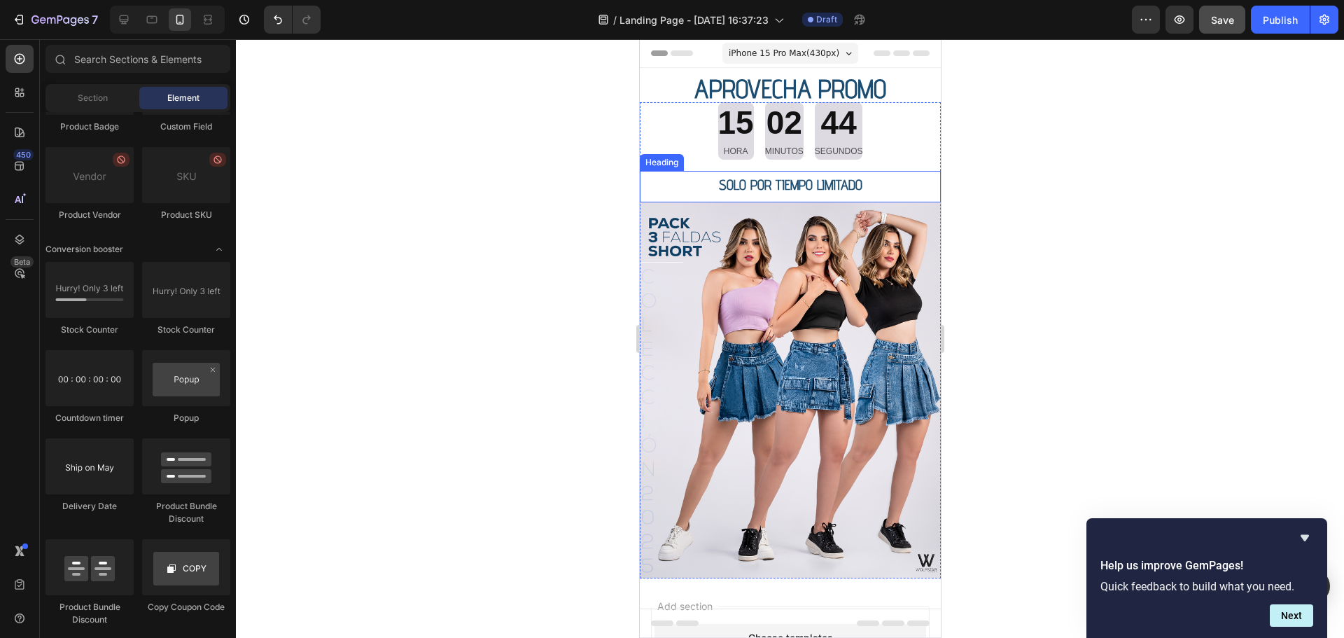
click at [666, 192] on h2 "⁠⁠⁠⁠⁠⁠⁠ SOLO POR TIEMPO LIMITADO" at bounding box center [789, 186] width 301 height 31
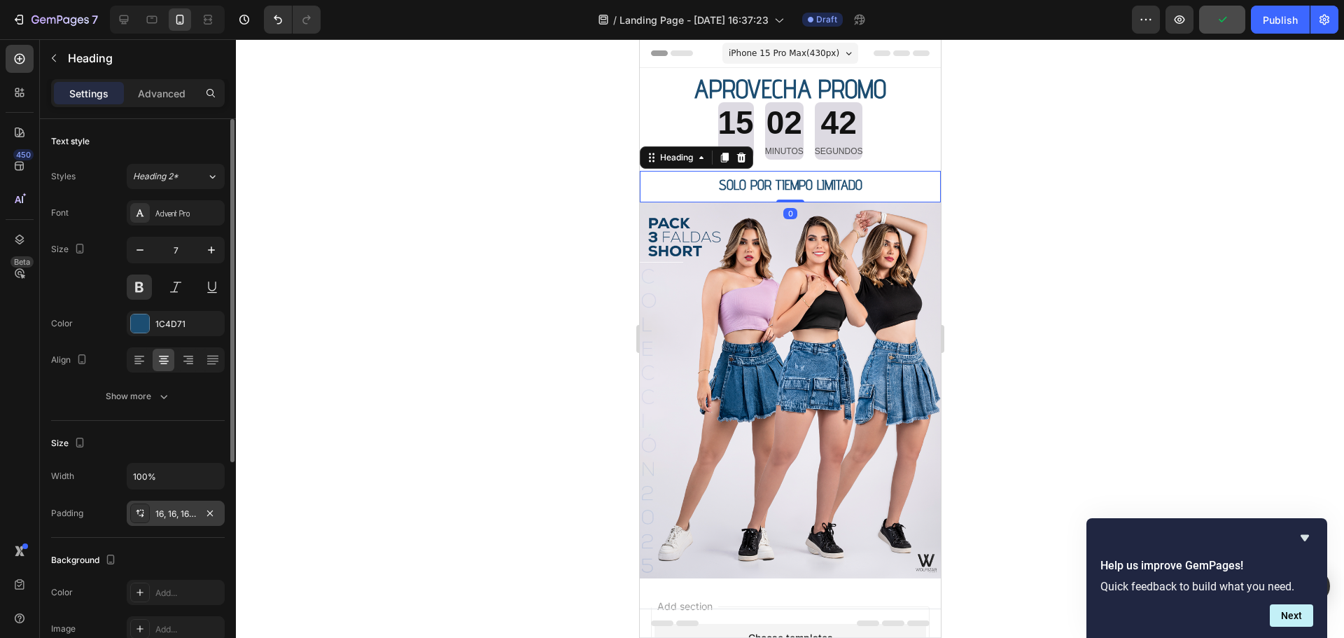
click at [174, 512] on div "16, 16, 16, 16" at bounding box center [175, 513] width 41 height 13
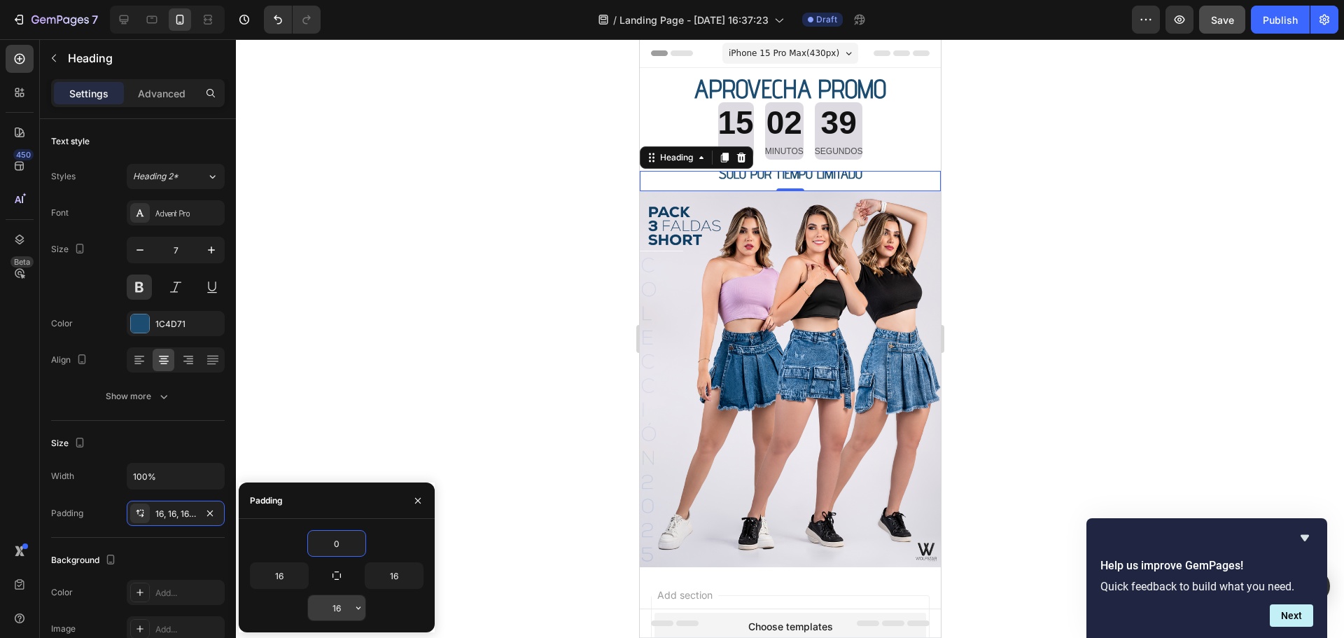
type input "0"
click at [335, 607] on input "16" at bounding box center [336, 607] width 57 height 25
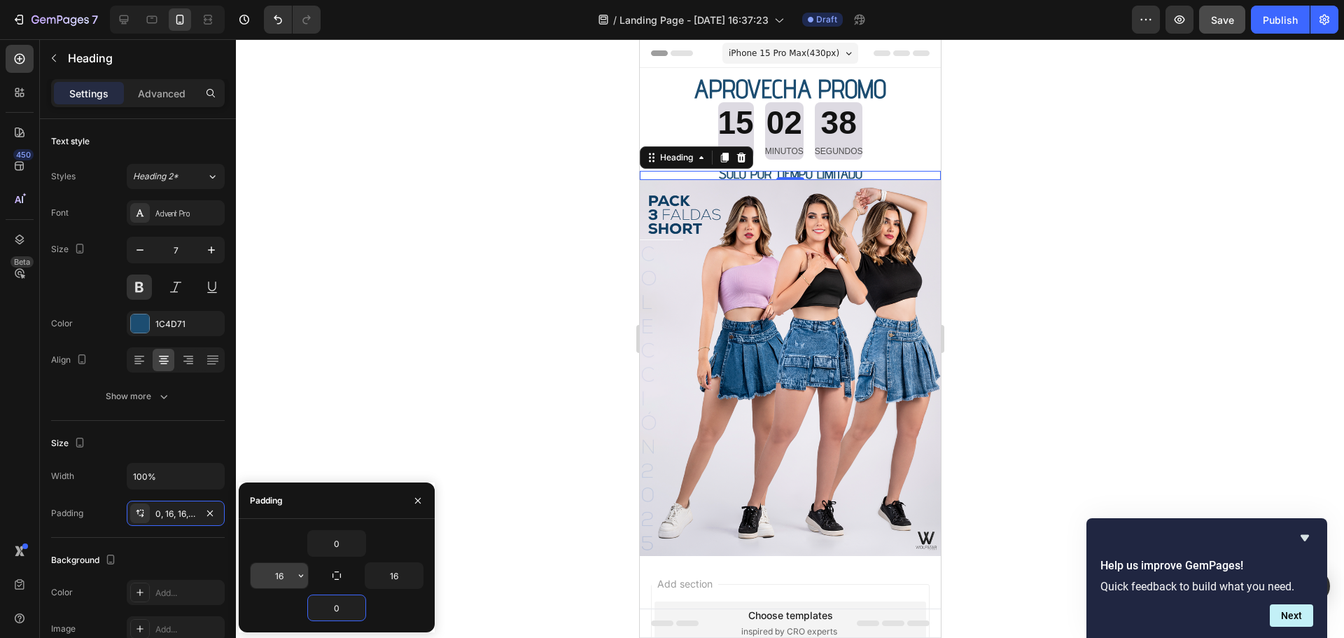
type input "0"
click at [410, 570] on icon "button" at bounding box center [415, 575] width 11 height 11
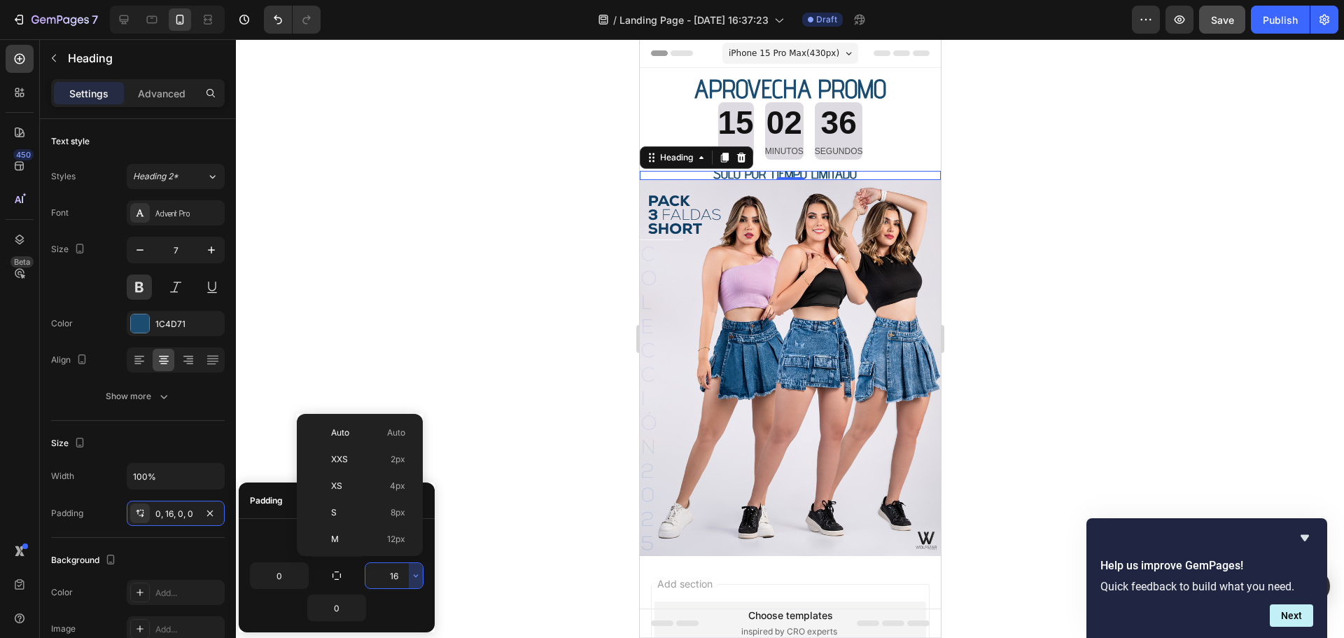
click at [401, 571] on input "16" at bounding box center [393, 575] width 57 height 25
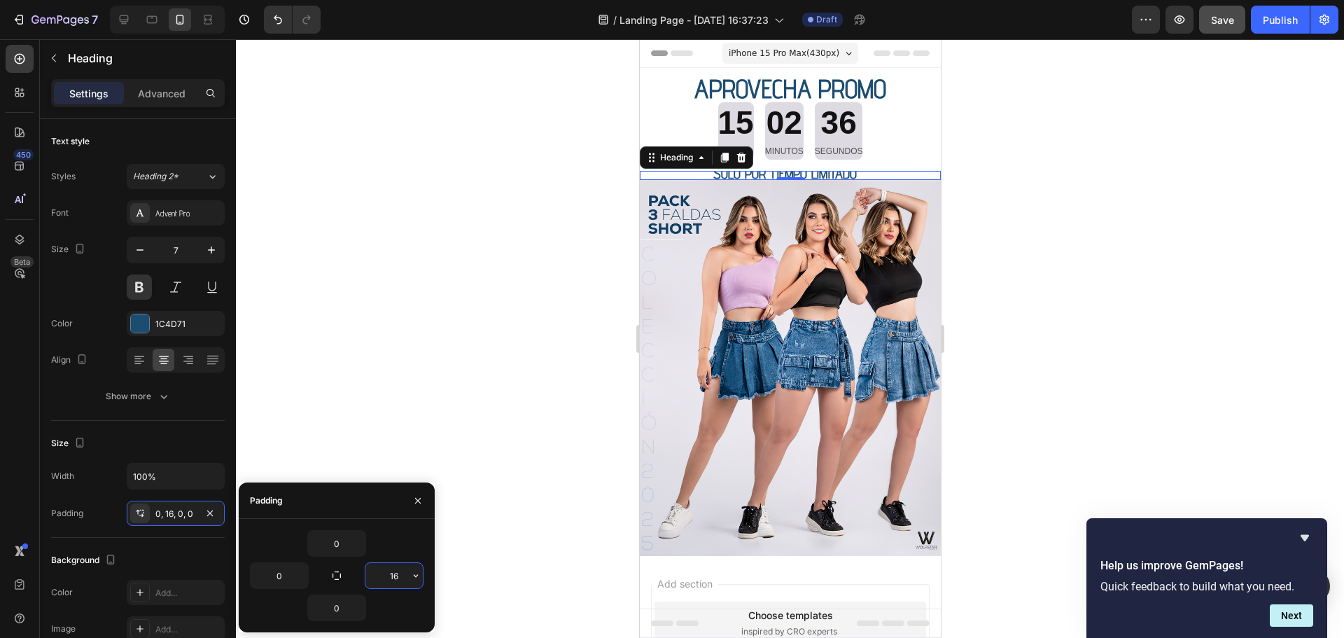
click at [401, 571] on input "16" at bounding box center [393, 575] width 57 height 25
type input "0"
click at [335, 544] on input "0" at bounding box center [336, 542] width 57 height 25
type input "10"
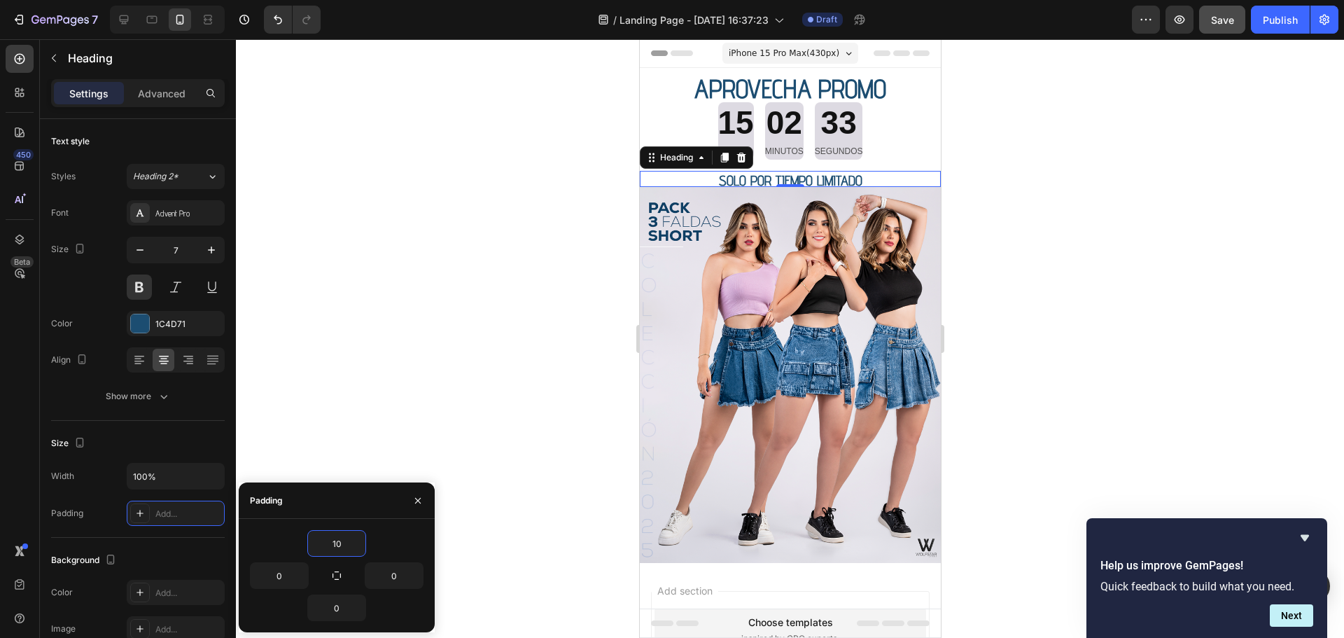
drag, startPoint x: 1083, startPoint y: 359, endPoint x: 1088, endPoint y: 349, distance: 11.0
click at [1087, 352] on div at bounding box center [790, 338] width 1108 height 598
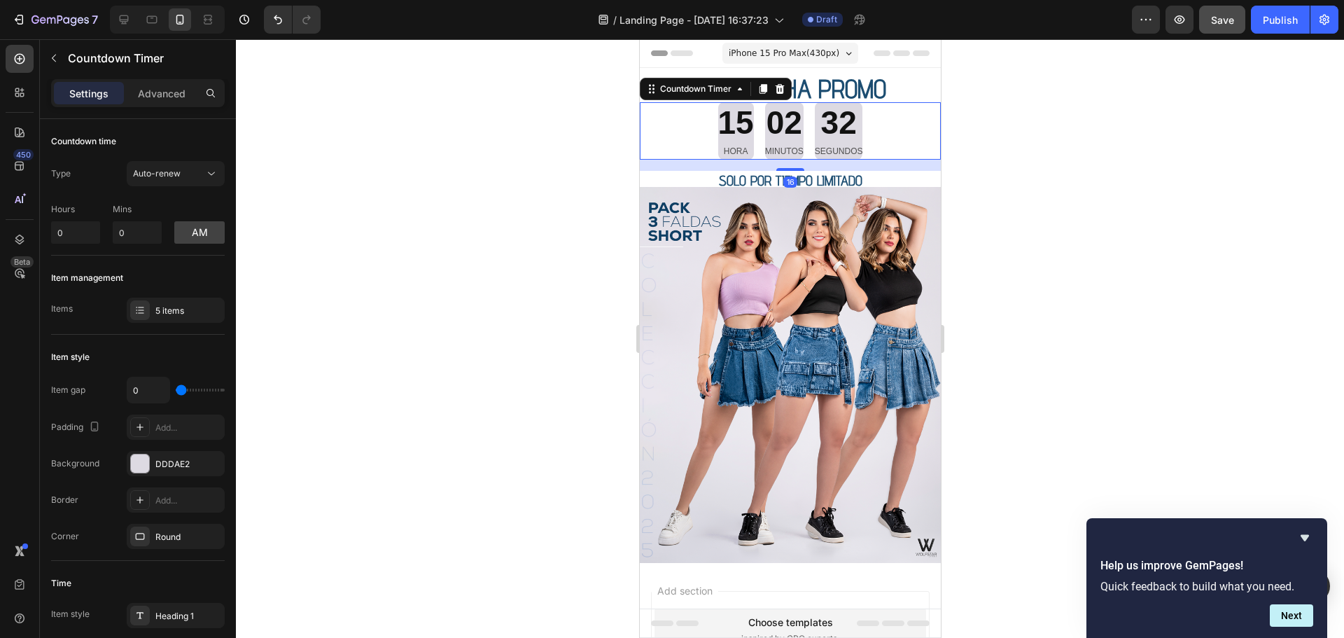
click at [894, 147] on div "15 HORA 02 MINUTOS 32 SEGUNDOS" at bounding box center [789, 130] width 301 height 57
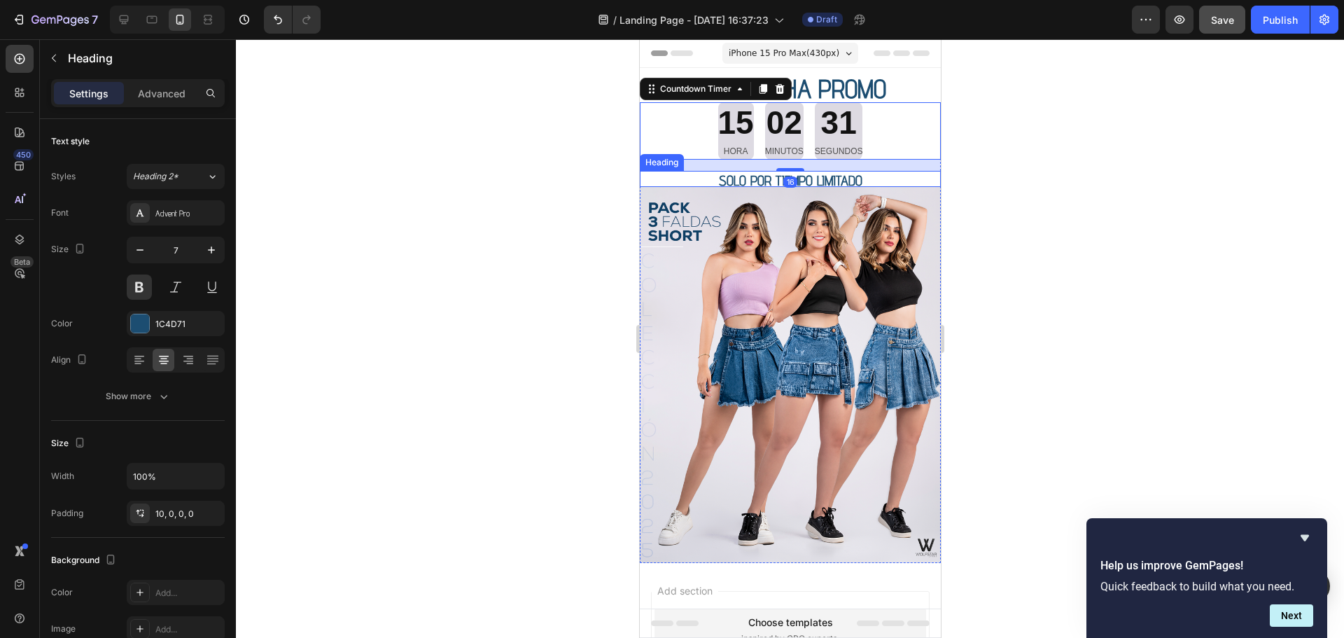
click at [647, 178] on p "⁠⁠⁠⁠⁠⁠⁠ SOLO POR TIEMPO LIMITADO" at bounding box center [789, 182] width 301 height 9
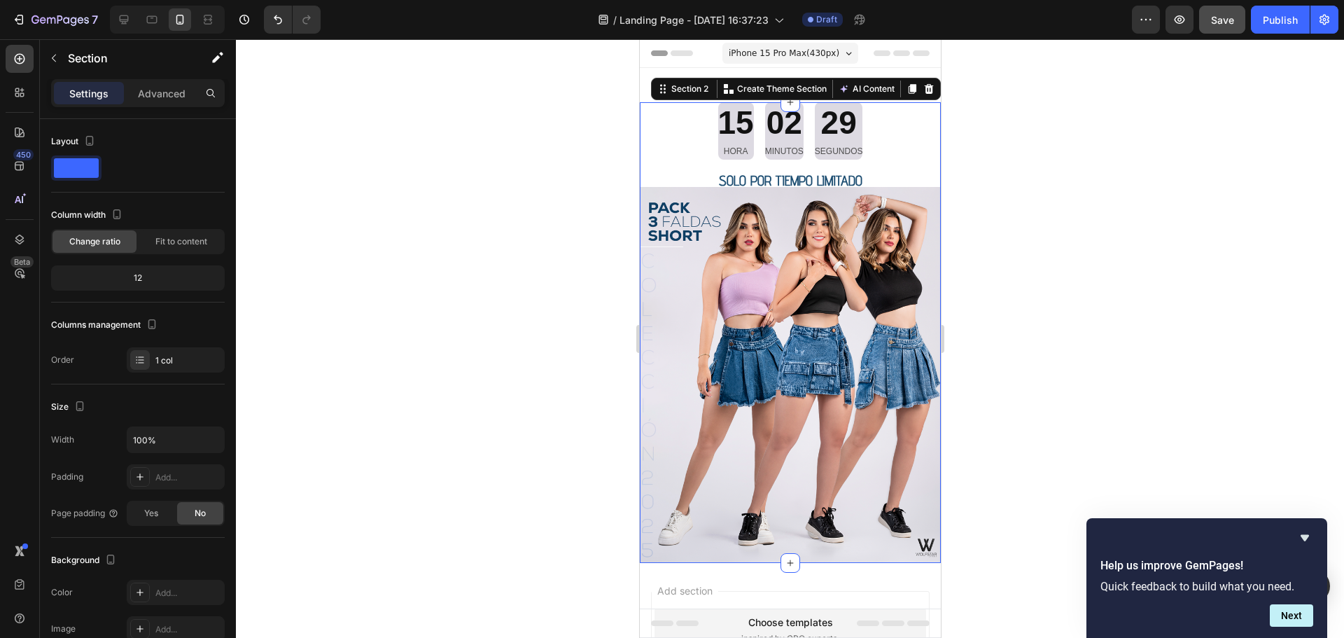
click at [879, 166] on div "15 HORA 02 MINUTOS 29 SEGUNDOS Countdown Timer ⁠⁠⁠⁠⁠⁠⁠ SOLO POR TIEMPO LIMITADO…" at bounding box center [789, 332] width 301 height 461
click at [549, 129] on div at bounding box center [790, 338] width 1108 height 598
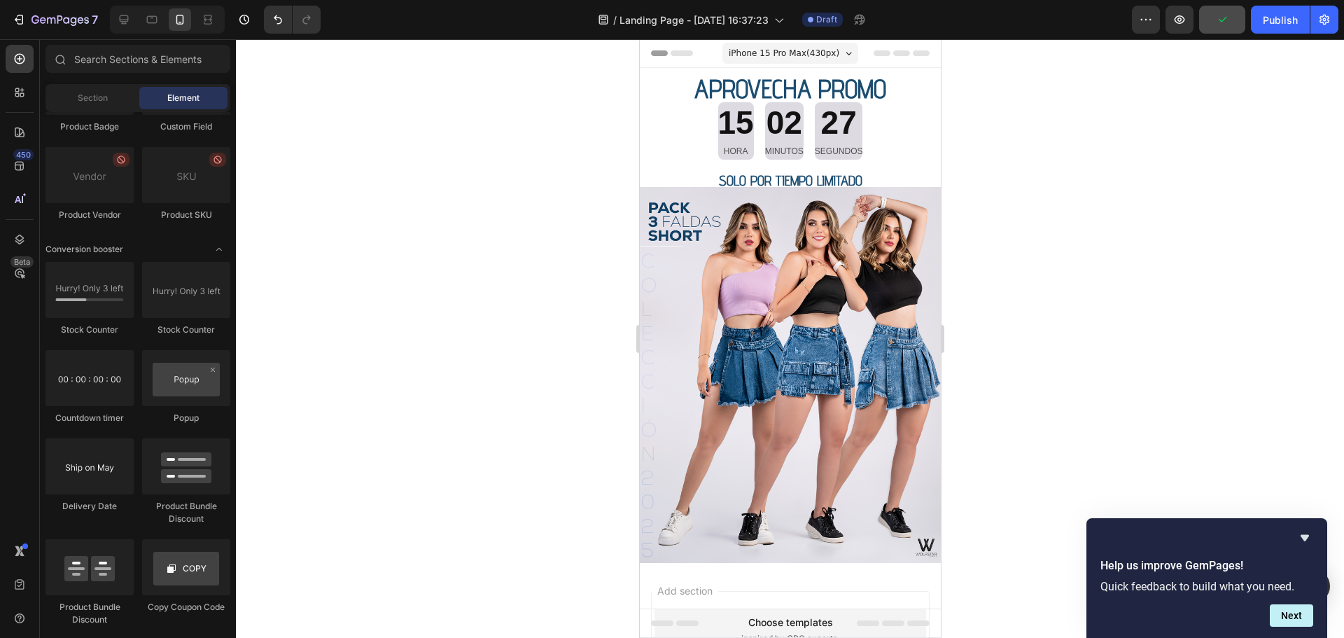
click at [981, 187] on div at bounding box center [790, 338] width 1108 height 598
click at [727, 142] on div "15" at bounding box center [735, 123] width 36 height 42
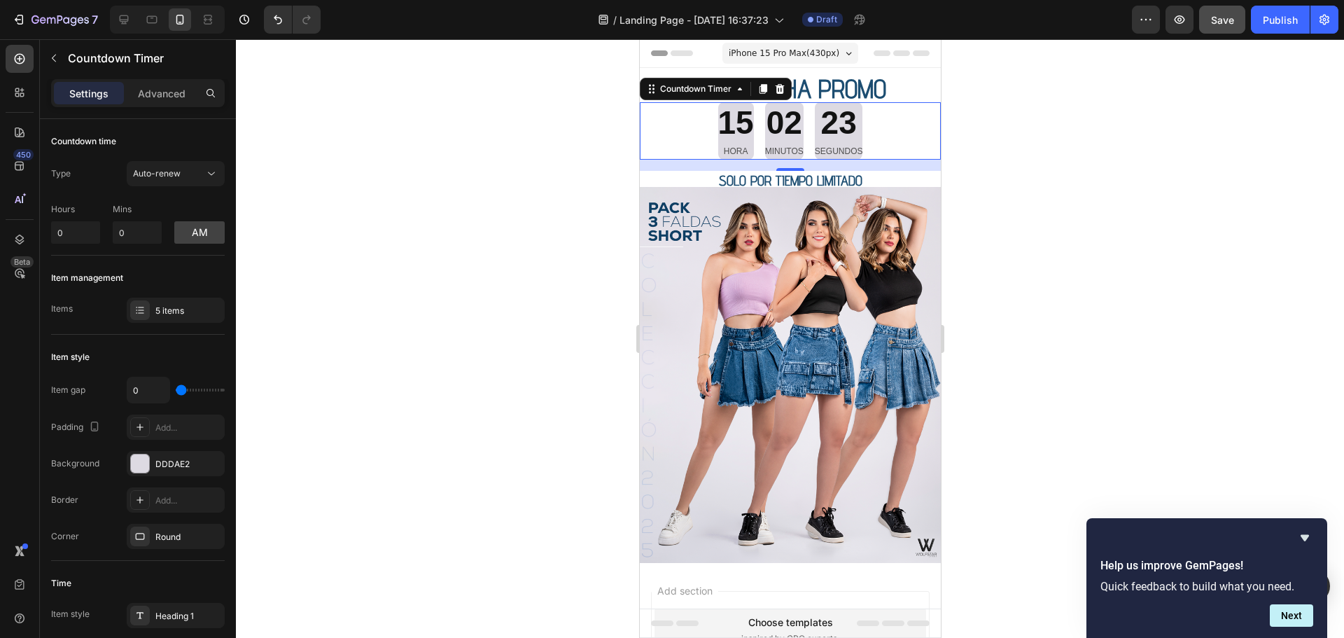
click at [829, 133] on div "23" at bounding box center [838, 123] width 48 height 42
click at [146, 465] on div at bounding box center [140, 463] width 18 height 18
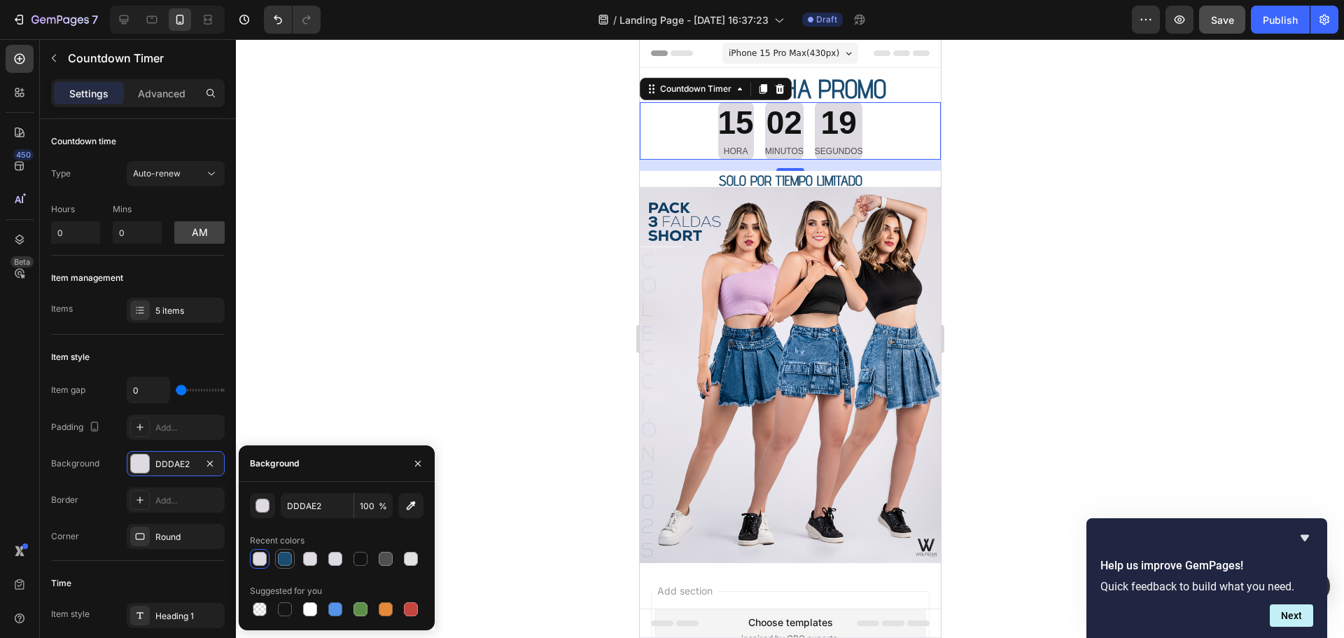
click at [288, 556] on div at bounding box center [285, 558] width 14 height 14
type input "1C4D71"
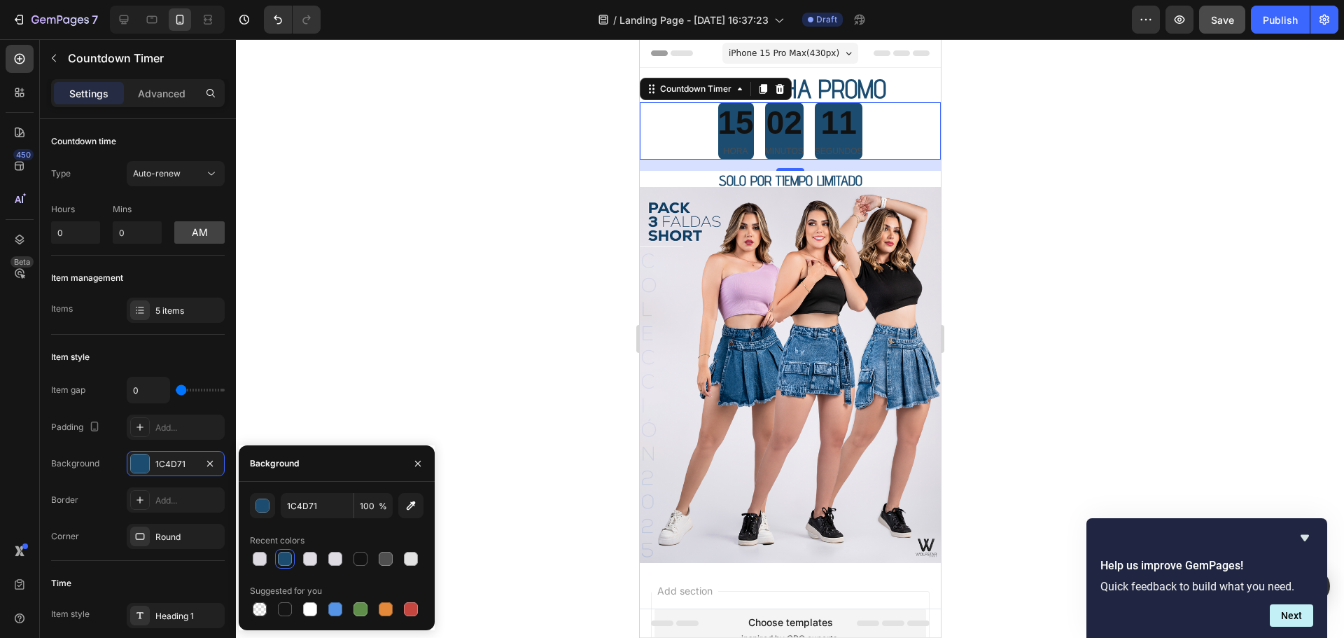
click at [725, 122] on div "15" at bounding box center [735, 123] width 36 height 42
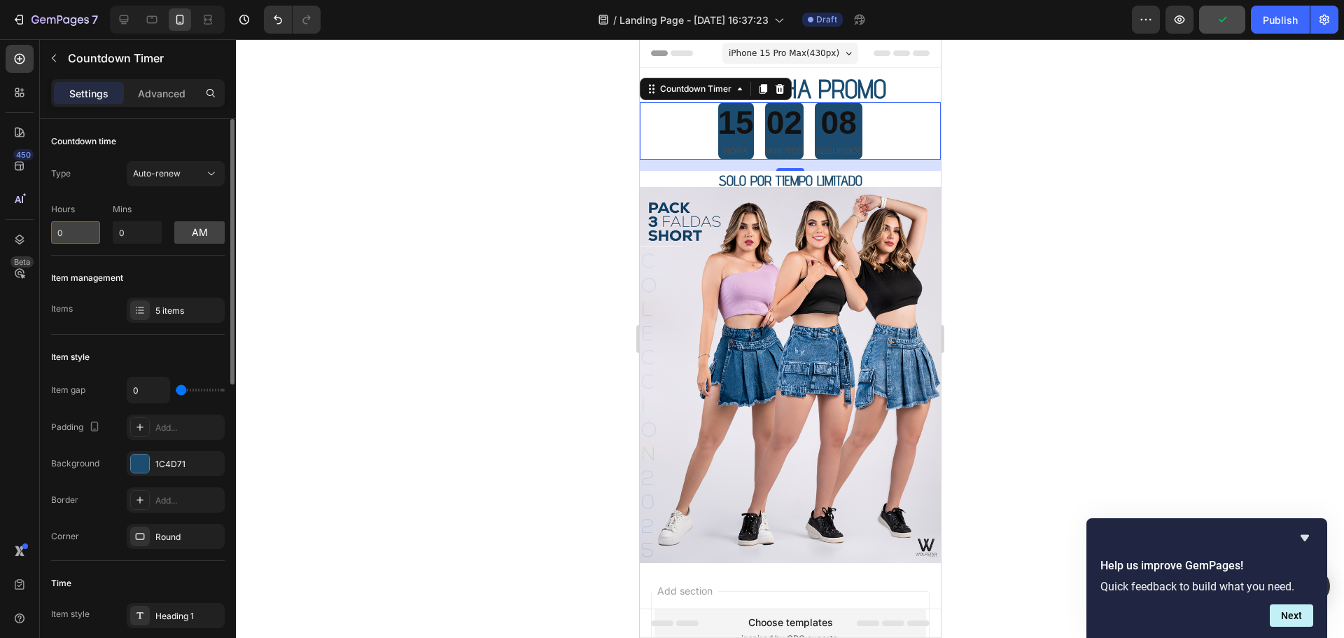
click at [69, 235] on input "0" at bounding box center [75, 232] width 49 height 22
click at [731, 123] on div "15" at bounding box center [735, 123] width 36 height 42
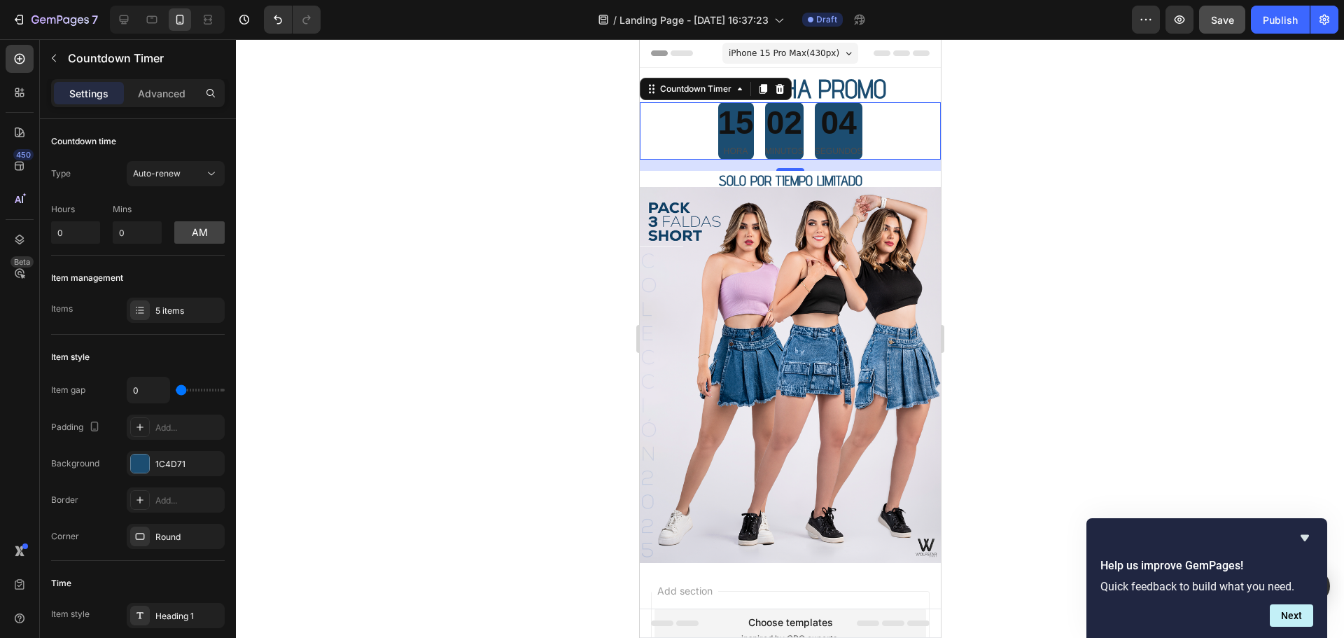
click at [731, 123] on div "15" at bounding box center [735, 123] width 36 height 42
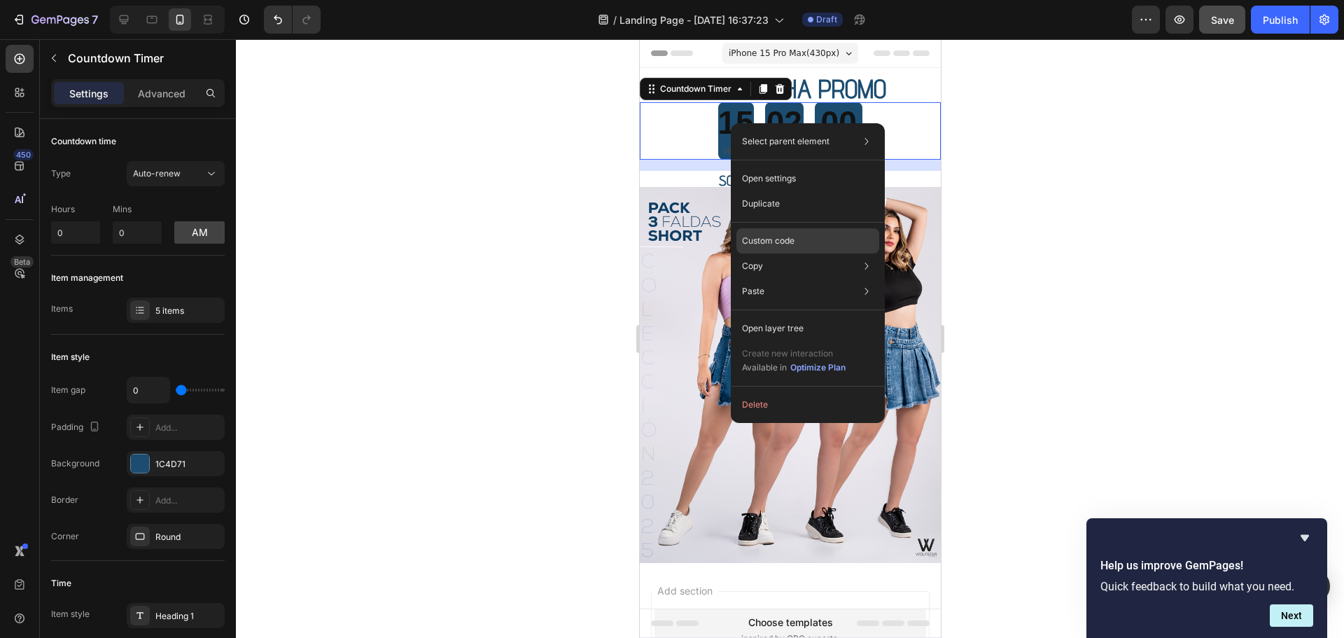
click at [839, 244] on div "Custom code" at bounding box center [807, 240] width 143 height 25
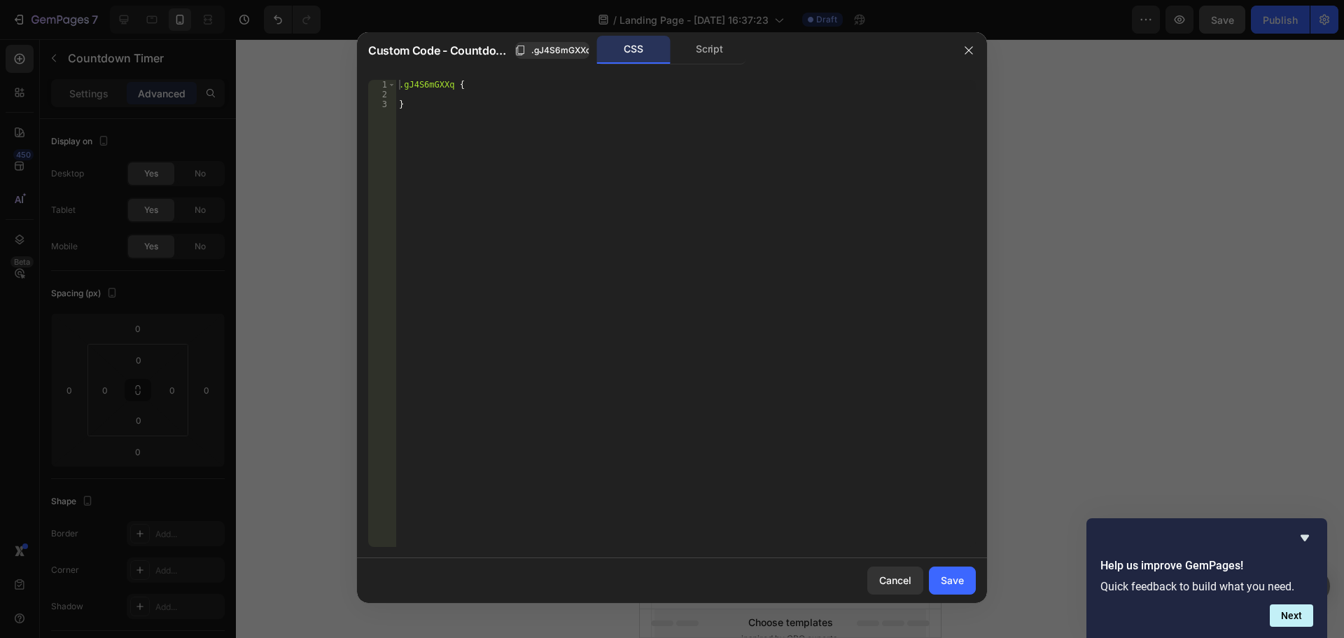
click at [970, 46] on icon "button" at bounding box center [968, 50] width 11 height 11
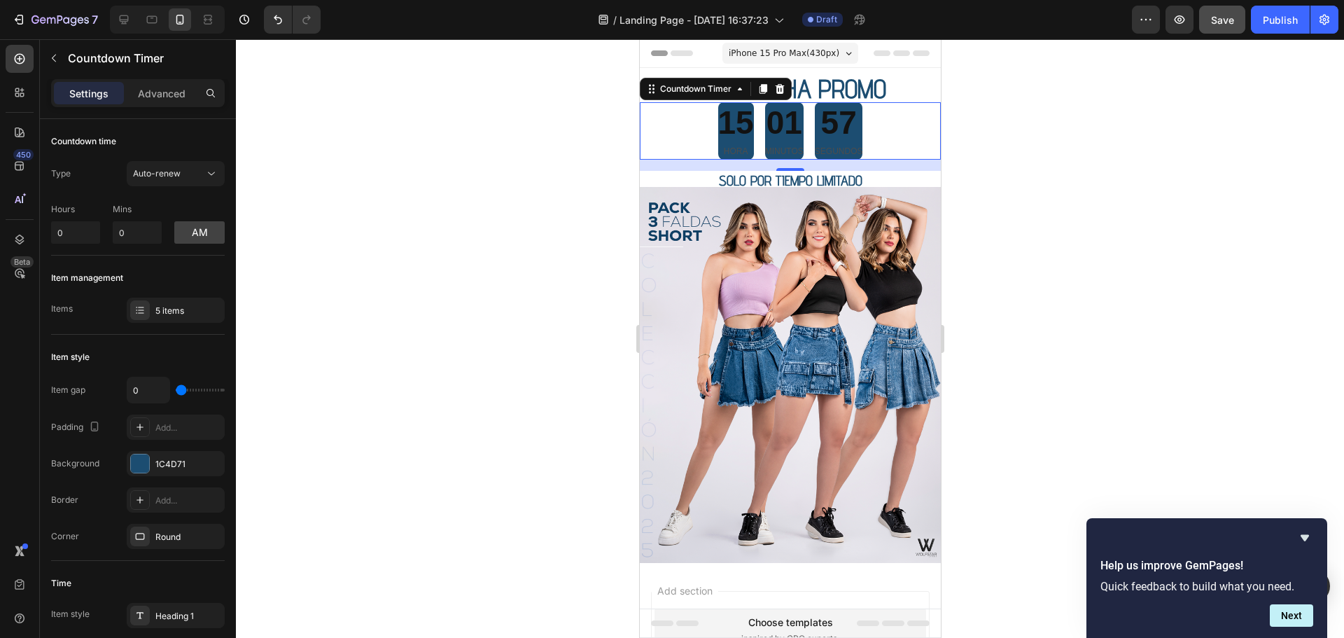
click at [773, 132] on div "01" at bounding box center [783, 123] width 38 height 42
click at [174, 312] on div "5 items" at bounding box center [188, 310] width 66 height 13
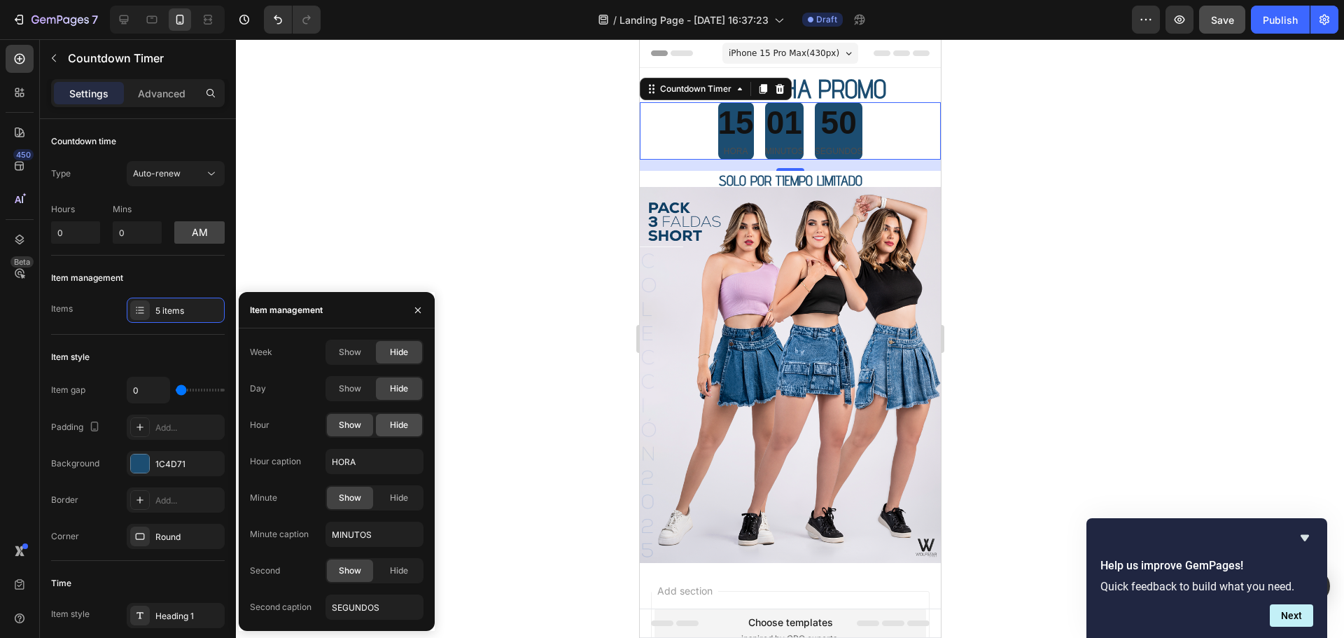
click at [397, 431] on div "Hide" at bounding box center [399, 425] width 46 height 22
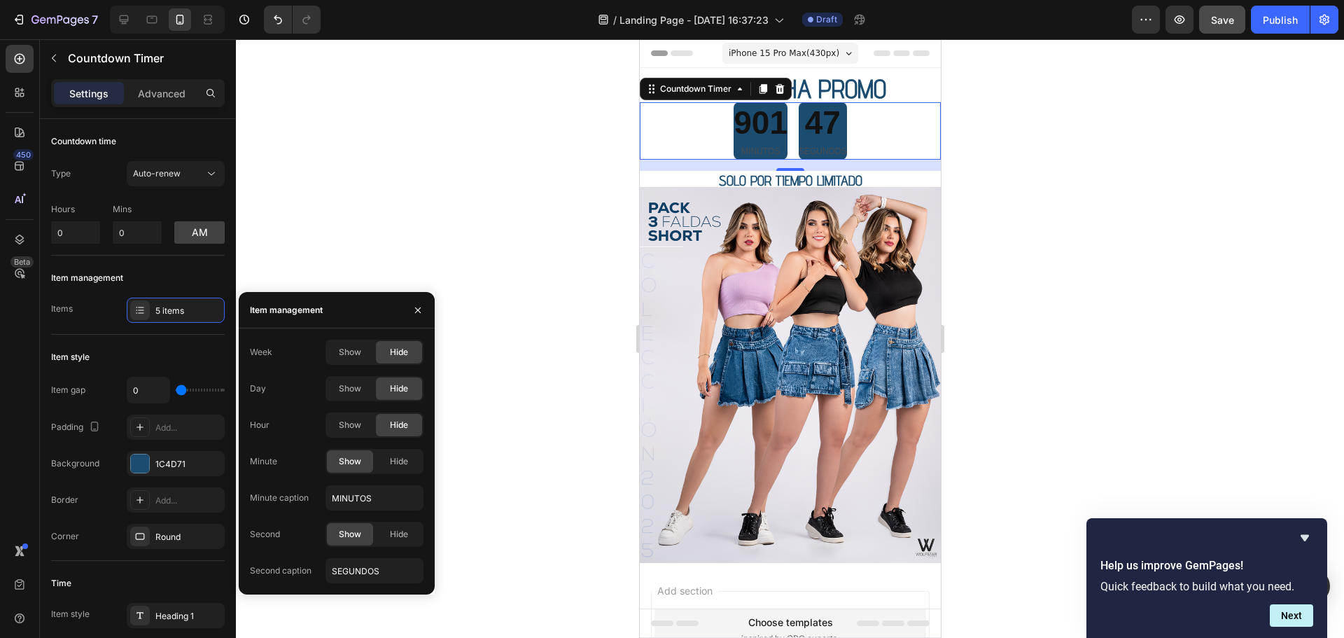
click at [405, 425] on span "Hide" at bounding box center [399, 425] width 18 height 13
click at [353, 423] on span "Show" at bounding box center [350, 425] width 22 height 13
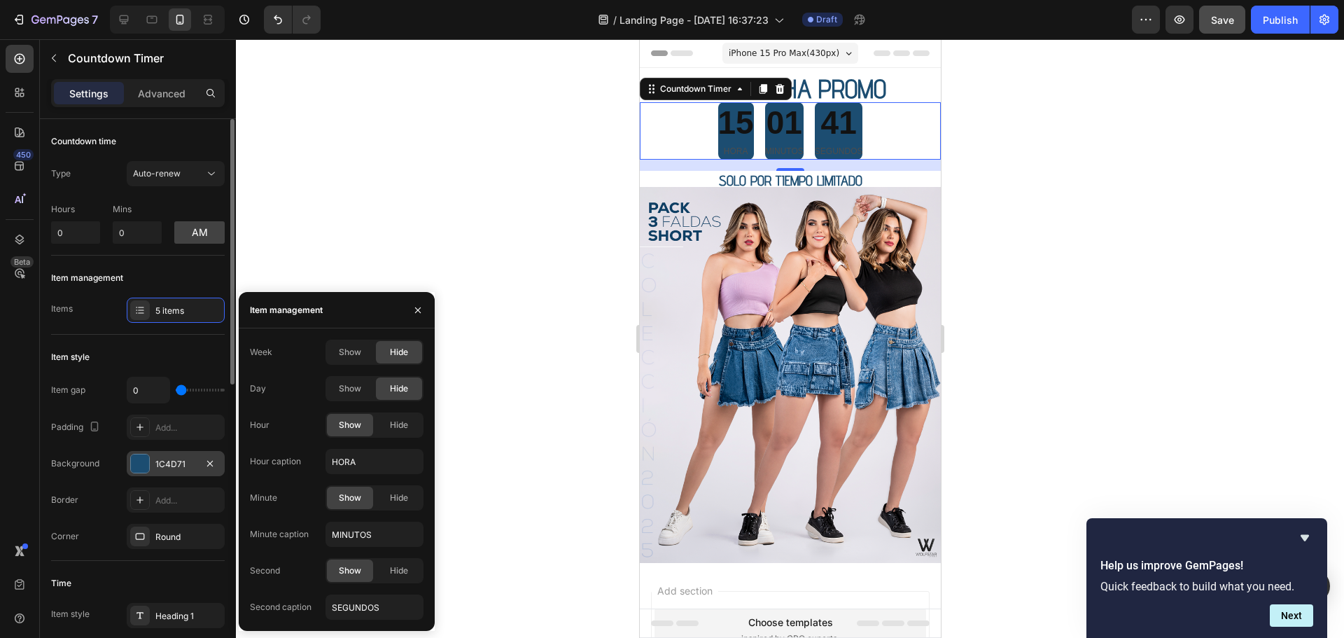
click at [134, 463] on div at bounding box center [140, 463] width 18 height 18
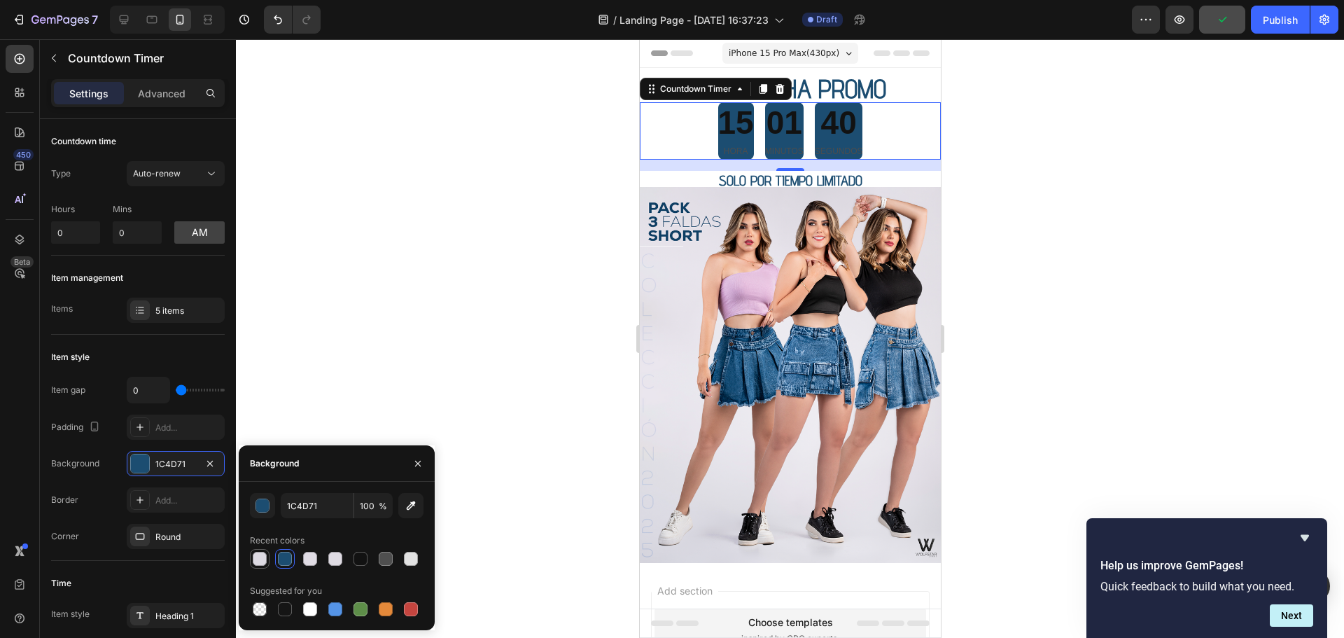
click at [261, 562] on div at bounding box center [260, 558] width 14 height 14
type input "DDDAE2"
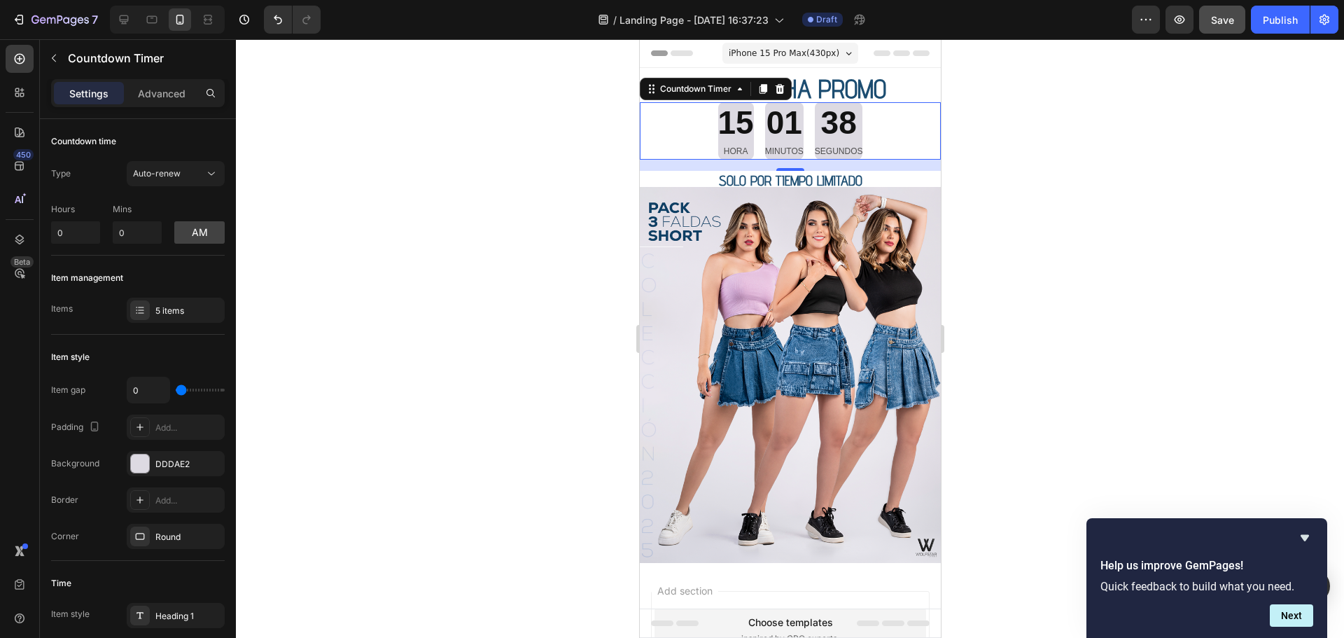
click at [1048, 148] on div at bounding box center [790, 338] width 1108 height 598
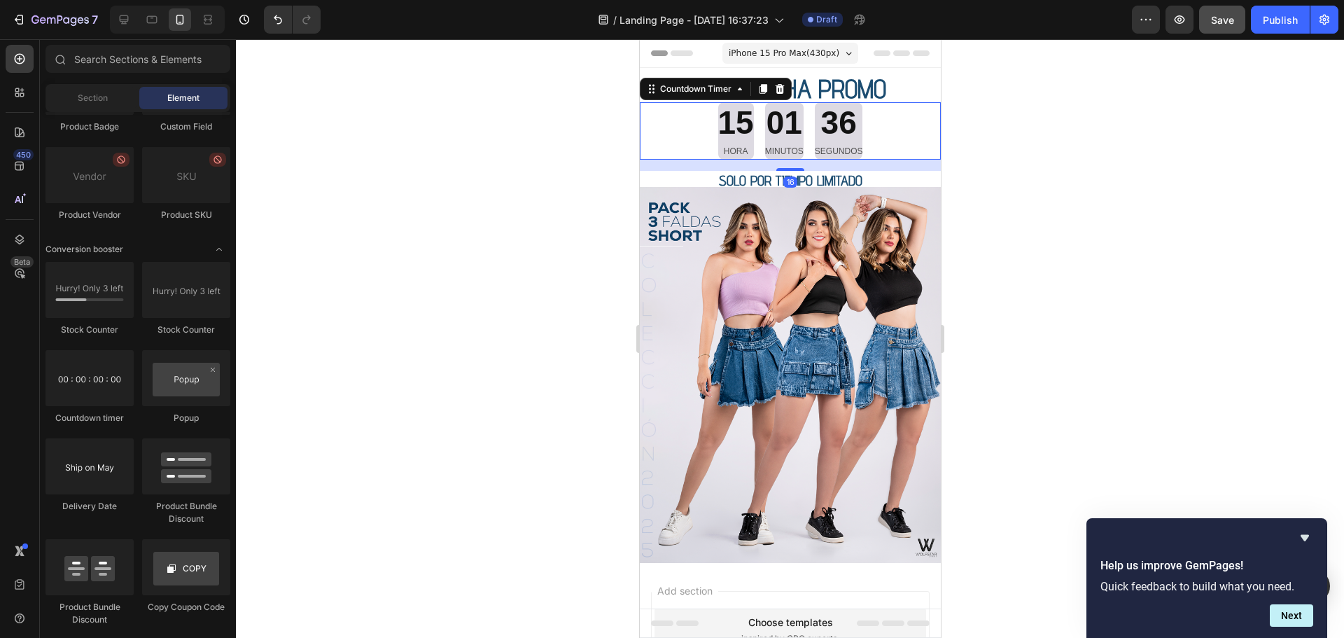
click at [738, 134] on div "15" at bounding box center [735, 123] width 36 height 42
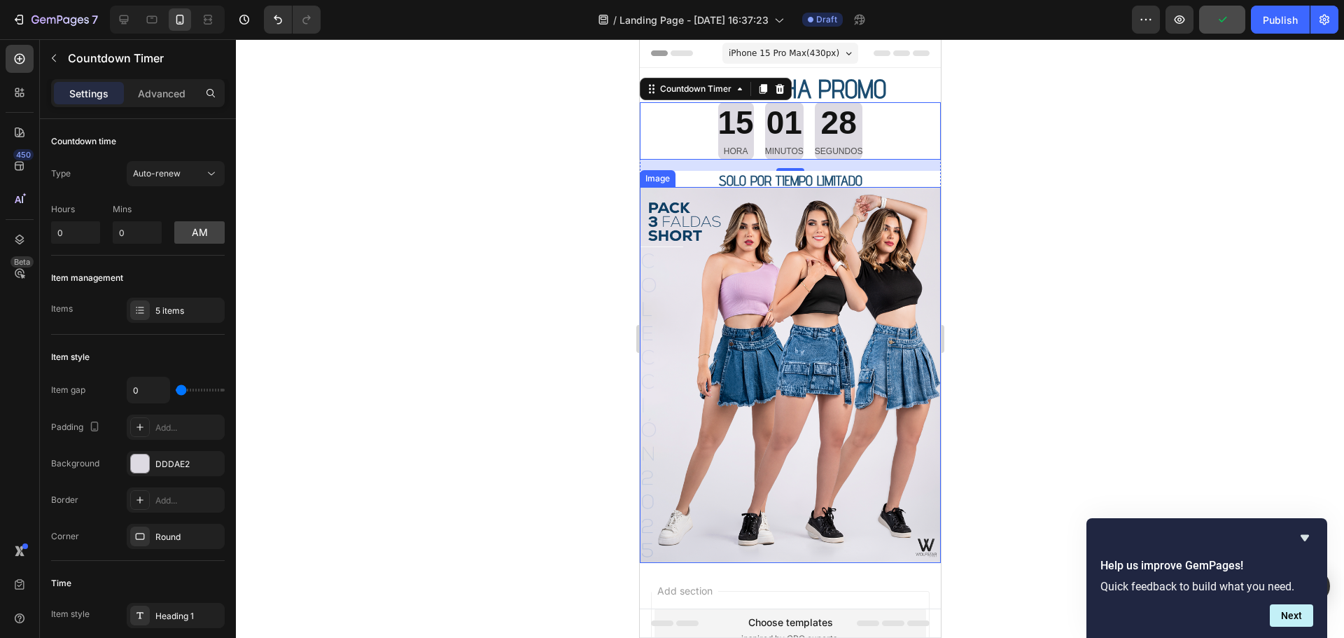
click at [1031, 216] on div at bounding box center [790, 338] width 1108 height 598
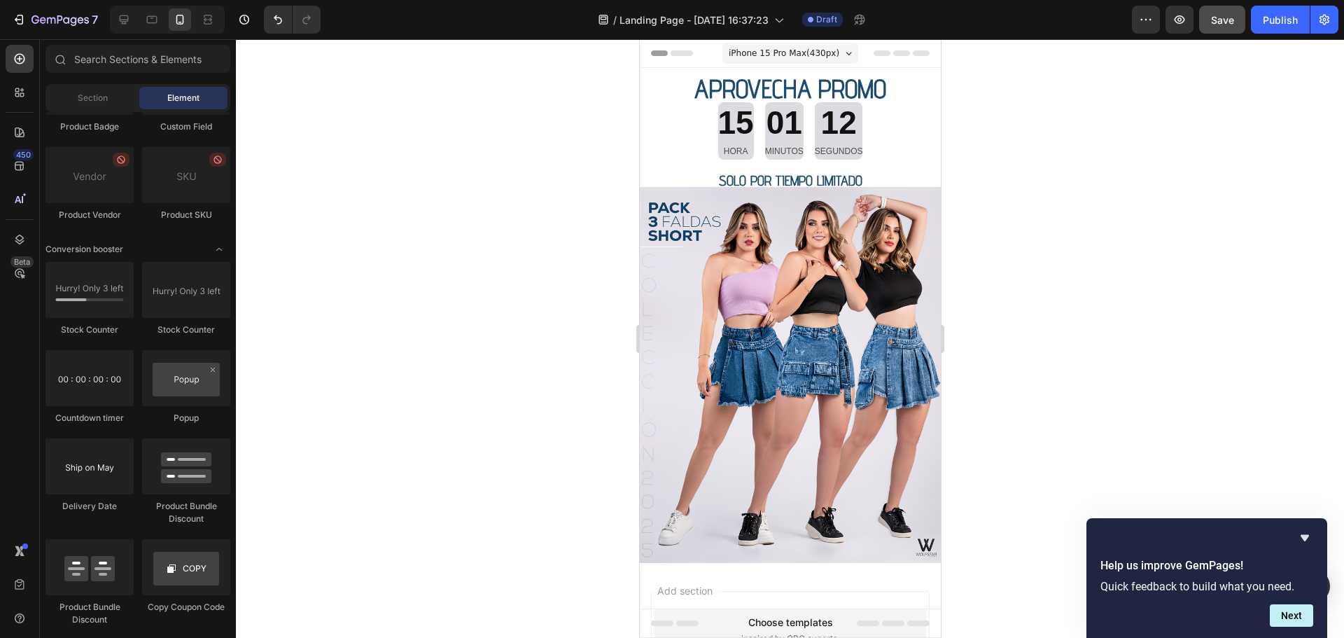
click at [1023, 222] on div at bounding box center [790, 338] width 1108 height 598
click at [1181, 22] on icon "button" at bounding box center [1179, 20] width 14 height 14
click at [147, 21] on icon at bounding box center [152, 20] width 10 height 8
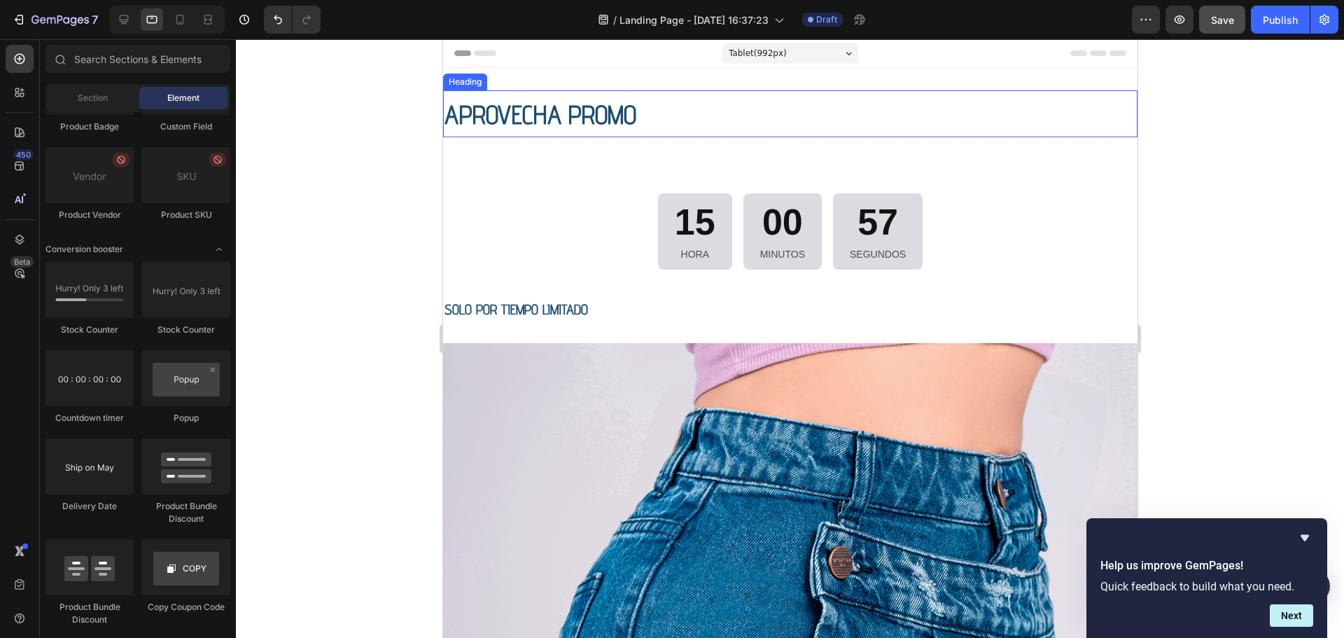
click at [707, 125] on h2 "APROVECHA PROMO" at bounding box center [789, 113] width 694 height 47
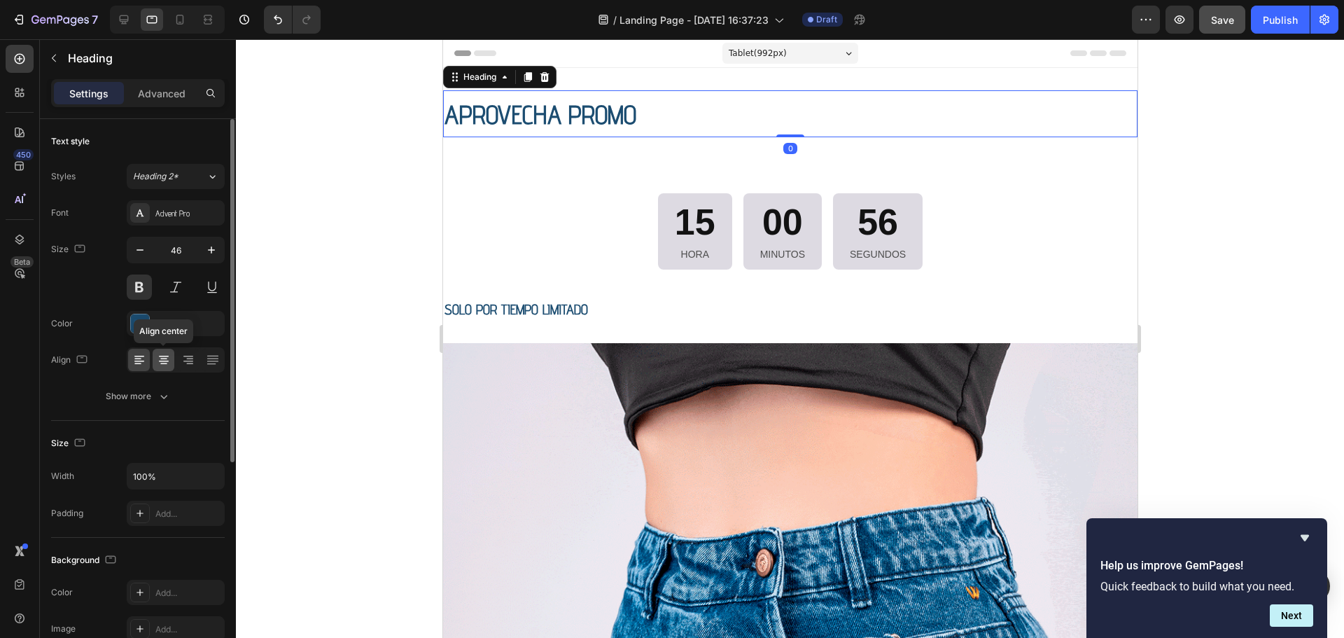
click at [163, 354] on icon at bounding box center [164, 360] width 14 height 14
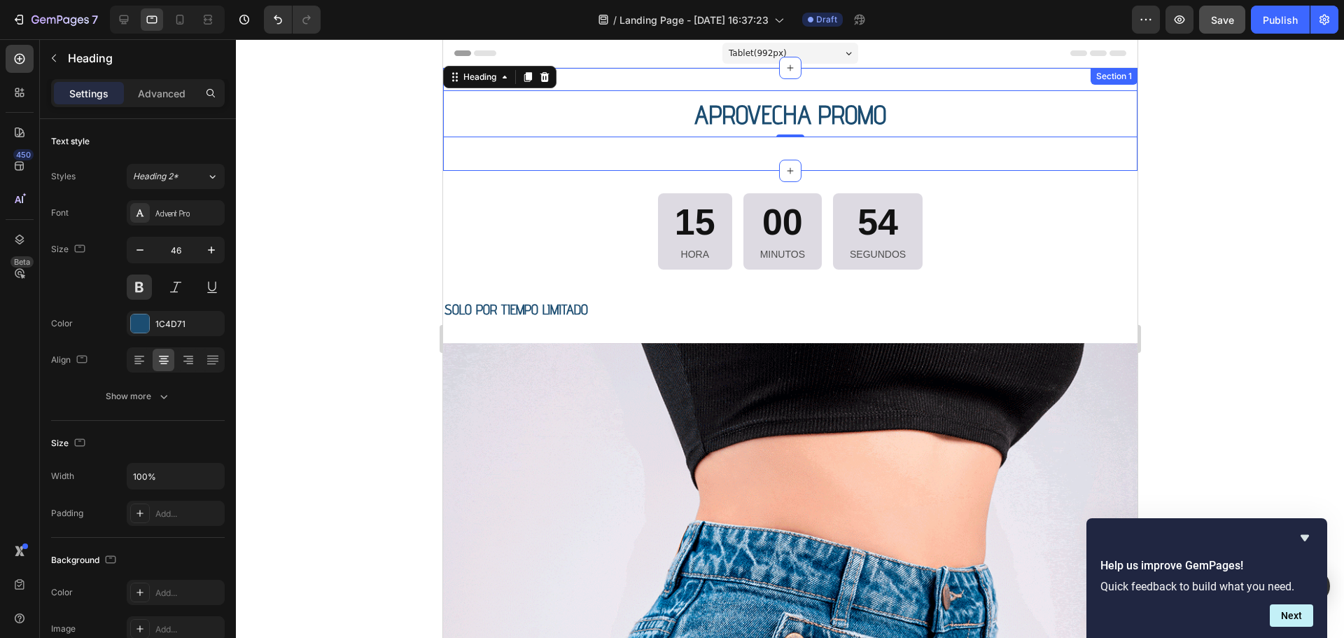
click at [815, 157] on div "APROVECHA PROMO Heading 0 Row Section 1" at bounding box center [789, 119] width 694 height 103
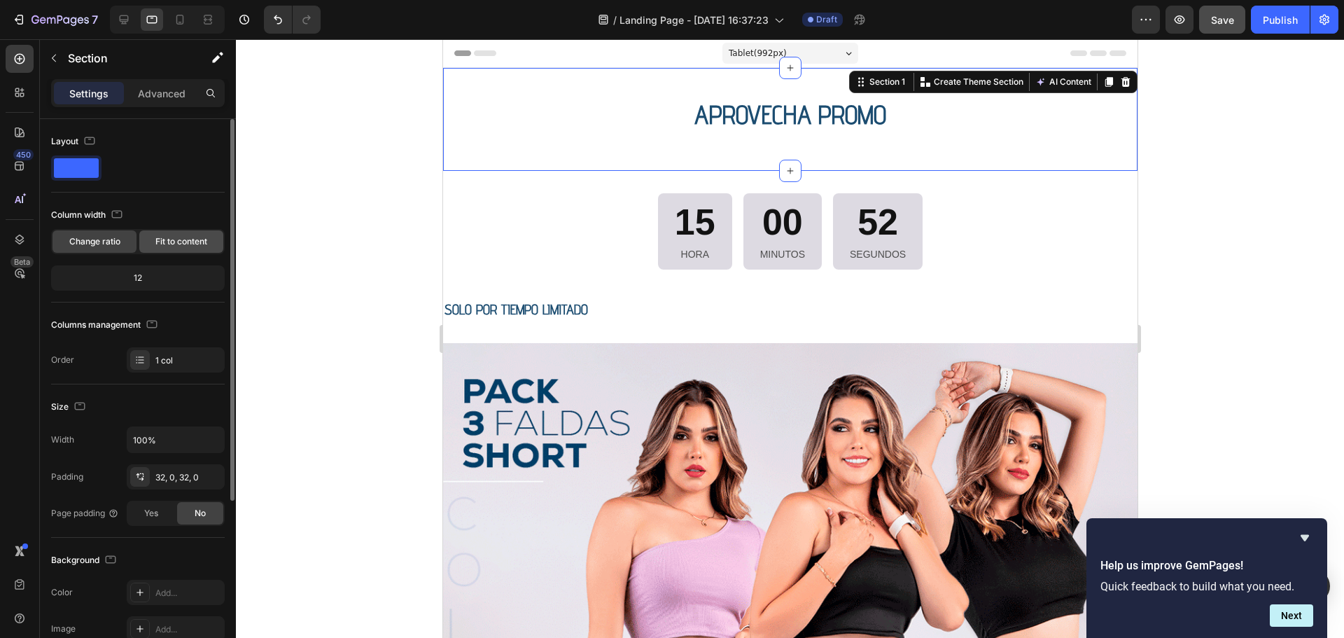
click at [187, 239] on span "Fit to content" at bounding box center [181, 241] width 52 height 13
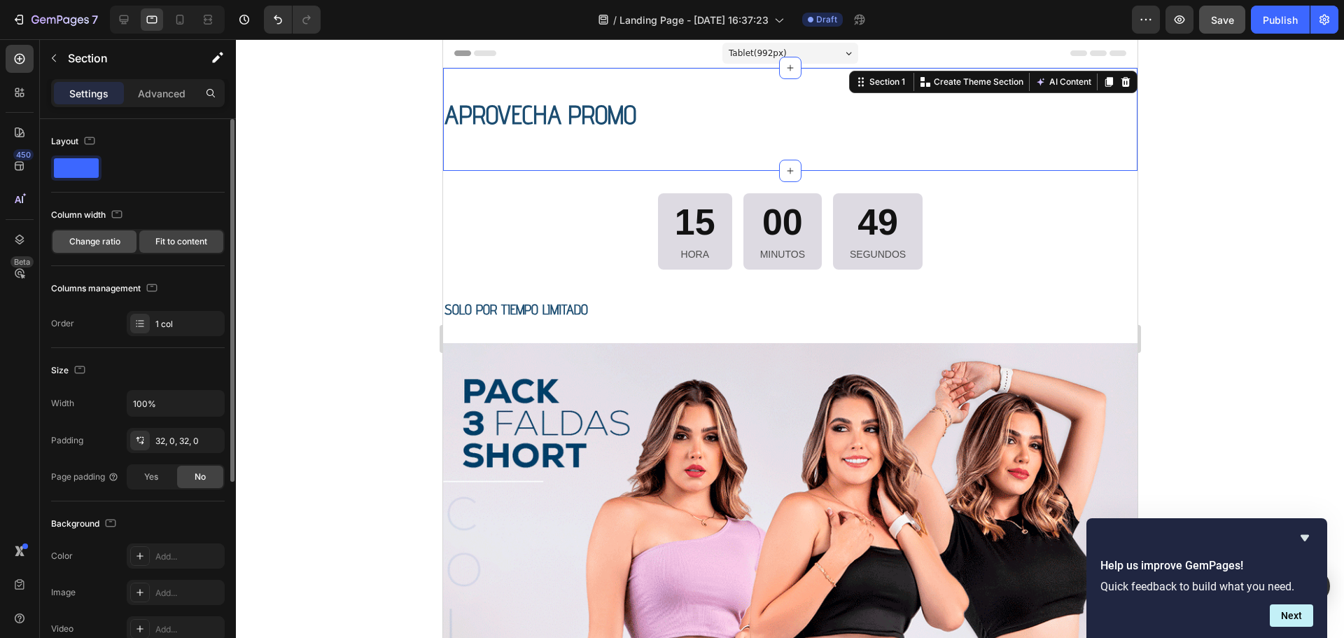
click at [75, 246] on span "Change ratio" at bounding box center [94, 241] width 51 height 13
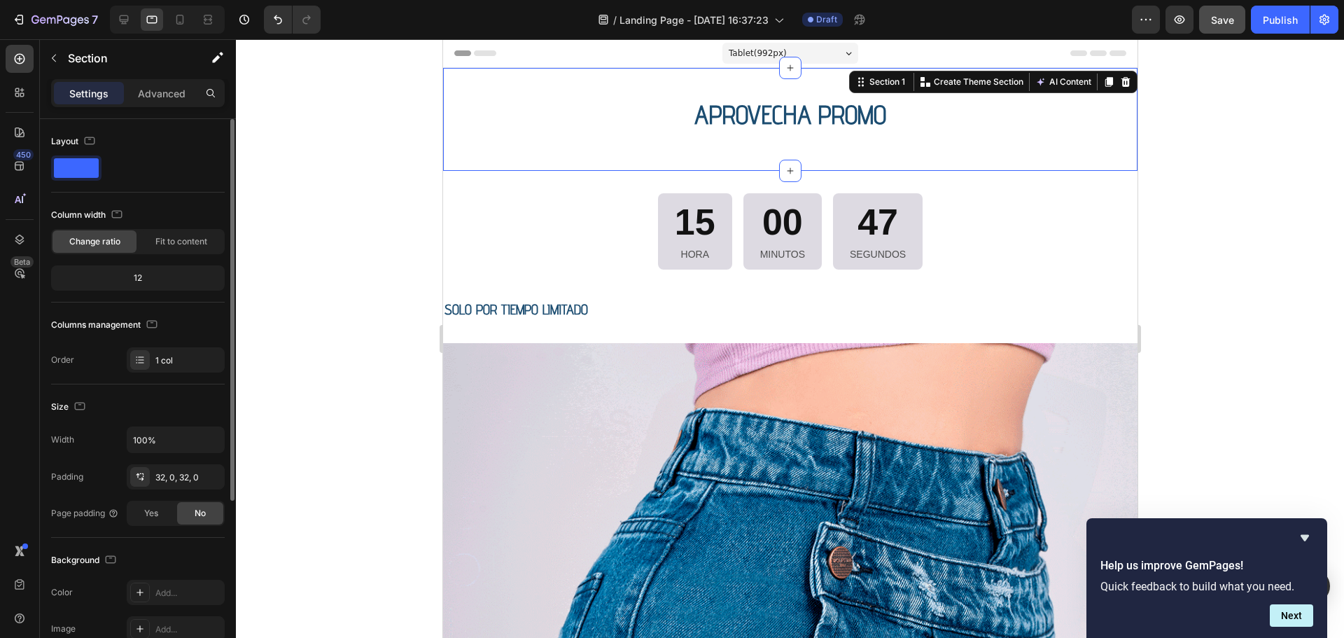
click at [141, 281] on div "12" at bounding box center [138, 278] width 168 height 20
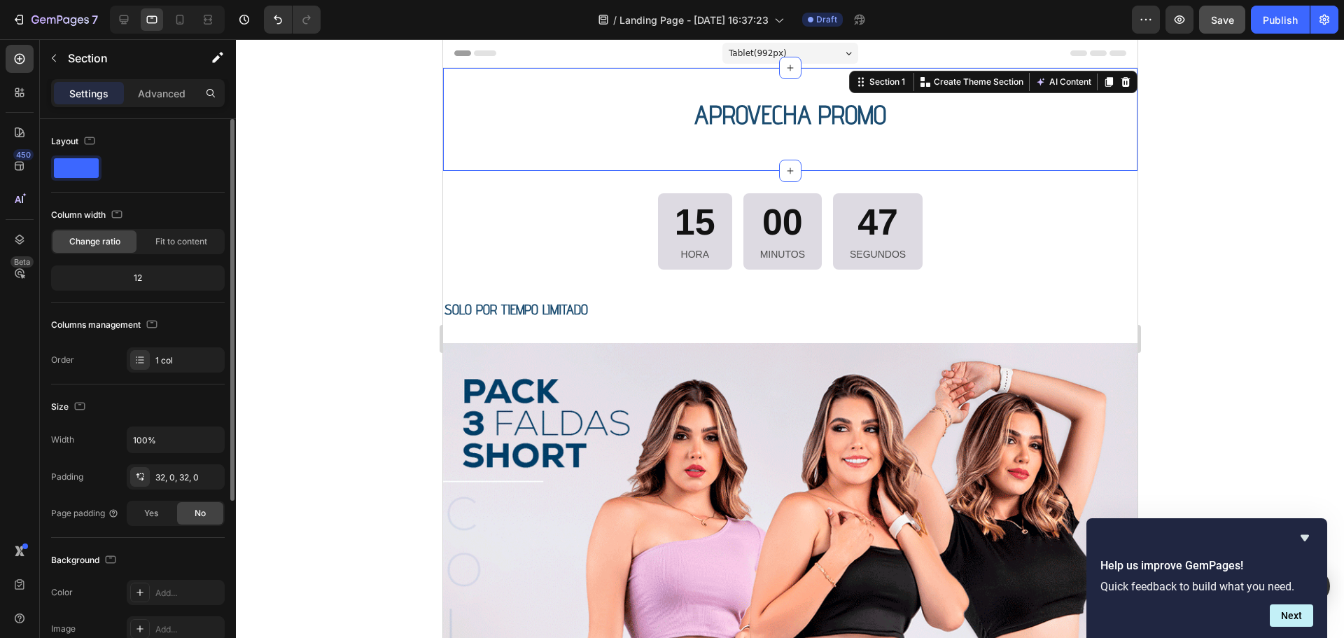
click at [139, 278] on div "12" at bounding box center [138, 278] width 168 height 20
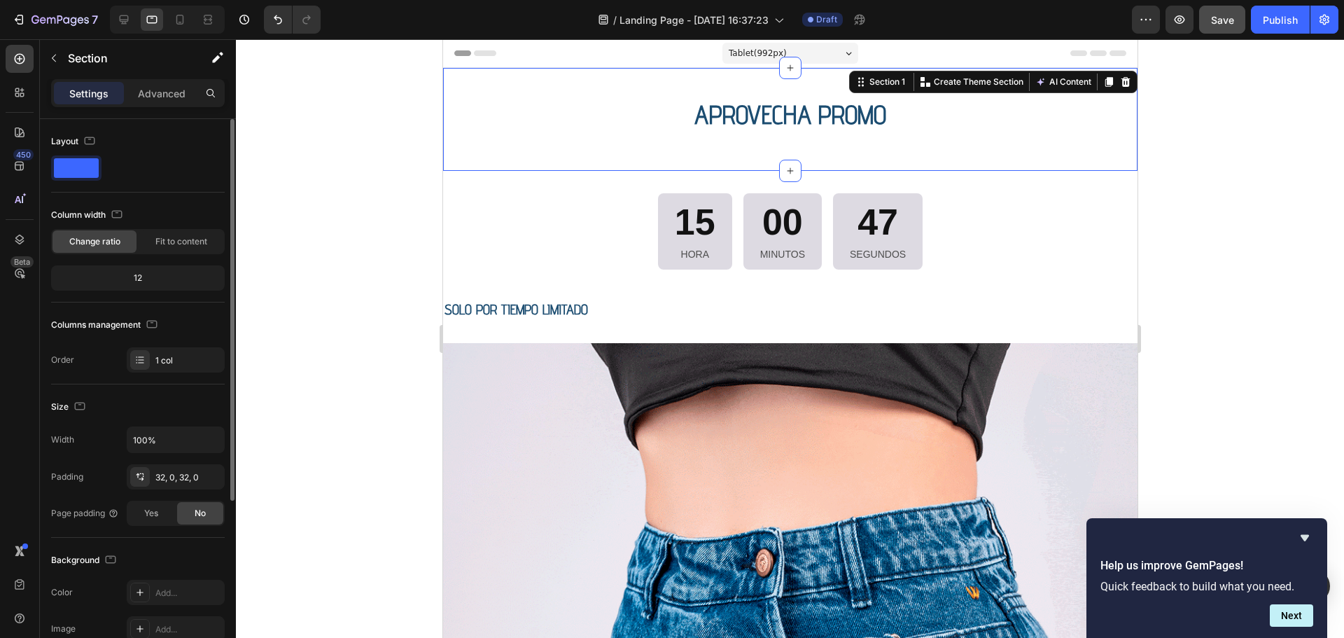
click at [139, 278] on div "12" at bounding box center [138, 278] width 168 height 20
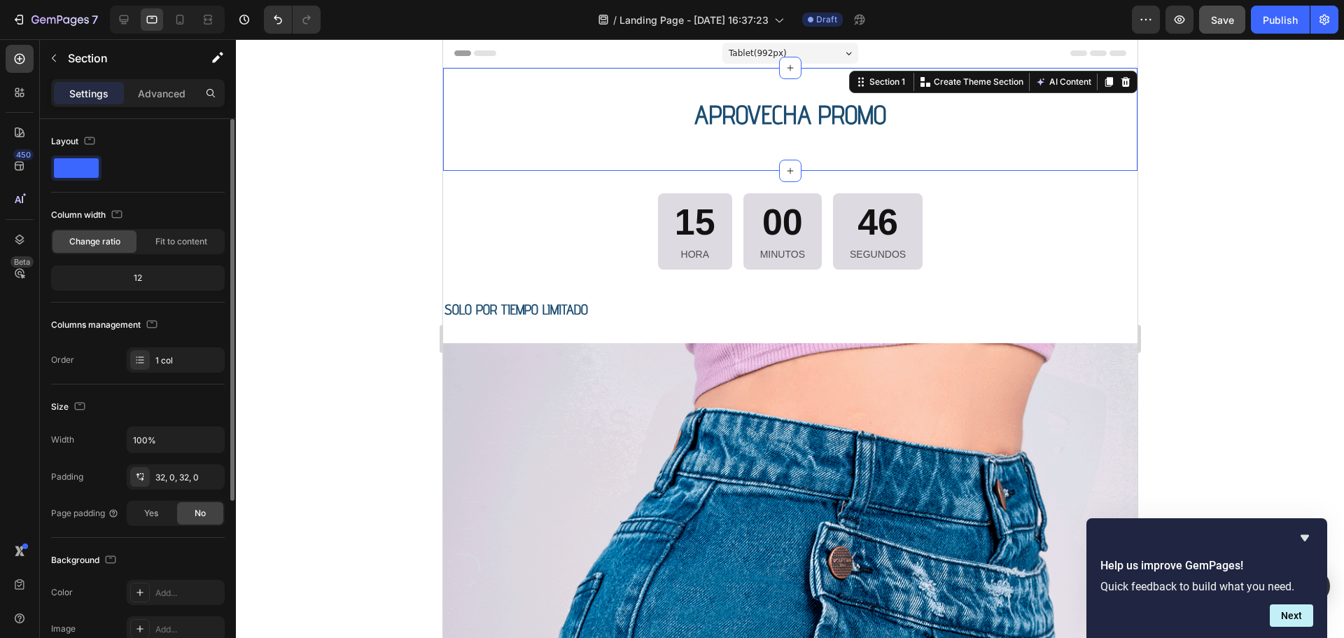
click at [139, 278] on div "12" at bounding box center [138, 278] width 168 height 20
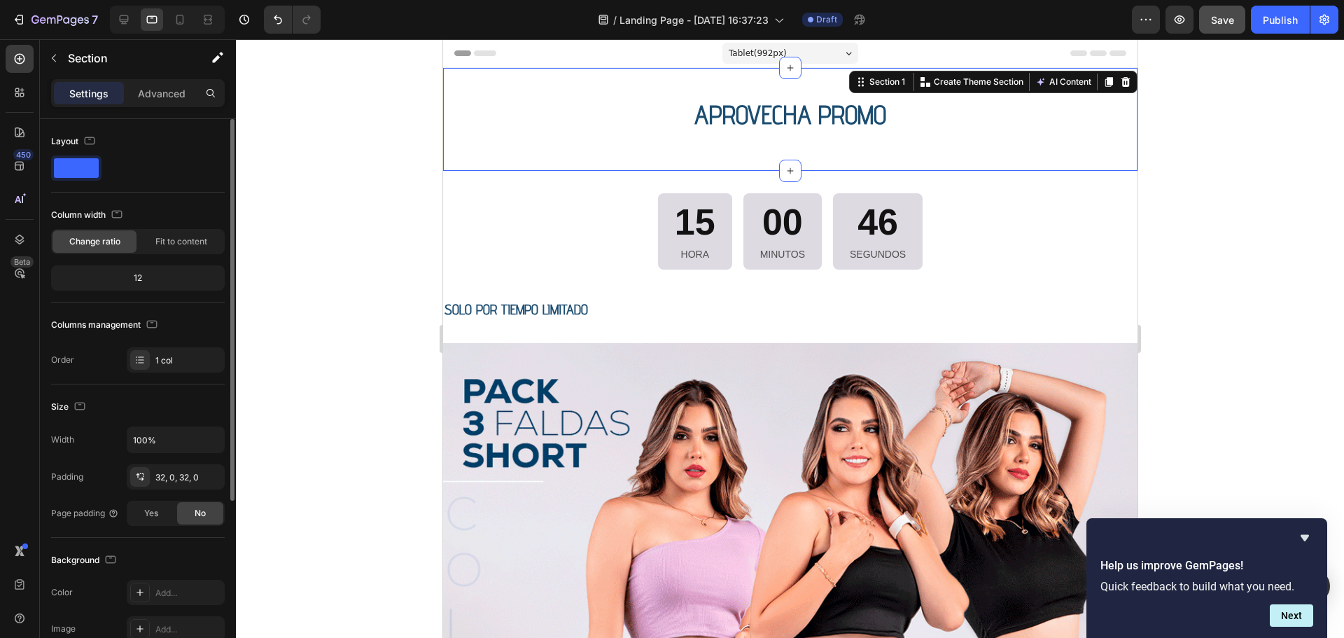
click at [139, 278] on div "12" at bounding box center [138, 278] width 168 height 20
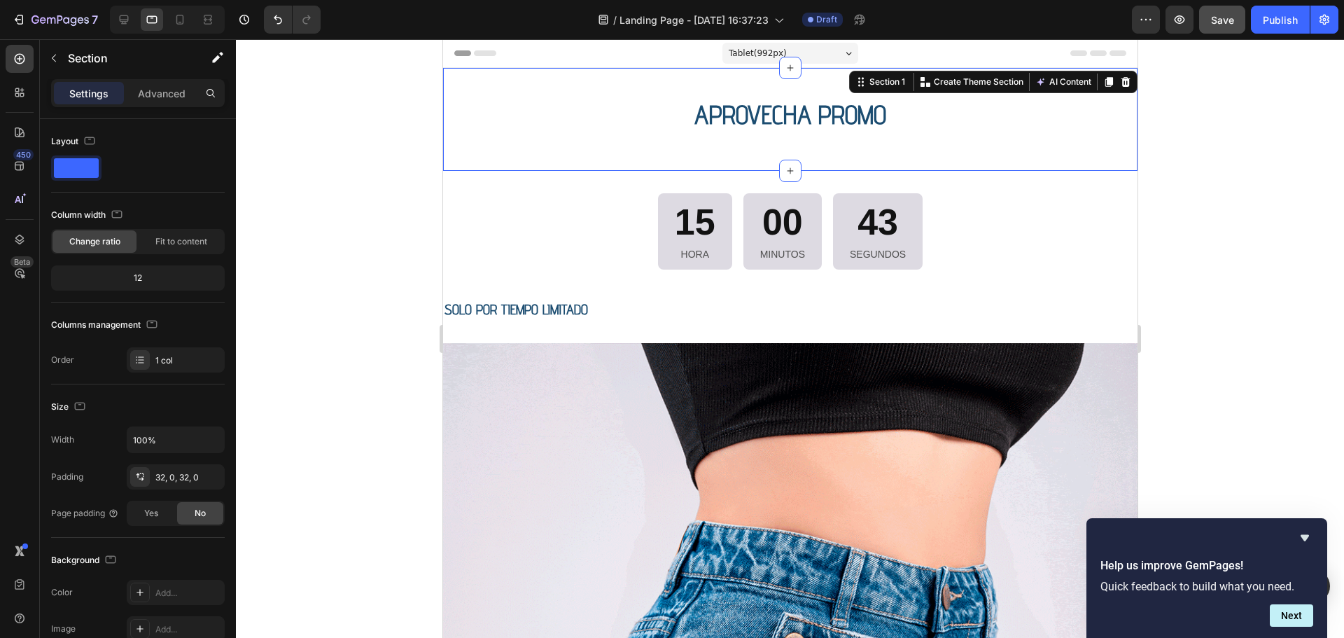
click at [1281, 363] on div at bounding box center [790, 338] width 1108 height 598
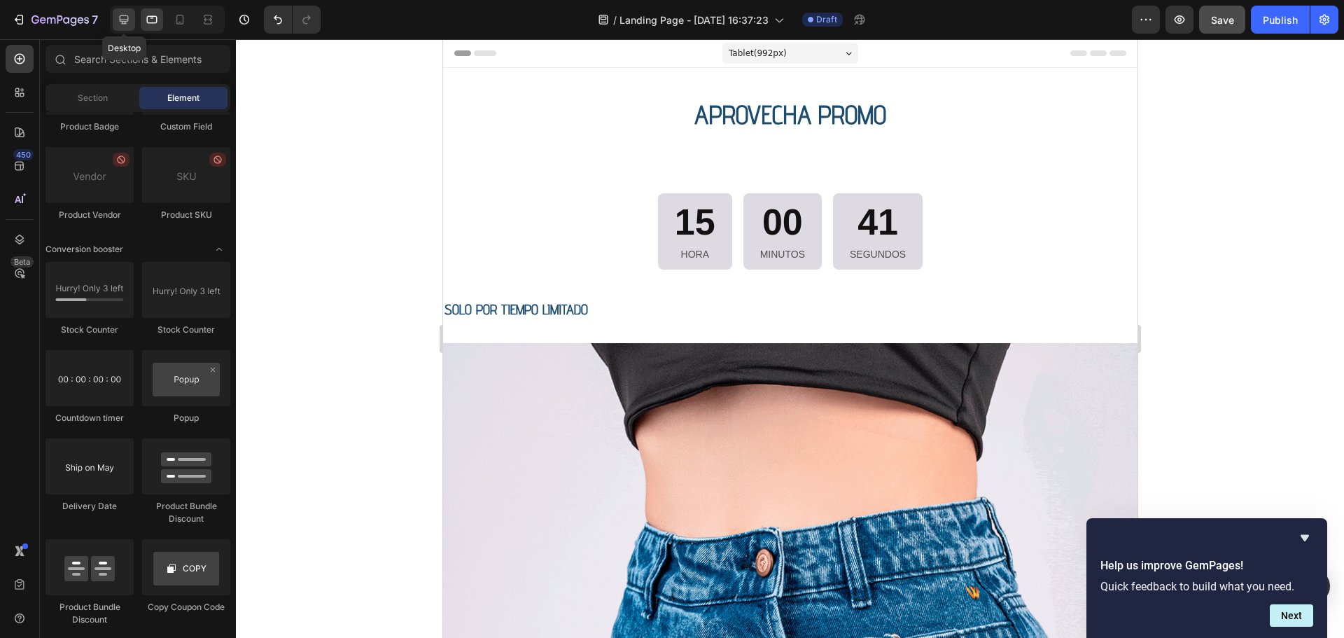
click at [122, 20] on icon at bounding box center [124, 19] width 9 height 9
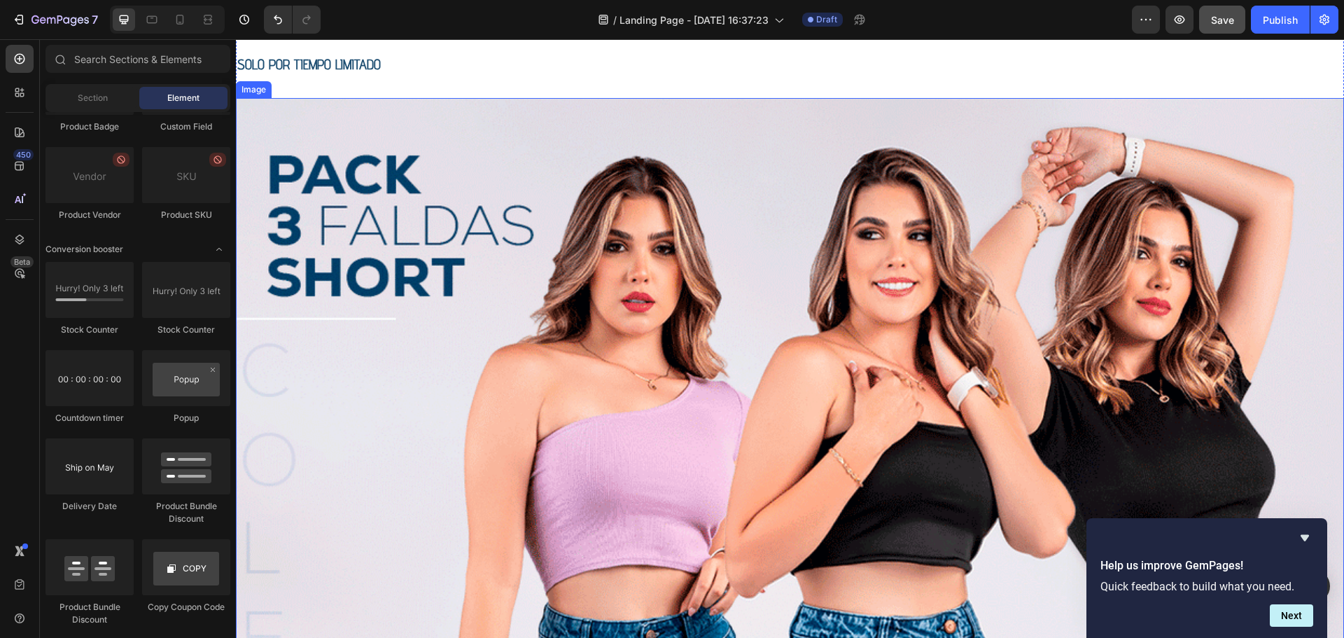
scroll to position [350, 0]
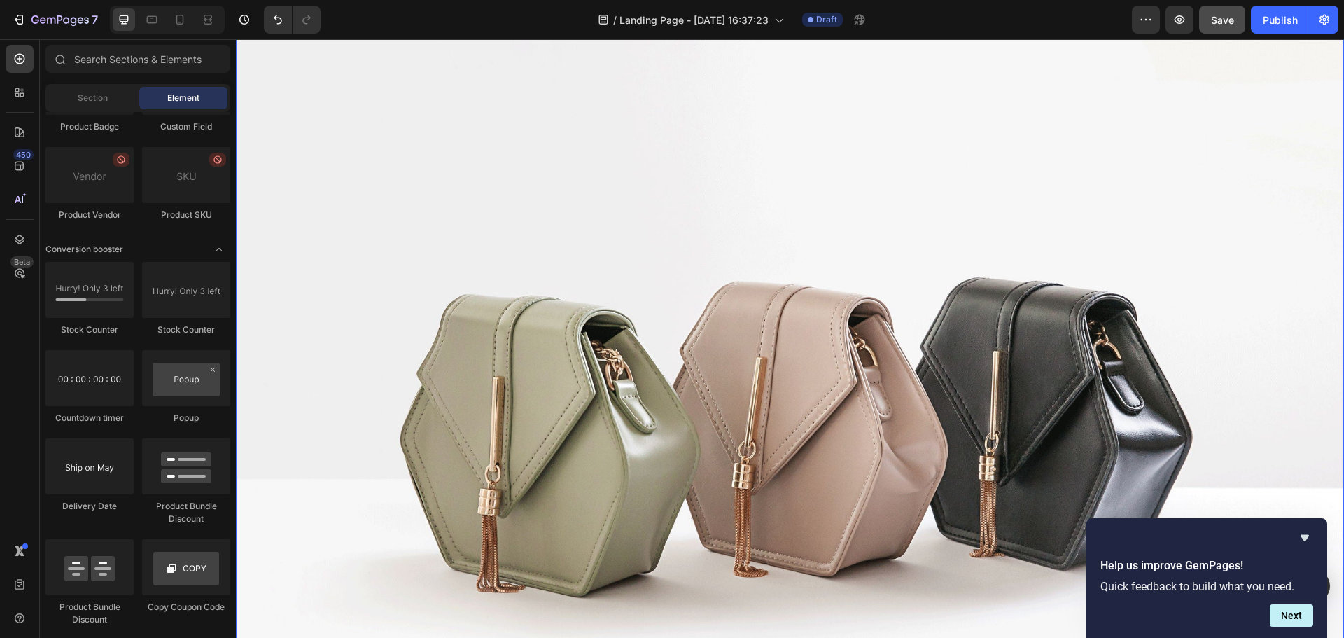
click at [547, 339] on img at bounding box center [790, 408] width 1108 height 831
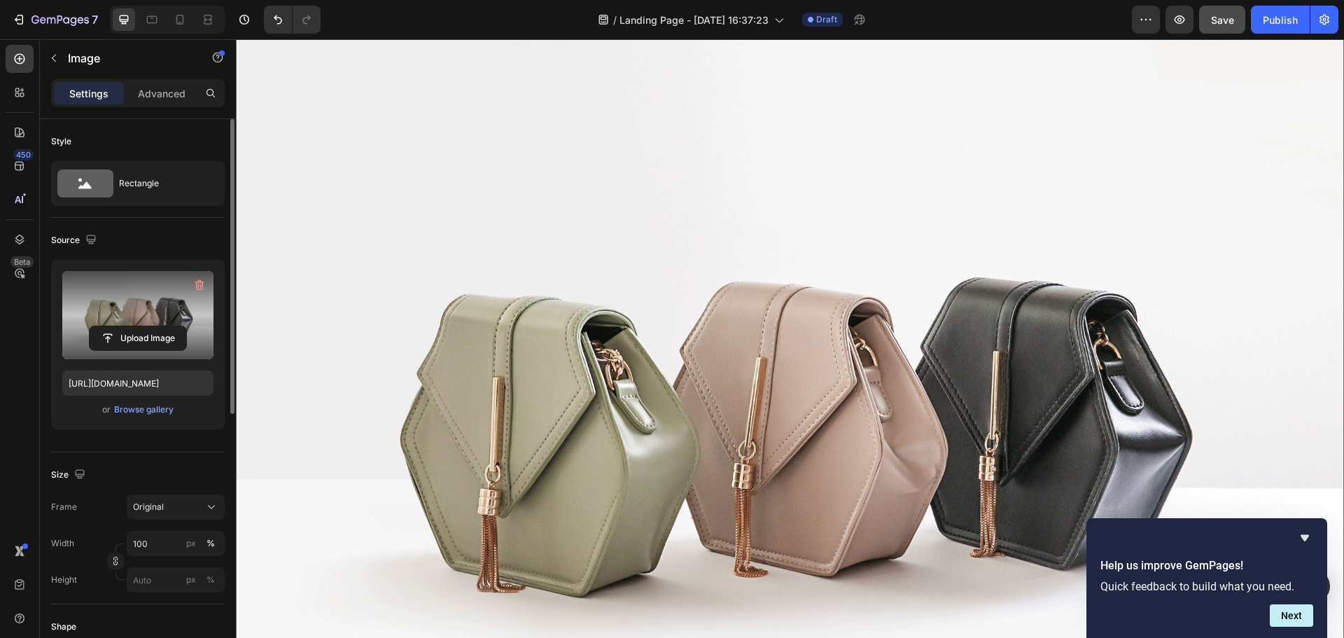
click at [141, 300] on label at bounding box center [137, 315] width 151 height 88
click at [141, 326] on input "file" at bounding box center [138, 338] width 97 height 24
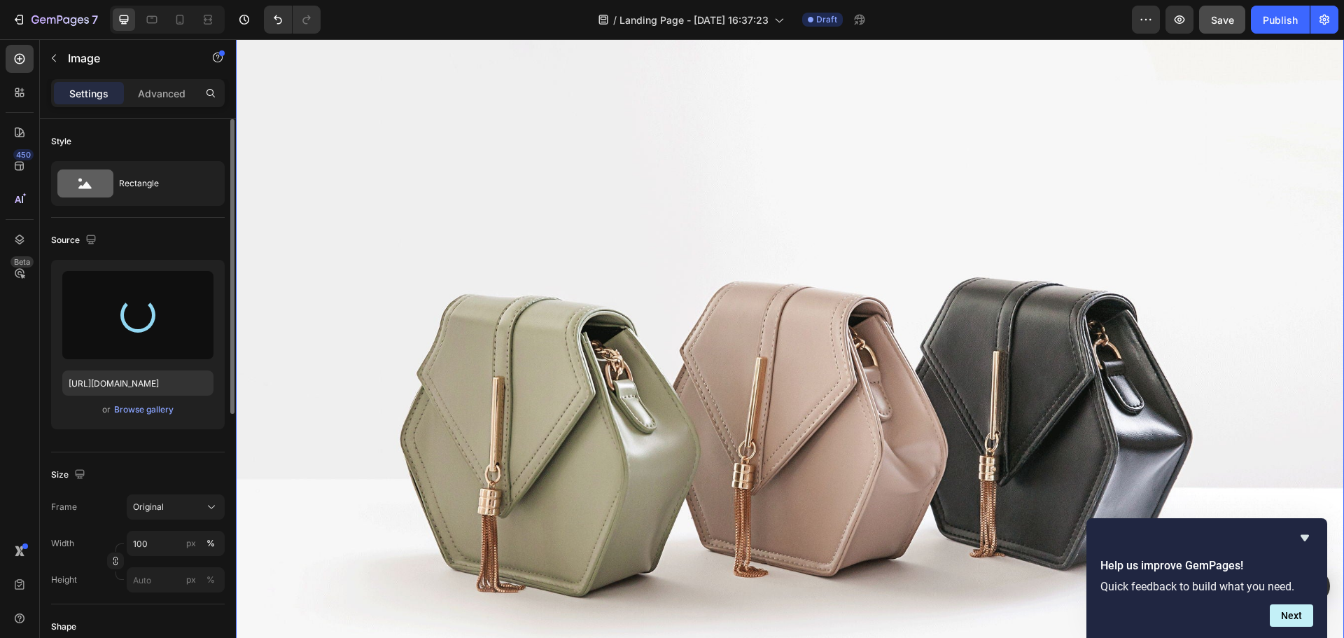
type input "[URL][DOMAIN_NAME]"
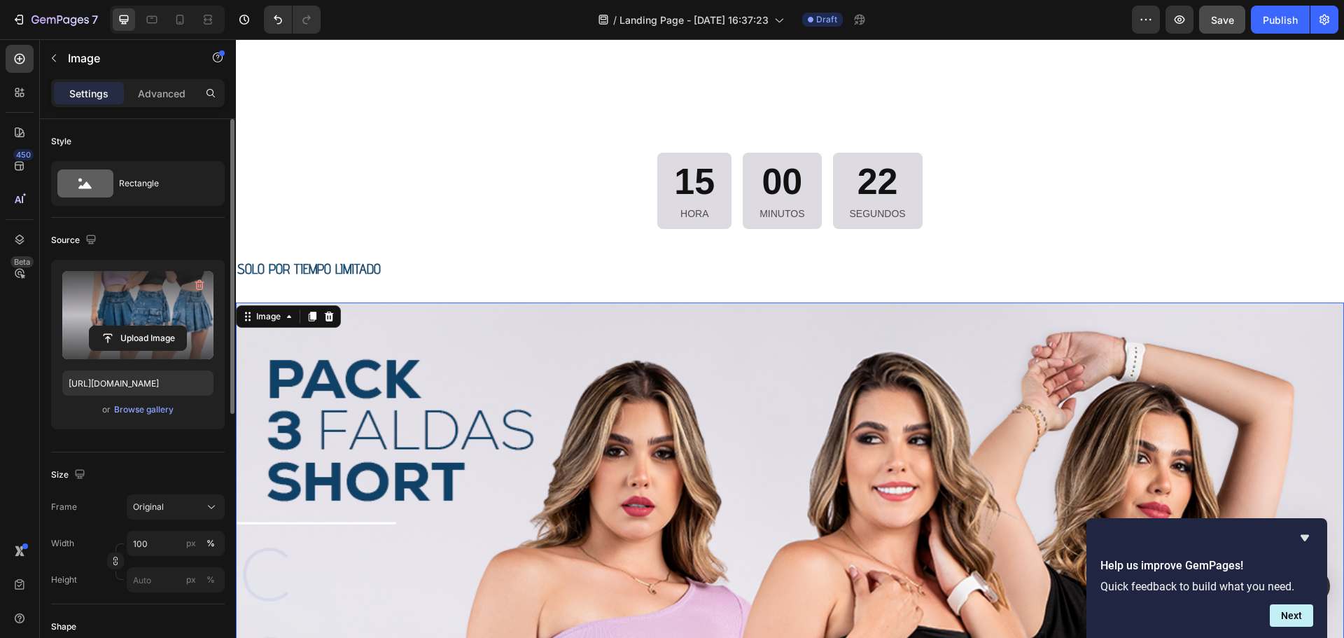
scroll to position [0, 0]
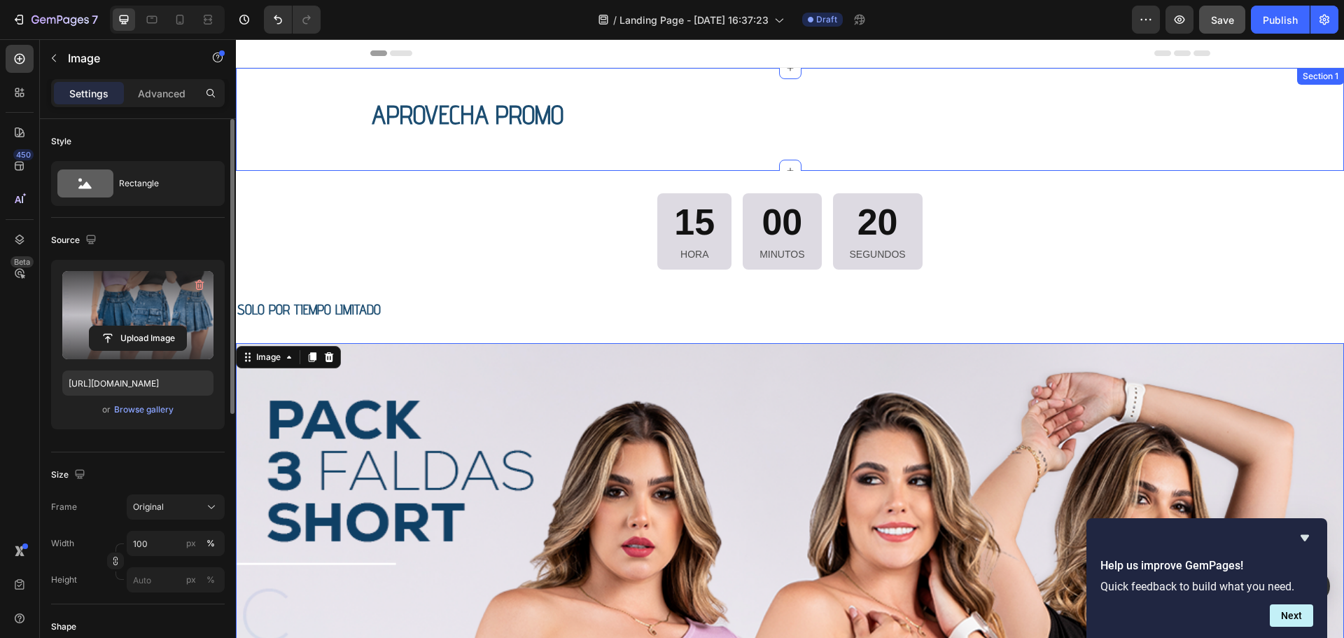
click at [475, 84] on div "APROVECHA PROMO Heading Row Section 1" at bounding box center [790, 119] width 1108 height 103
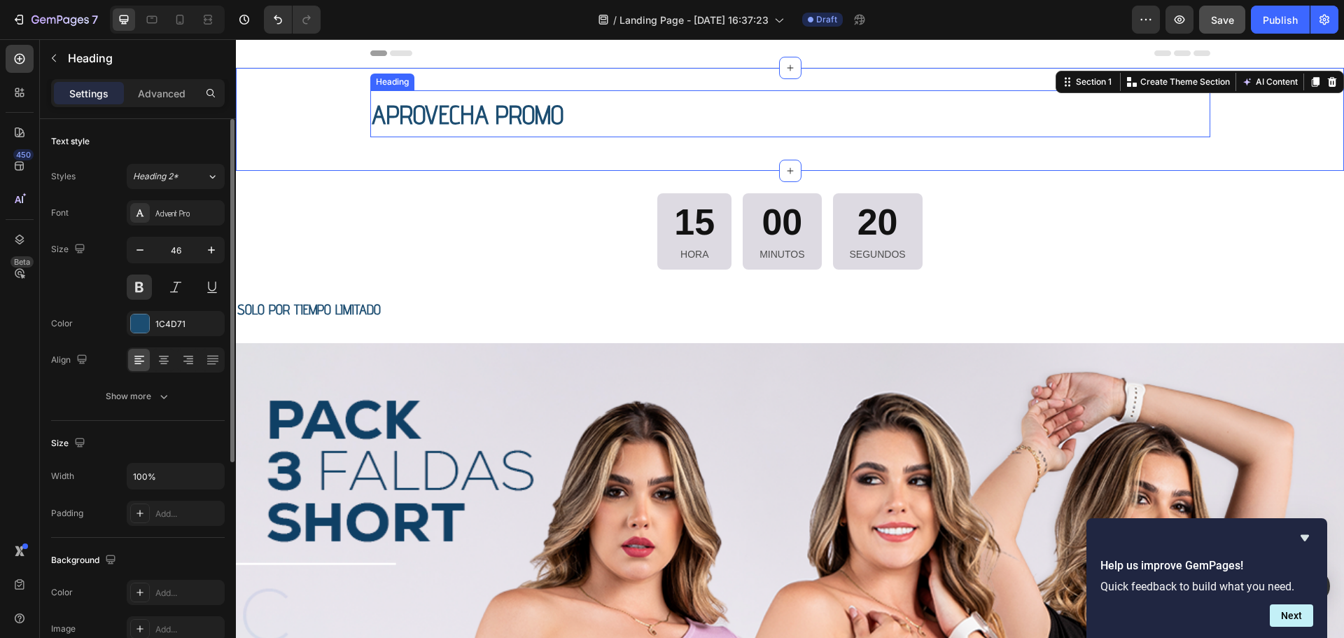
click at [488, 116] on span "APROVECHA PROMO" at bounding box center [468, 114] width 192 height 31
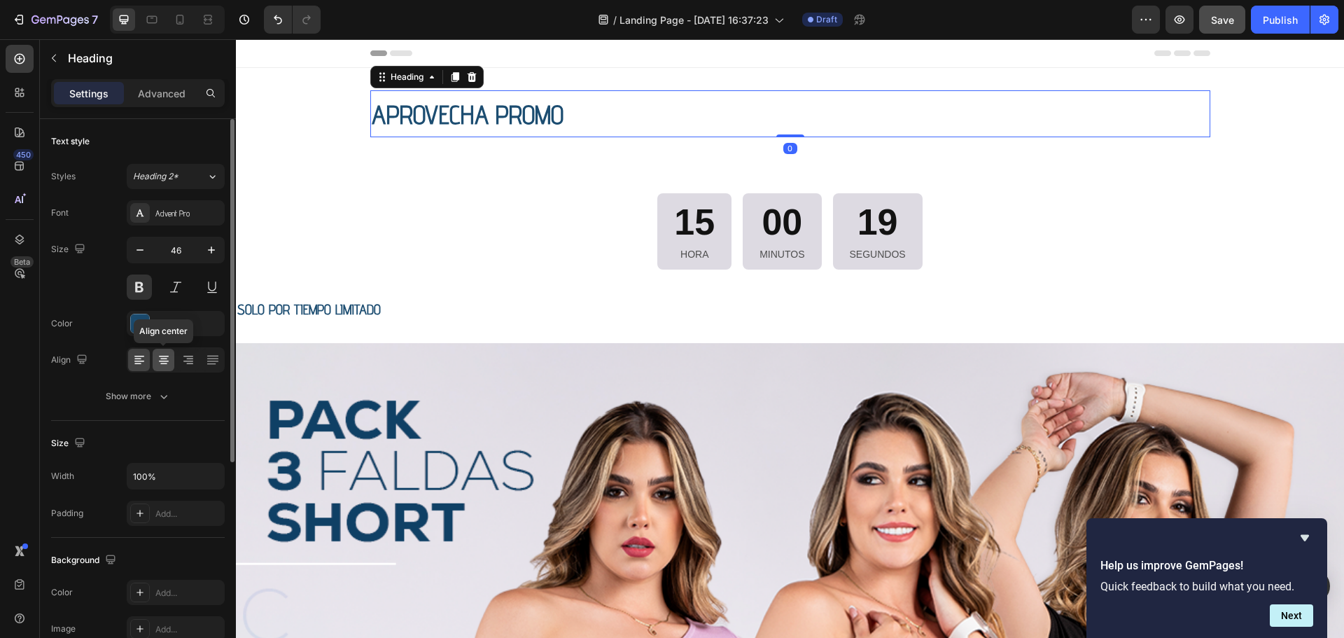
click at [158, 365] on icon at bounding box center [164, 360] width 14 height 14
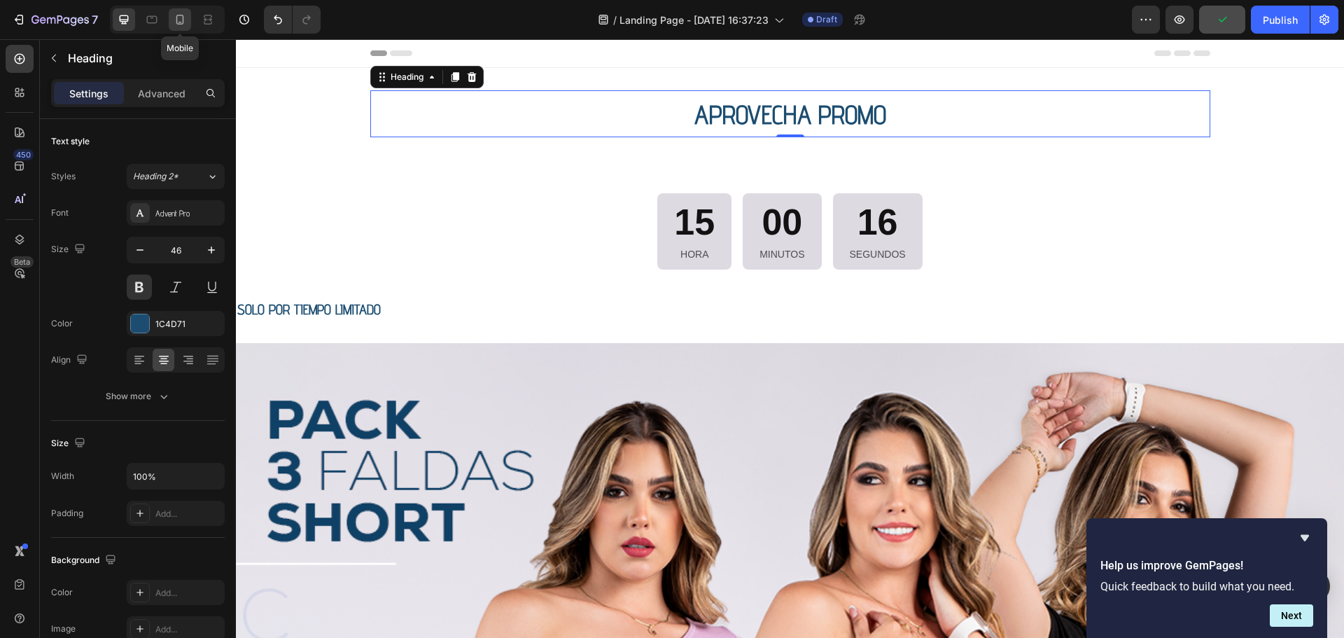
click at [180, 22] on icon at bounding box center [179, 22] width 3 height 1
type input "41"
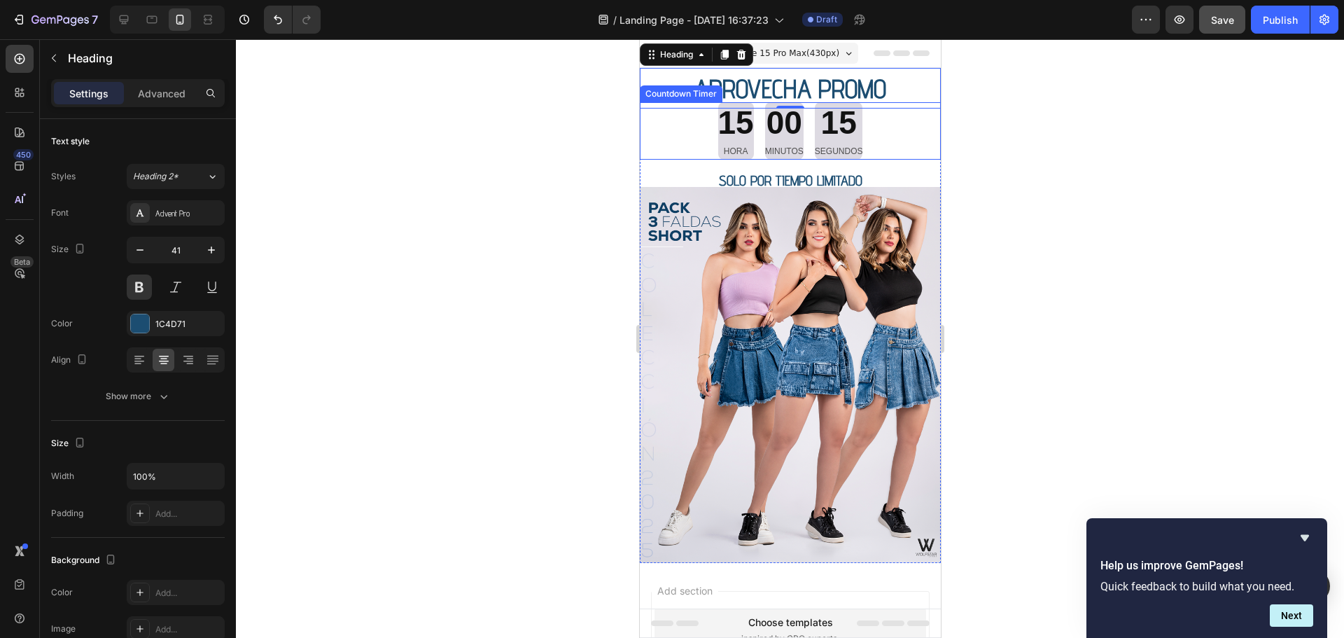
click at [1042, 139] on div at bounding box center [790, 338] width 1108 height 598
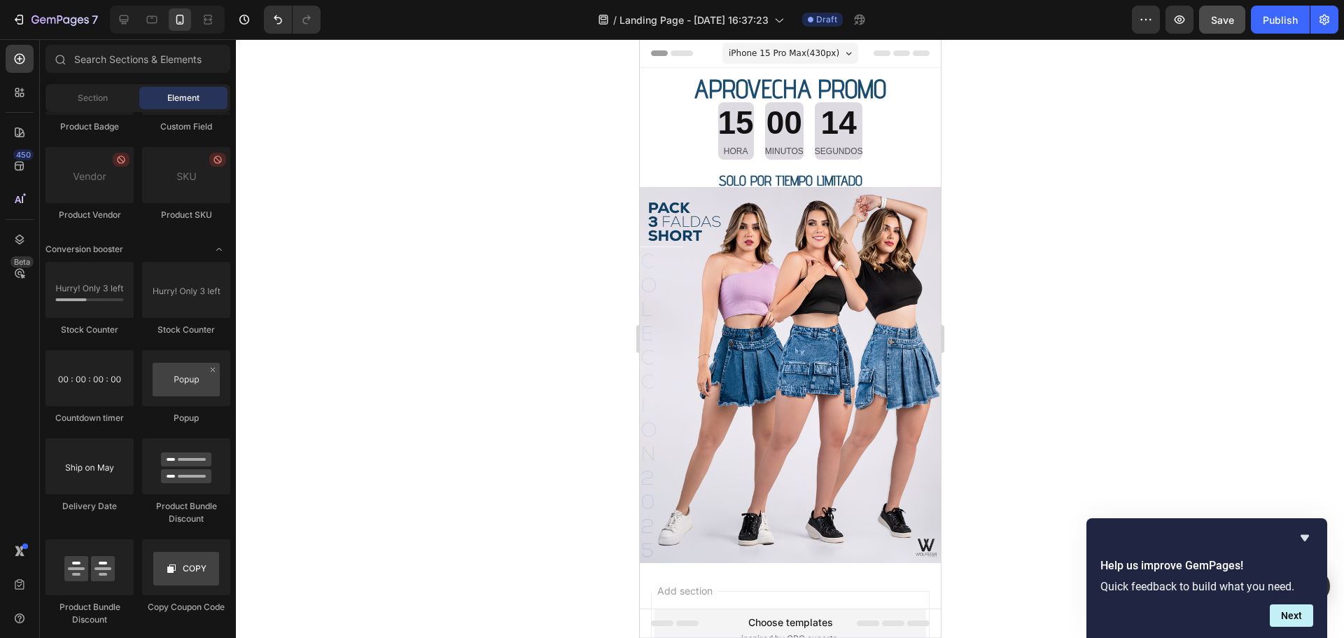
click at [1046, 277] on div at bounding box center [790, 338] width 1108 height 598
